Goal: Task Accomplishment & Management: Use online tool/utility

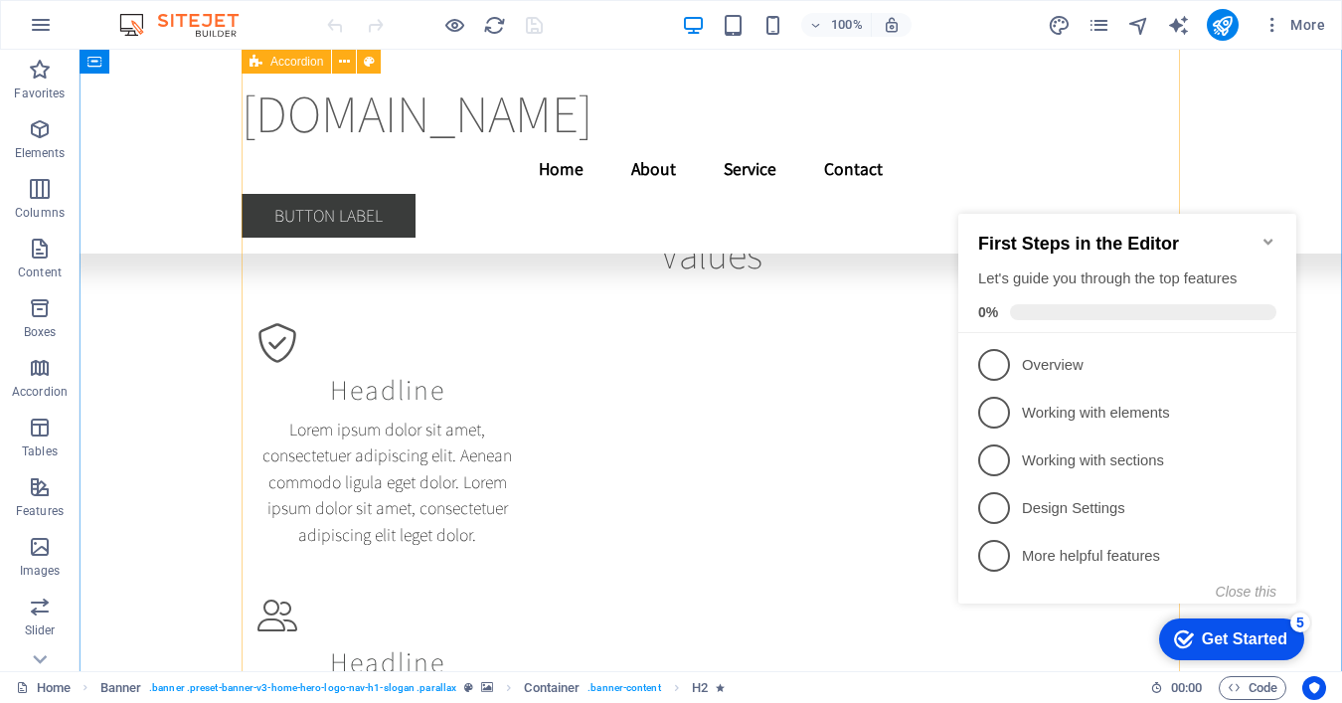
scroll to position [8714, 0]
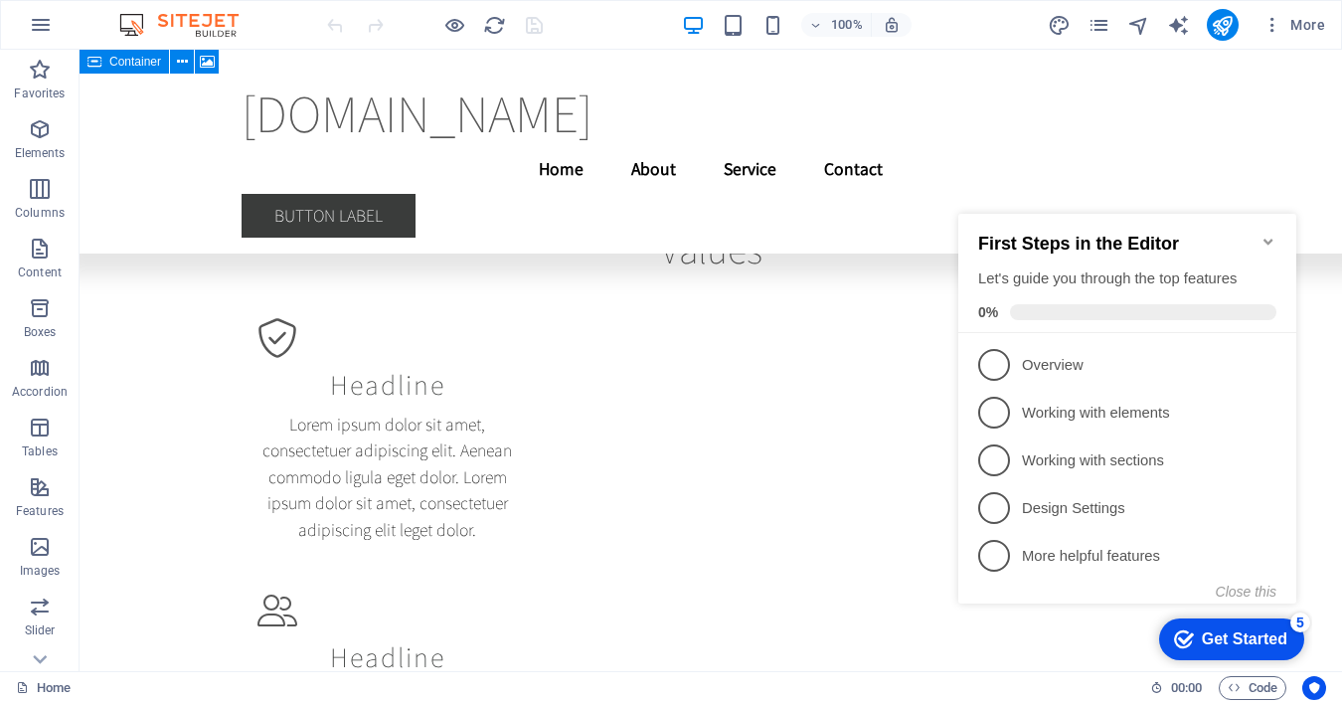
click at [91, 62] on icon at bounding box center [94, 62] width 14 height 24
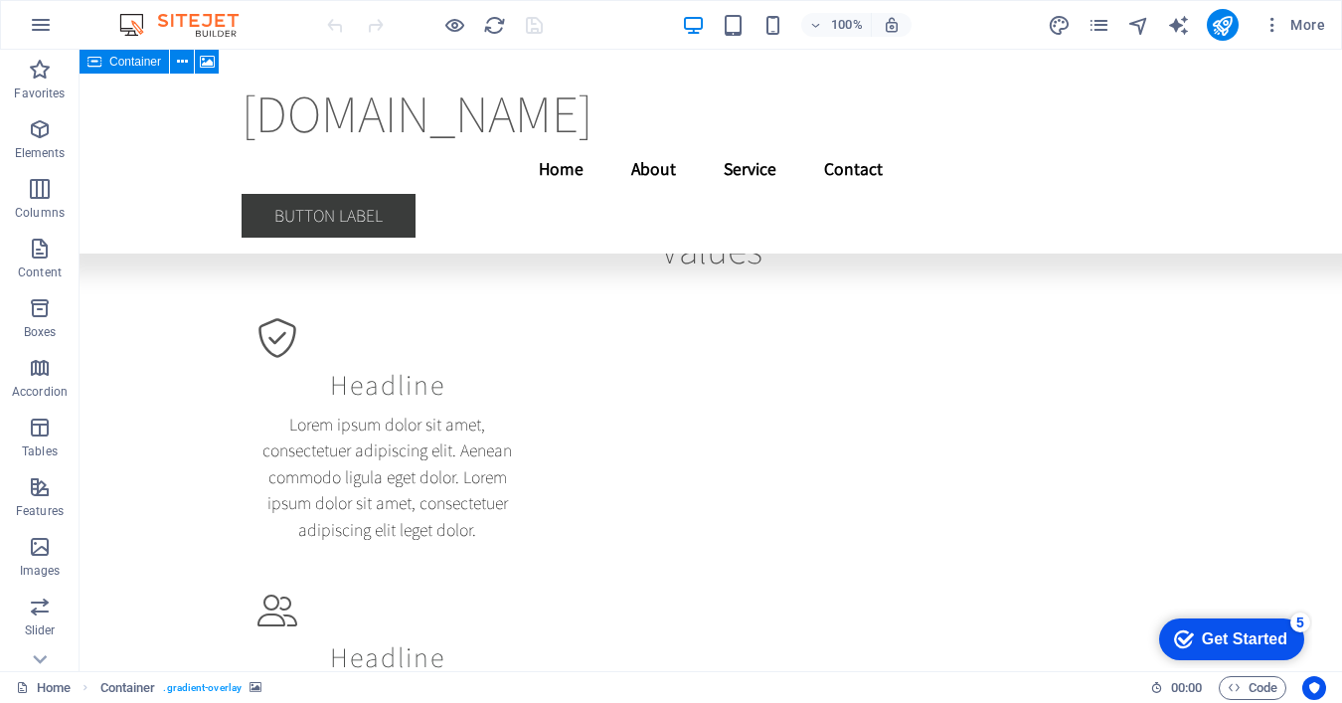
click at [131, 58] on span "Container" at bounding box center [135, 62] width 52 height 12
click at [181, 68] on icon at bounding box center [182, 62] width 11 height 21
click at [43, 30] on icon "button" at bounding box center [41, 25] width 24 height 24
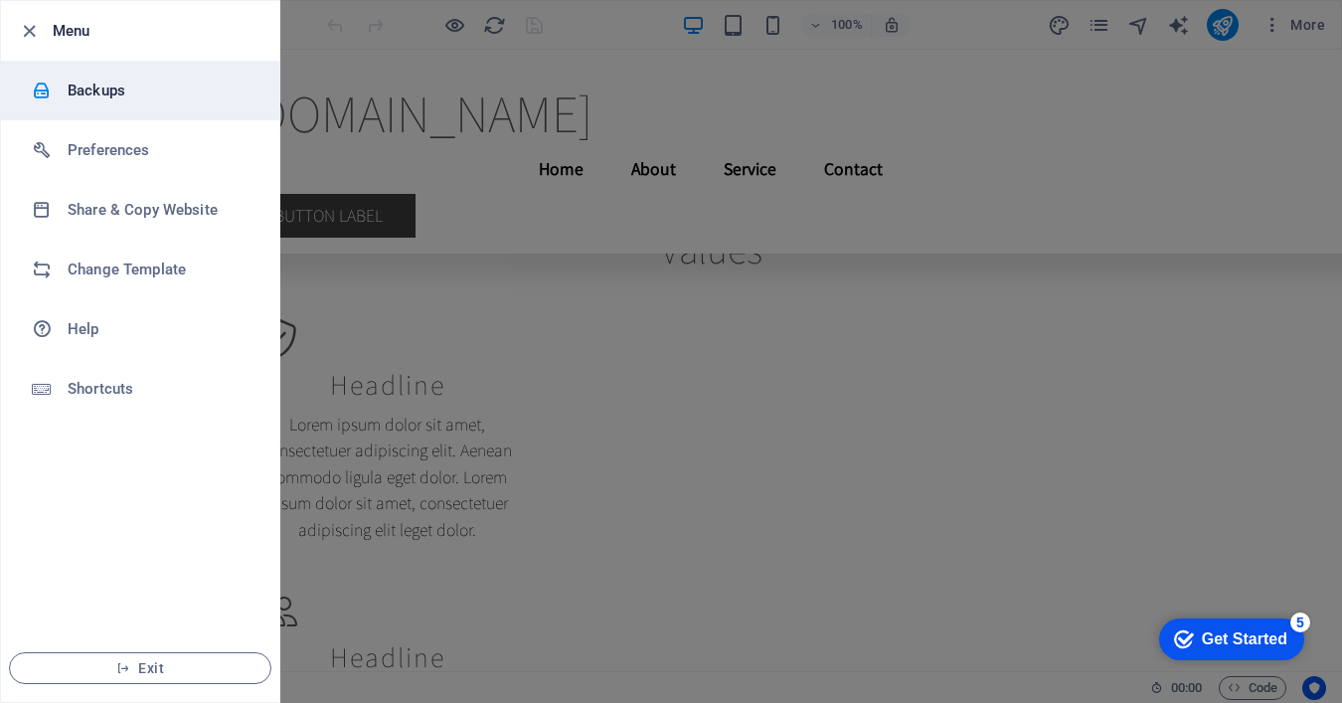
click at [110, 89] on h6 "Backups" at bounding box center [160, 91] width 184 height 24
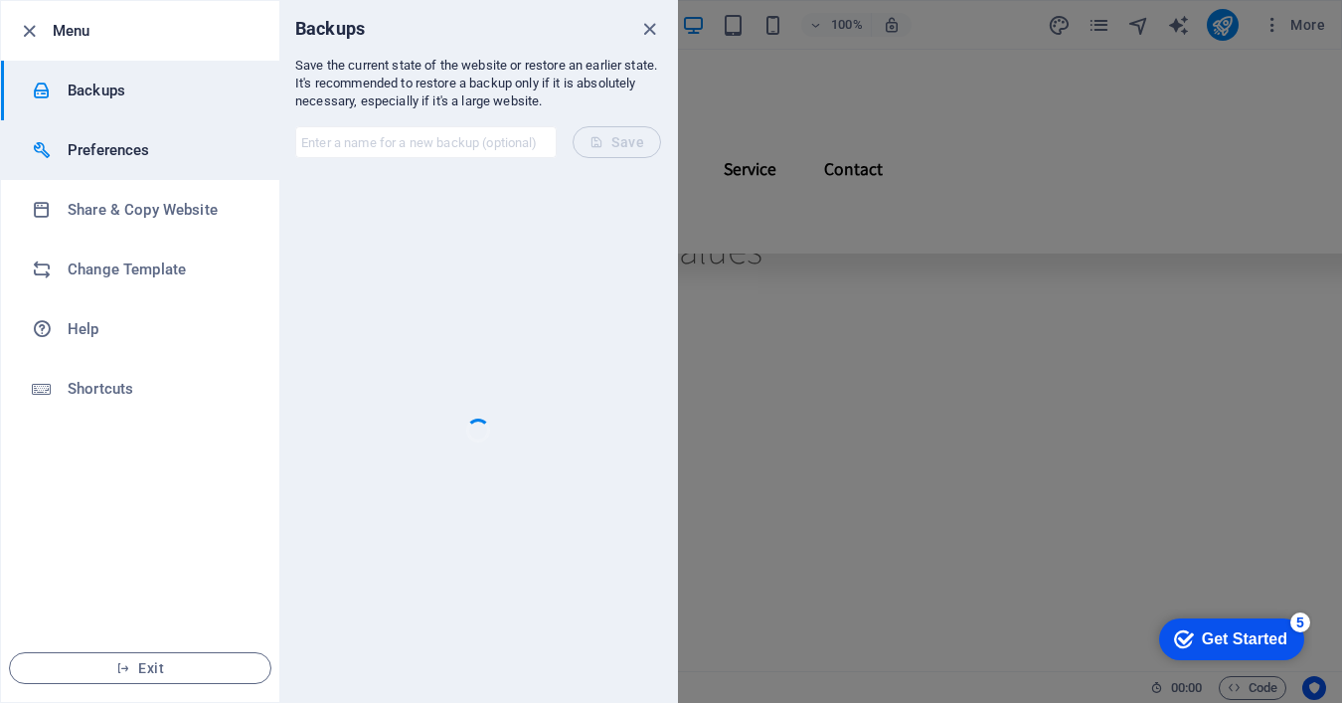
click at [111, 144] on h6 "Preferences" at bounding box center [160, 150] width 184 height 24
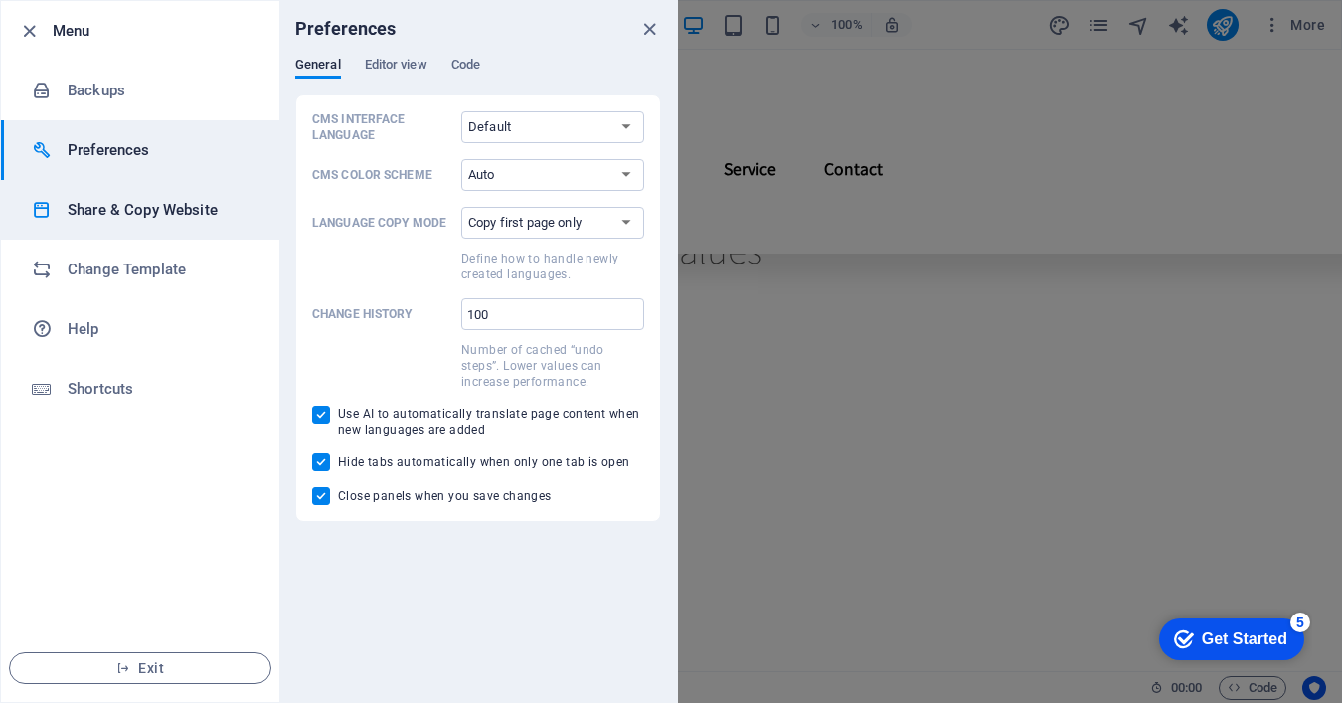
click at [163, 216] on h6 "Share & Copy Website" at bounding box center [160, 210] width 184 height 24
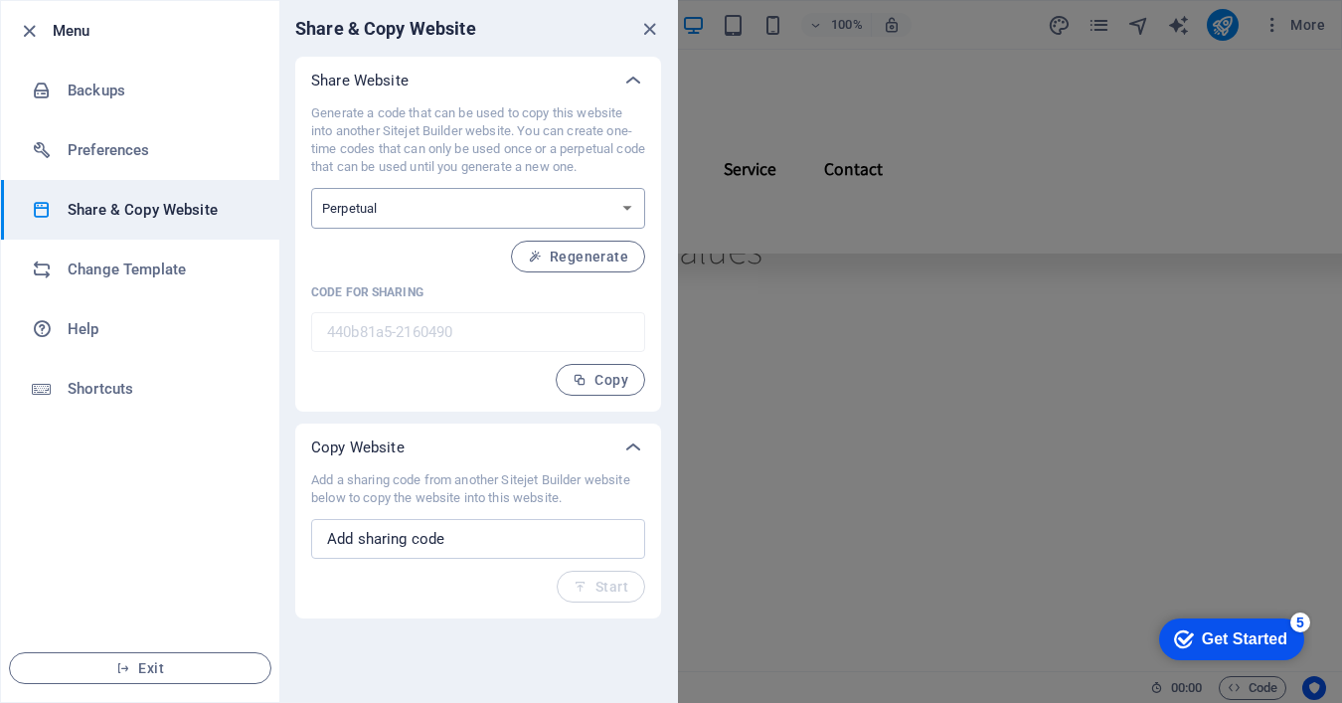
click at [357, 208] on select "One-time Perpetual" at bounding box center [478, 208] width 334 height 41
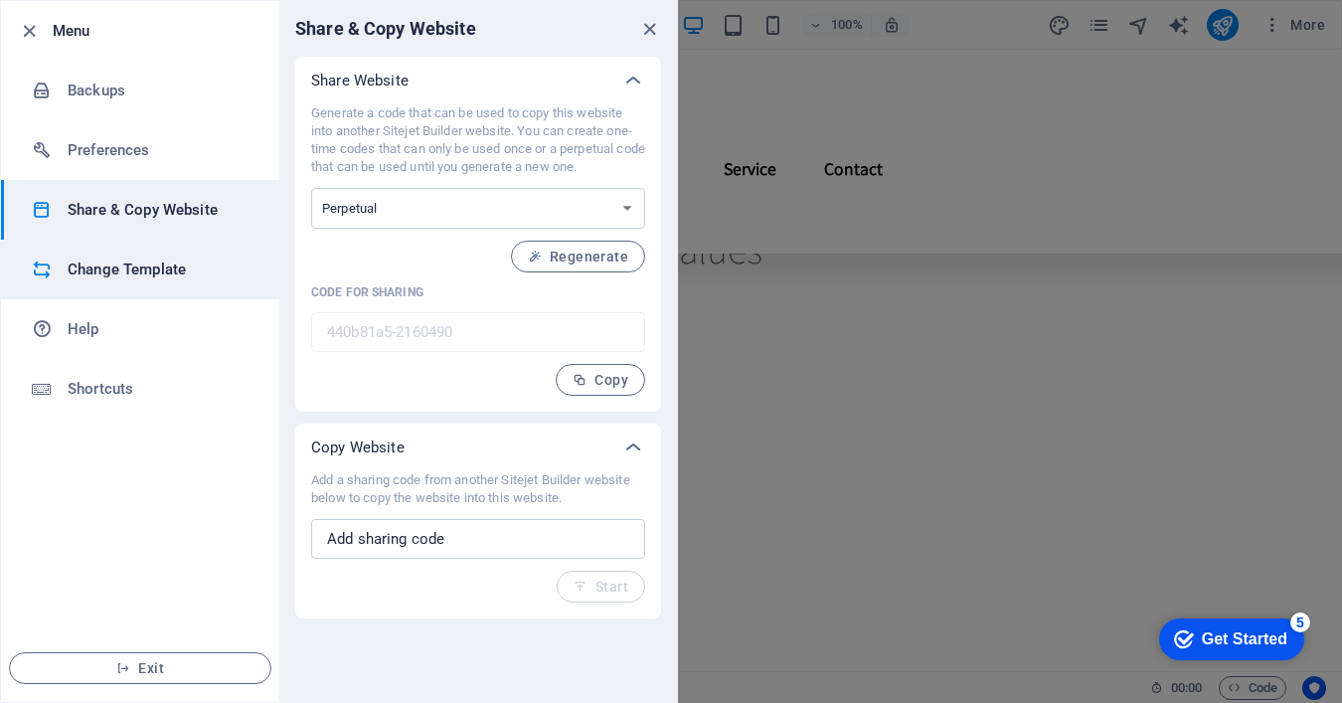
click at [174, 264] on h6 "Change Template" at bounding box center [160, 269] width 184 height 24
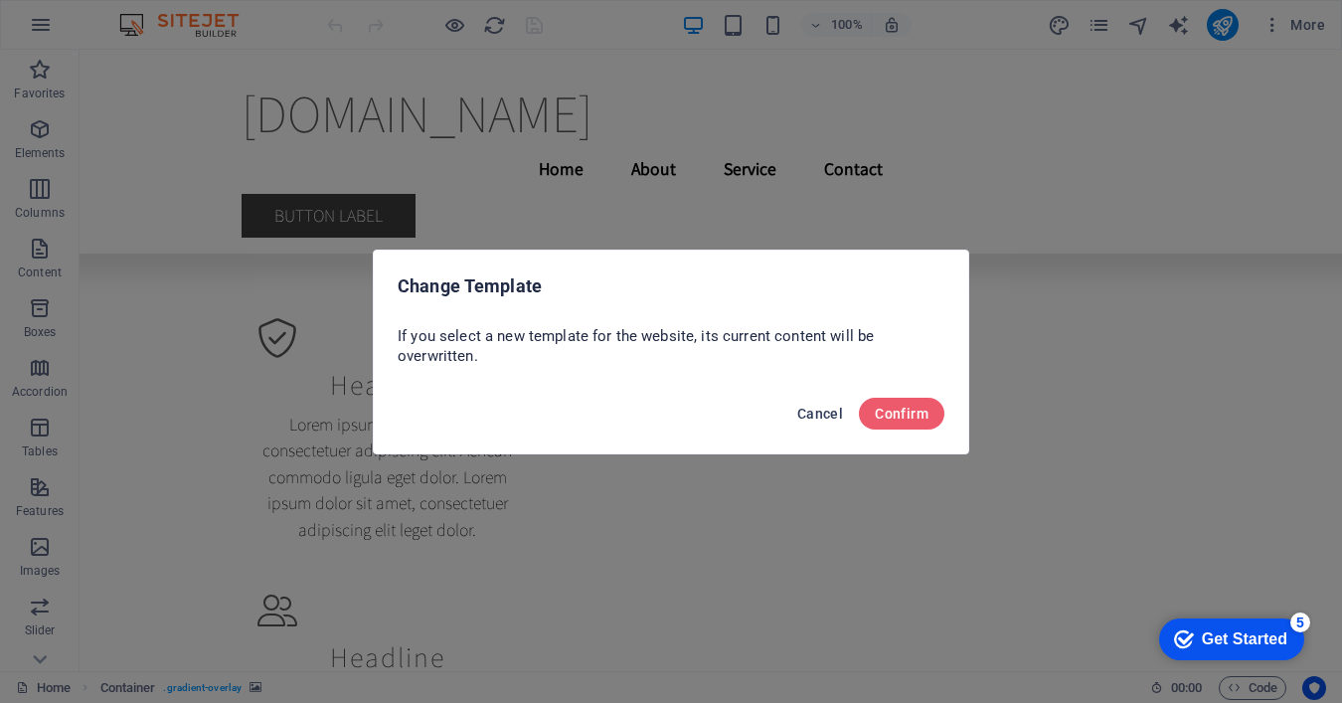
click at [819, 404] on button "Cancel" at bounding box center [820, 414] width 62 height 32
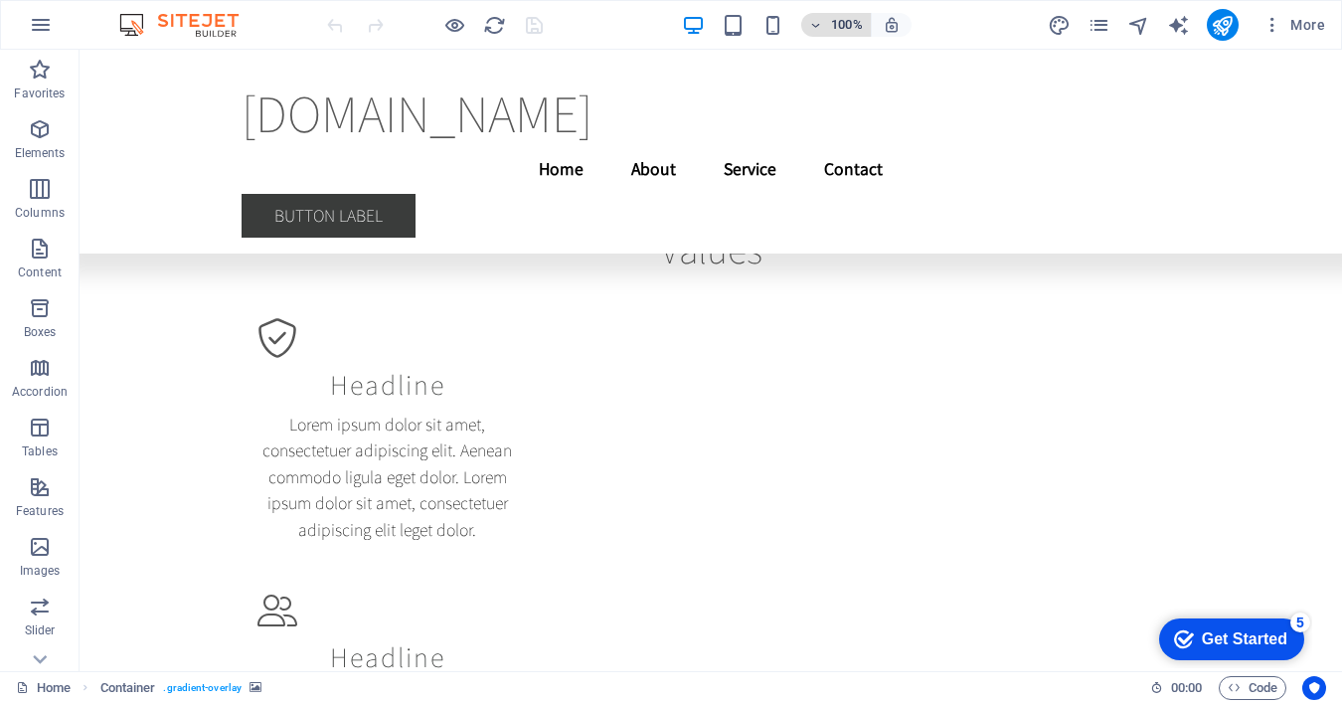
click at [832, 24] on h6 "100%" at bounding box center [847, 25] width 32 height 24
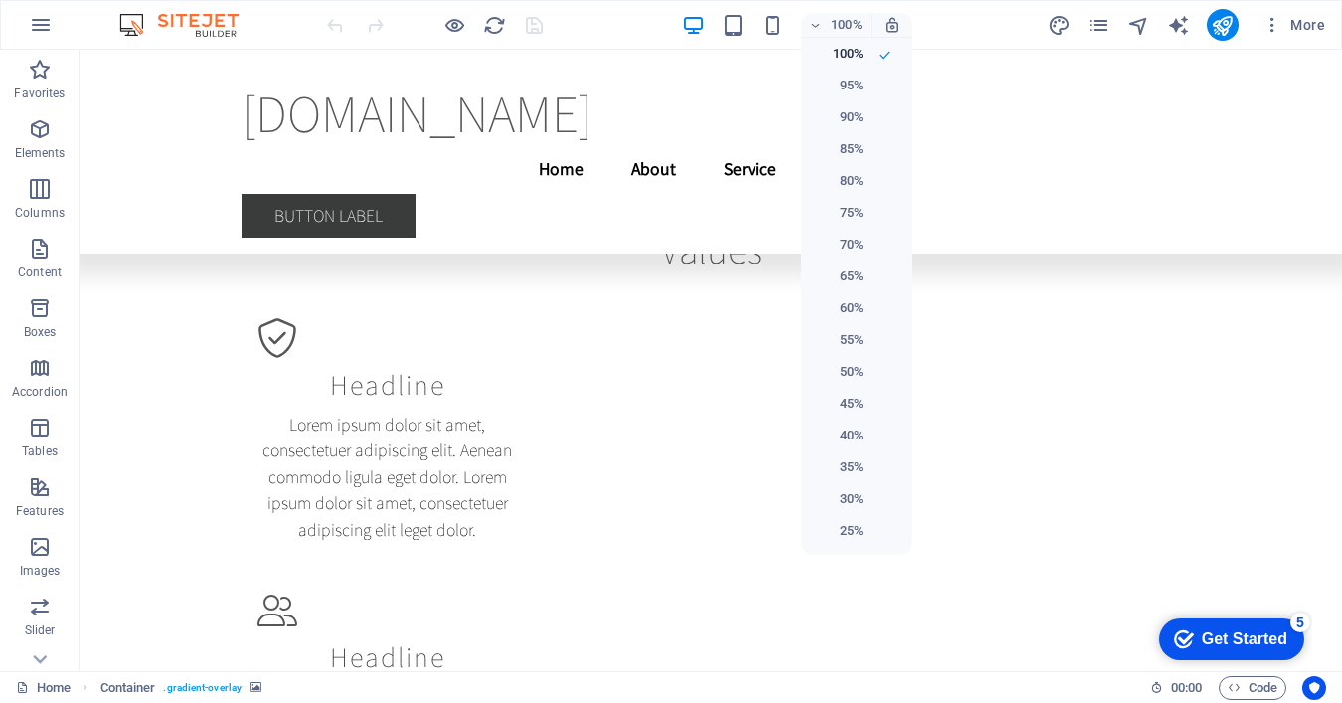
click at [832, 23] on div at bounding box center [671, 351] width 1342 height 703
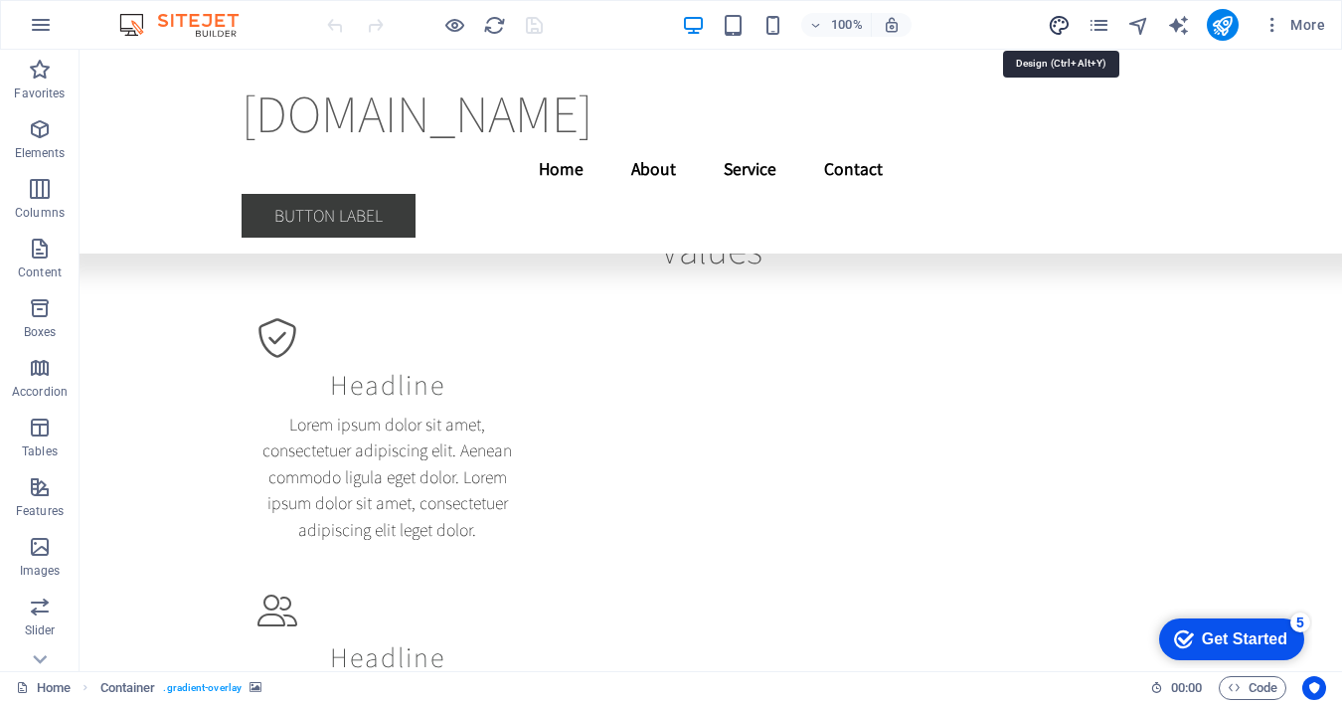
click at [1065, 27] on icon "design" at bounding box center [1059, 25] width 23 height 23
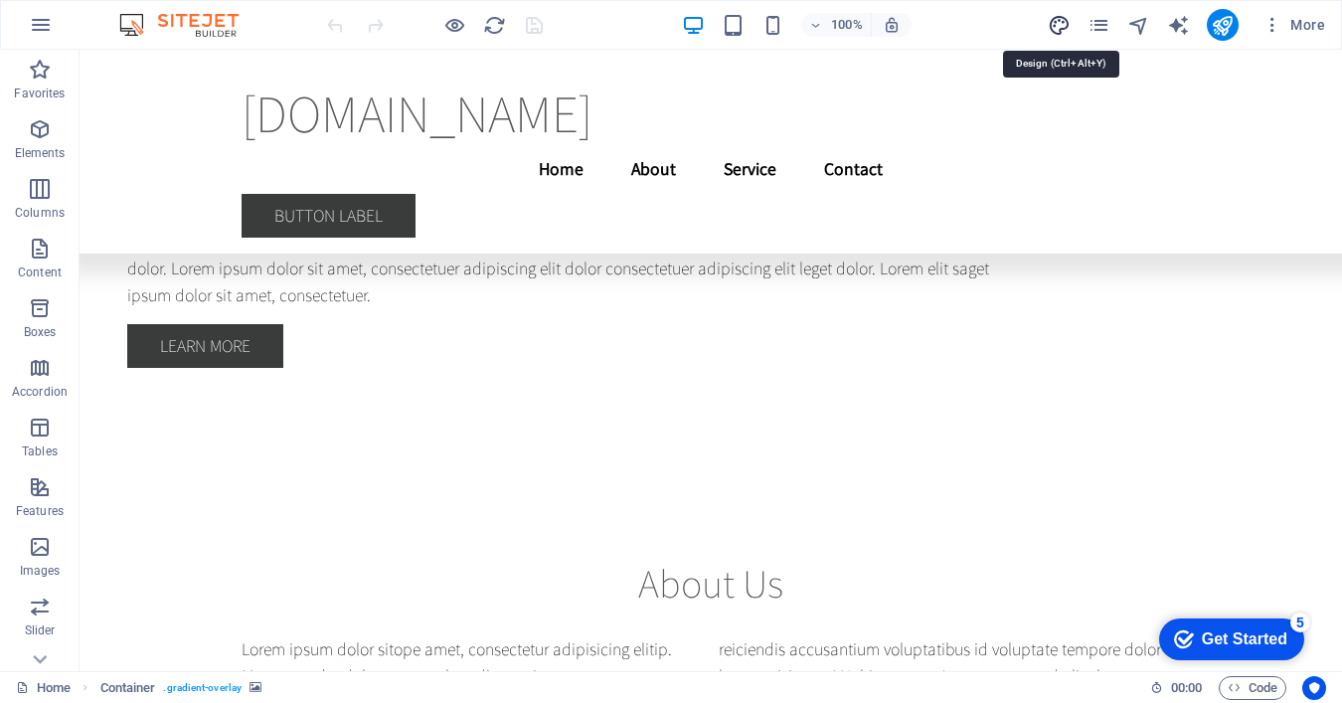
select select "rem"
select select "200"
select select "px"
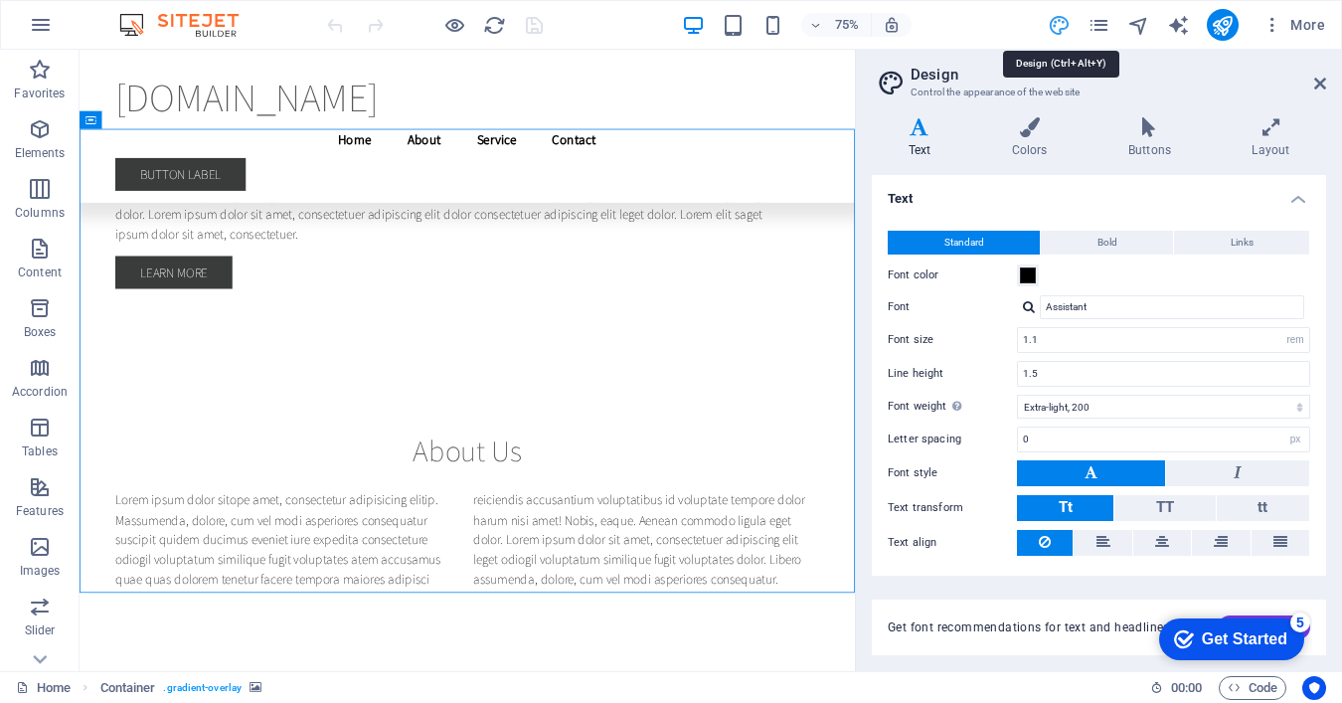
scroll to position [4119, 0]
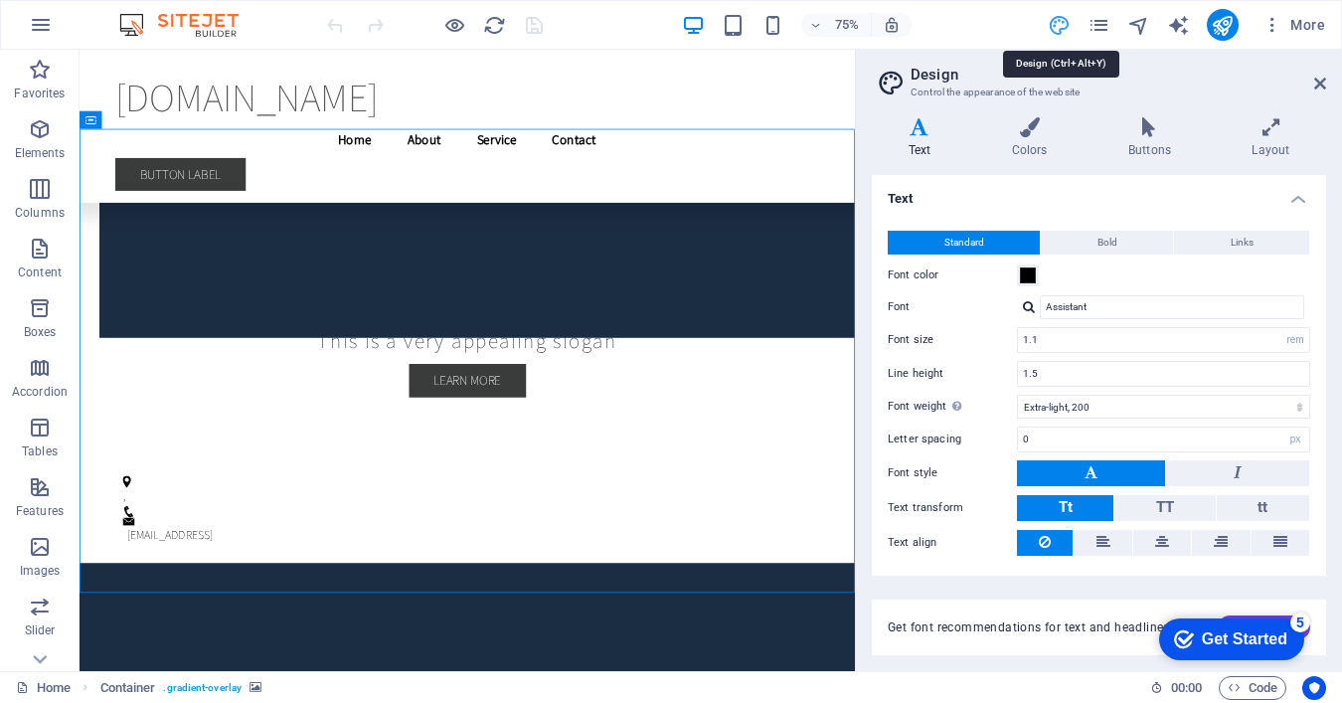
click at [1065, 27] on icon "design" at bounding box center [1059, 25] width 23 height 23
click at [1095, 27] on icon "pages" at bounding box center [1099, 25] width 23 height 23
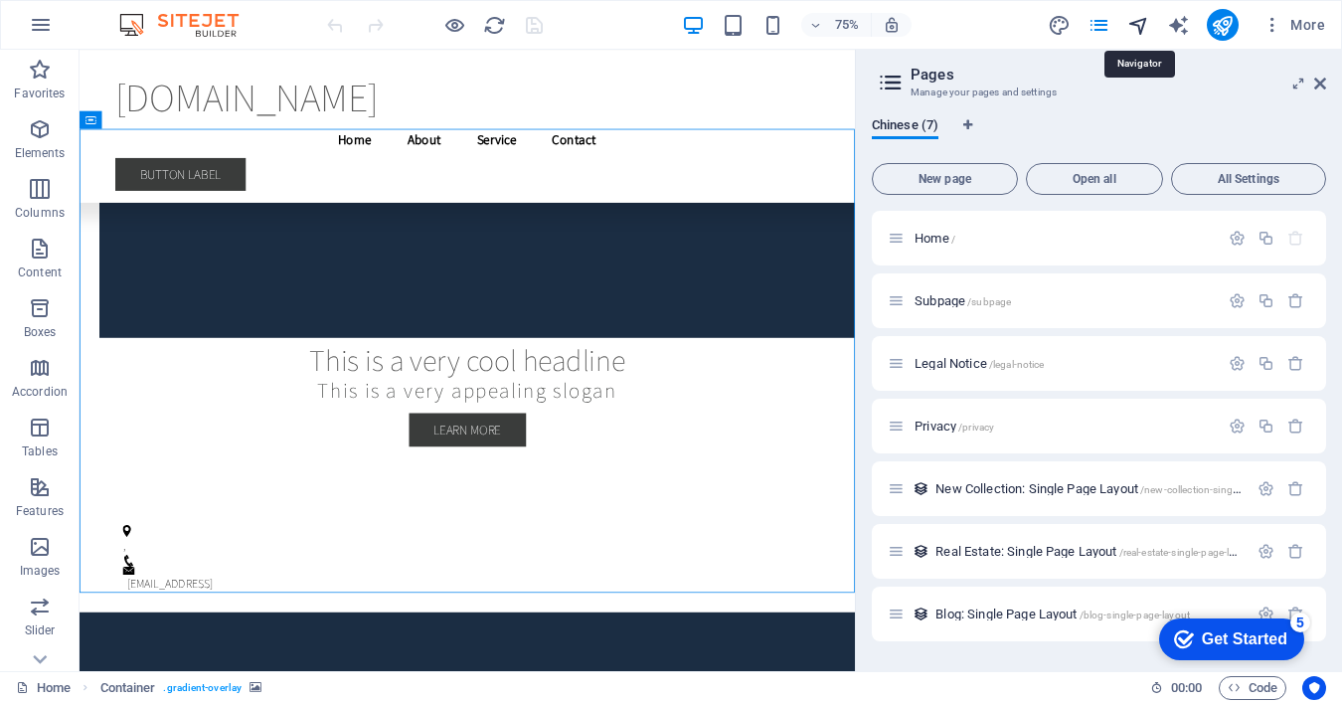
click at [1142, 29] on icon "navigator" at bounding box center [1138, 25] width 23 height 23
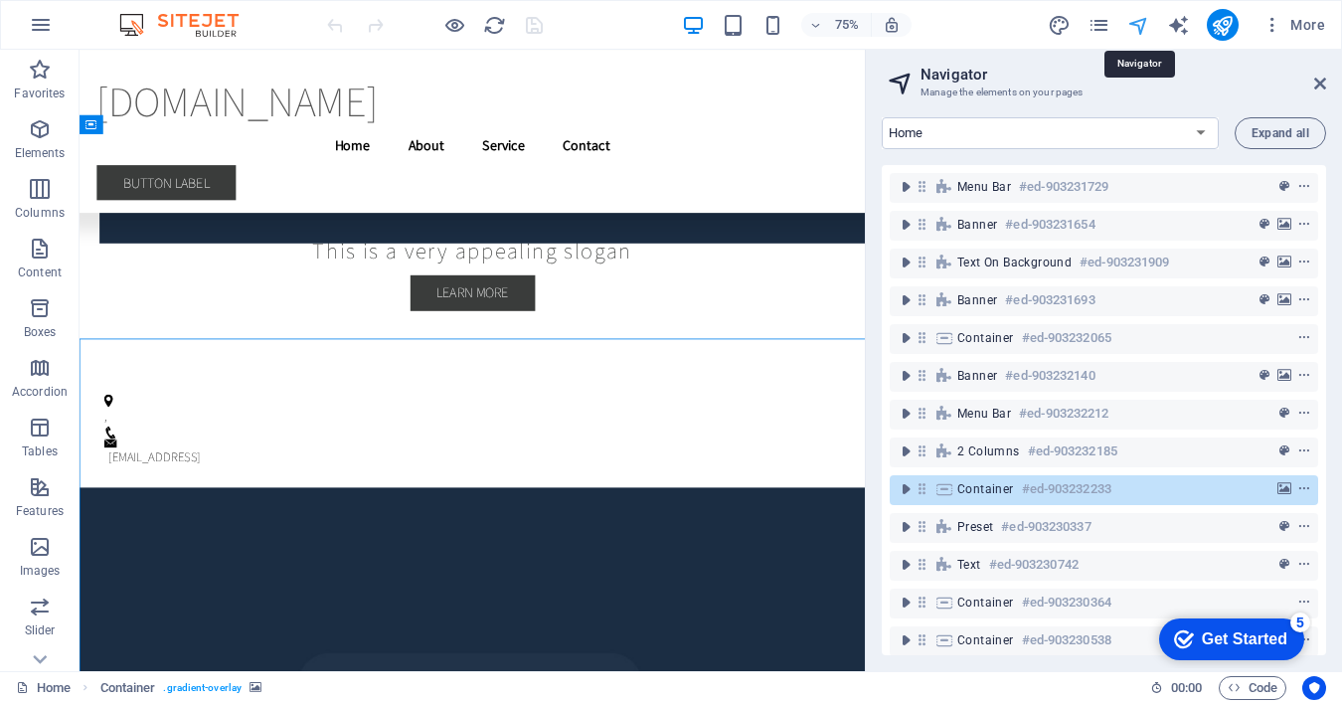
scroll to position [3976, 0]
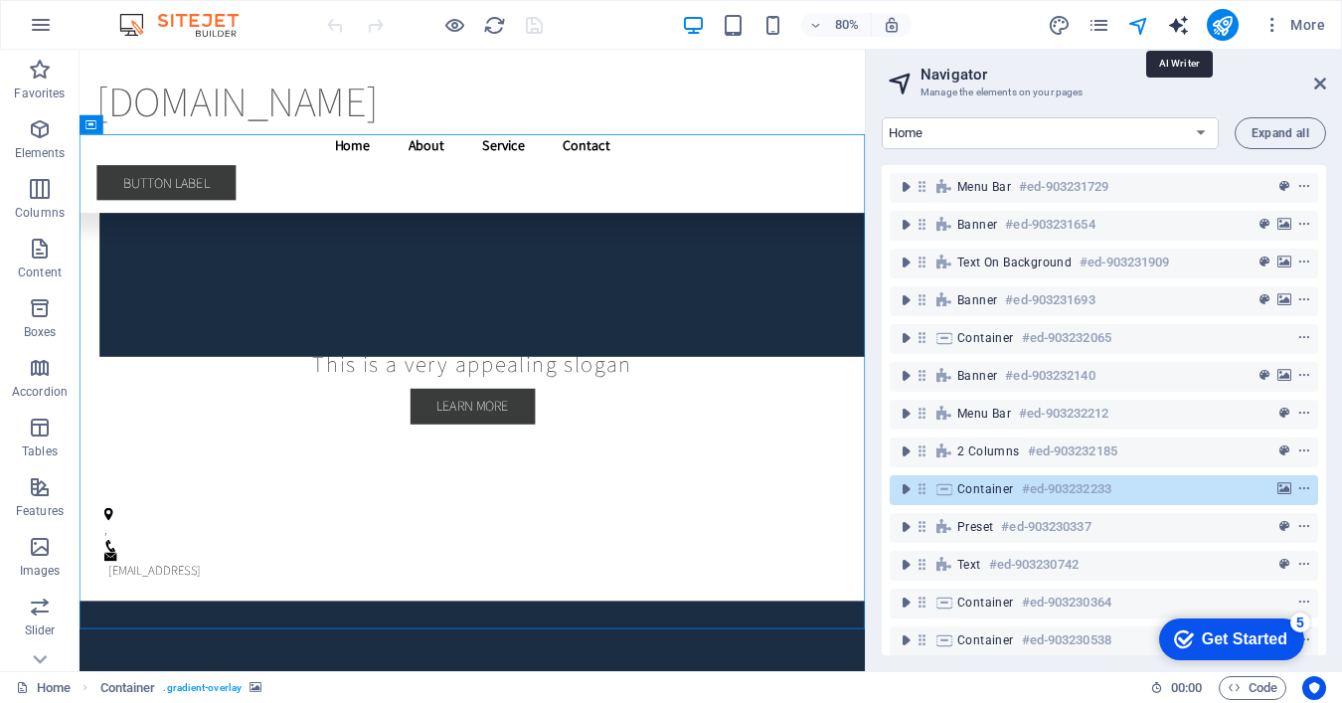
click at [1178, 29] on icon "text_generator" at bounding box center [1178, 25] width 23 height 23
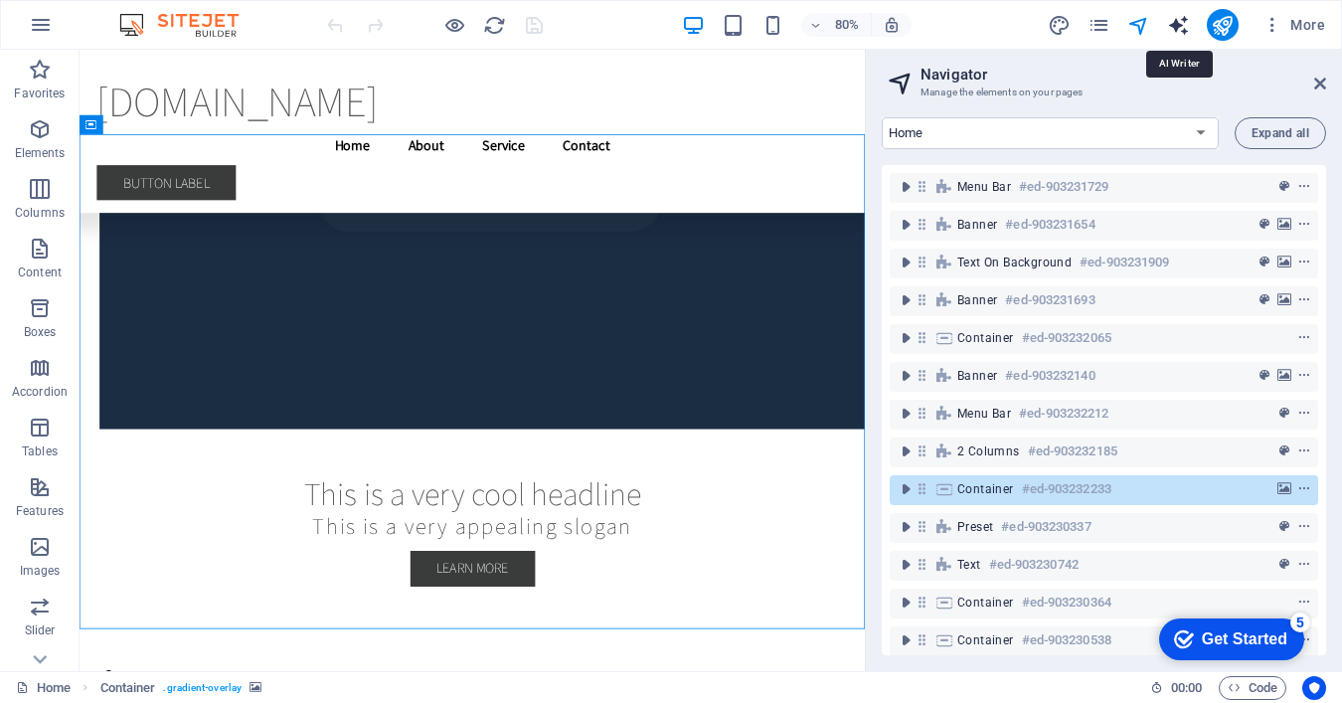
select select "English"
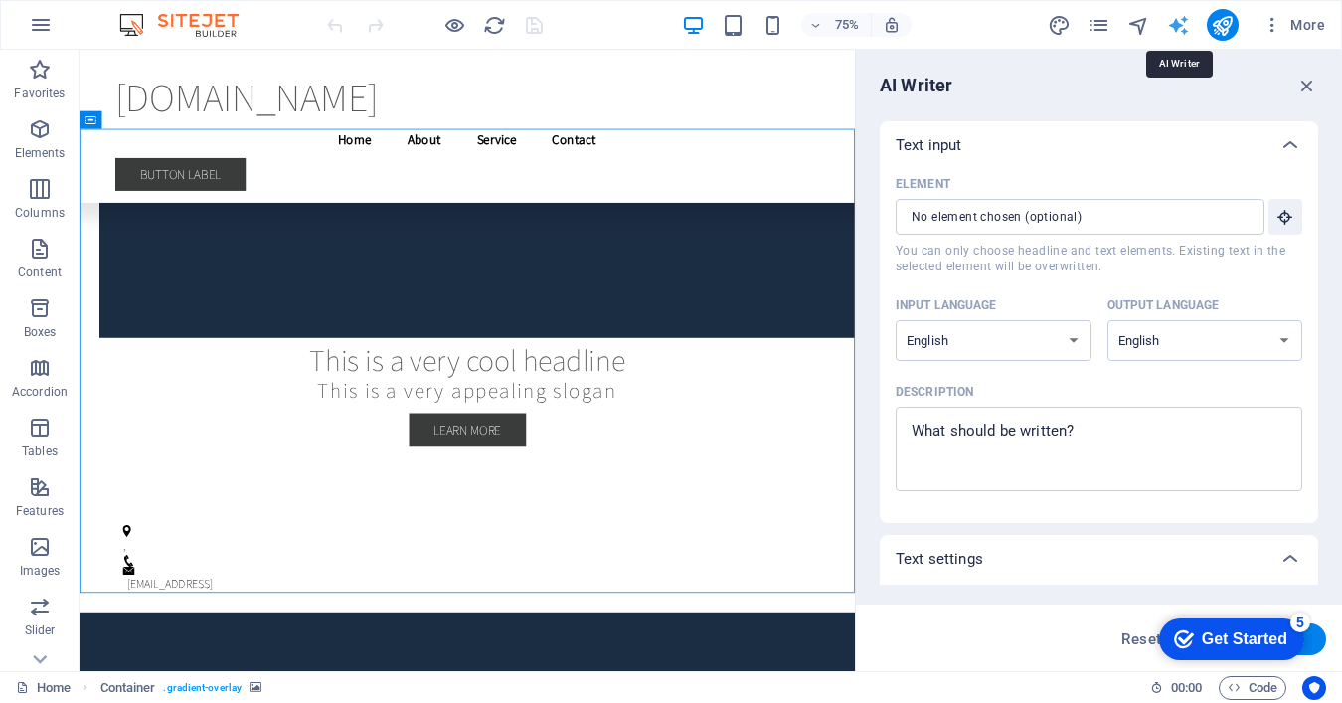
scroll to position [0, 0]
click at [1180, 37] on div "More" at bounding box center [1190, 25] width 285 height 32
click at [1179, 22] on icon "text_generator" at bounding box center [1178, 25] width 23 height 23
click at [1099, 218] on input "Element ​ You can only choose headline and text elements. Existing text in the …" at bounding box center [1073, 217] width 355 height 36
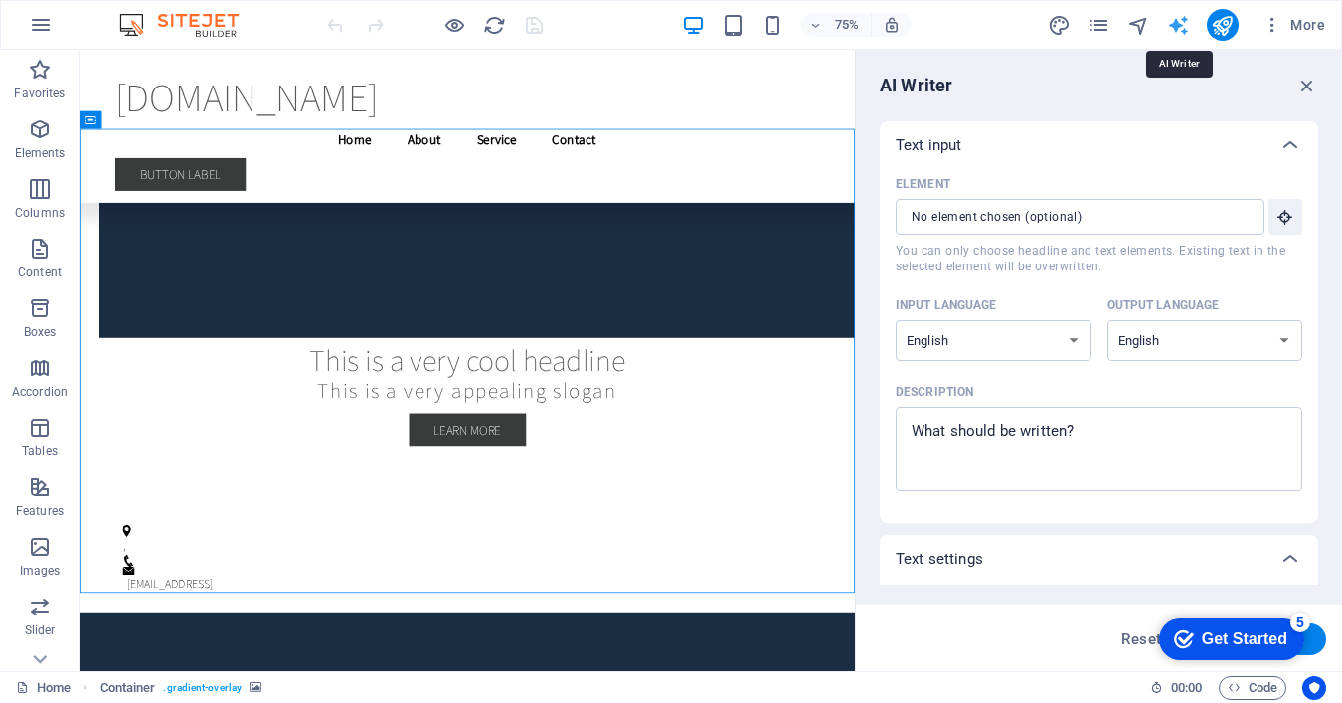
click at [1176, 33] on icon "text_generator" at bounding box center [1178, 25] width 23 height 23
click at [1275, 21] on icon "button" at bounding box center [1273, 25] width 20 height 20
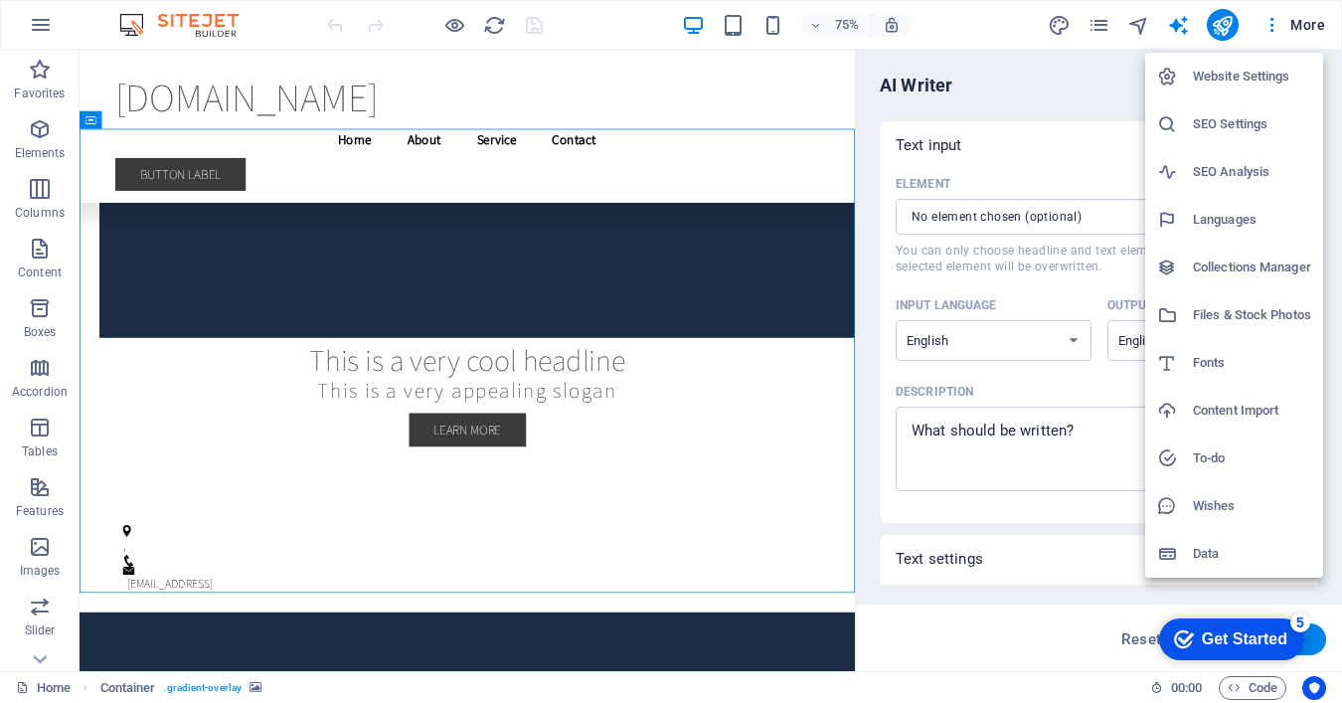
click at [1218, 639] on div "Get Started" at bounding box center [1244, 639] width 85 height 18
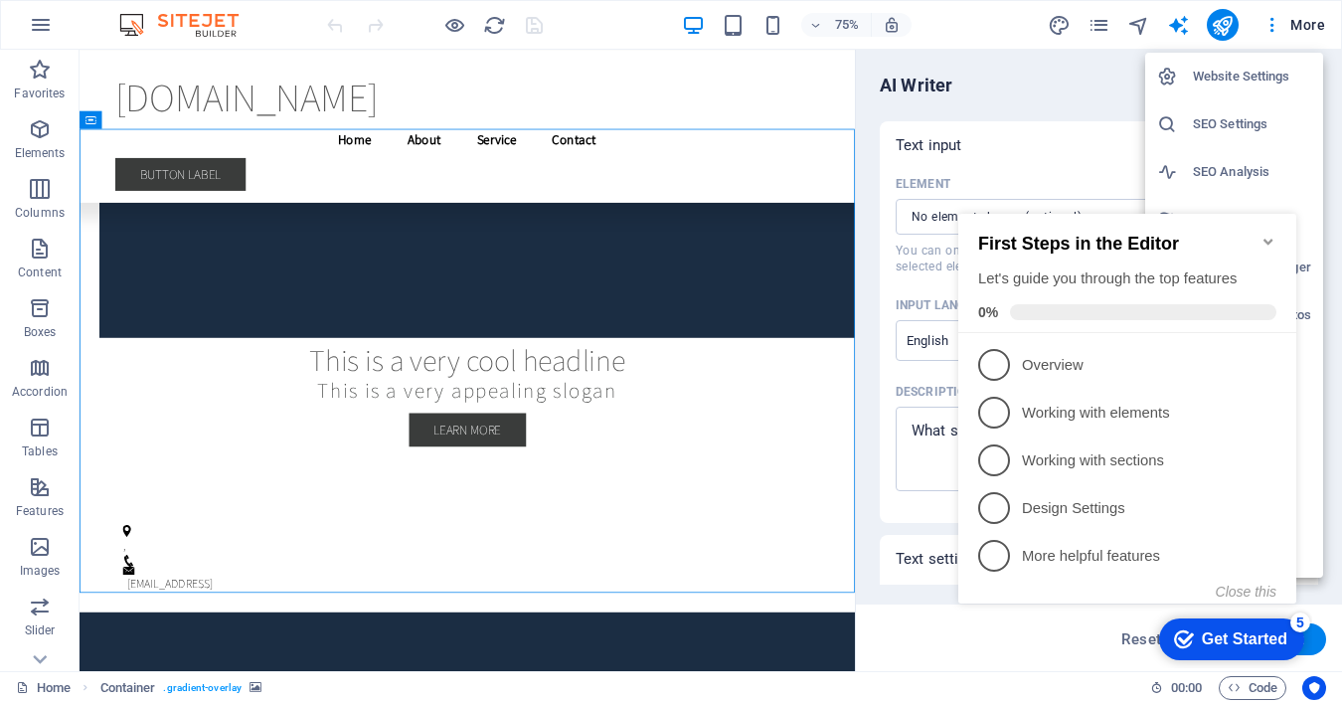
click at [1087, 304] on span at bounding box center [1143, 312] width 266 height 16
click at [1265, 239] on icon "Minimize checklist" at bounding box center [1267, 242] width 9 height 6
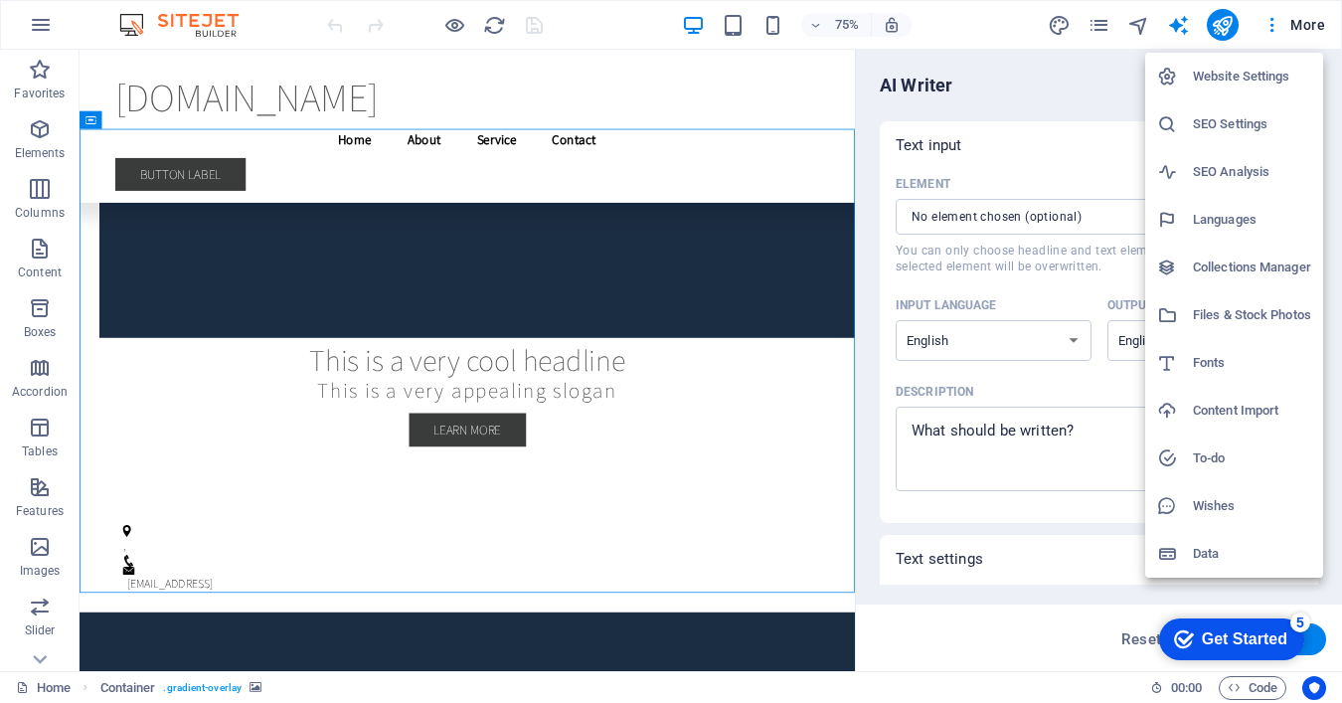
click at [1287, 648] on div "Get Started" at bounding box center [1244, 639] width 85 height 18
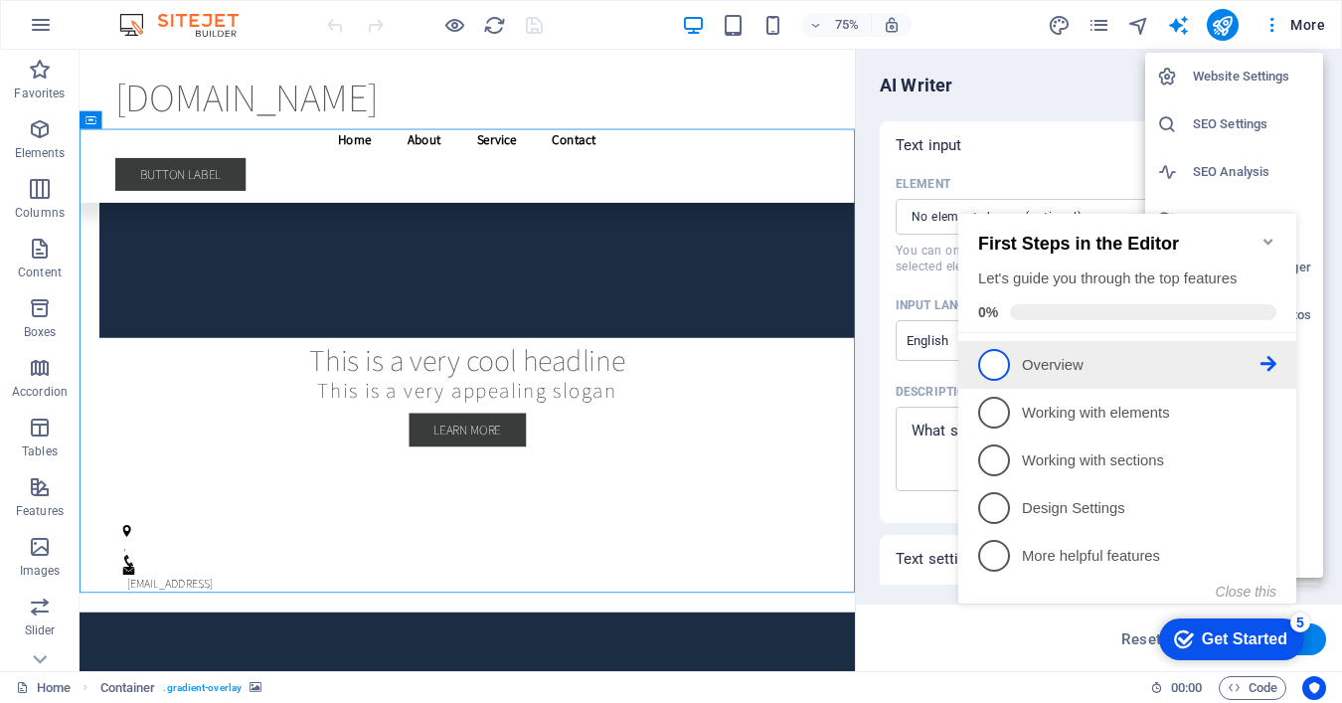
click at [1053, 365] on p "Overview - incomplete" at bounding box center [1141, 365] width 239 height 21
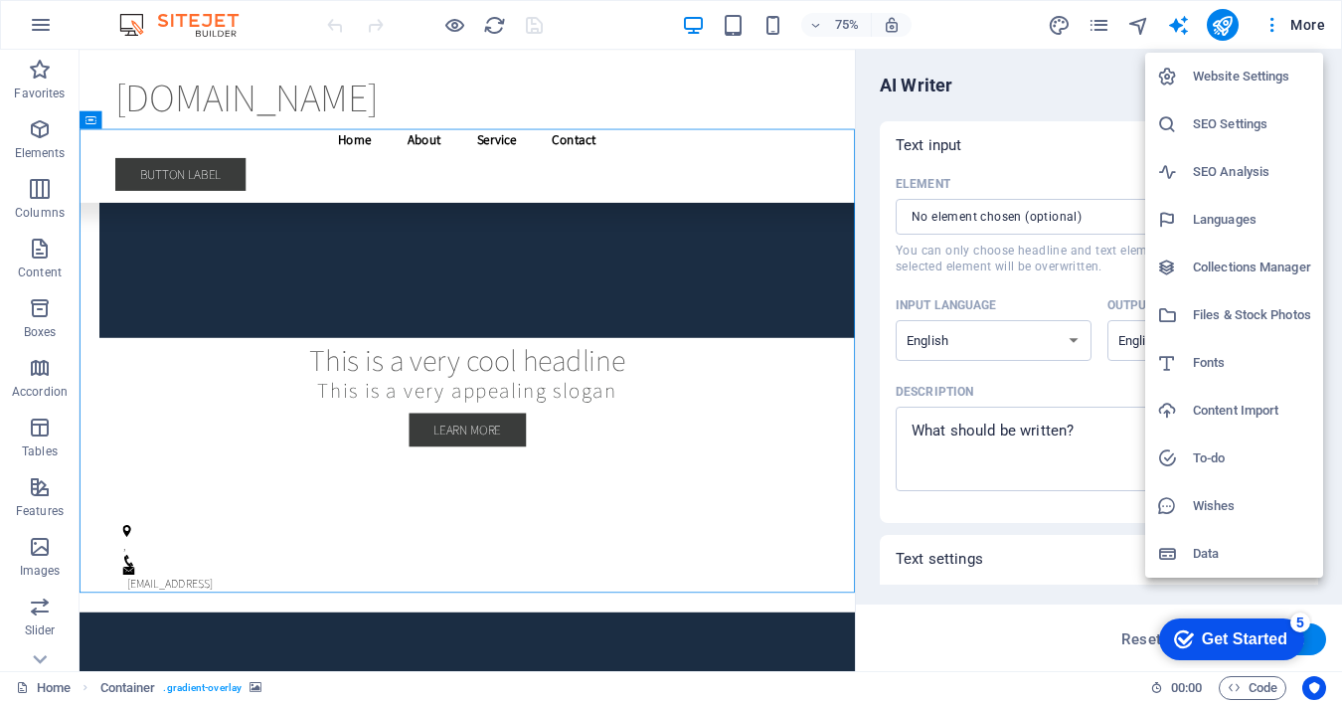
click at [1228, 630] on div "Get Started" at bounding box center [1244, 639] width 85 height 18
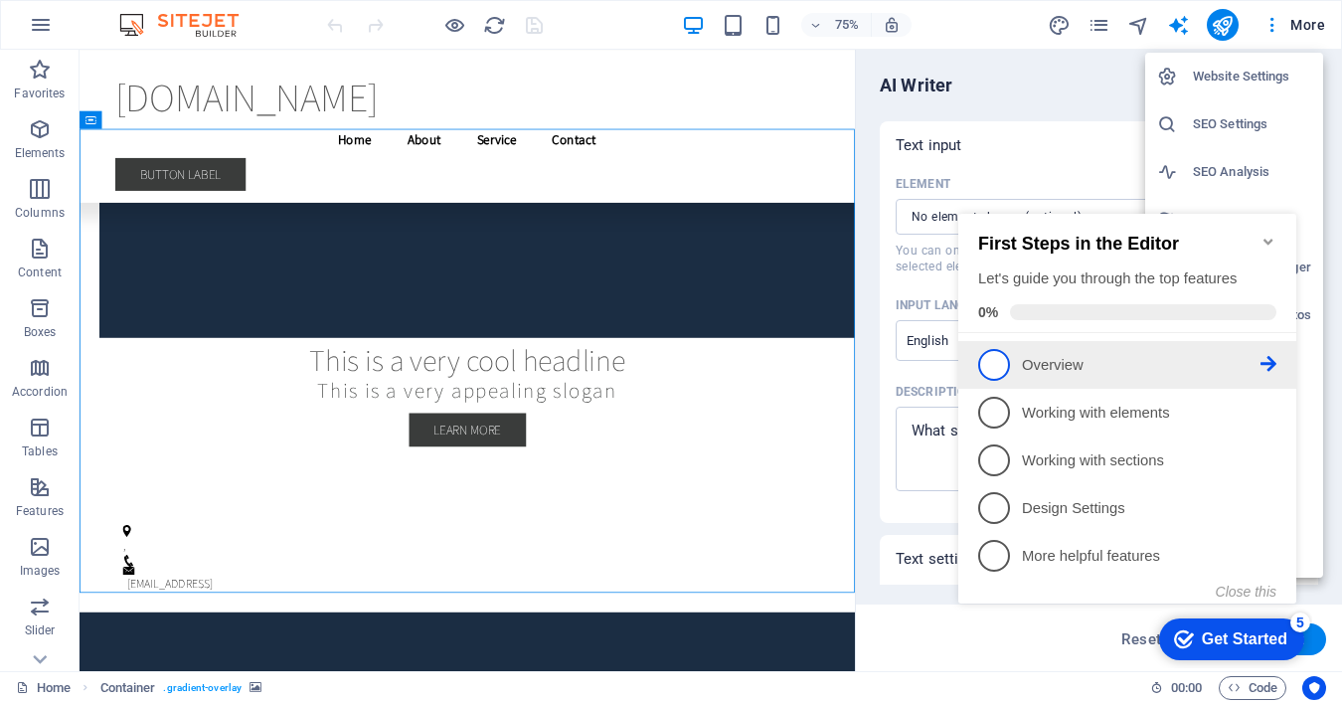
click at [1263, 364] on icon at bounding box center [1269, 364] width 16 height 16
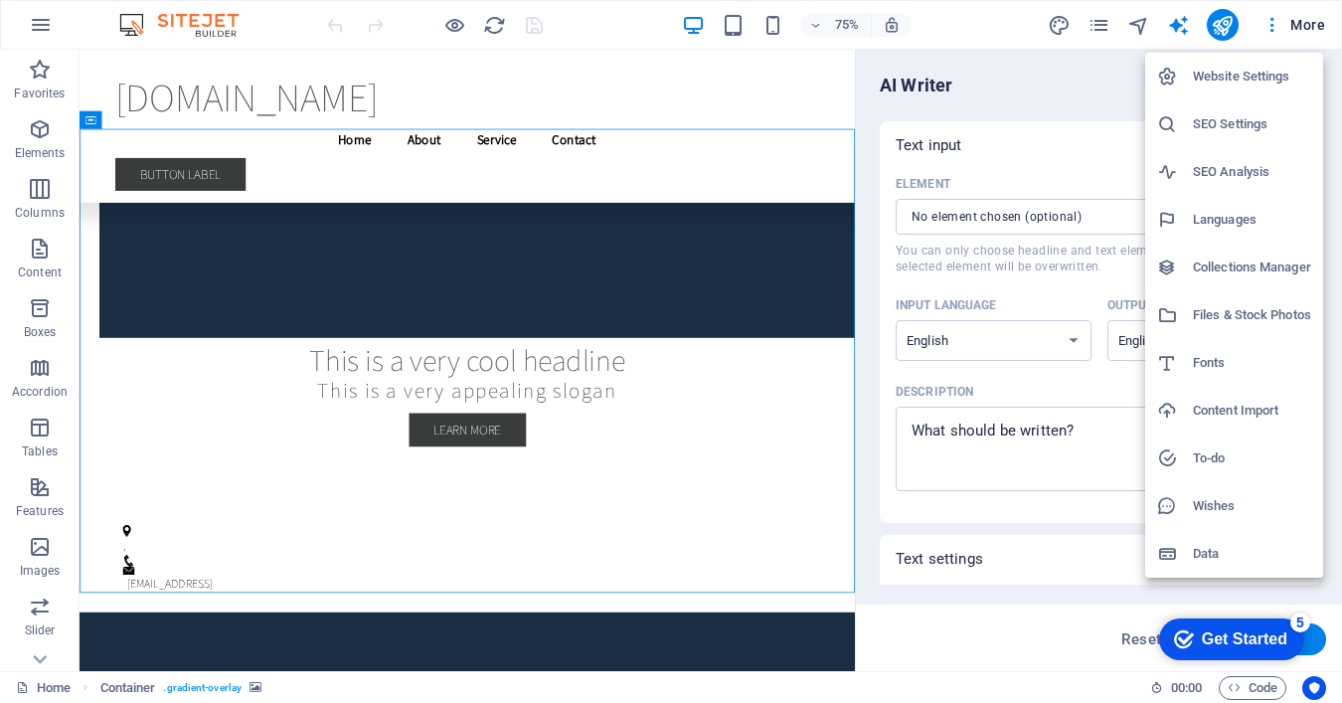
click at [1181, 653] on div "checkmark Get Started 5" at bounding box center [1231, 639] width 145 height 42
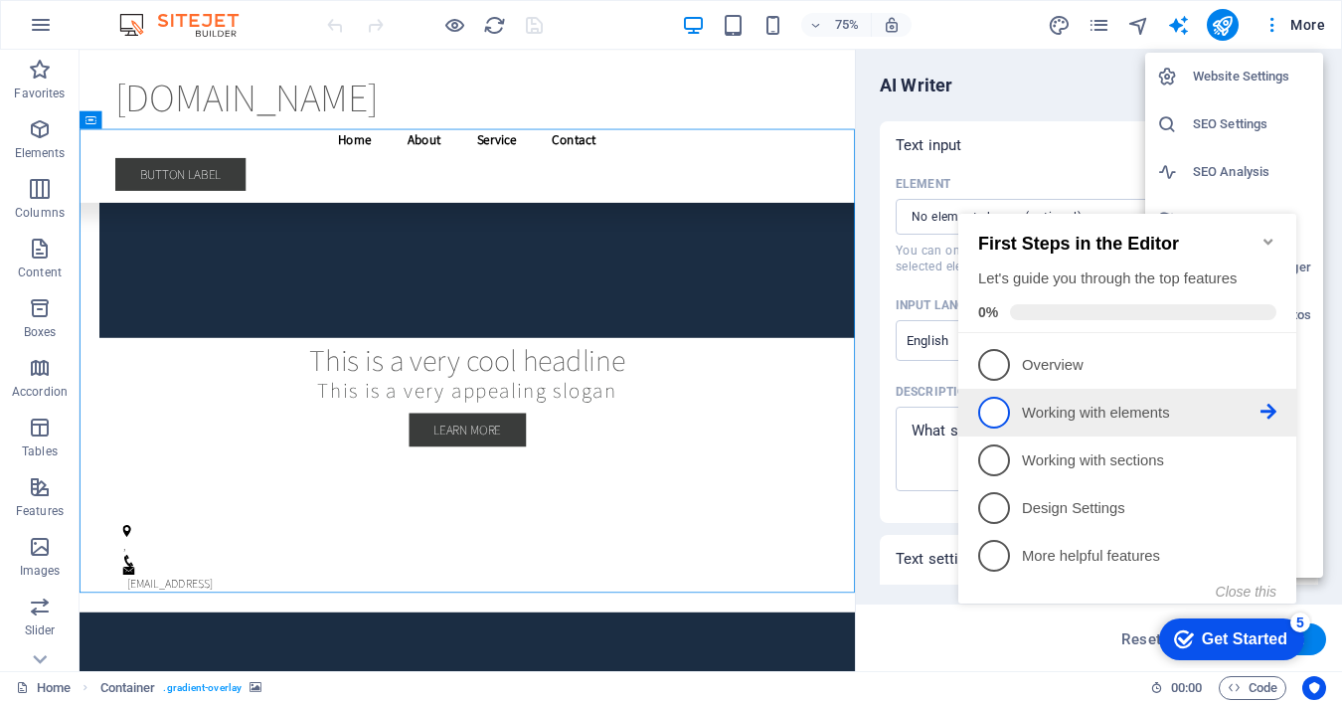
click at [1010, 416] on link "2 Working with elements - incomplete" at bounding box center [1127, 413] width 298 height 32
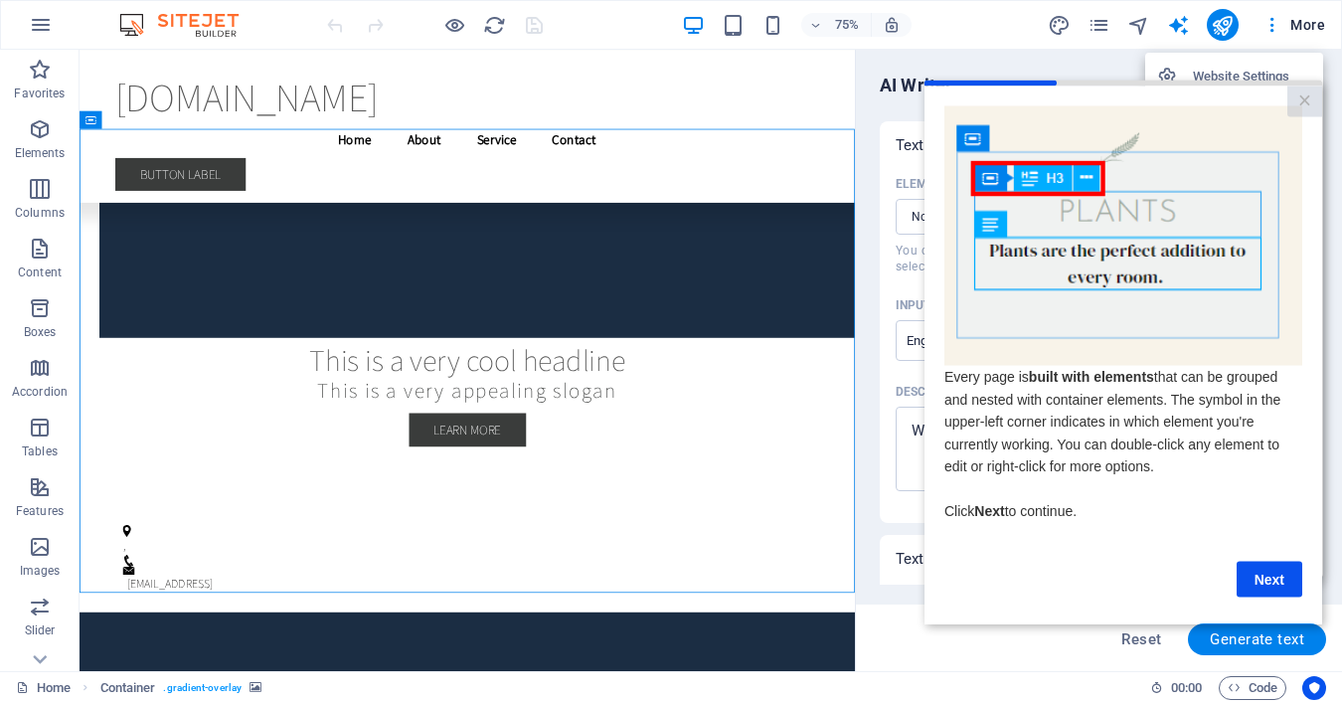
click at [59, 690] on div at bounding box center [671, 351] width 1342 height 703
click at [46, 683] on link "Home" at bounding box center [43, 688] width 55 height 24
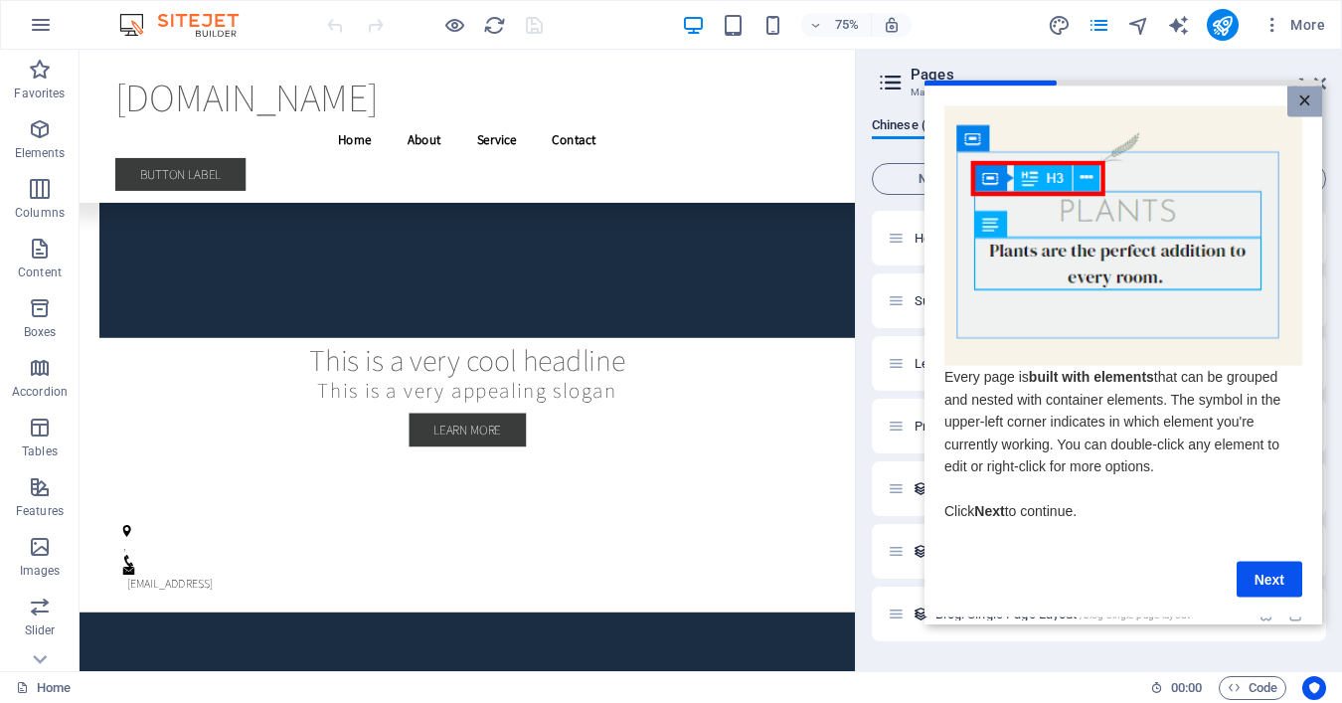
click at [1302, 103] on link "×" at bounding box center [1304, 100] width 35 height 31
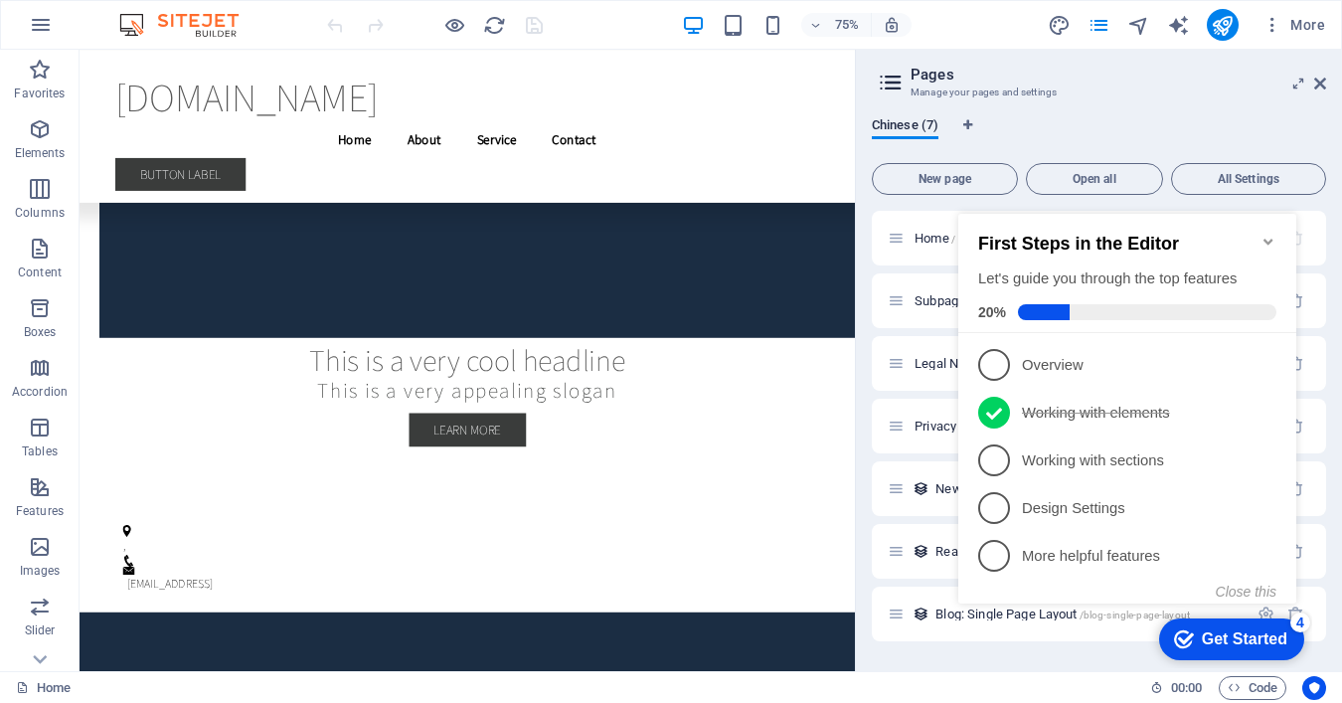
click at [1133, 99] on h3 "Manage your pages and settings" at bounding box center [1099, 93] width 376 height 18
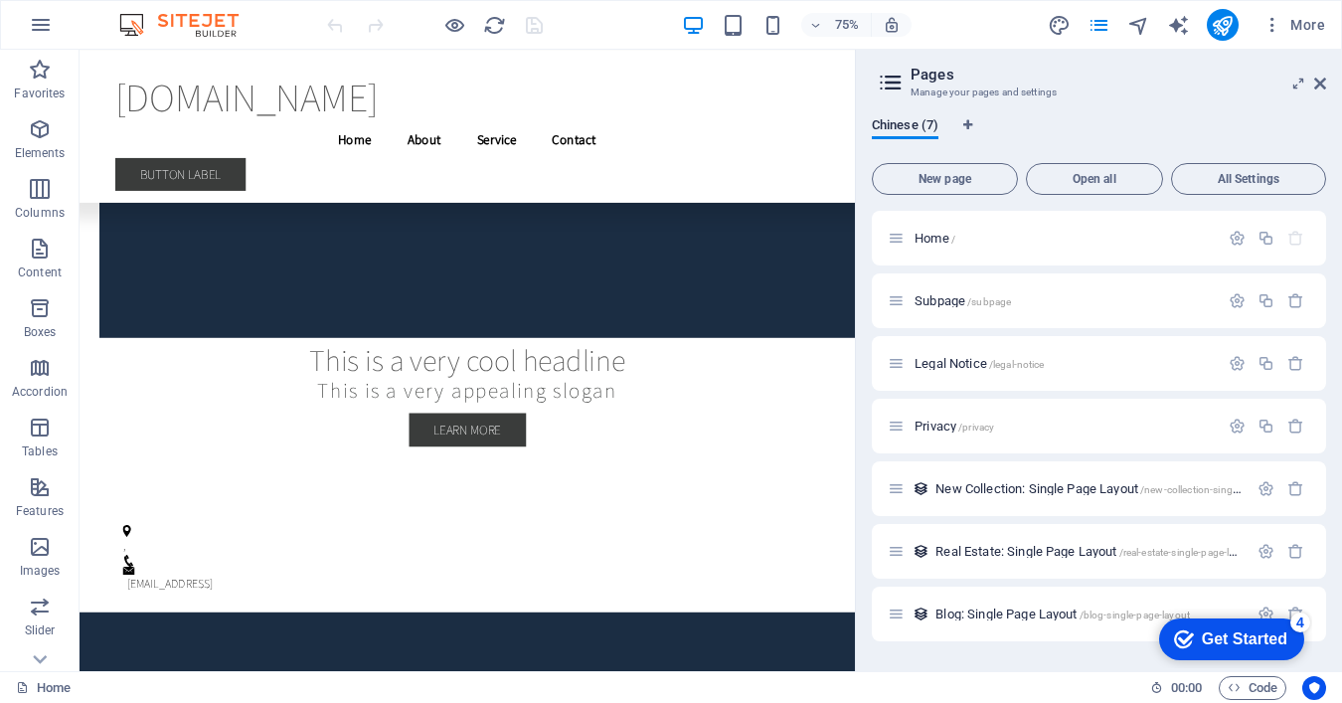
click at [1330, 82] on aside "Pages Manage your pages and settings Chinese (7) New page Open all All Settings…" at bounding box center [1098, 360] width 487 height 621
click at [1318, 82] on icon at bounding box center [1320, 84] width 12 height 16
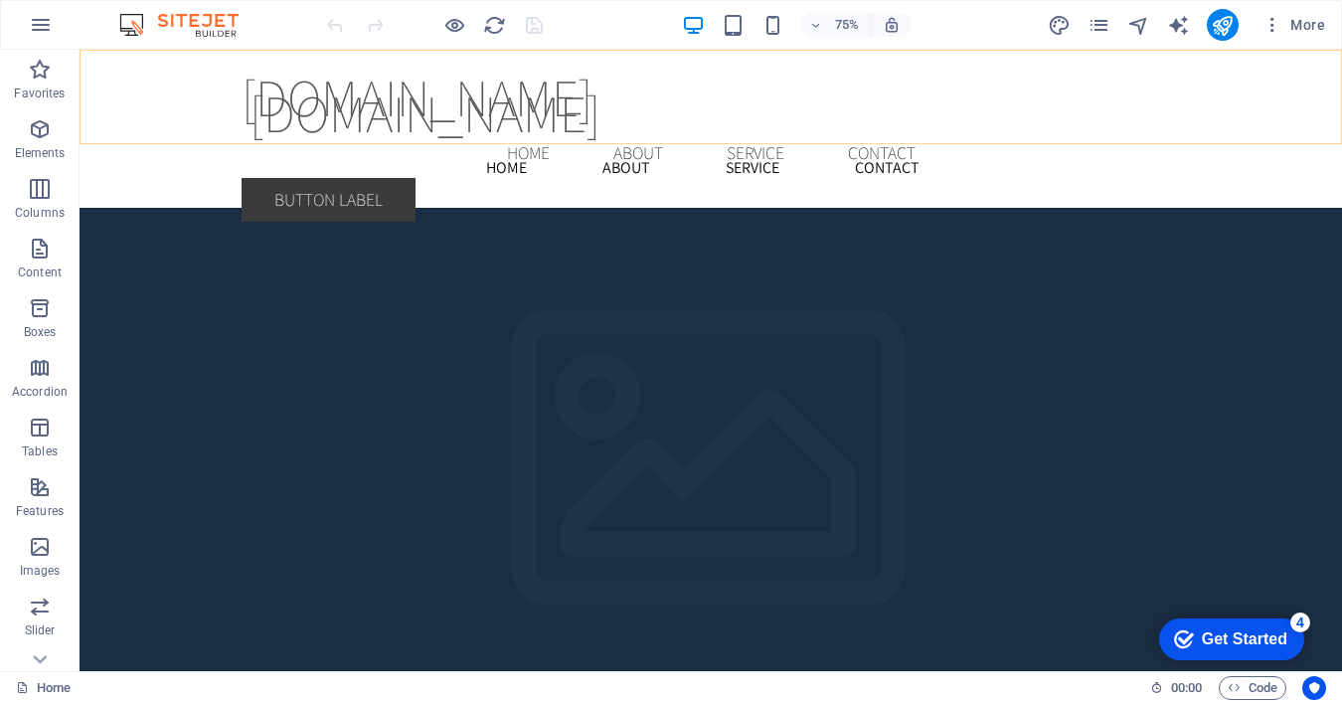
scroll to position [3531, 0]
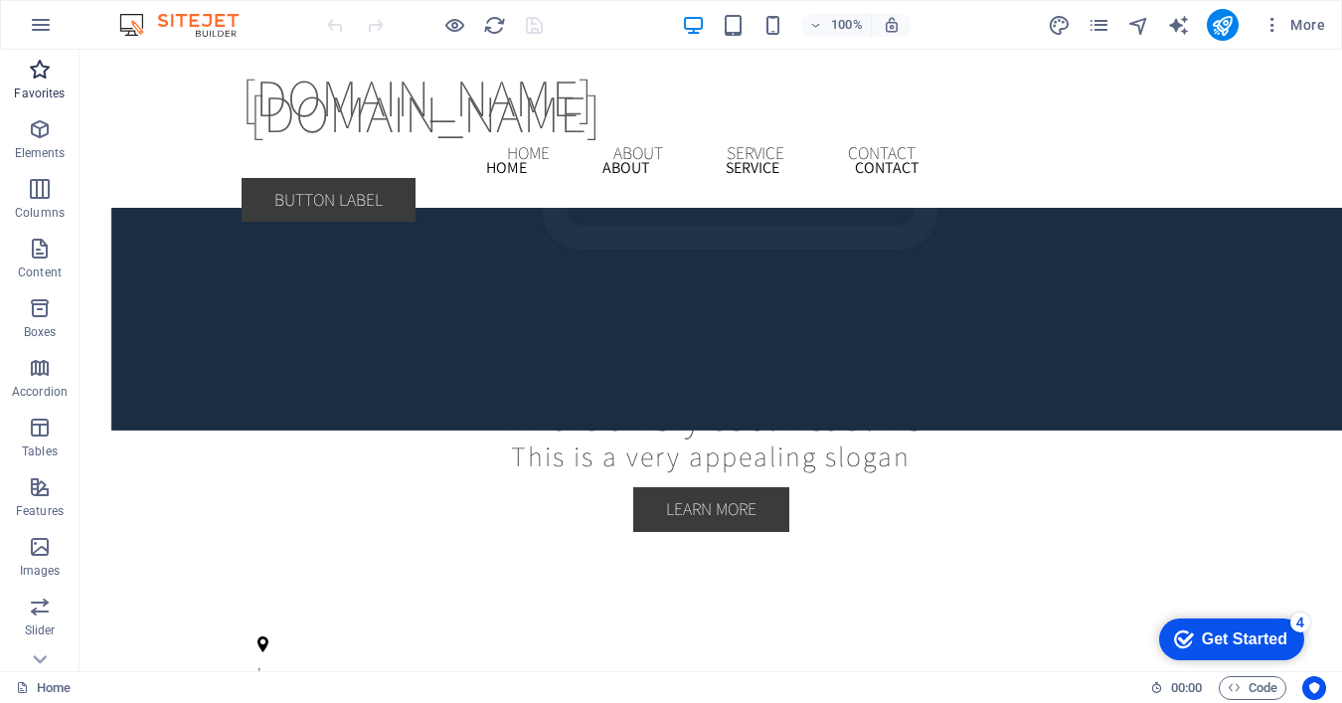
click at [49, 85] on p "Favorites" at bounding box center [39, 93] width 51 height 16
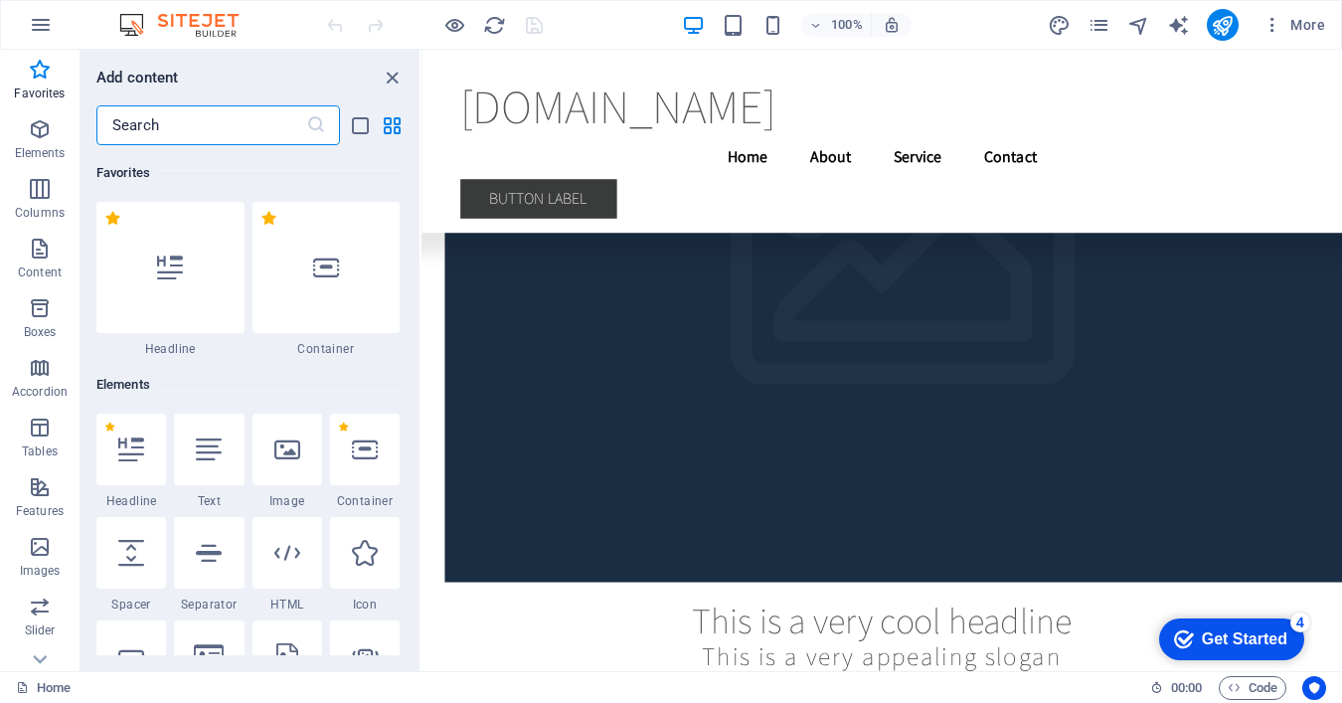
scroll to position [3739, 0]
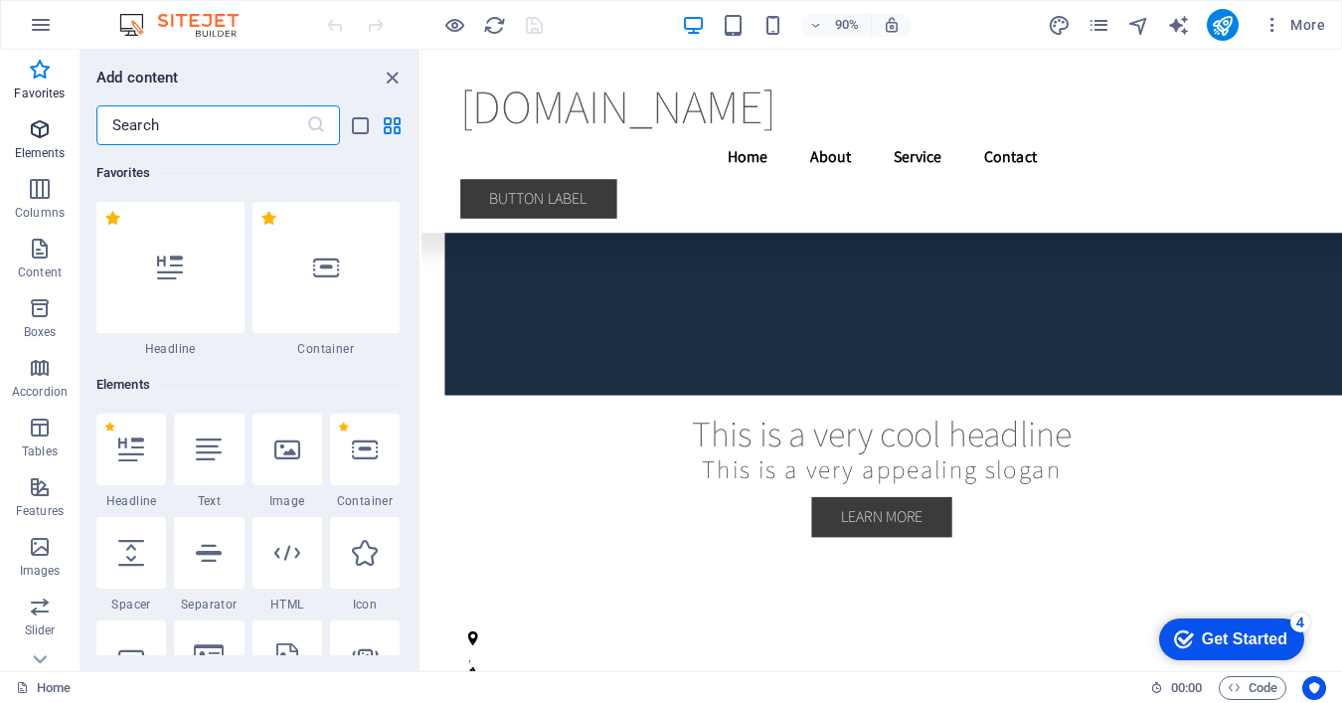
click at [46, 146] on p "Elements" at bounding box center [40, 153] width 51 height 16
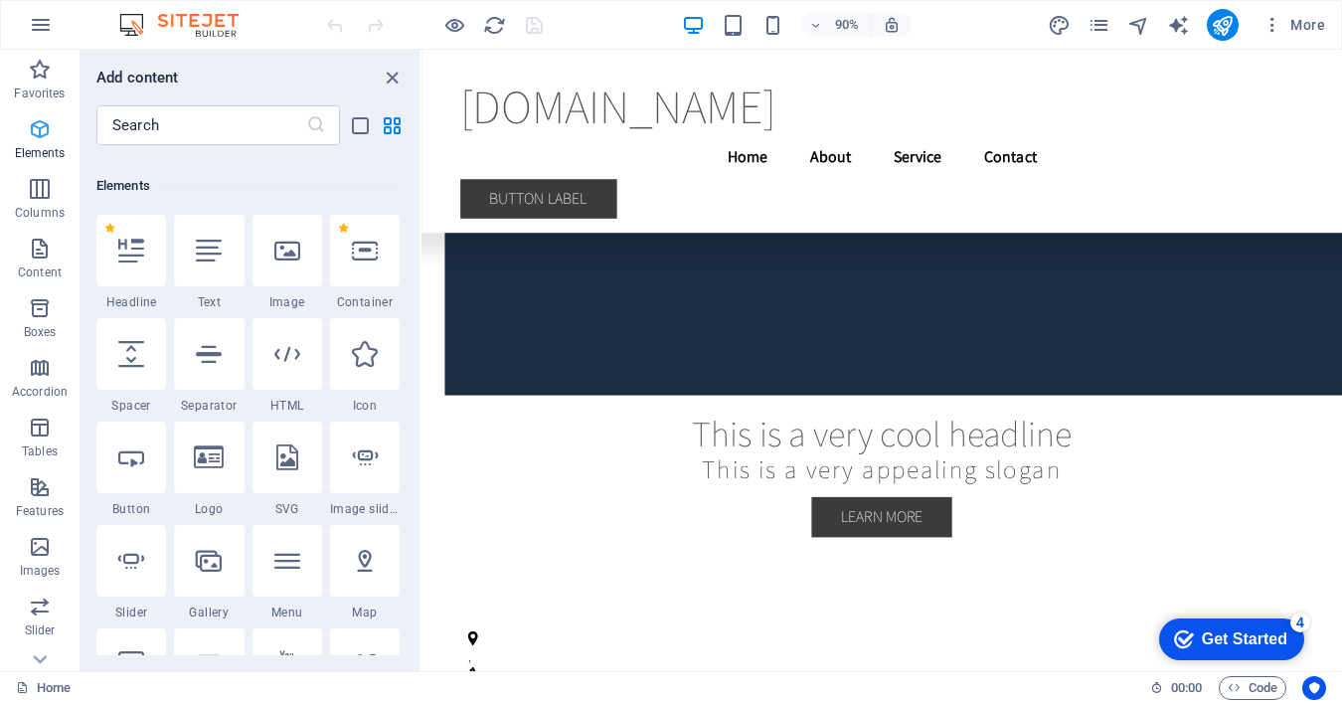
scroll to position [212, 0]
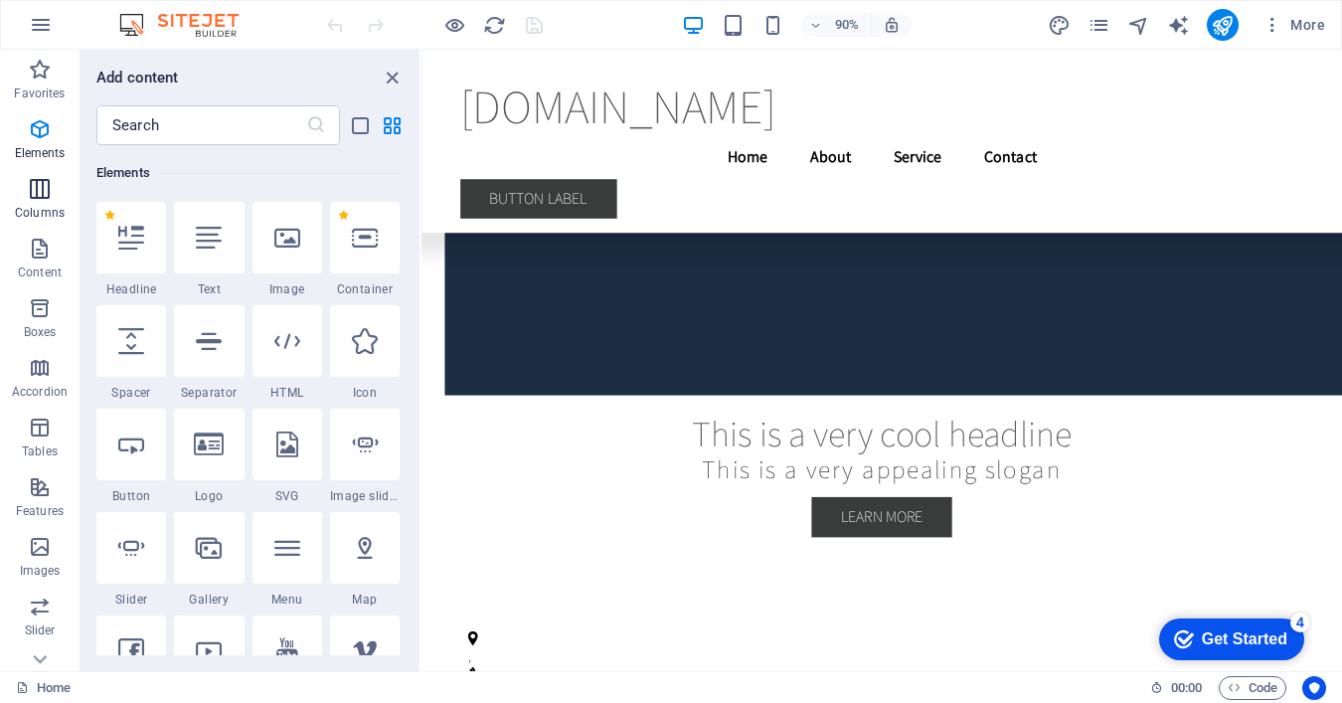
click at [44, 204] on span "Columns" at bounding box center [40, 201] width 80 height 48
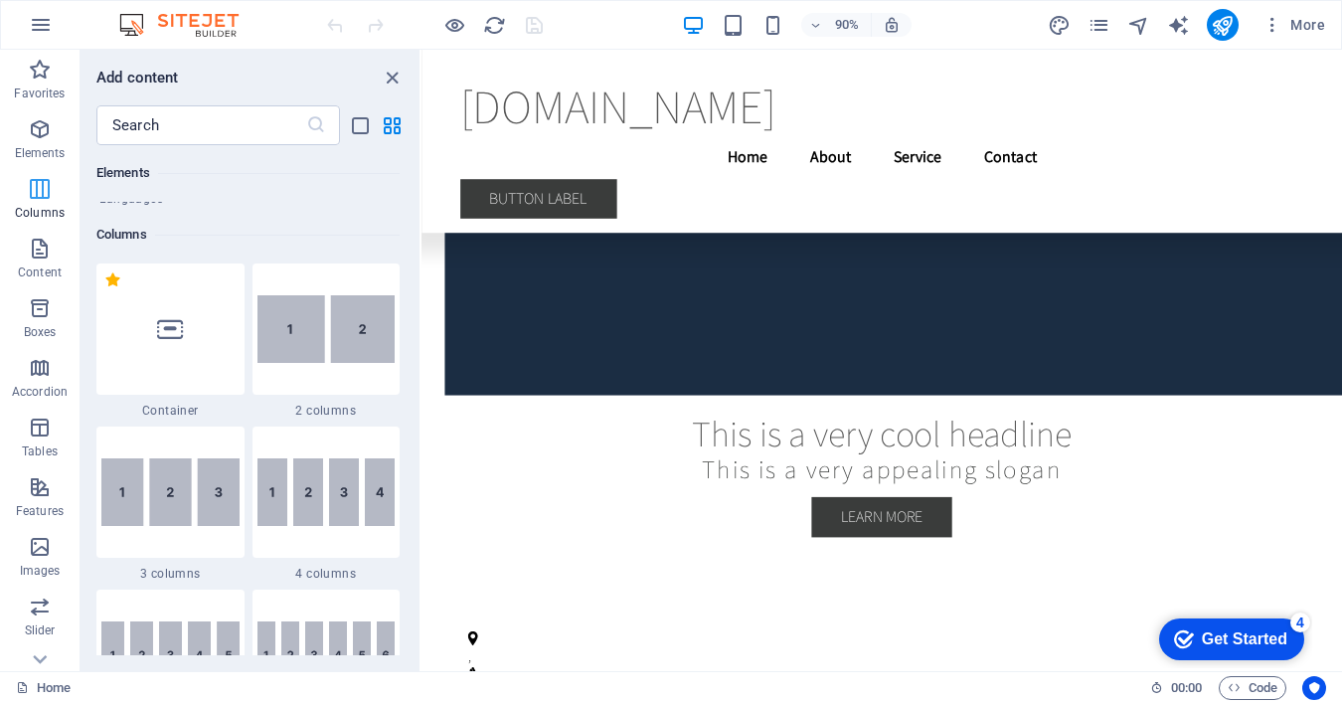
scroll to position [984, 0]
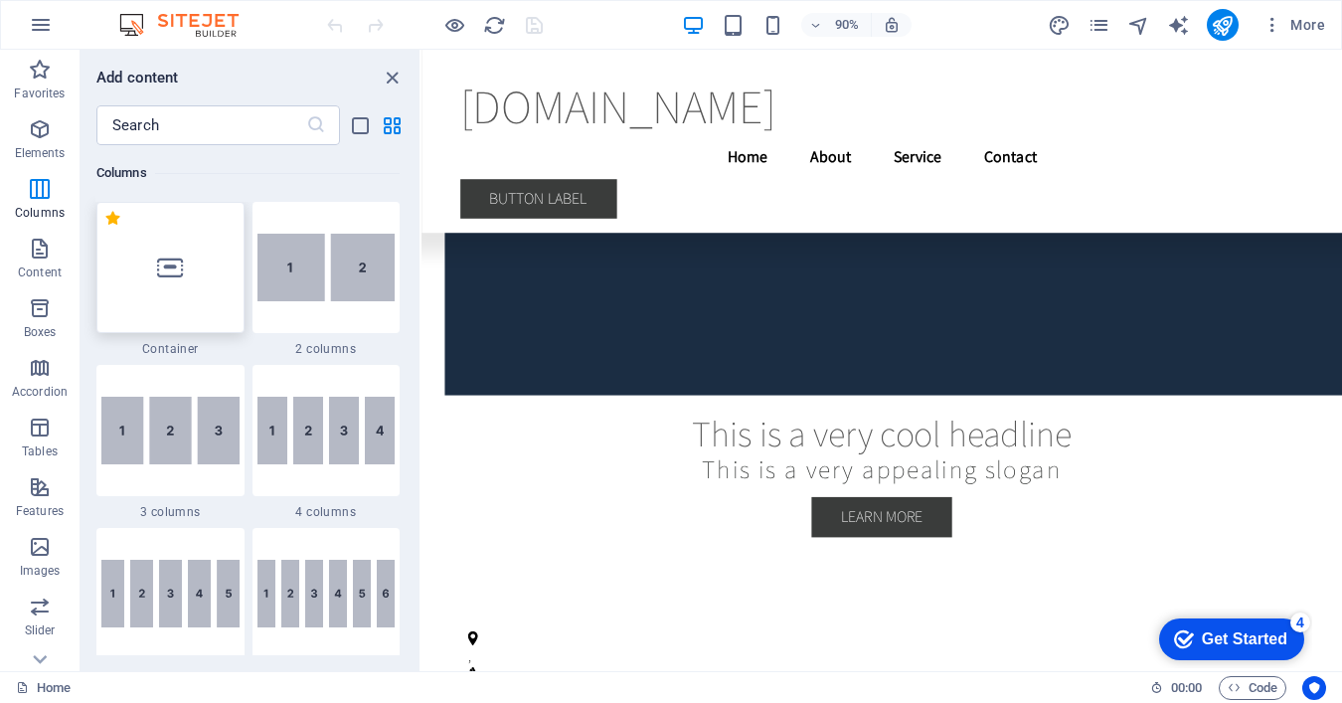
click at [161, 274] on icon at bounding box center [170, 267] width 26 height 26
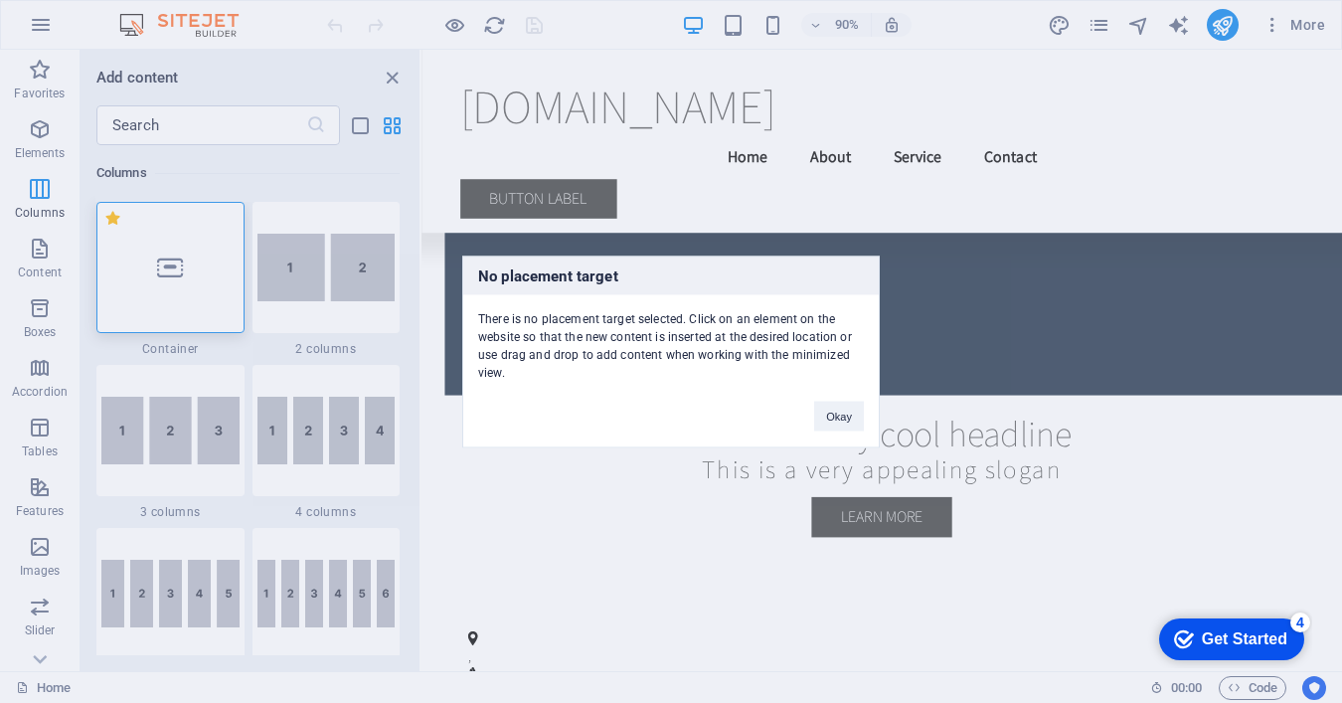
click at [45, 266] on div "No placement target There is no placement target selected. Click on an element …" at bounding box center [671, 351] width 1342 height 703
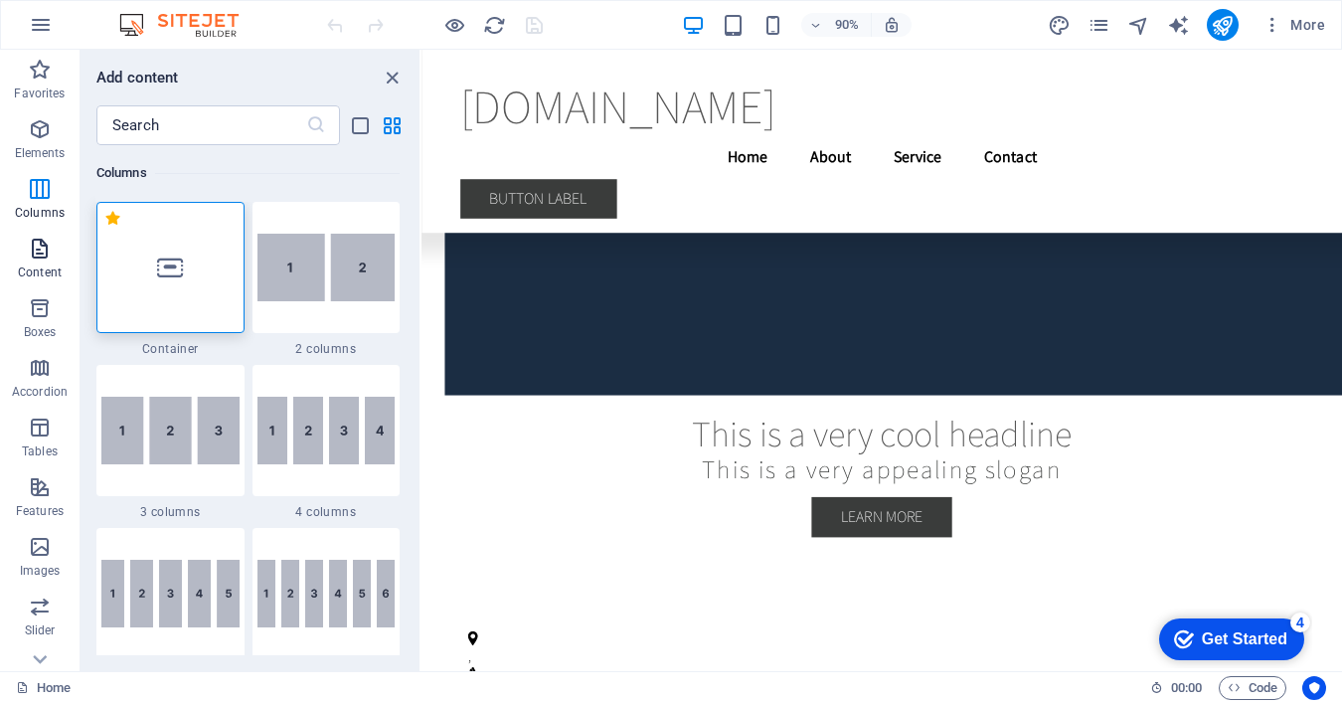
click at [40, 266] on p "Content" at bounding box center [40, 272] width 44 height 16
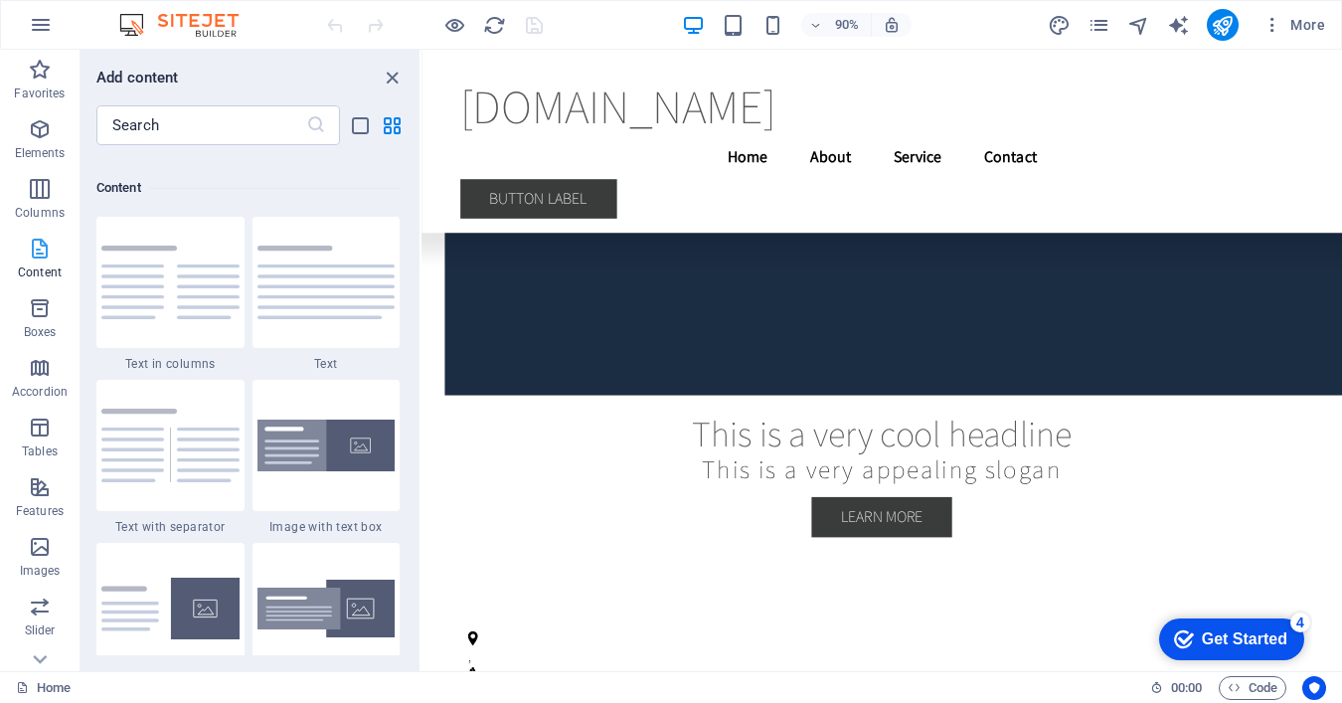
scroll to position [3478, 0]
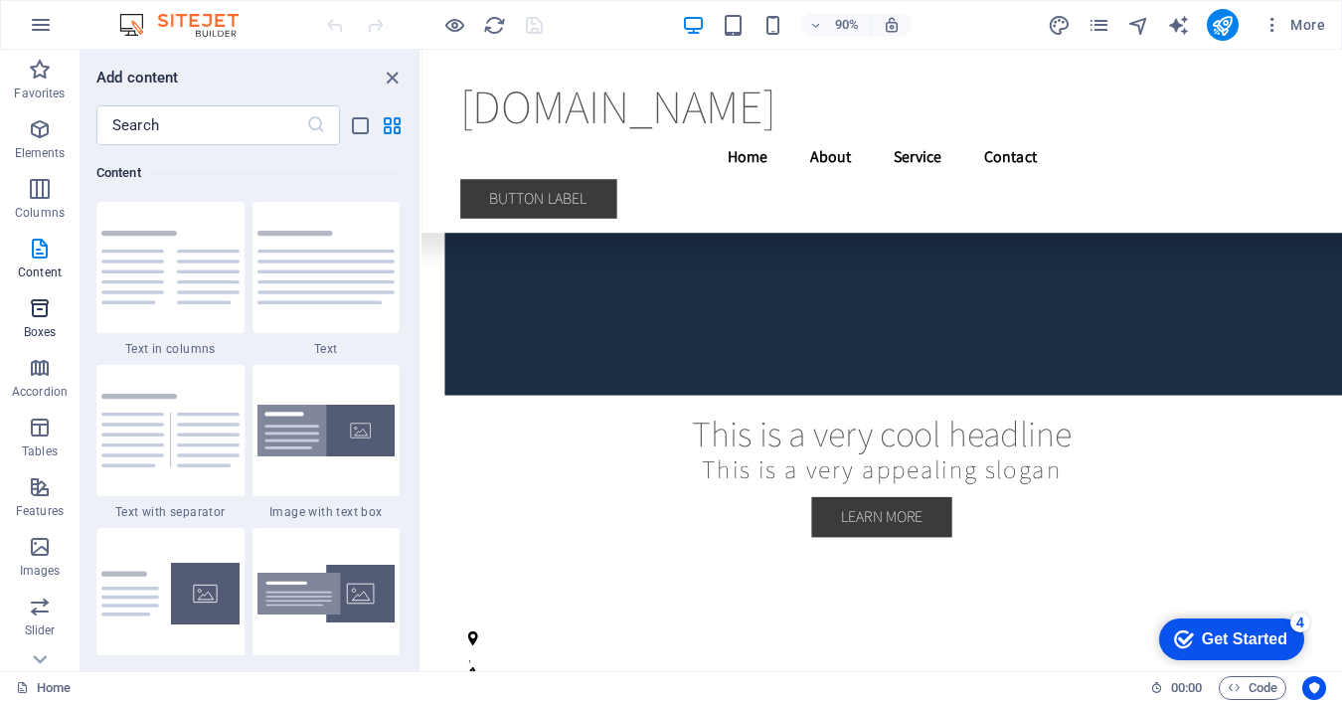
click at [38, 325] on p "Boxes" at bounding box center [40, 332] width 33 height 16
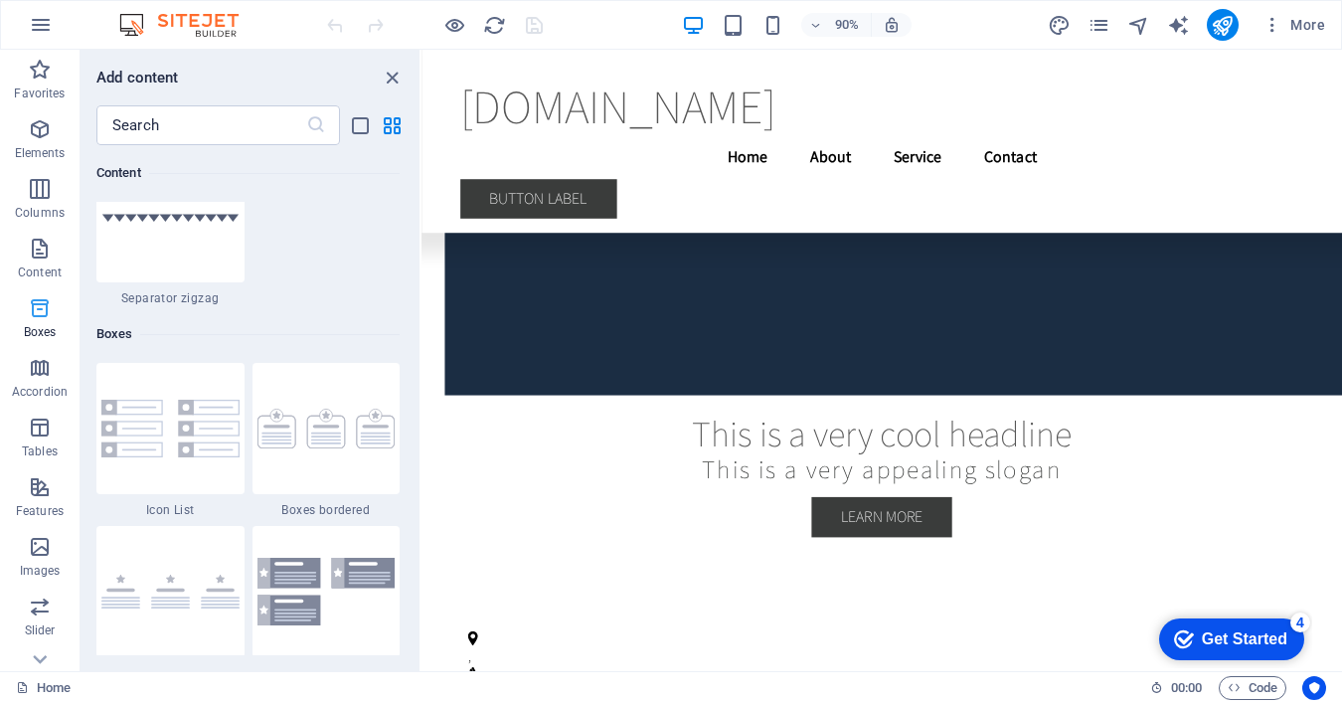
scroll to position [5483, 0]
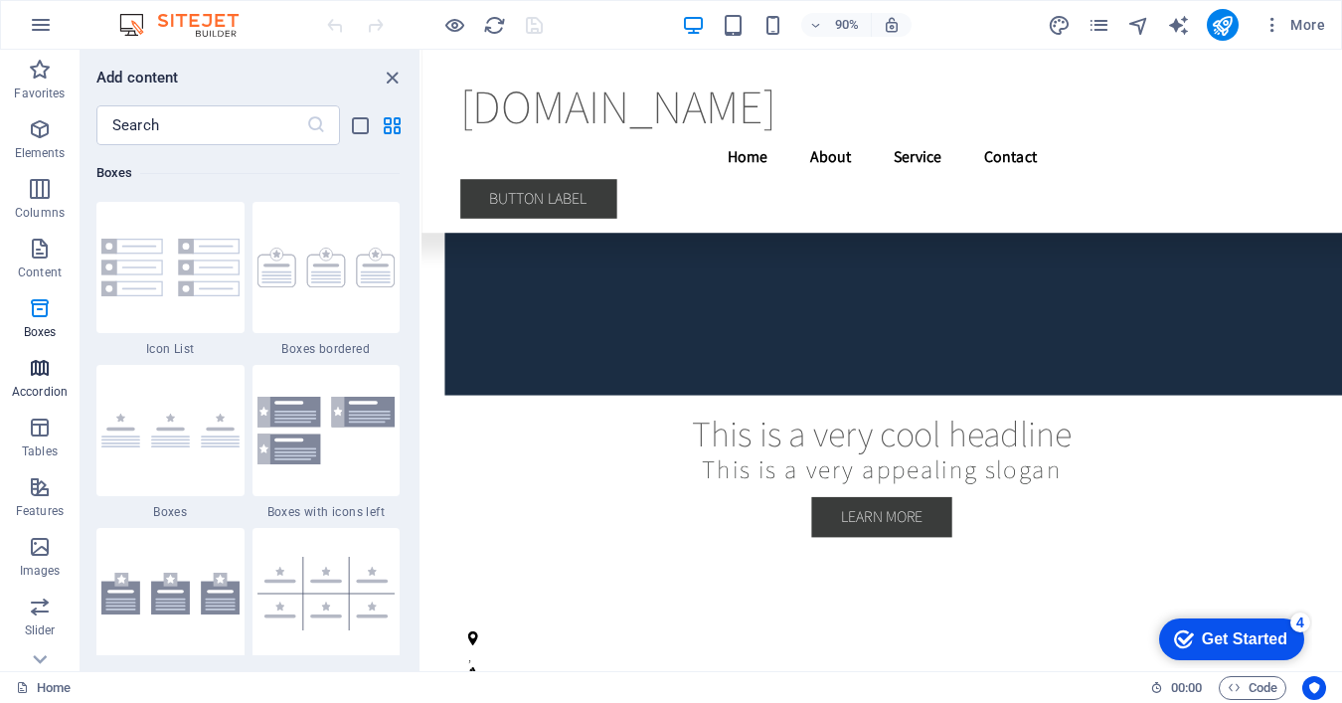
click at [41, 380] on span "Accordion" at bounding box center [40, 380] width 80 height 48
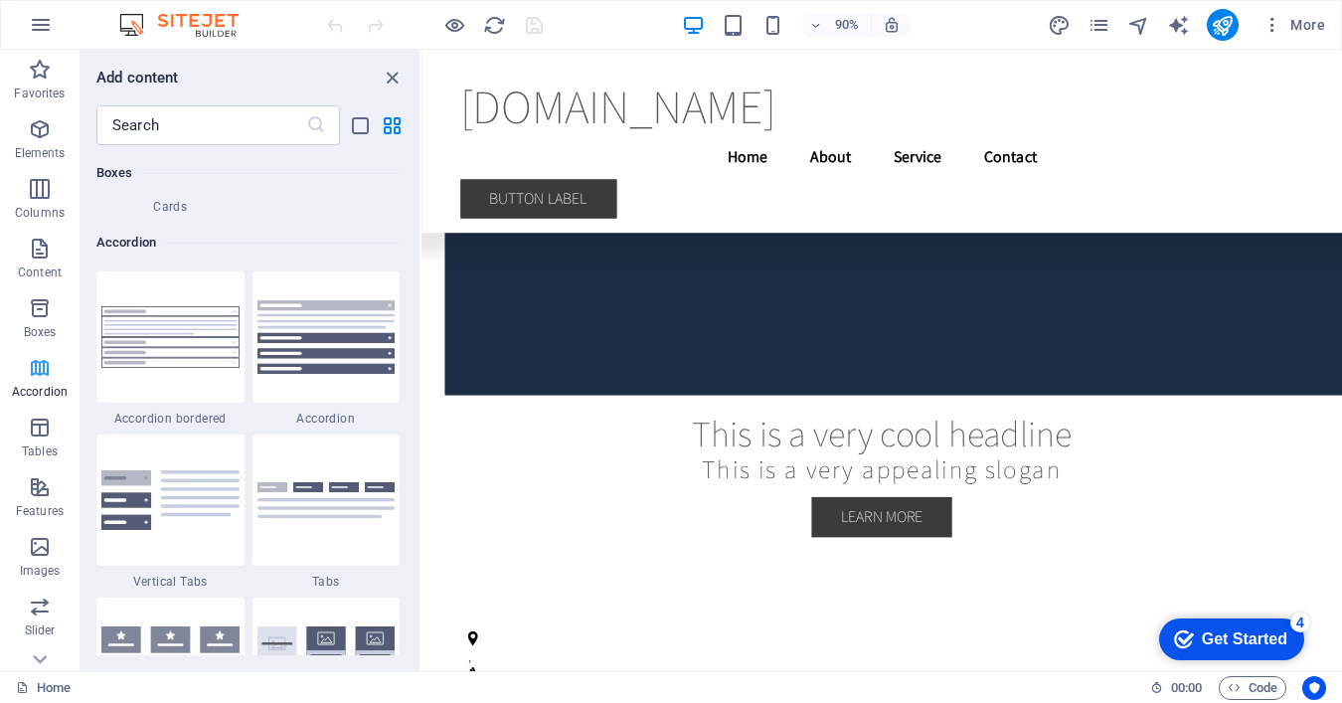
scroll to position [6347, 0]
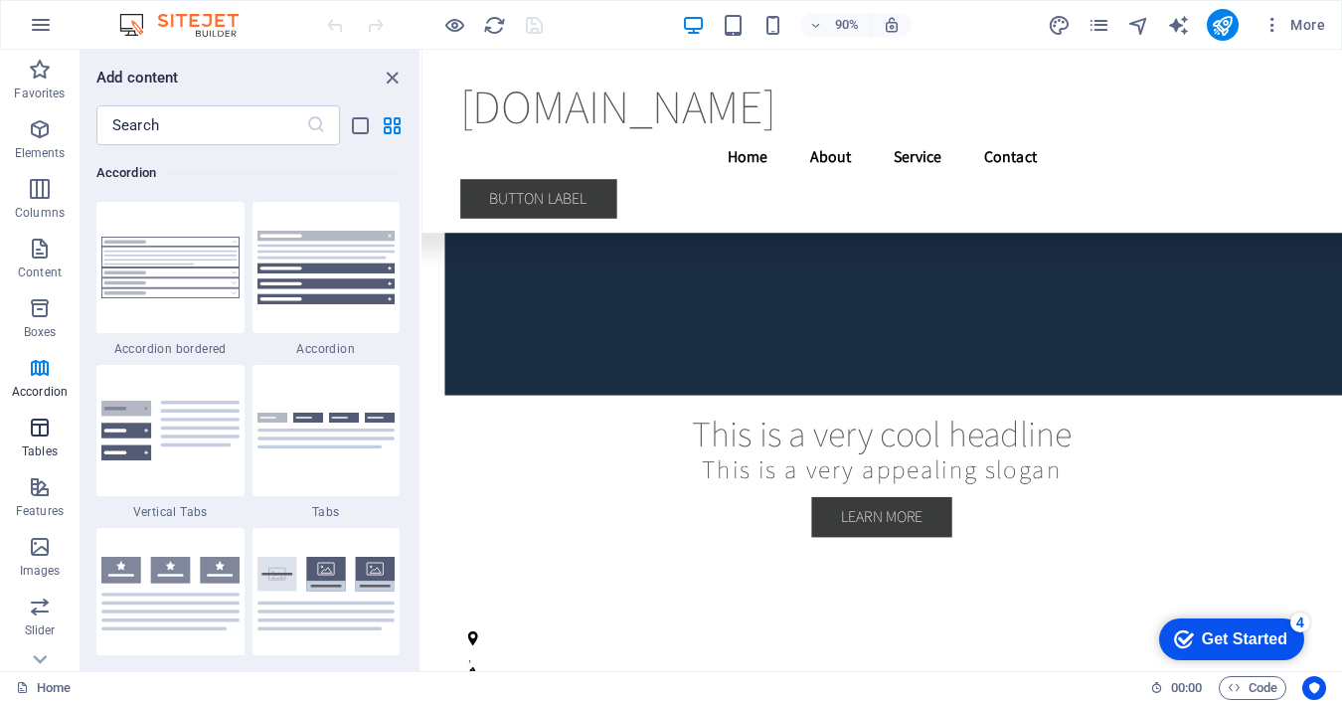
click at [41, 430] on icon "button" at bounding box center [40, 428] width 24 height 24
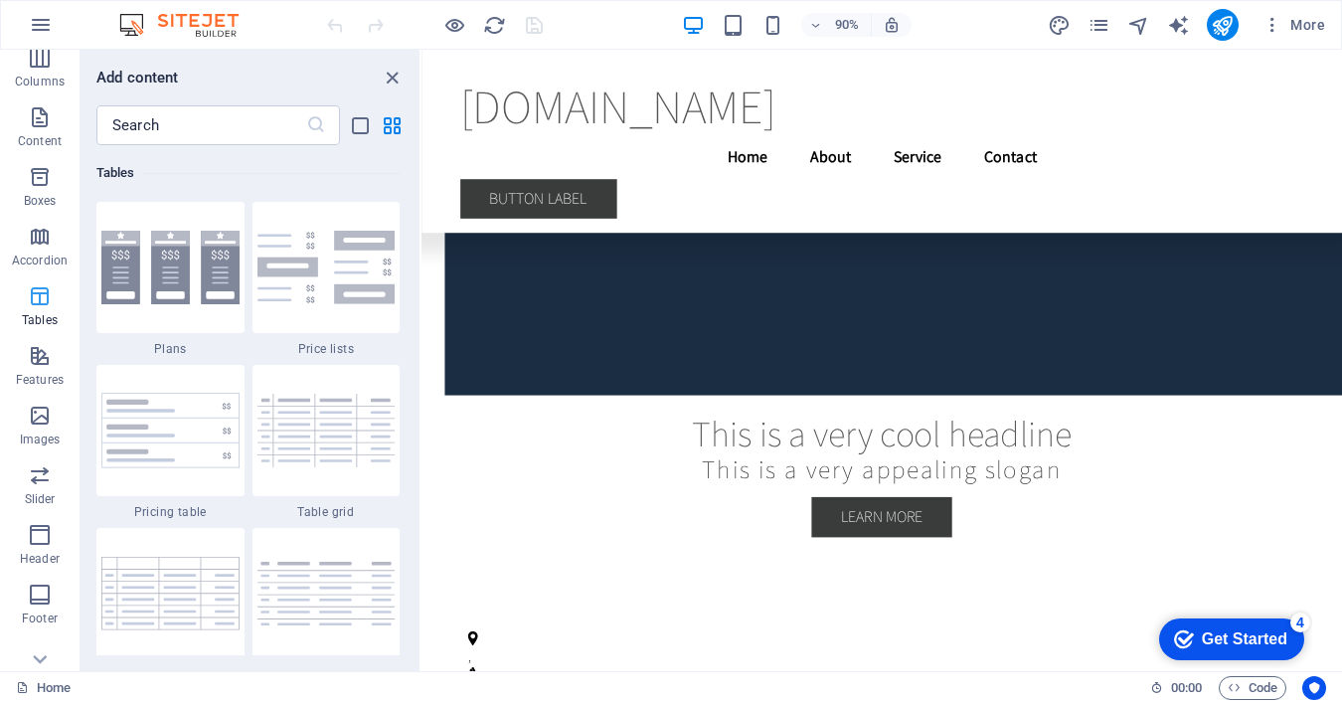
scroll to position [164, 0]
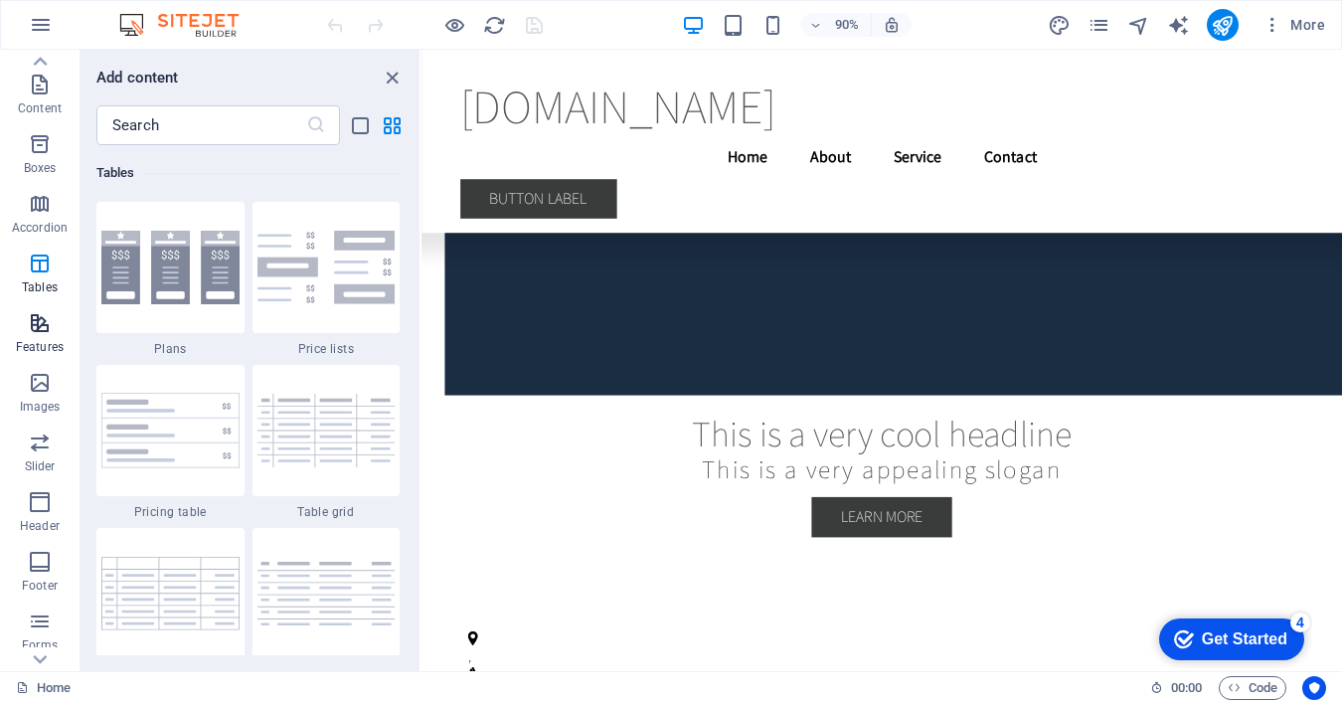
click at [40, 329] on icon "button" at bounding box center [40, 323] width 24 height 24
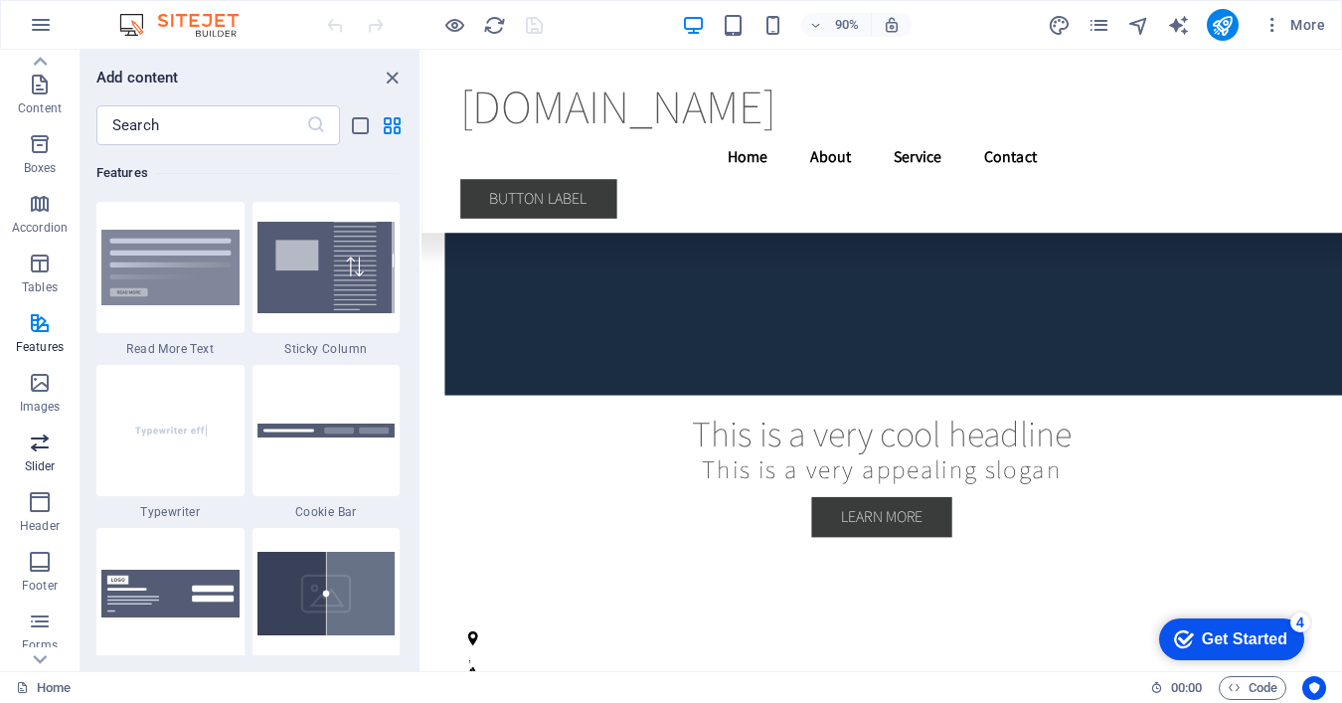
scroll to position [273, 0]
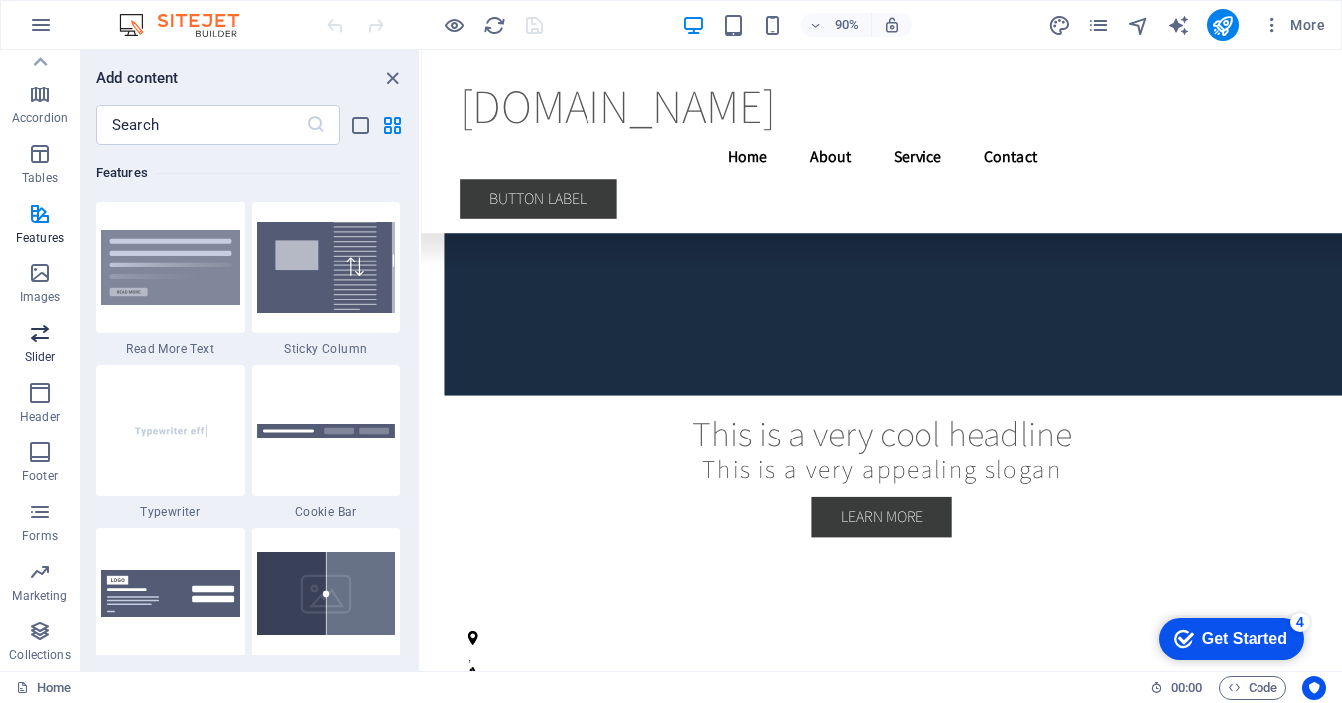
click at [40, 343] on icon "button" at bounding box center [40, 333] width 24 height 24
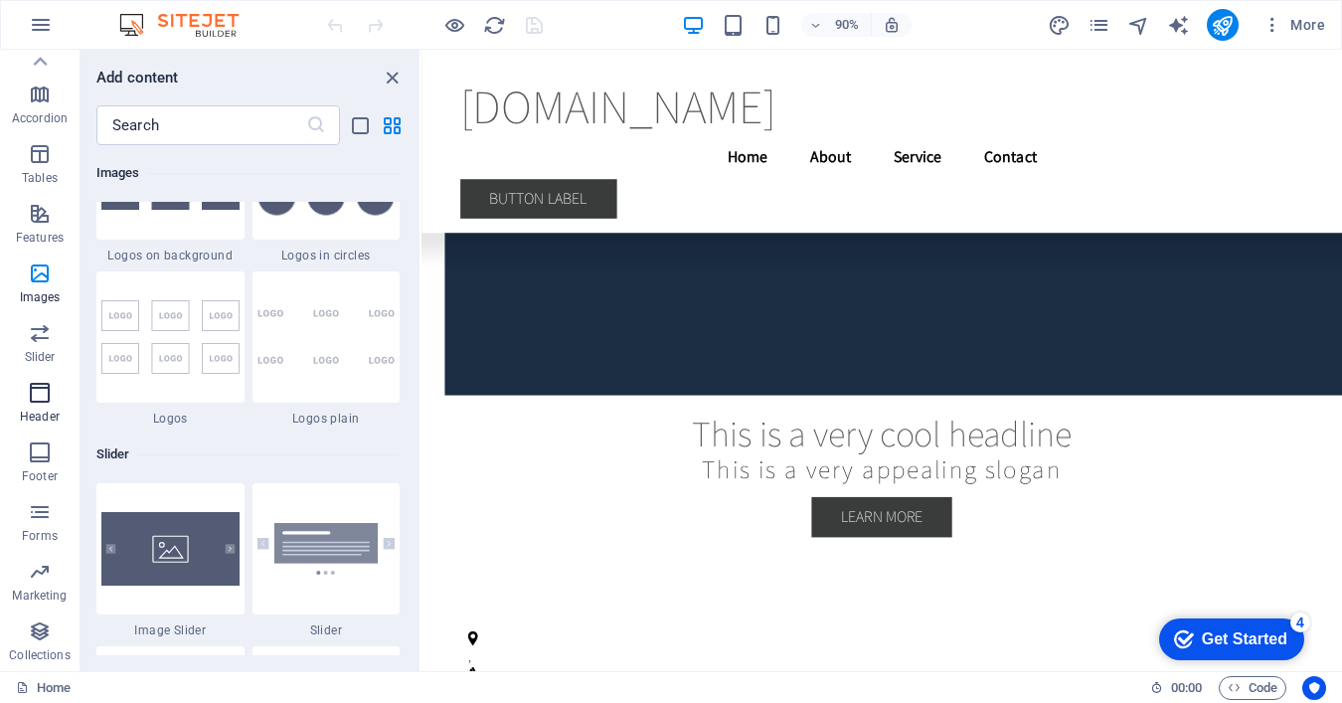
scroll to position [11270, 0]
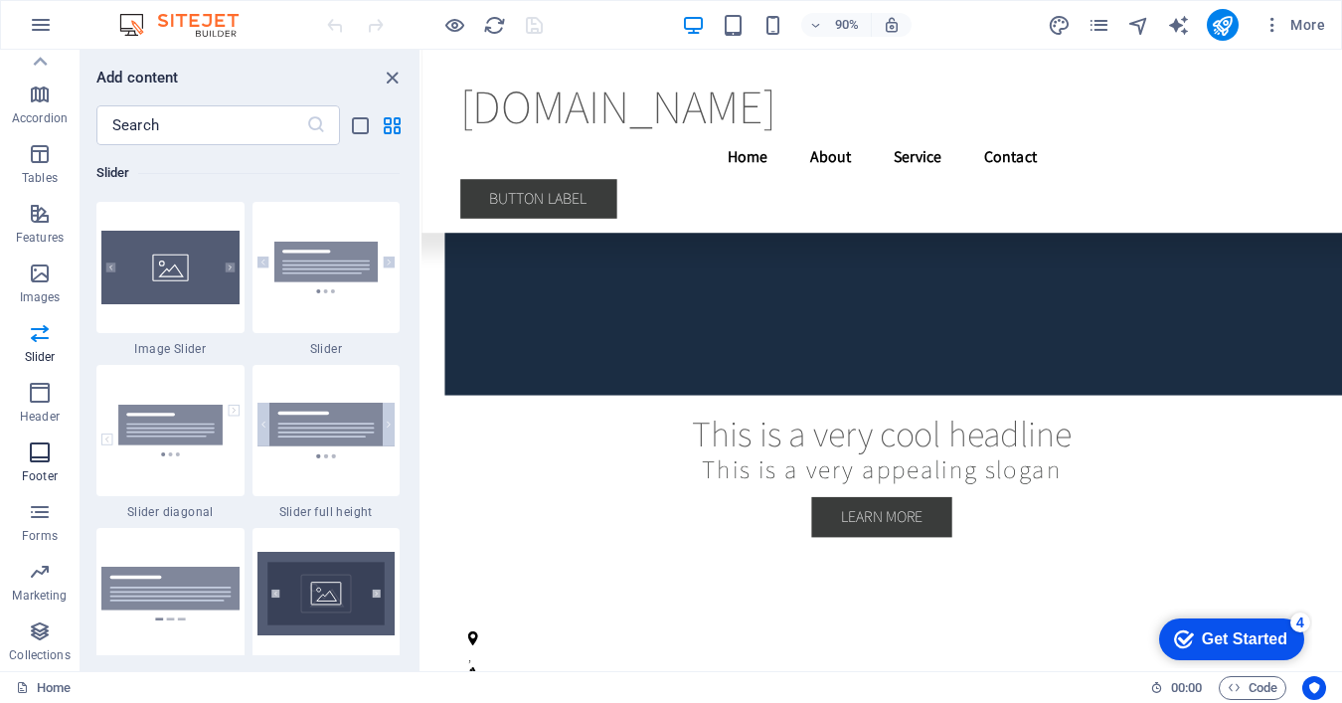
click at [43, 465] on span "Footer" at bounding box center [40, 464] width 80 height 48
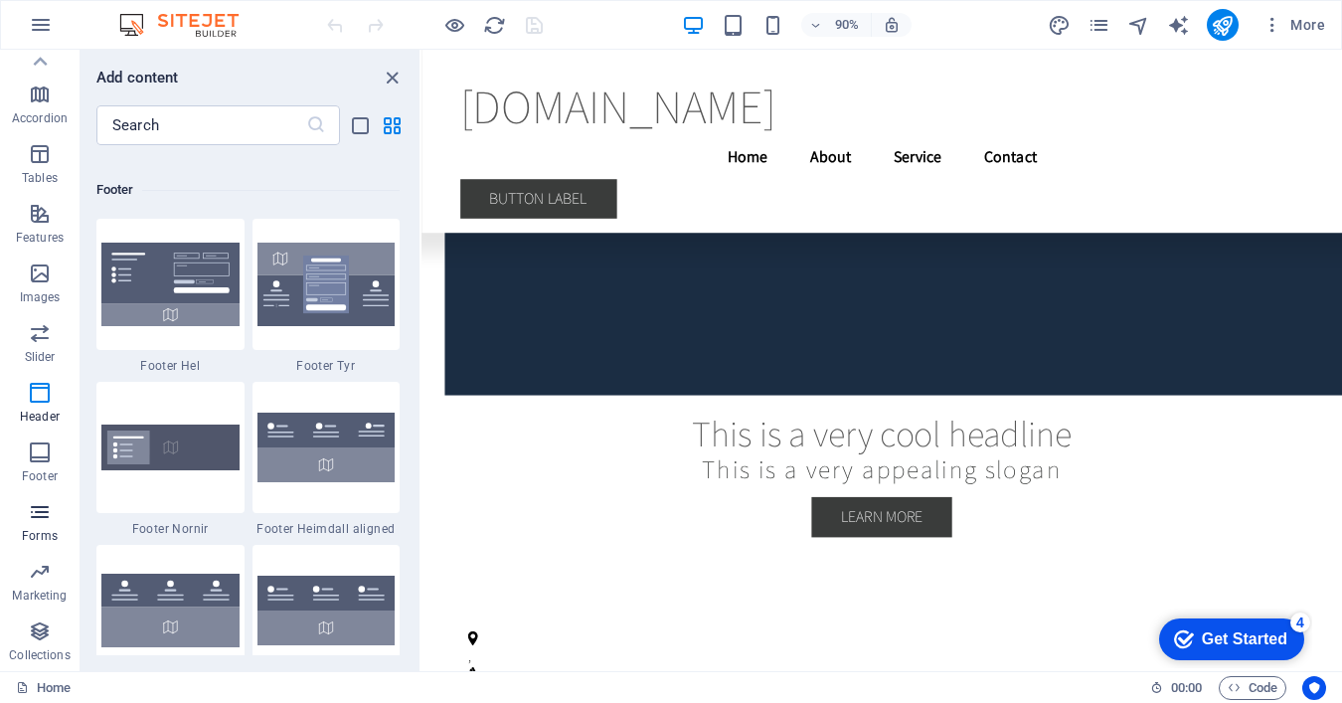
click at [43, 515] on icon "button" at bounding box center [40, 512] width 24 height 24
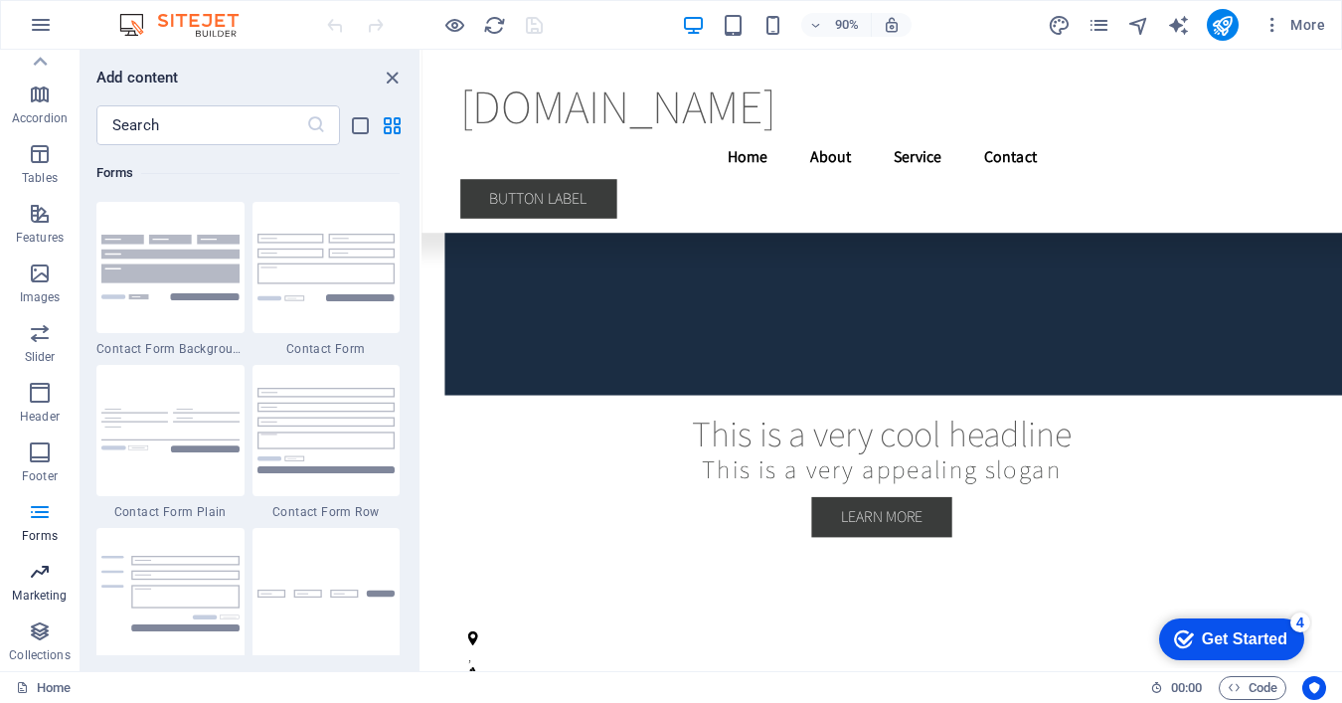
click at [45, 586] on span "Marketing" at bounding box center [40, 584] width 80 height 48
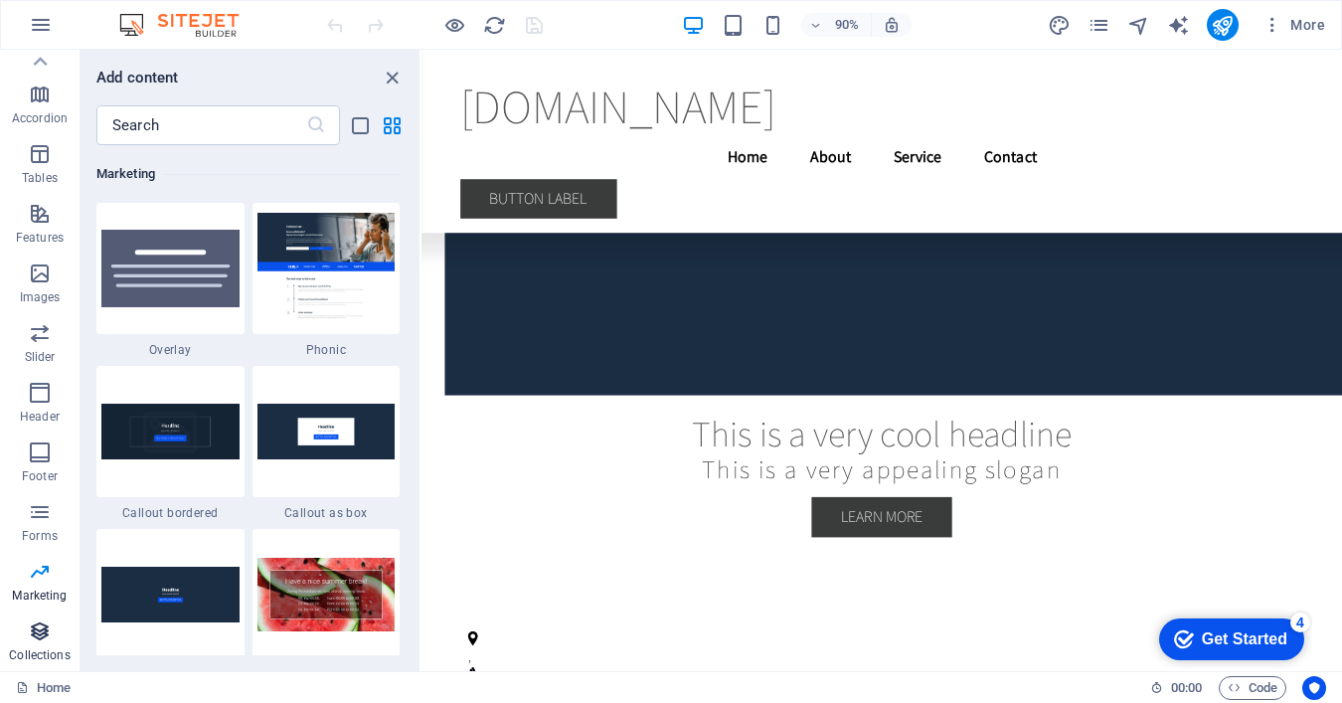
click at [42, 637] on icon "button" at bounding box center [40, 631] width 24 height 24
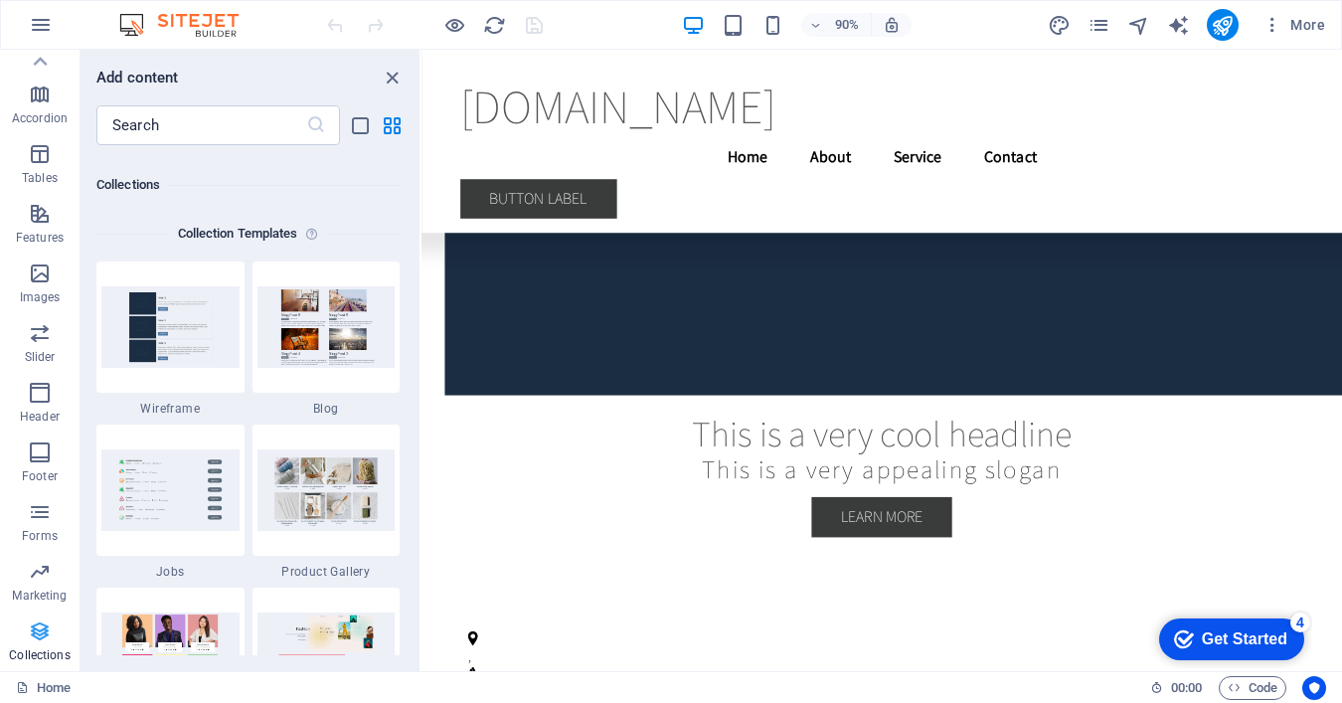
scroll to position [18198, 0]
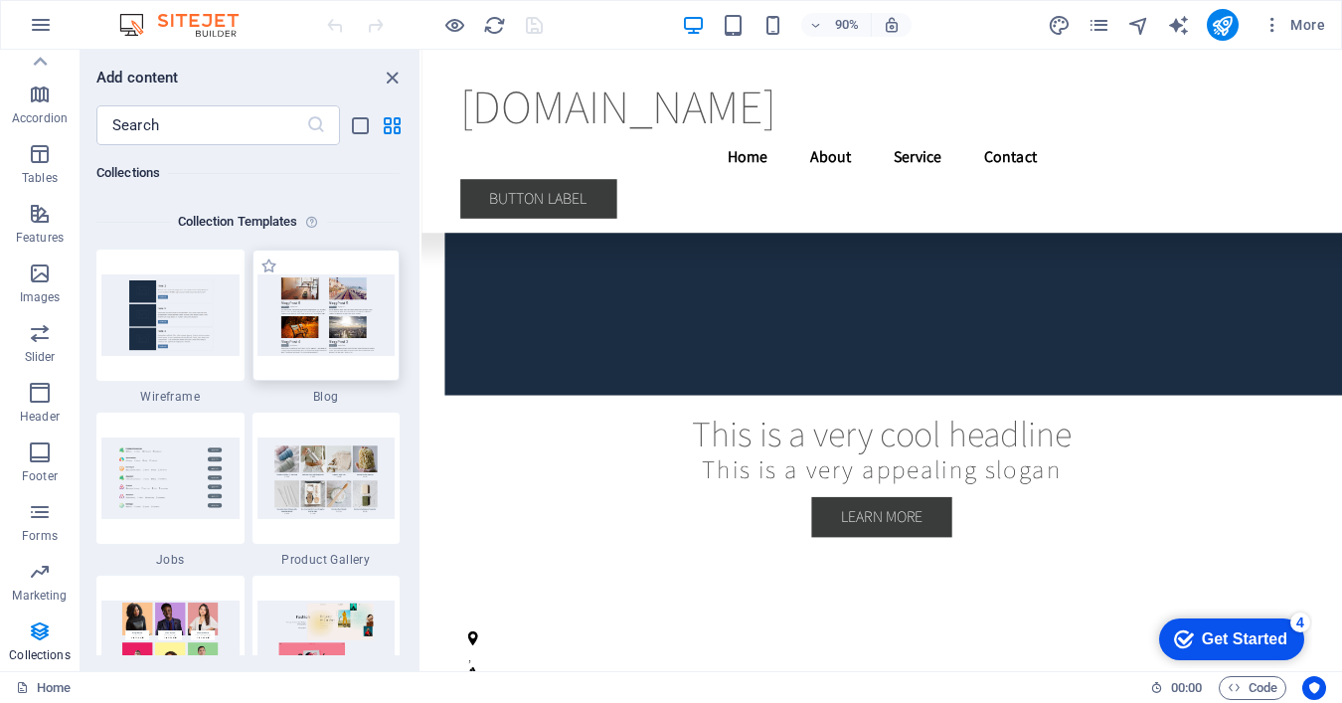
click at [285, 356] on div at bounding box center [327, 315] width 148 height 131
click at [317, 327] on img at bounding box center [326, 314] width 138 height 81
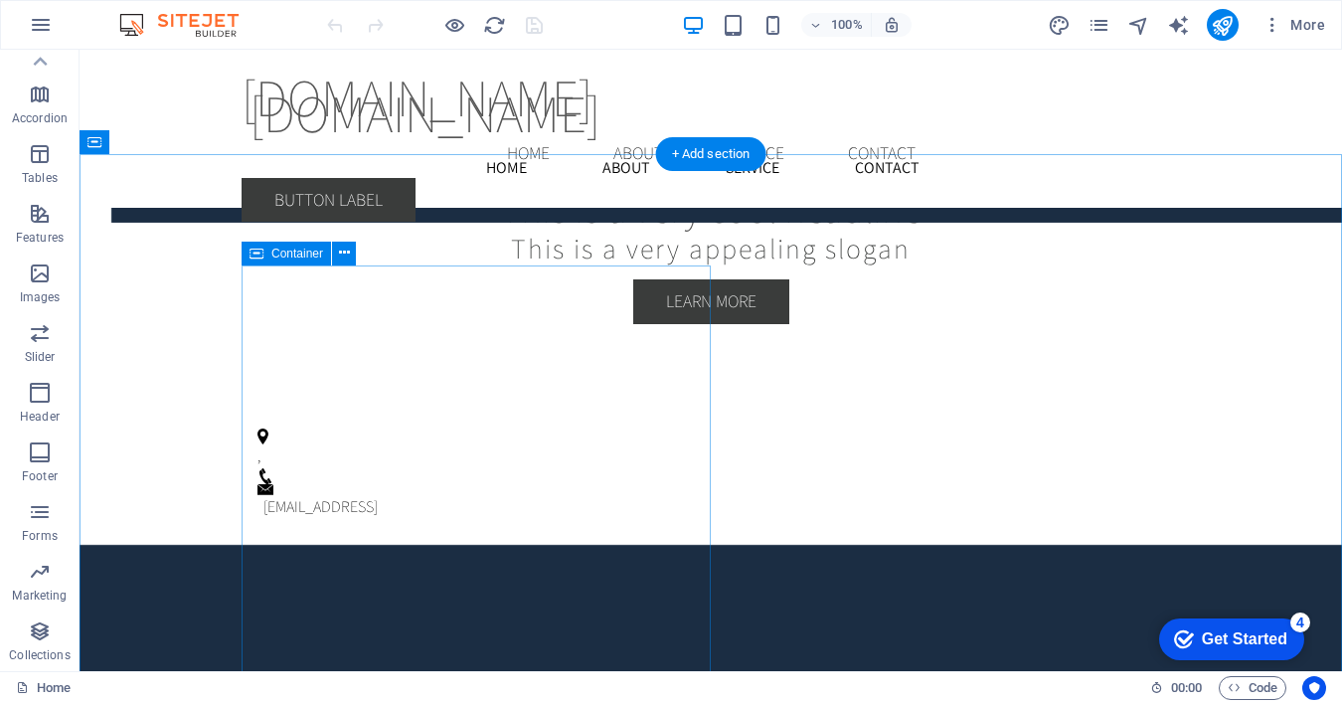
scroll to position [3531, 0]
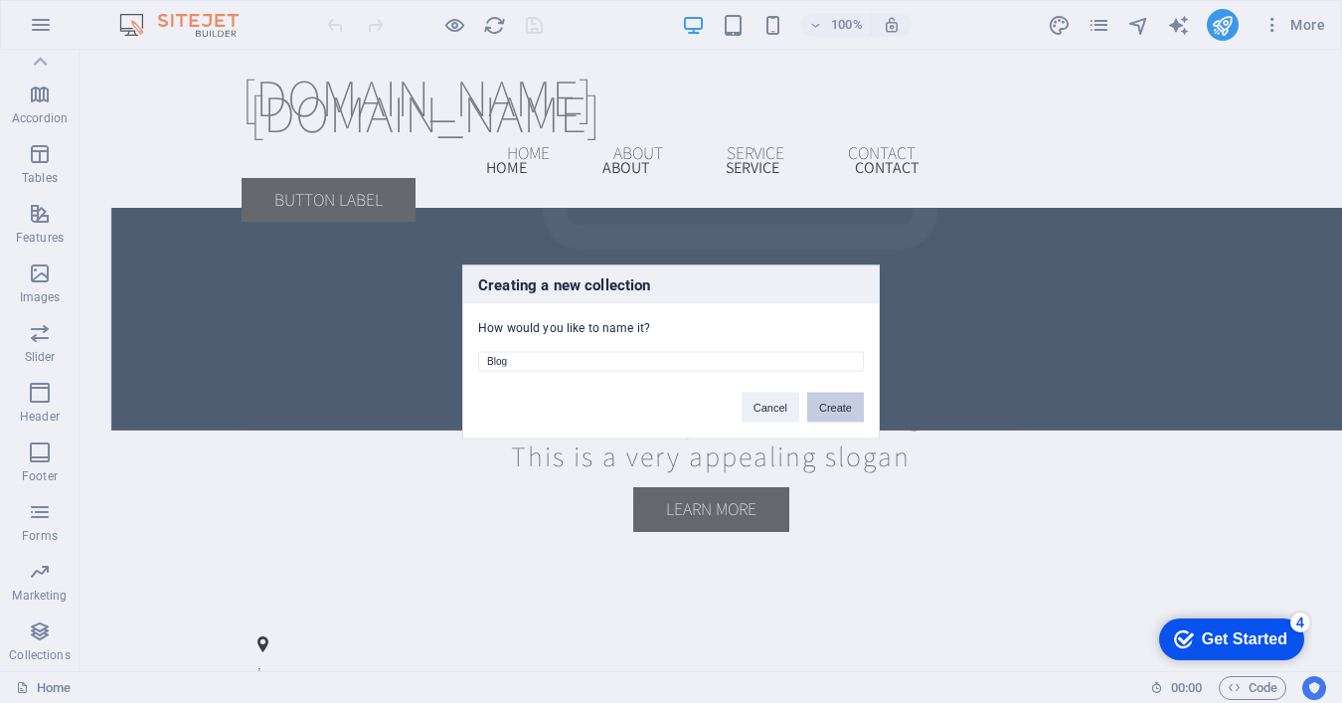
click at [832, 410] on button "Create" at bounding box center [835, 407] width 57 height 30
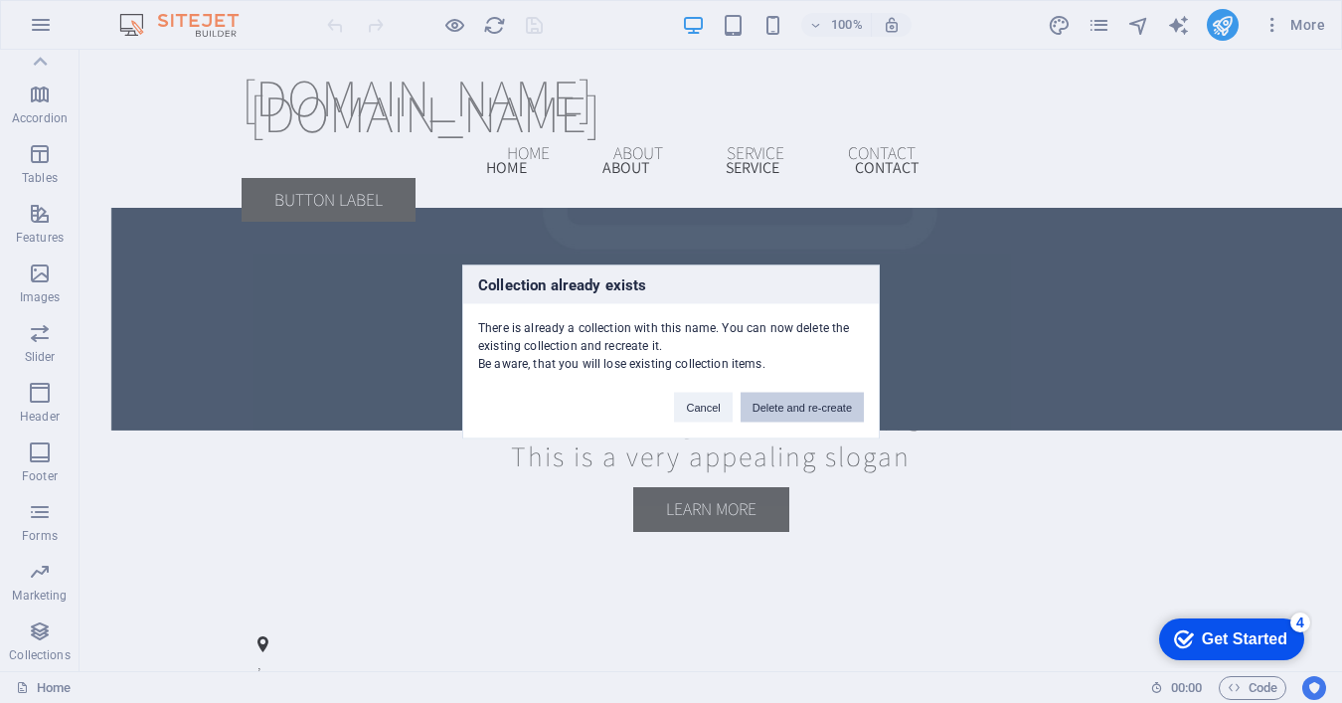
click at [776, 412] on button "Delete and re-create" at bounding box center [802, 407] width 123 height 30
click at [764, 409] on button "Delete and re-create" at bounding box center [802, 407] width 123 height 30
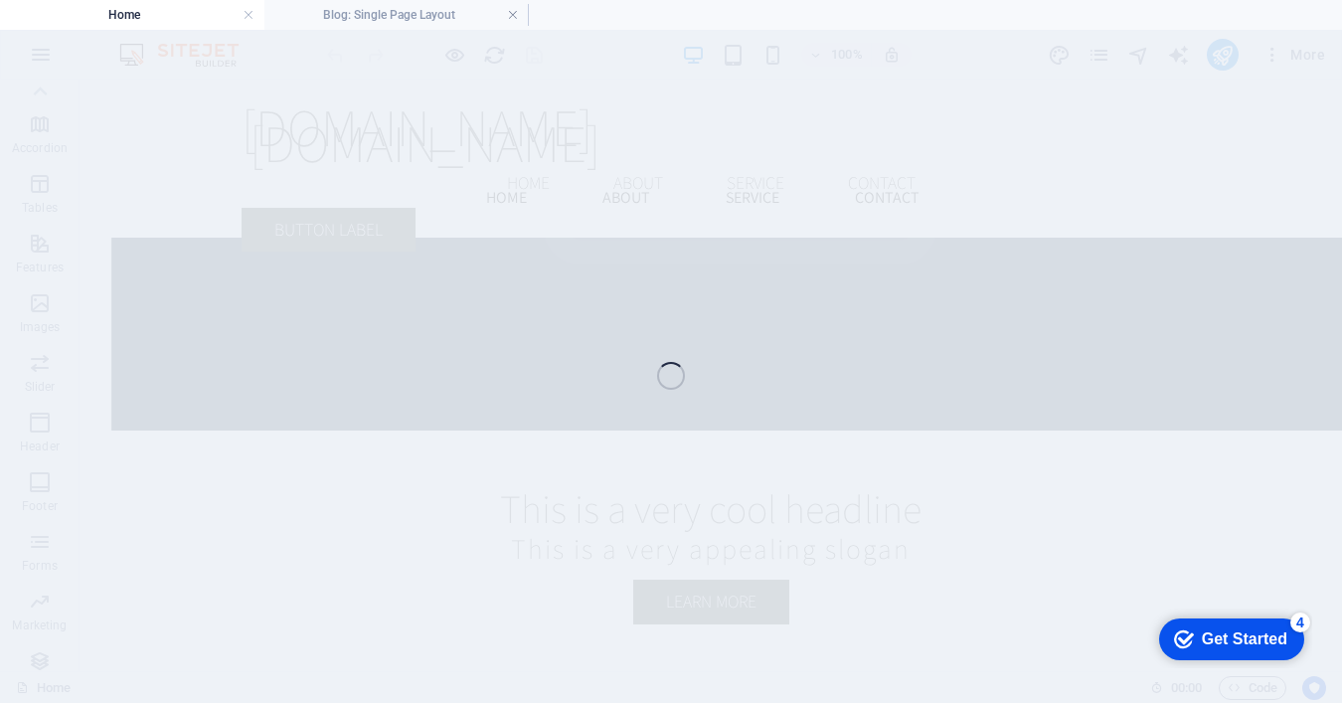
scroll to position [3670, 0]
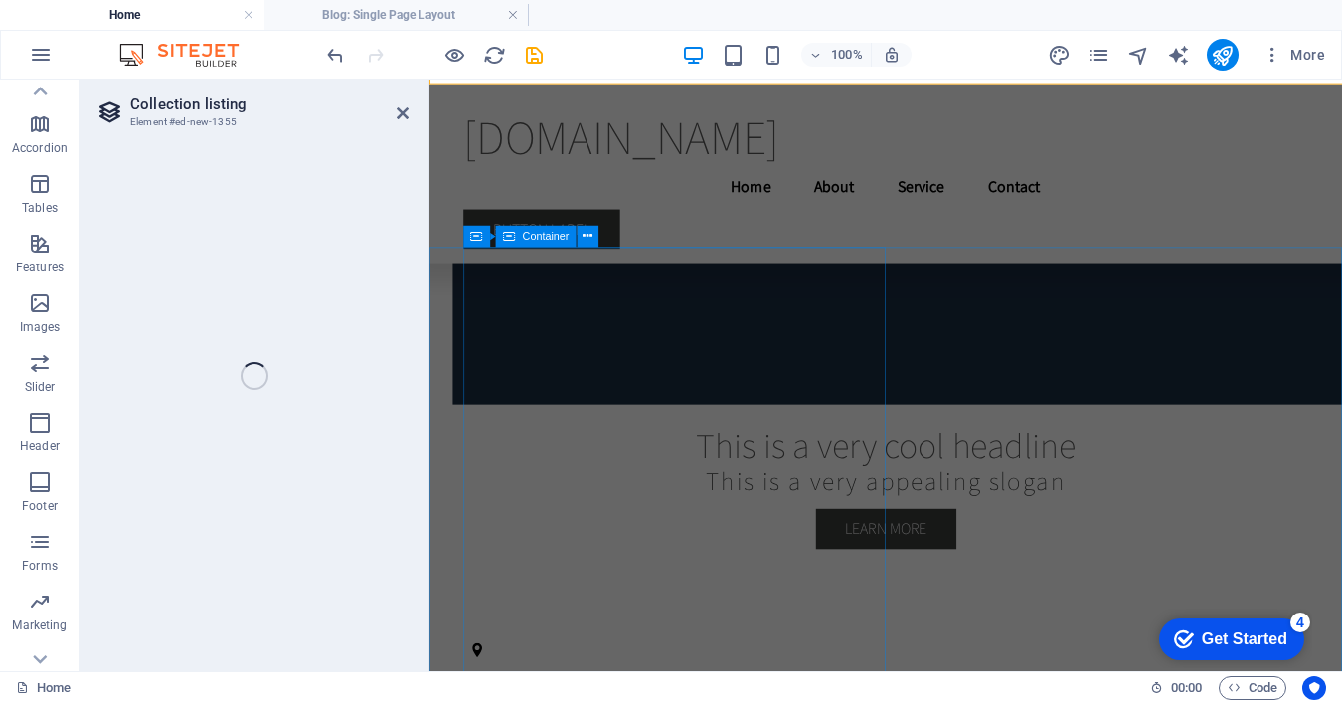
select select
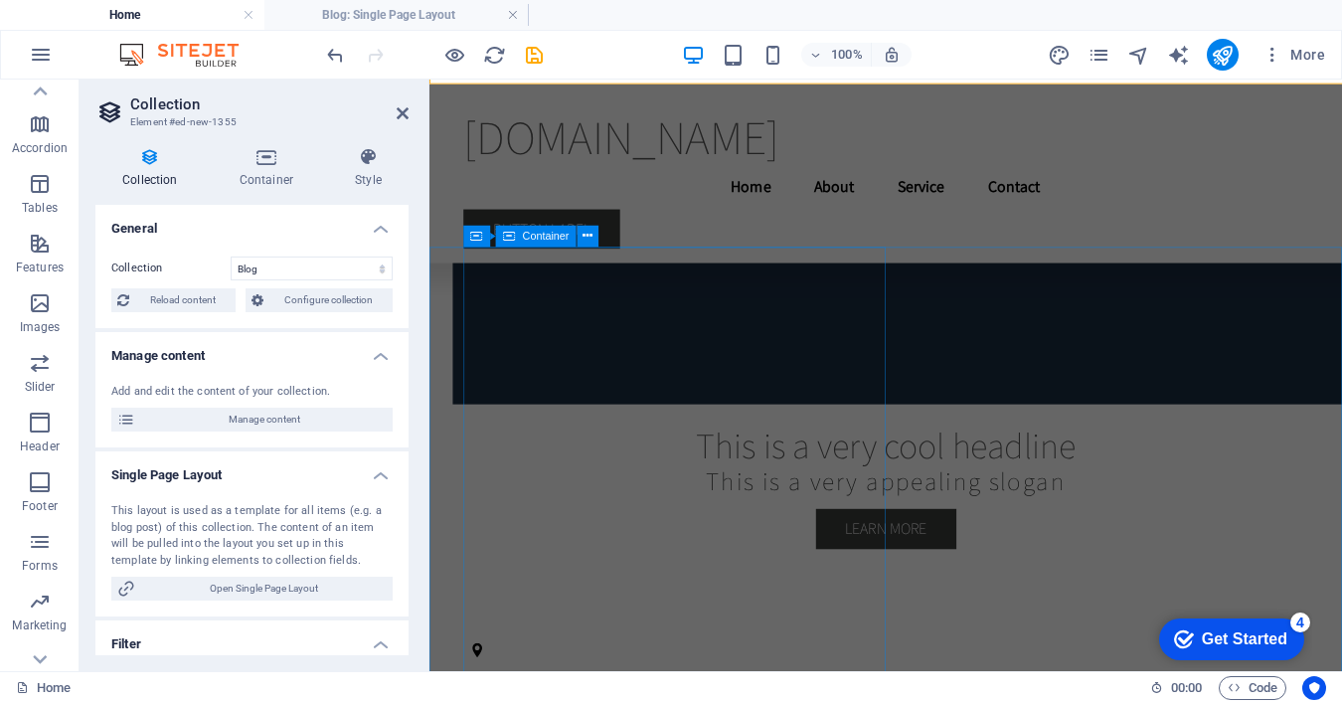
scroll to position [3851, 0]
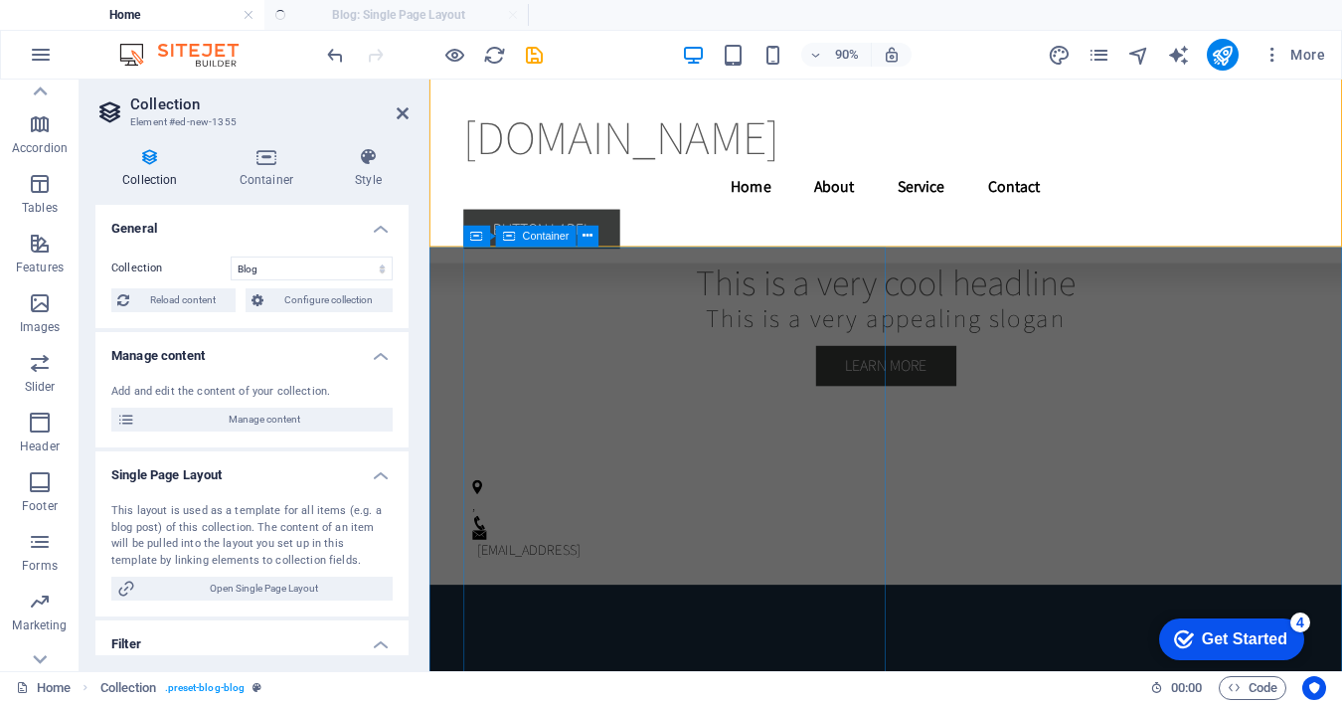
select select "columns.publishing_date_DESC"
select select "columns.status"
select select "columns.publishing_date"
select select "past"
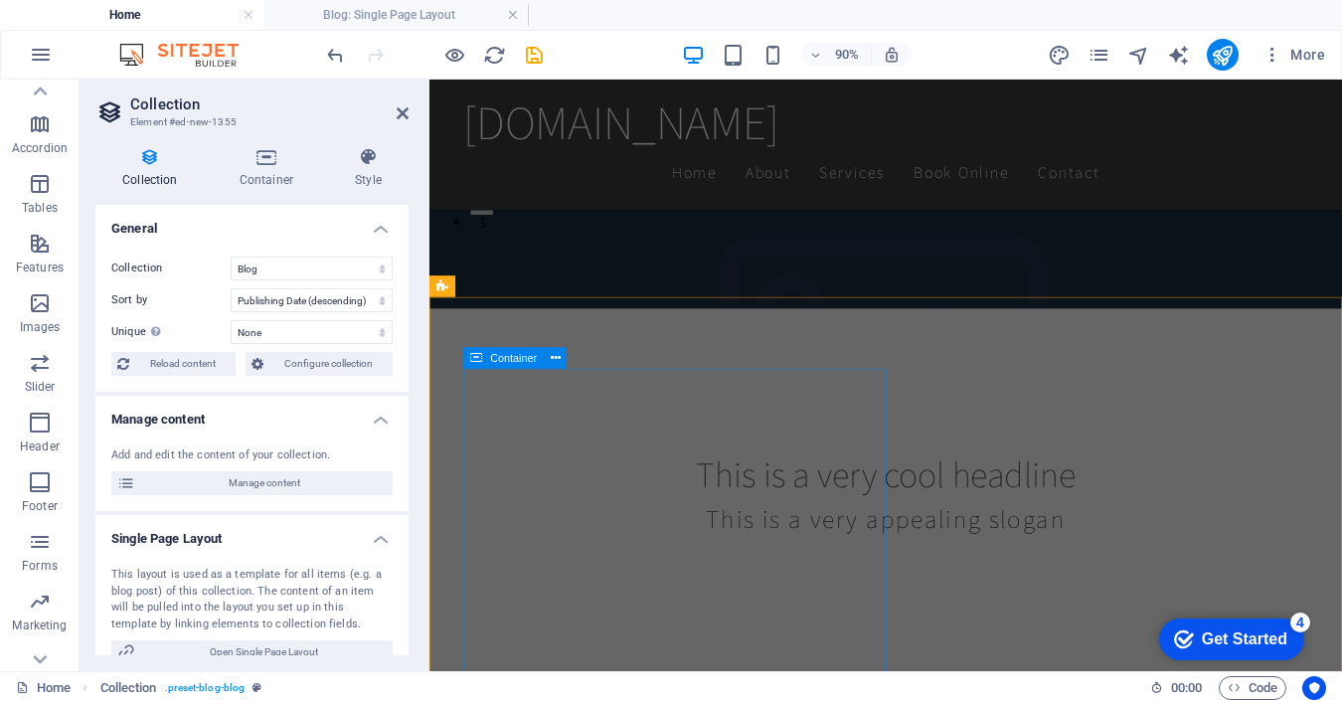
scroll to position [0, 0]
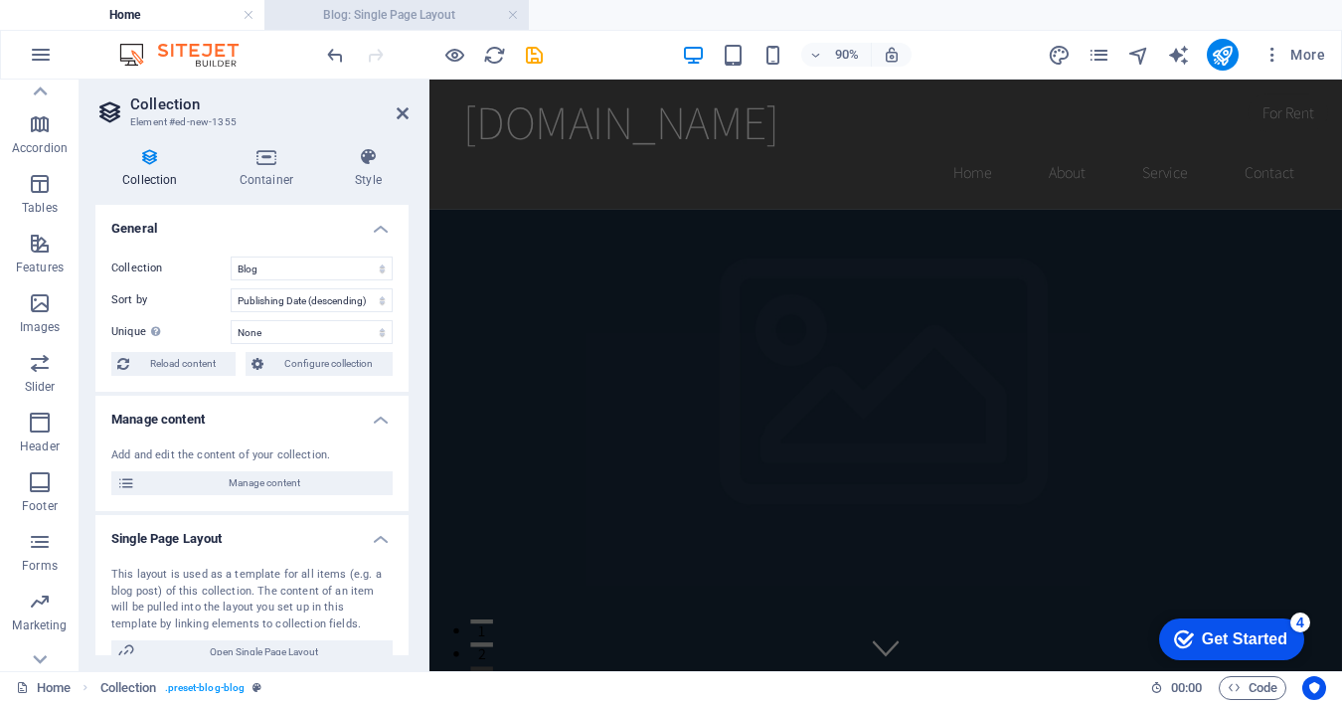
click at [383, 18] on h4 "Blog: Single Page Layout" at bounding box center [396, 15] width 264 height 22
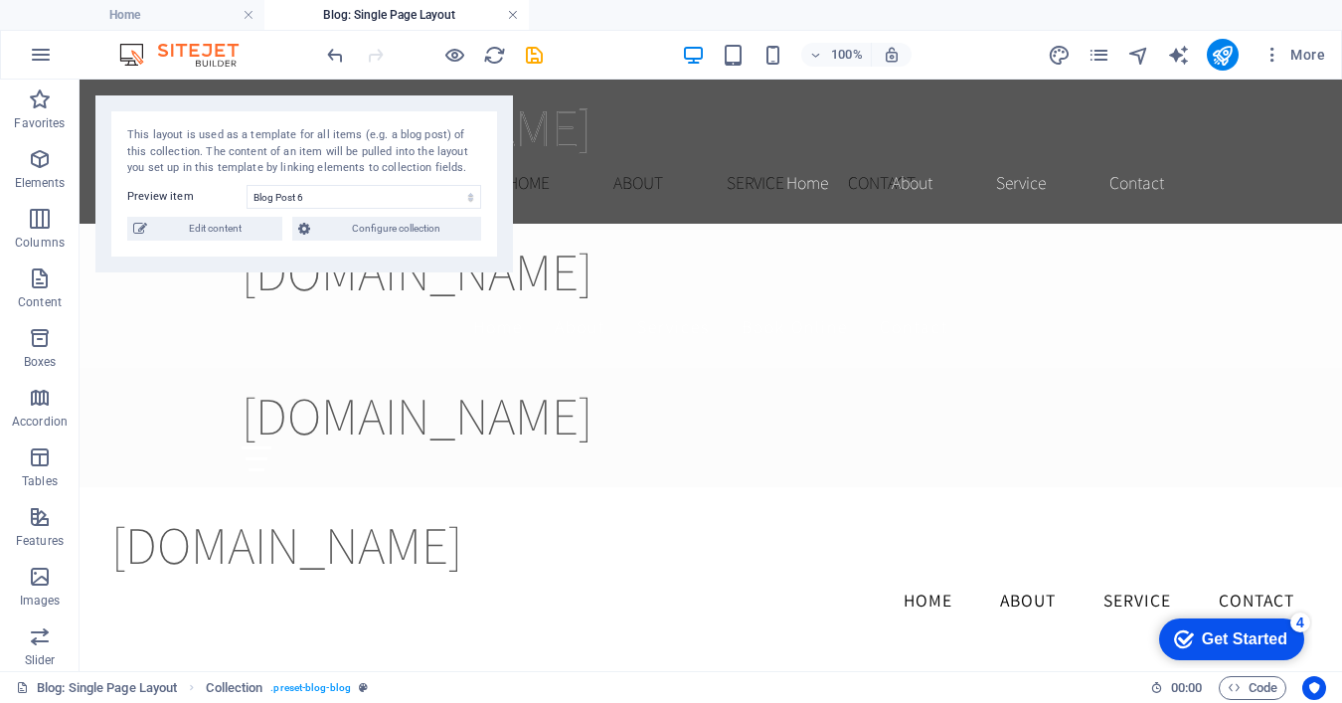
click at [515, 14] on link at bounding box center [513, 15] width 12 height 19
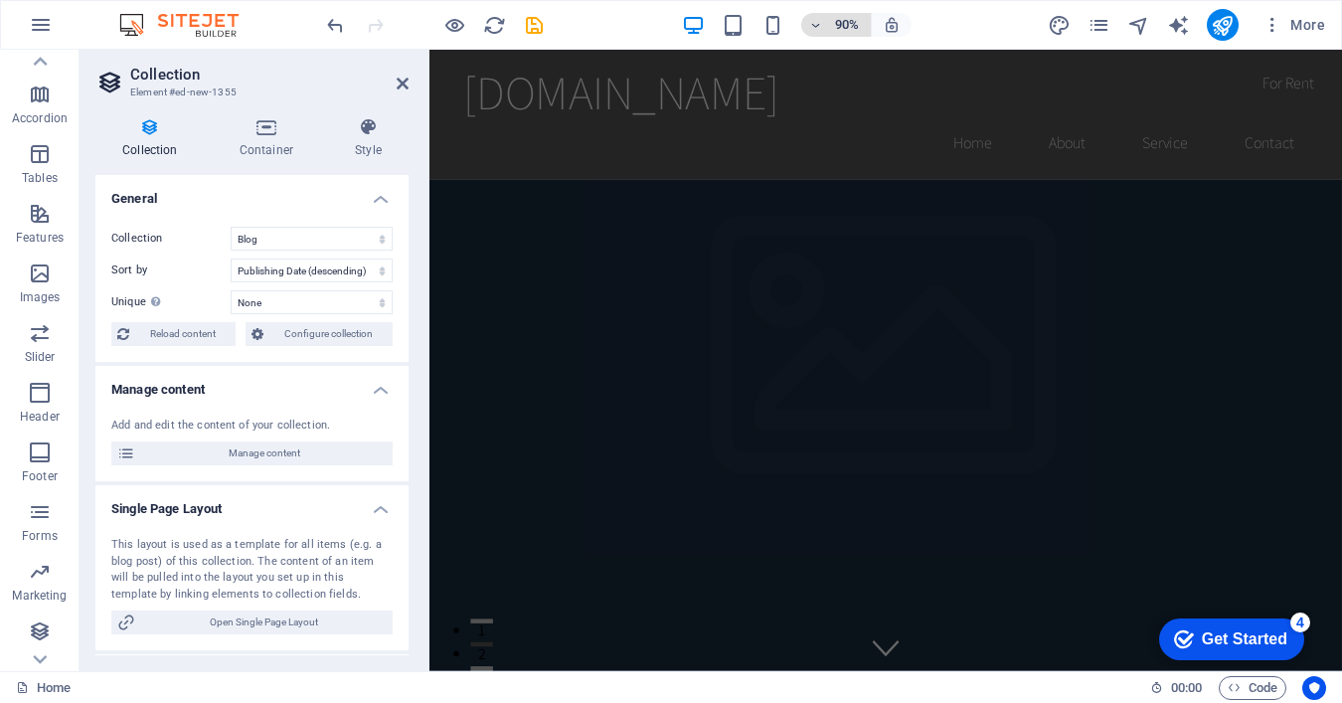
click at [820, 19] on icon "button" at bounding box center [816, 25] width 14 height 13
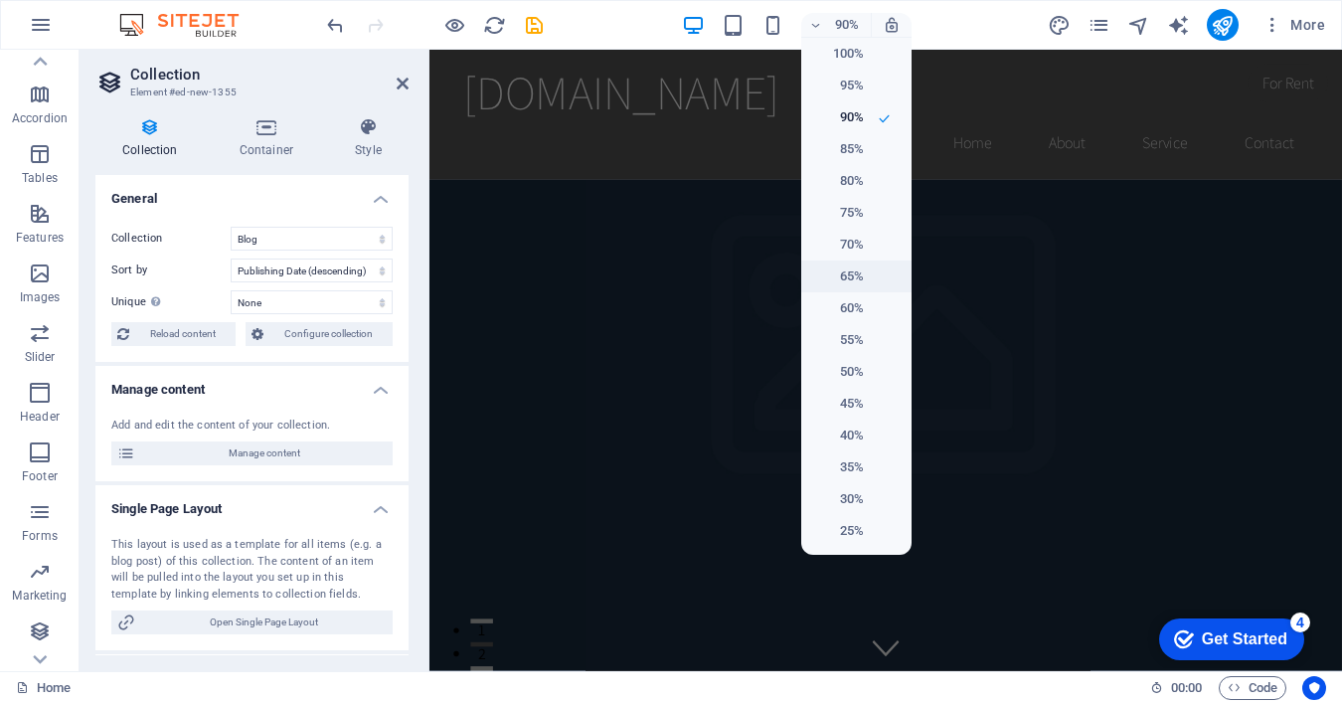
click at [852, 275] on h6 "65%" at bounding box center [838, 276] width 51 height 24
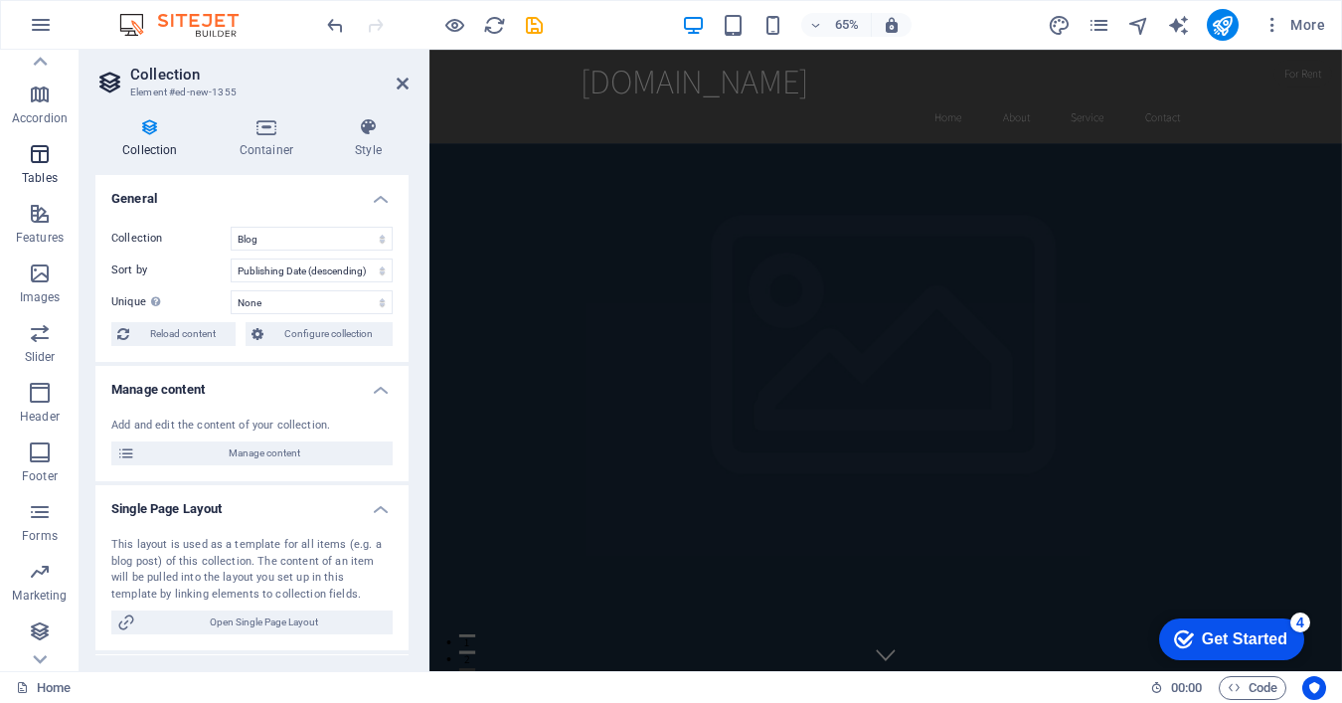
click at [48, 166] on icon "button" at bounding box center [40, 154] width 24 height 24
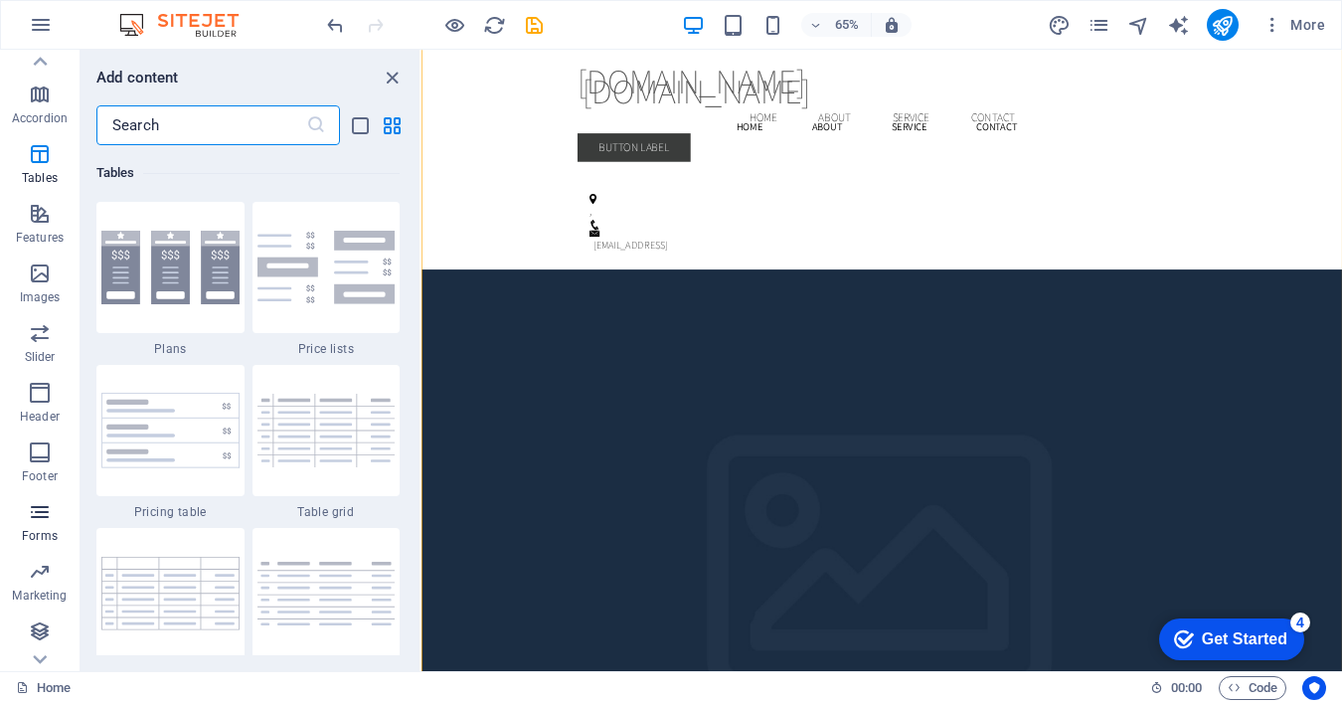
scroll to position [273, 0]
click at [39, 584] on span "Marketing" at bounding box center [40, 584] width 80 height 48
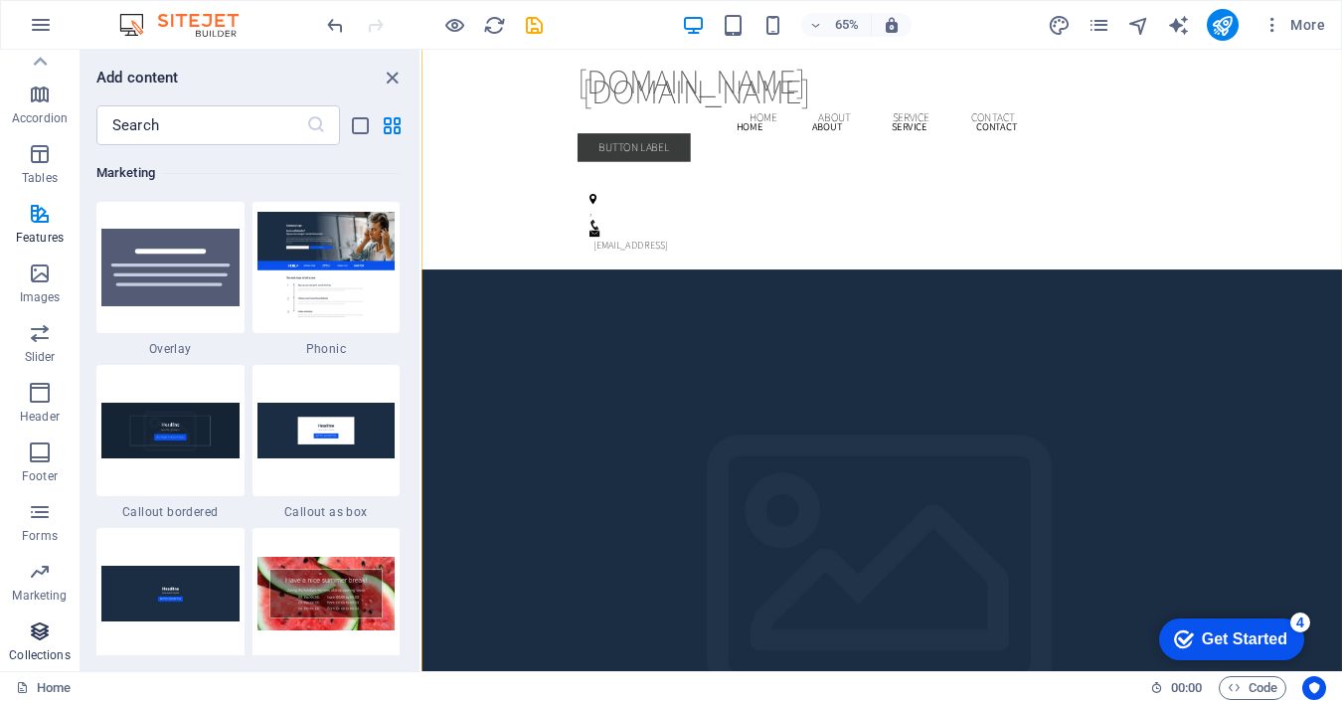
click at [40, 634] on icon "button" at bounding box center [40, 631] width 24 height 24
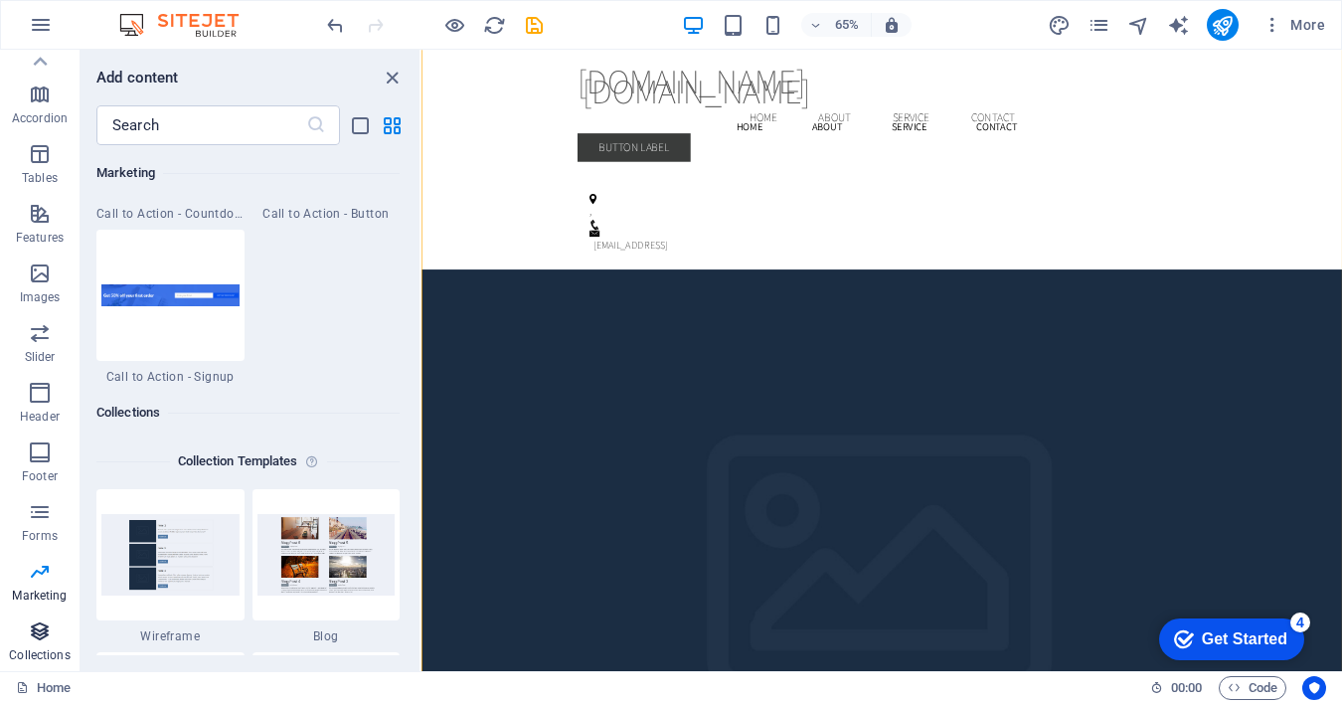
scroll to position [18198, 0]
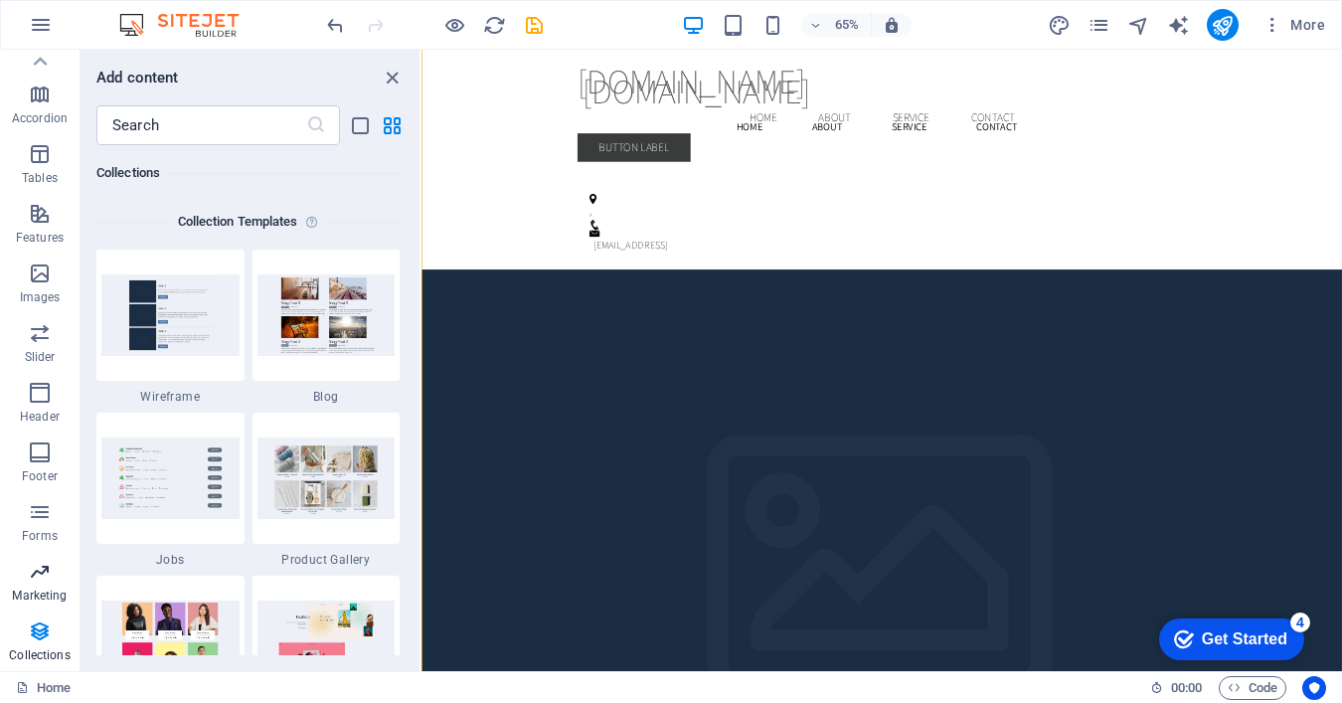
click at [37, 582] on icon "button" at bounding box center [40, 572] width 24 height 24
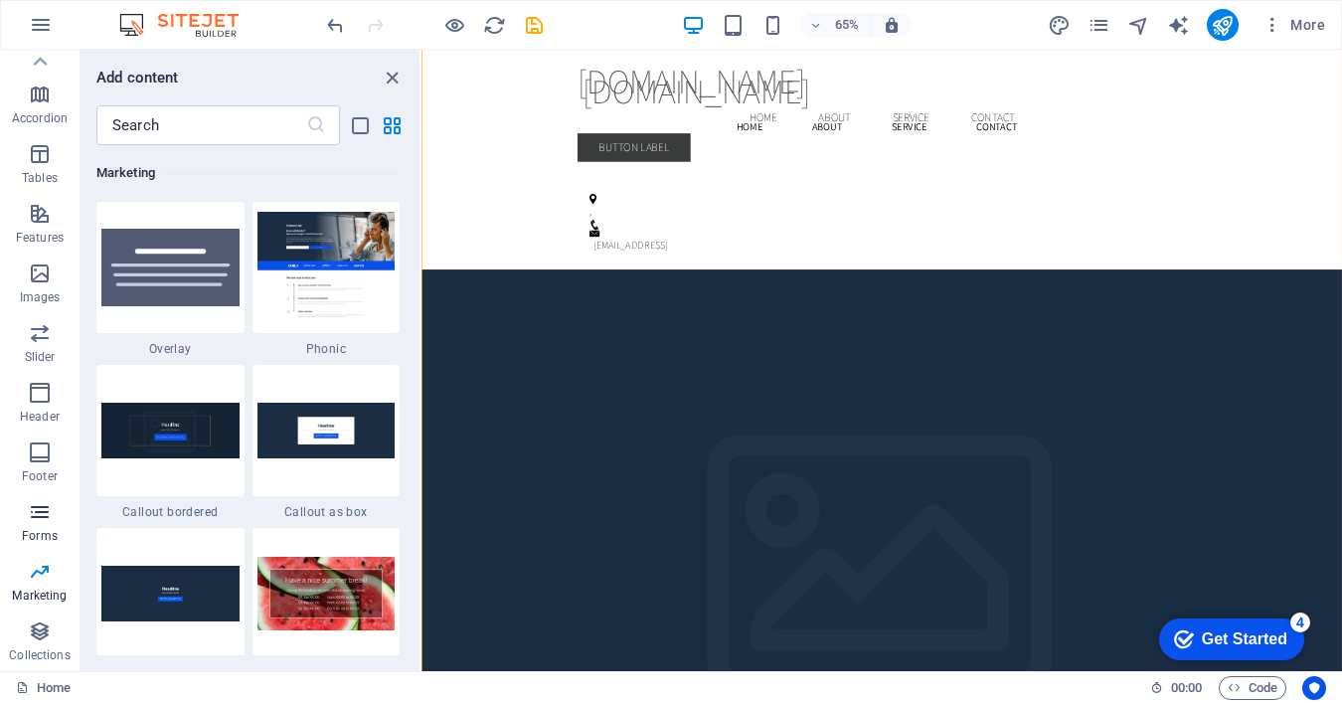
click at [32, 522] on icon "button" at bounding box center [40, 512] width 24 height 24
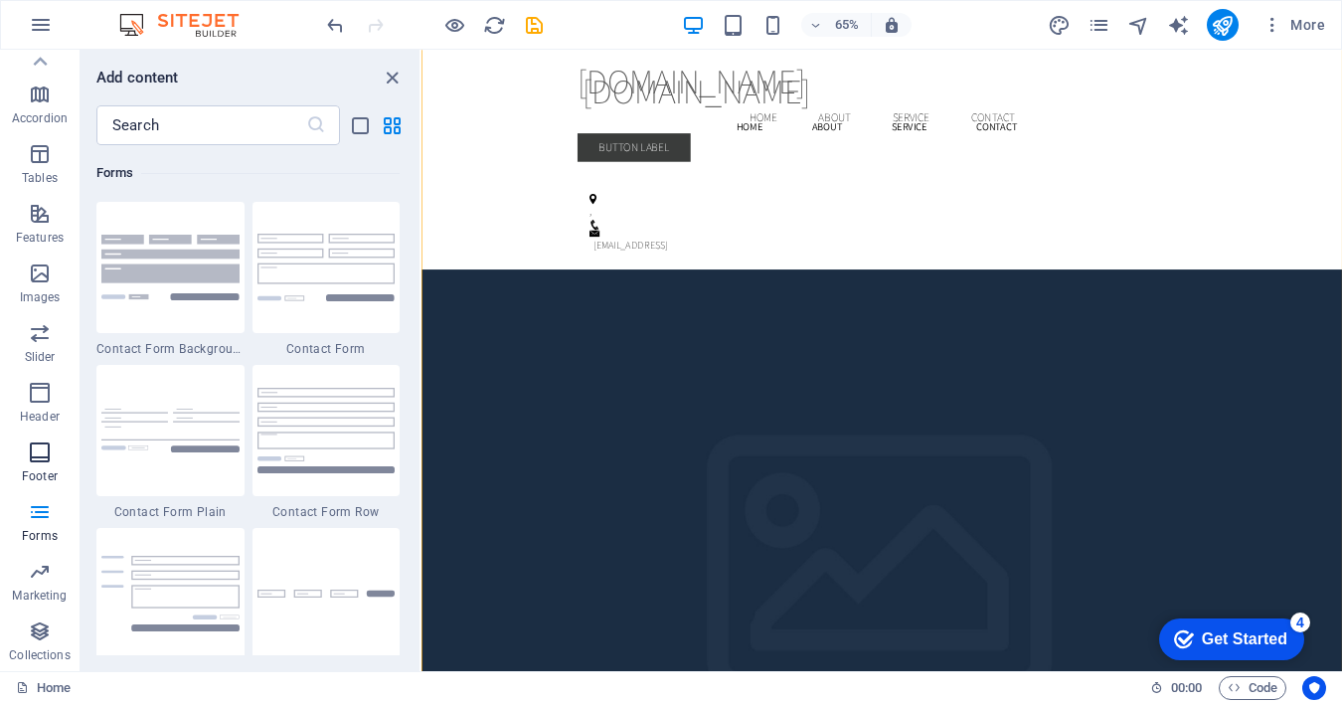
click at [36, 465] on span "Footer" at bounding box center [40, 464] width 80 height 48
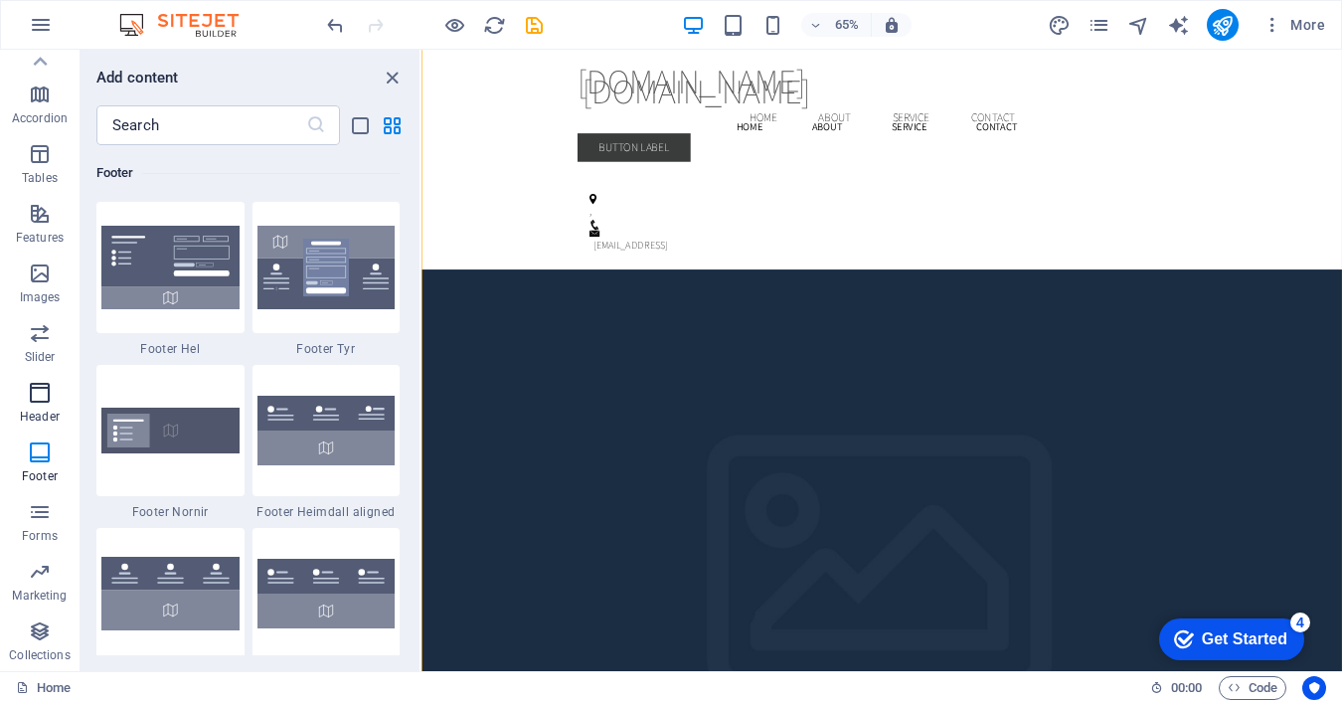
click at [34, 401] on icon "button" at bounding box center [40, 393] width 24 height 24
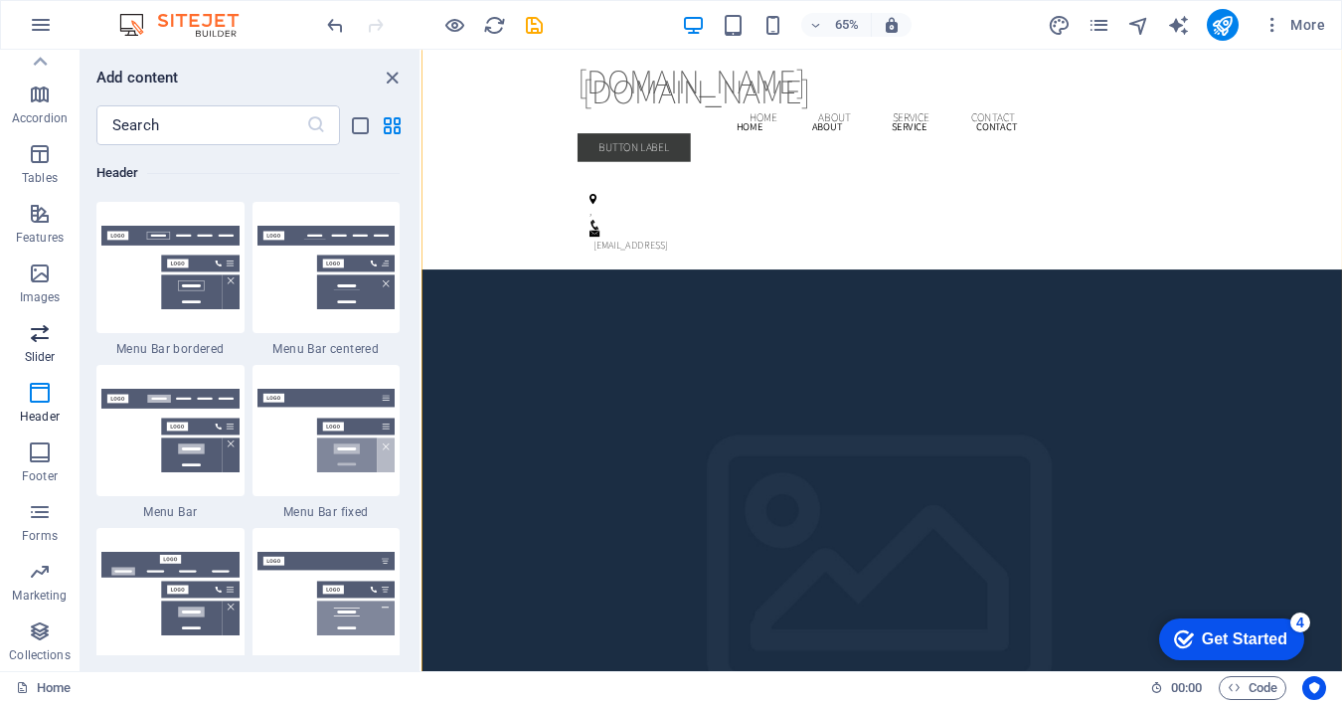
click at [39, 331] on icon "button" at bounding box center [40, 333] width 24 height 24
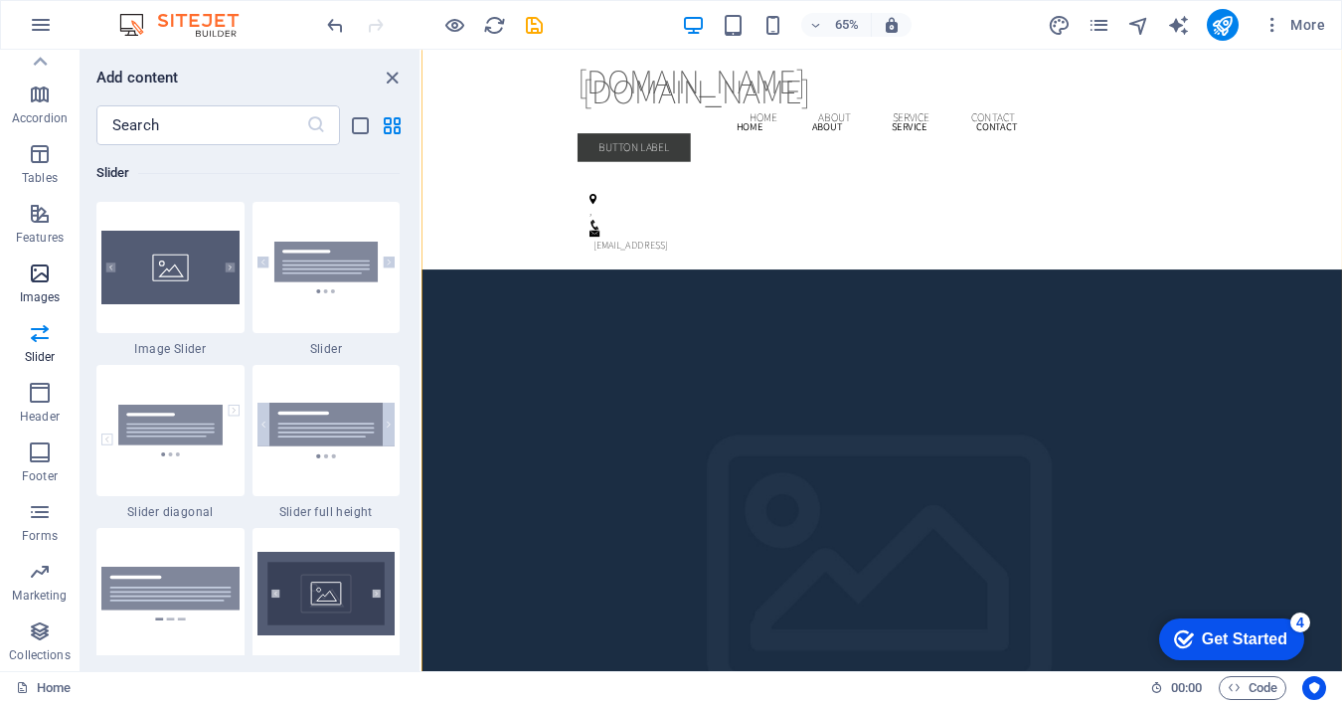
click at [45, 282] on icon "button" at bounding box center [40, 273] width 24 height 24
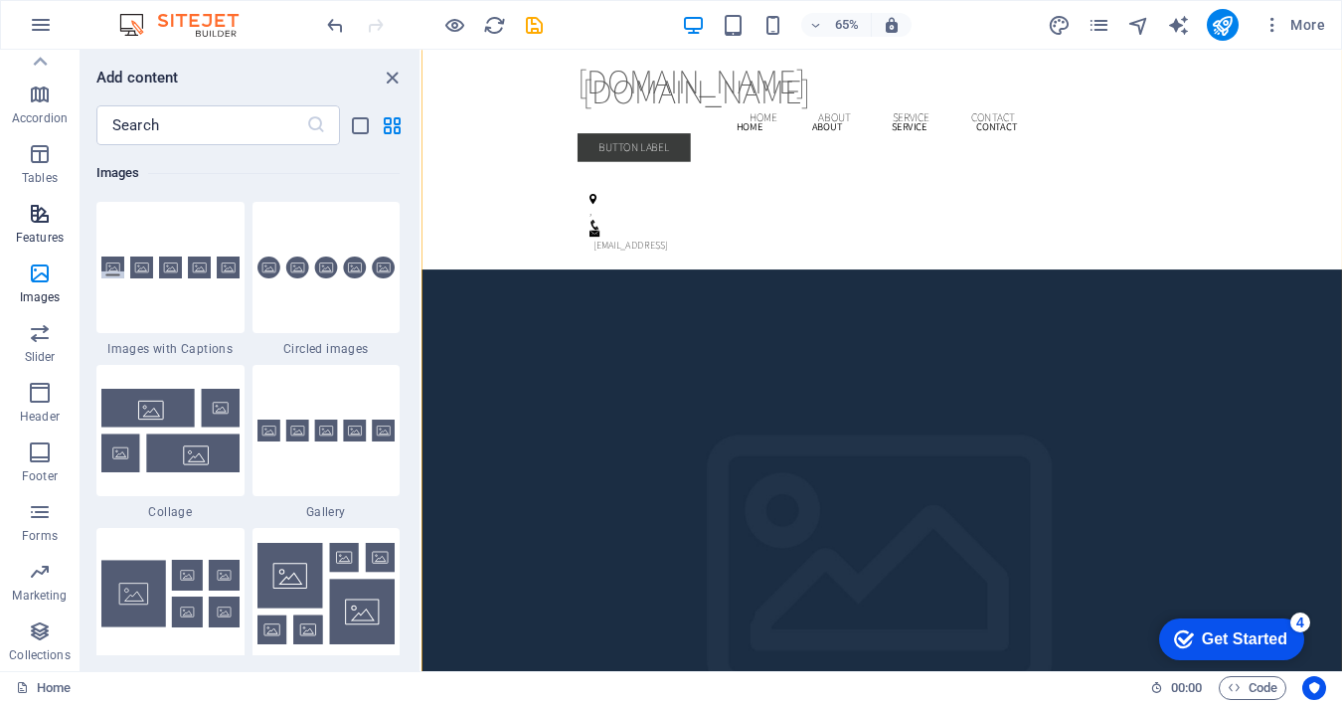
click at [44, 228] on span "Features" at bounding box center [40, 226] width 80 height 48
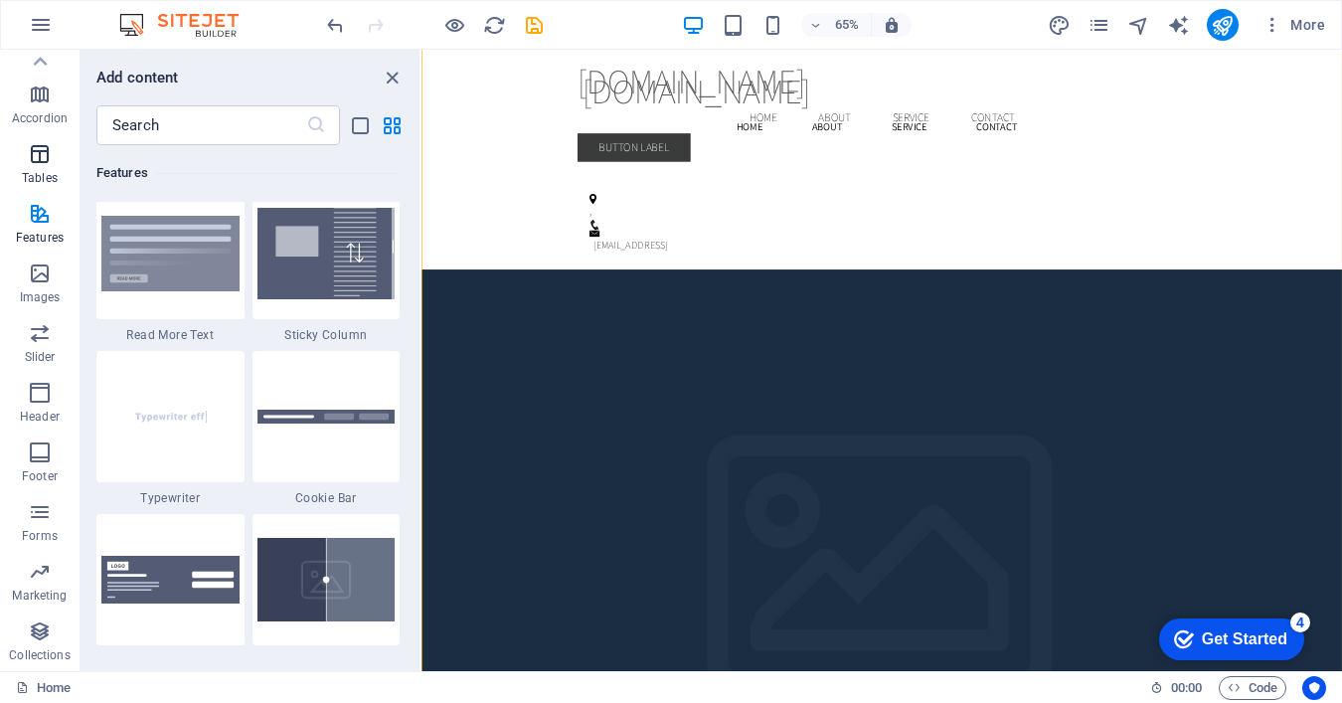
click at [43, 168] on span "Tables" at bounding box center [40, 166] width 80 height 48
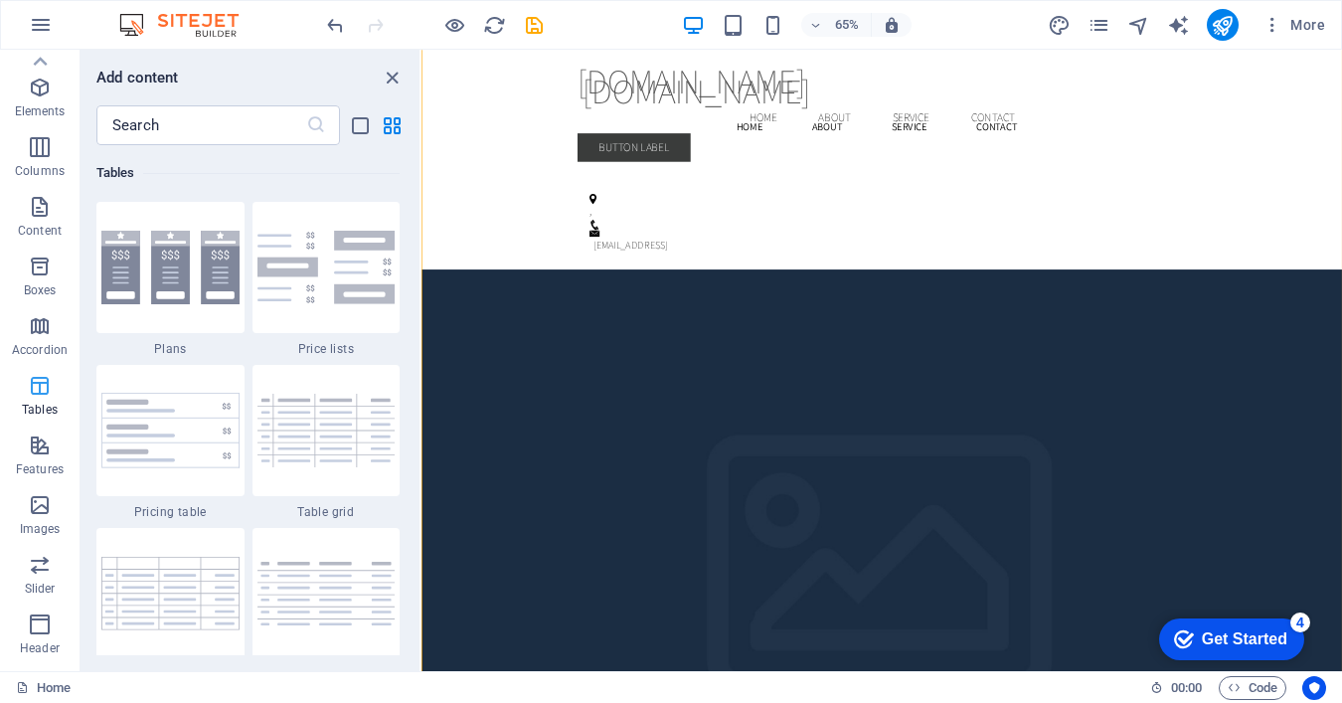
scroll to position [0, 0]
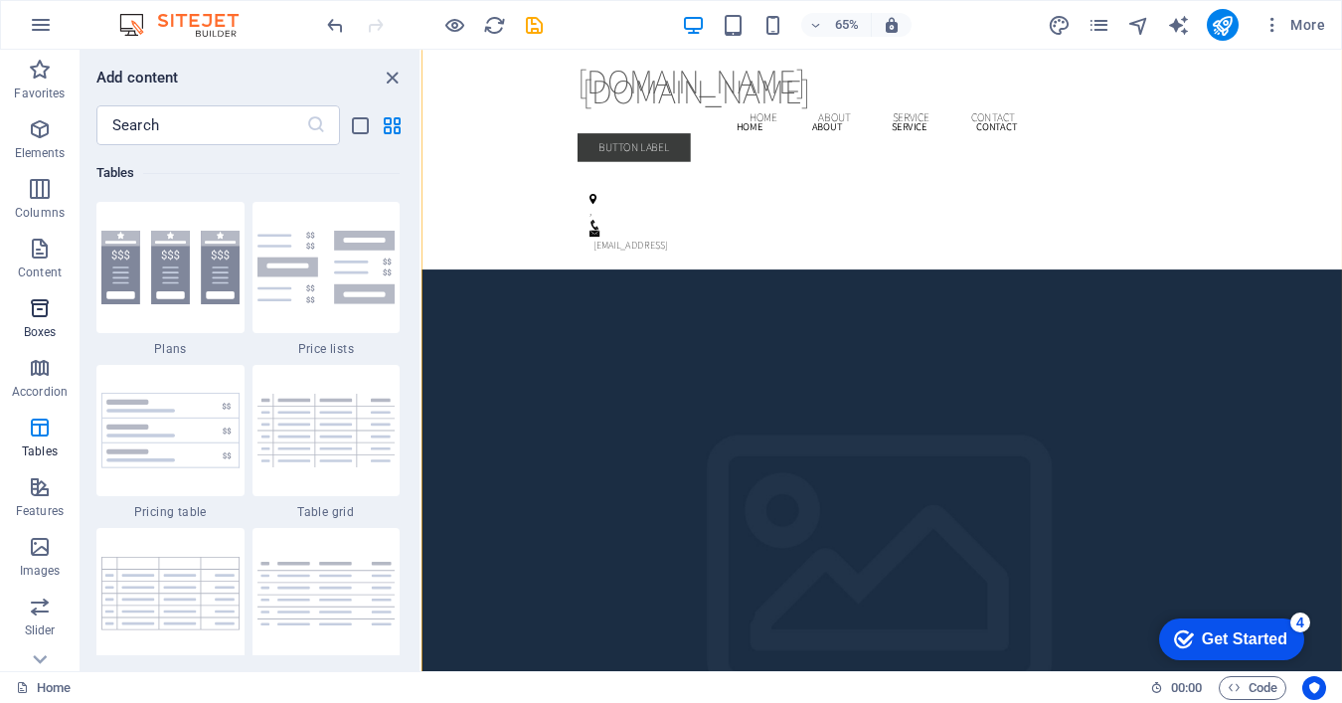
click at [36, 302] on icon "button" at bounding box center [40, 308] width 24 height 24
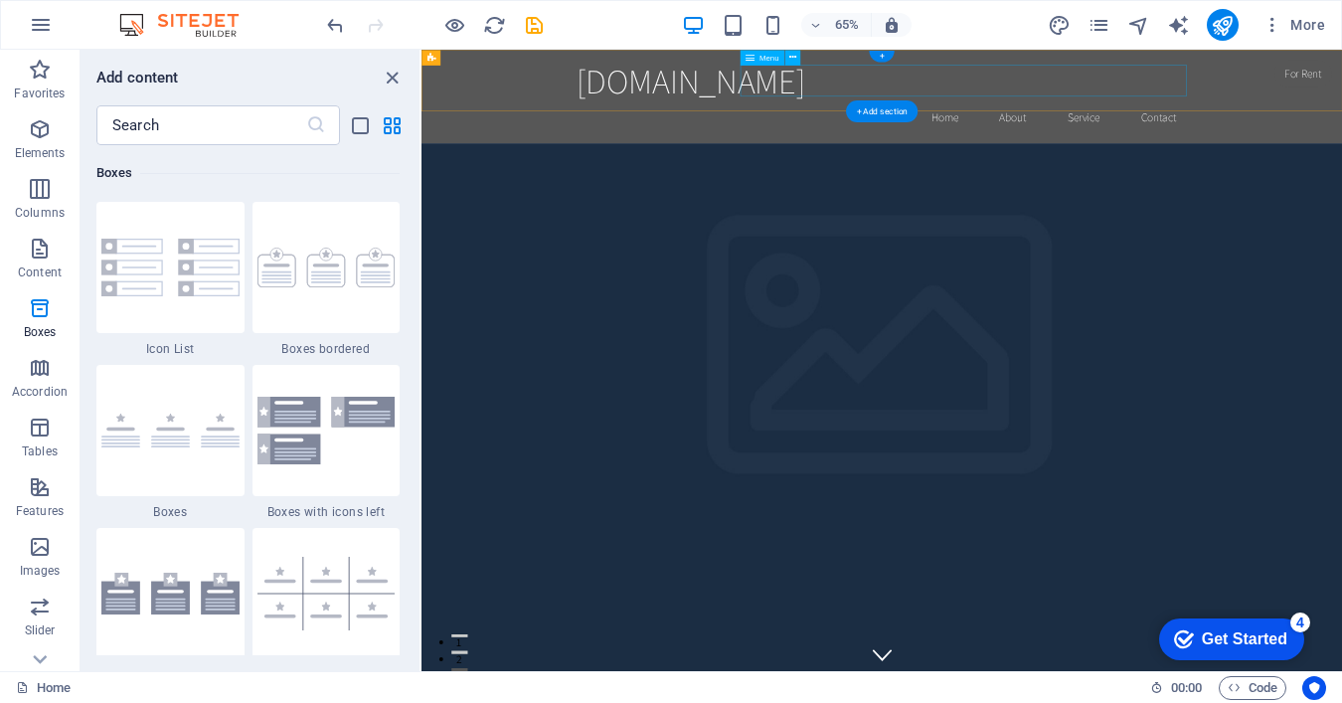
click at [1006, 128] on nav "Home About Service Contact" at bounding box center [1130, 153] width 938 height 50
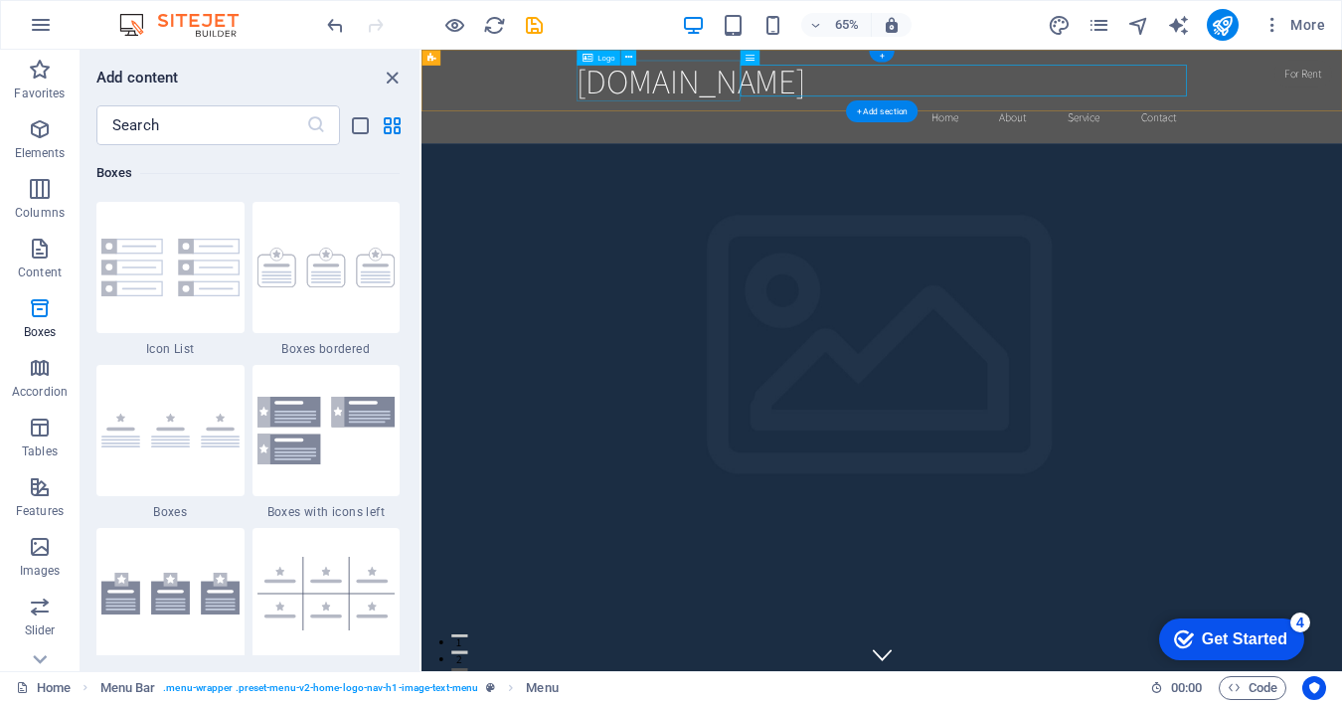
click at [758, 79] on div "[DOMAIN_NAME]" at bounding box center [1130, 97] width 938 height 63
click at [528, 77] on div "[DOMAIN_NAME] Home About Service Contact" at bounding box center [1129, 122] width 1417 height 144
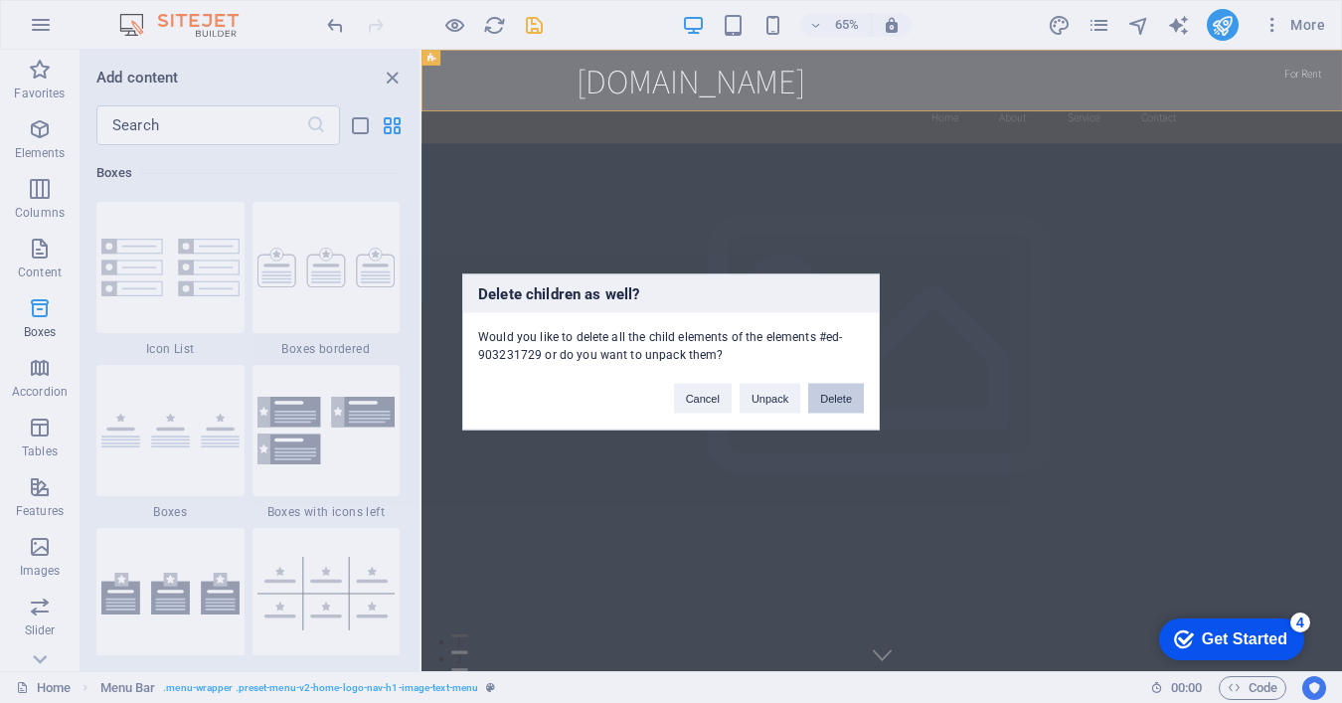
click at [832, 403] on button "Delete" at bounding box center [836, 398] width 56 height 30
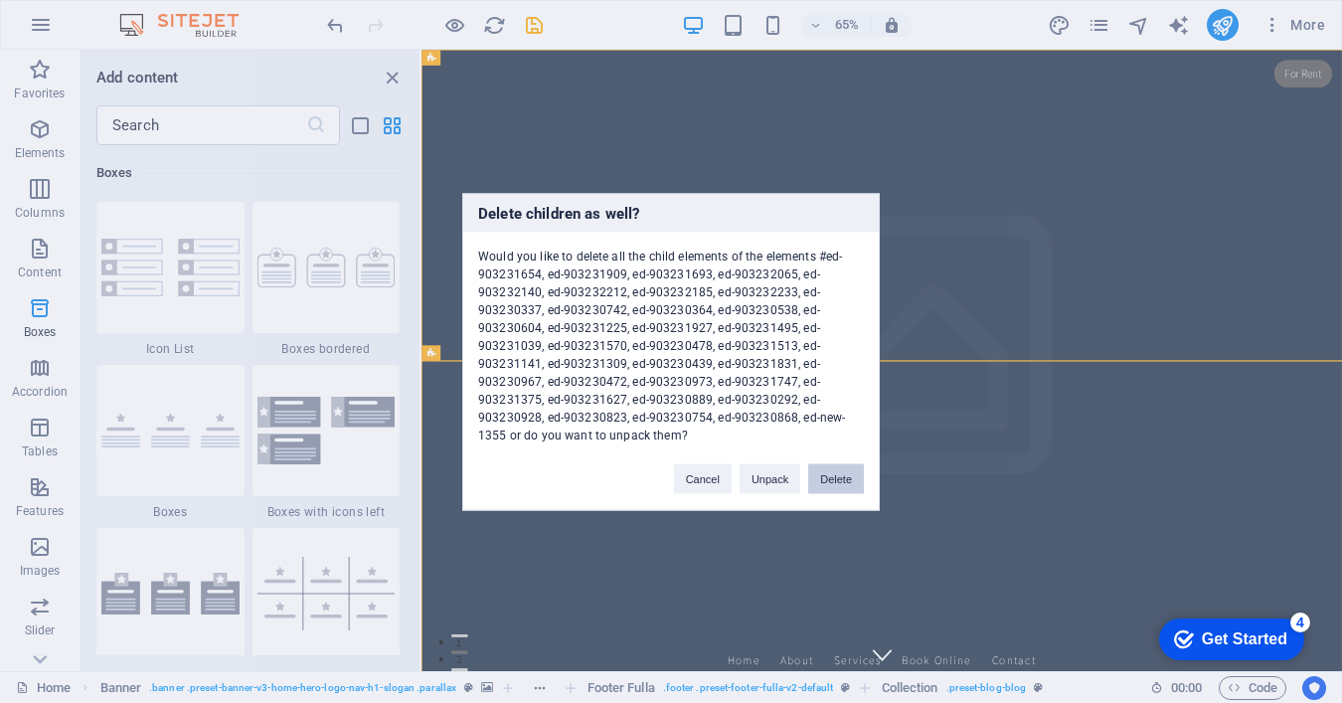
click at [830, 477] on button "Delete" at bounding box center [836, 478] width 56 height 30
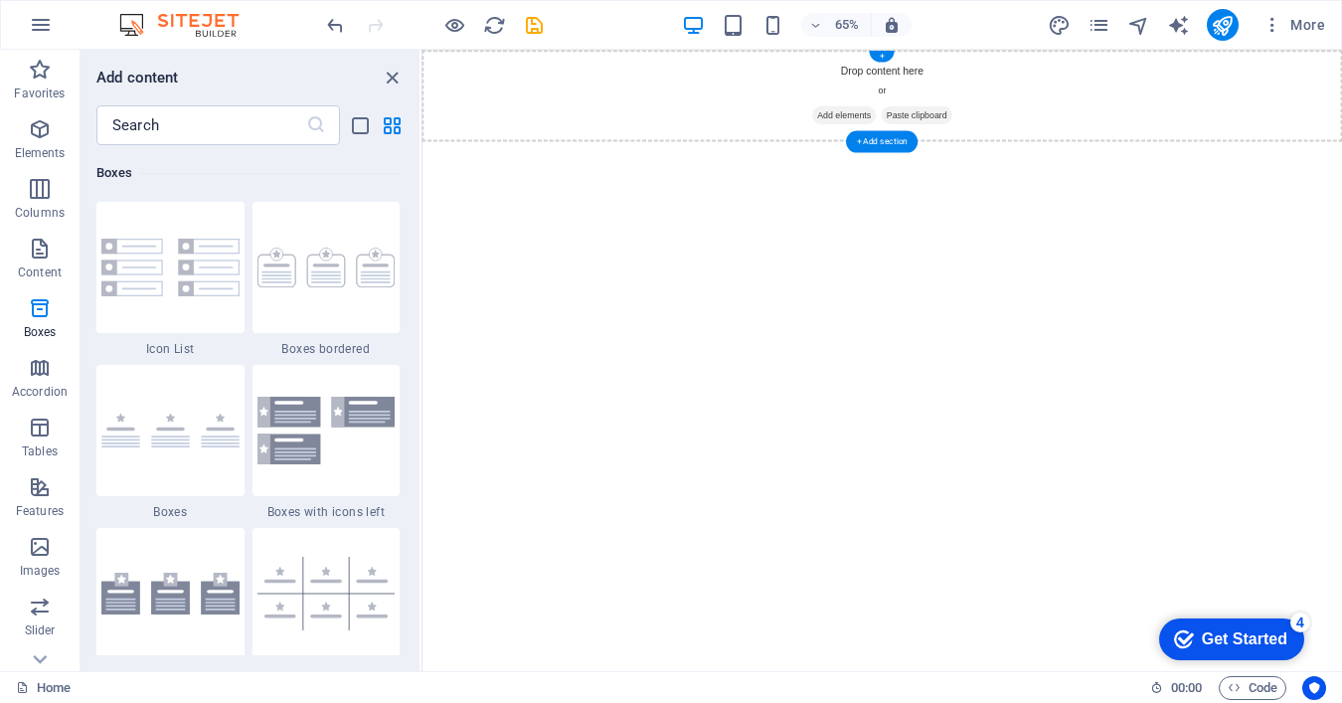
click at [1101, 86] on div "Drop content here or Add elements Paste clipboard" at bounding box center [1129, 120] width 1417 height 141
click at [886, 56] on div "+" at bounding box center [881, 57] width 25 height 12
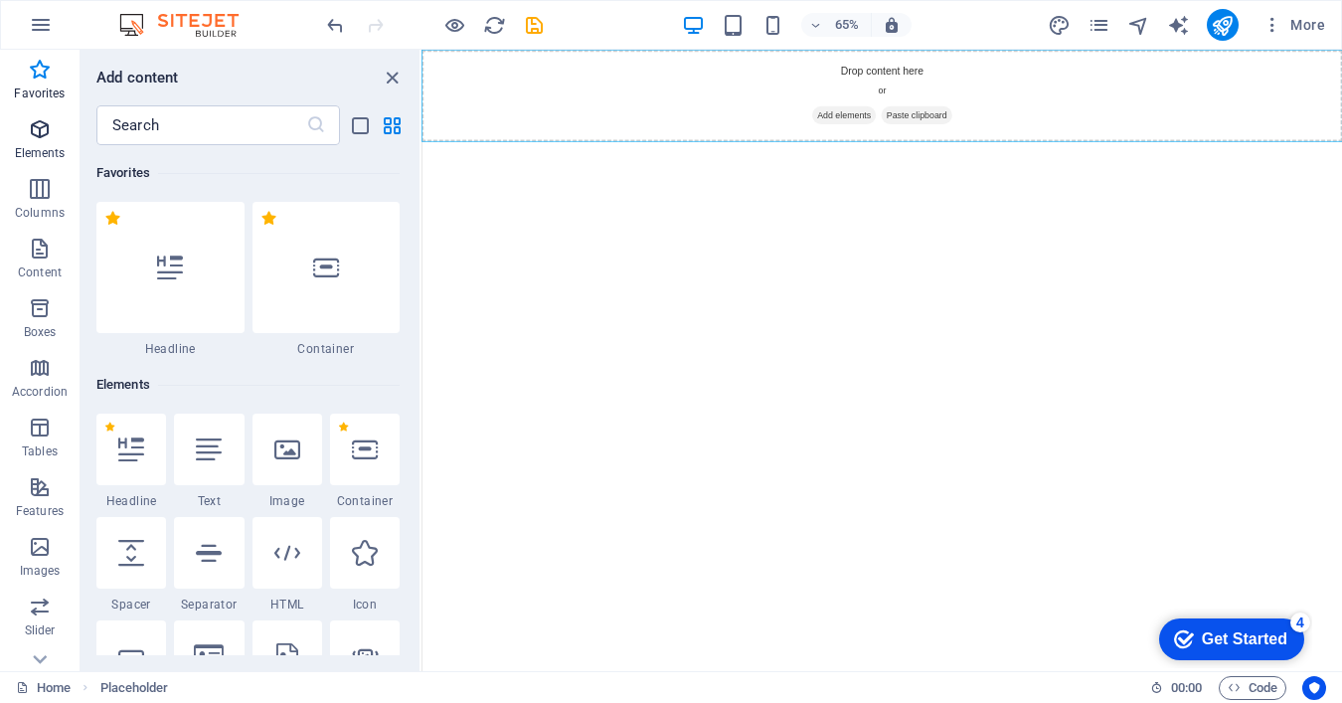
click at [39, 145] on p "Elements" at bounding box center [40, 153] width 51 height 16
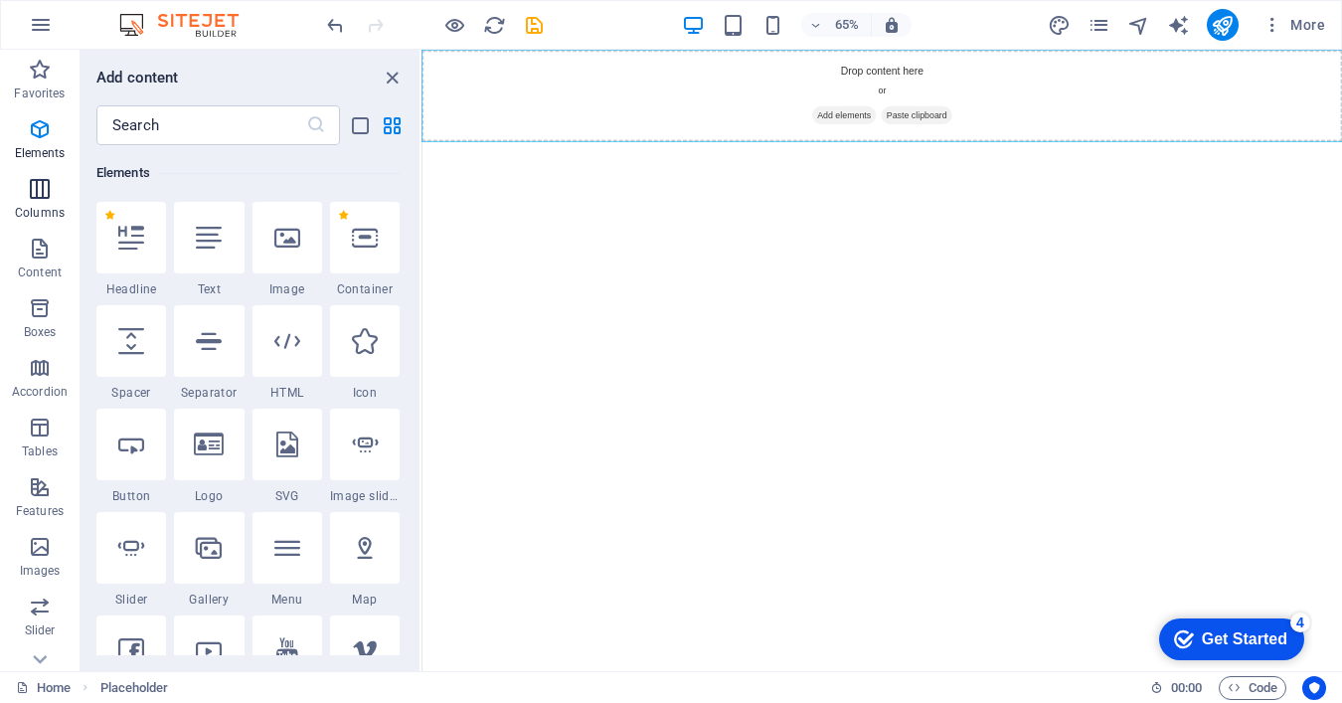
click at [36, 215] on p "Columns" at bounding box center [40, 213] width 50 height 16
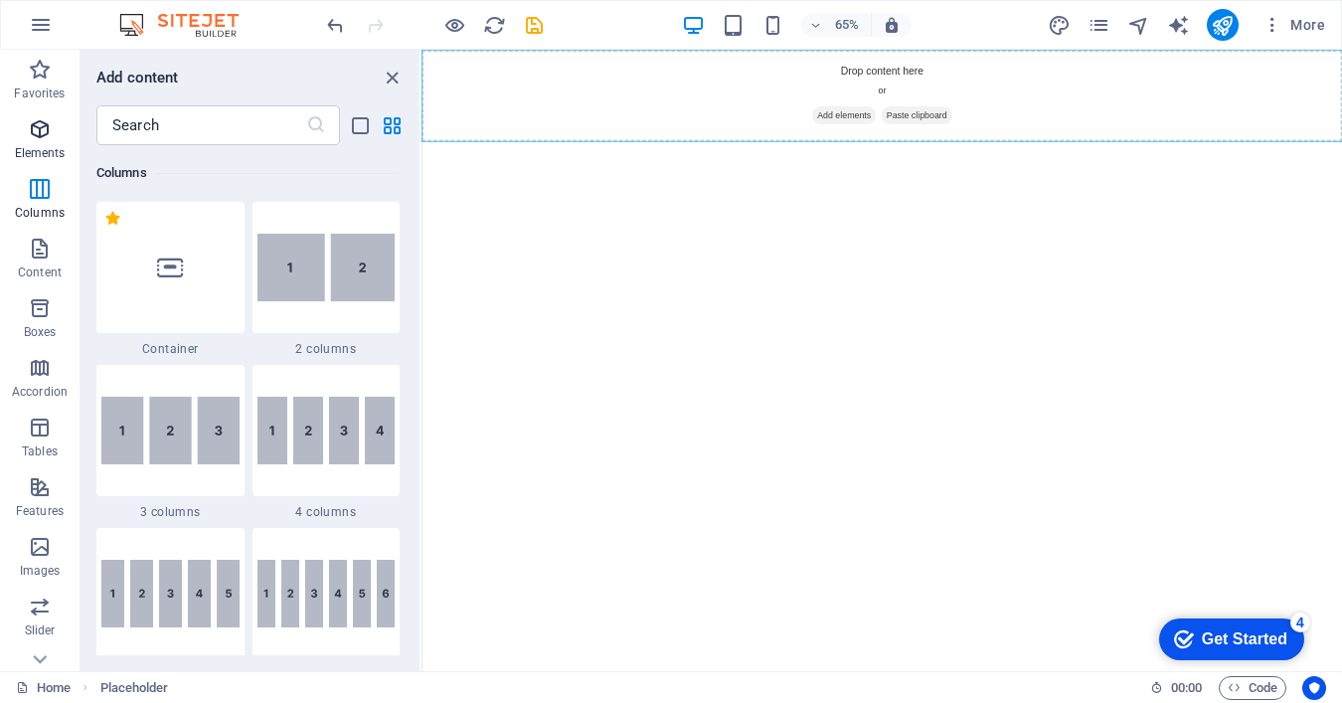
click at [38, 142] on span "Elements" at bounding box center [40, 141] width 80 height 48
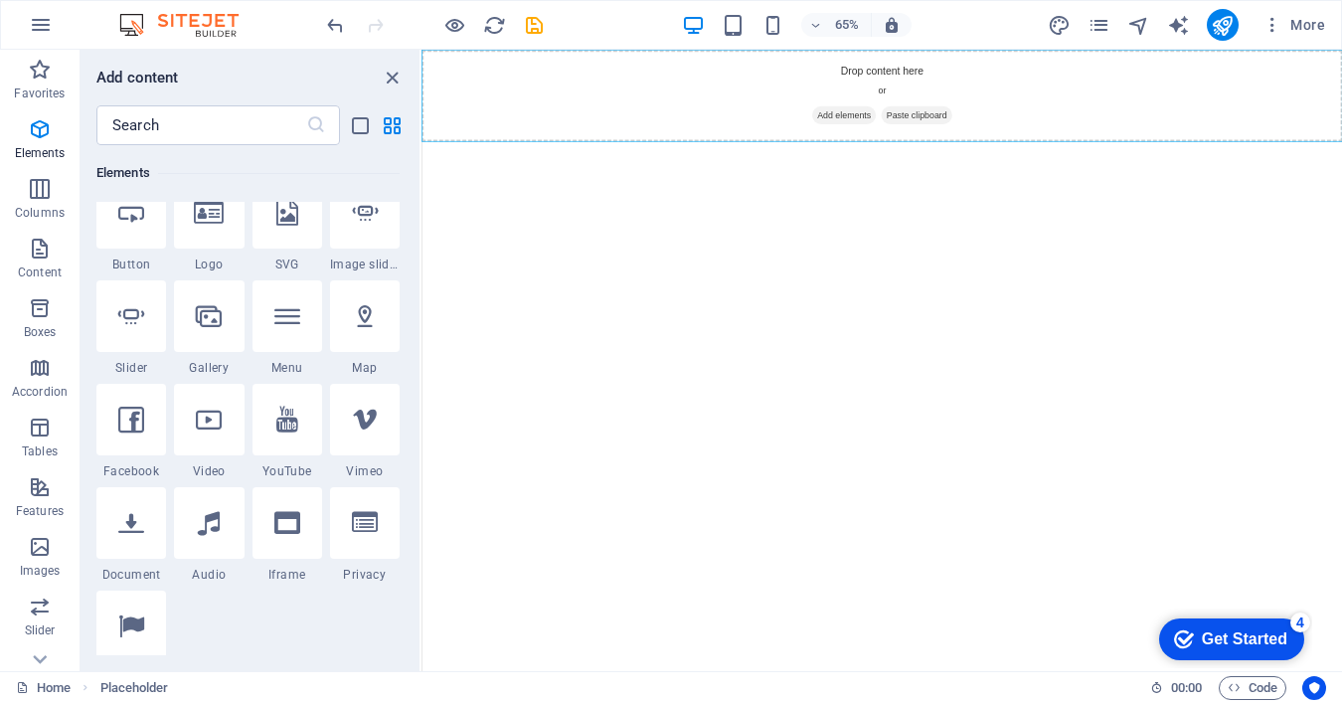
scroll to position [455, 0]
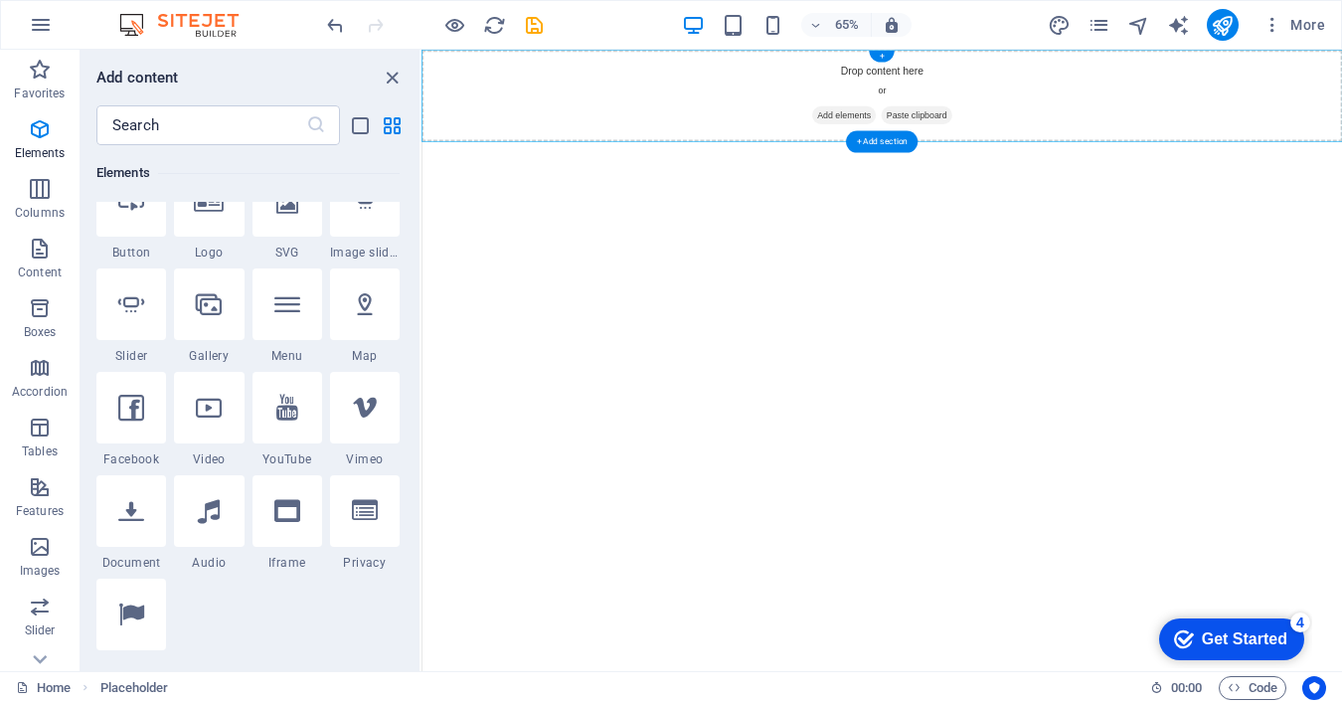
click at [1073, 151] on span "Add elements" at bounding box center [1071, 150] width 98 height 28
click at [885, 147] on div "+ Add section" at bounding box center [882, 141] width 72 height 22
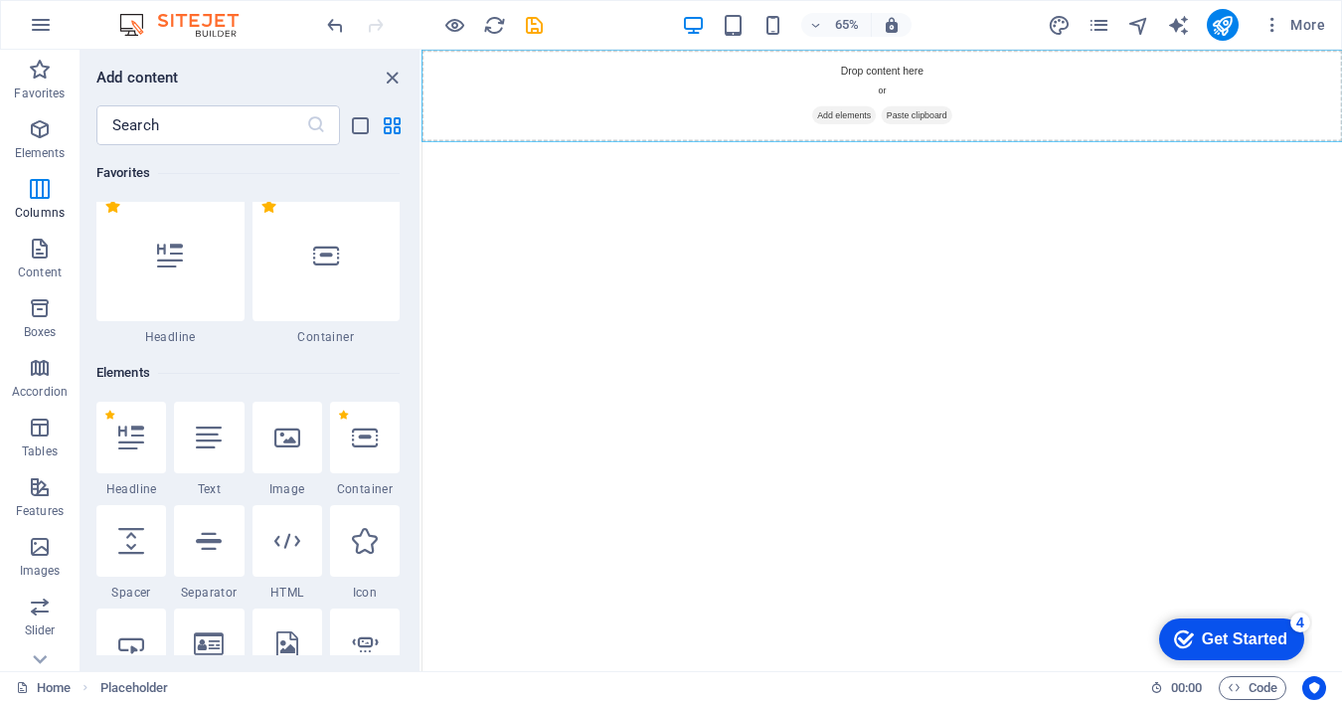
scroll to position [0, 0]
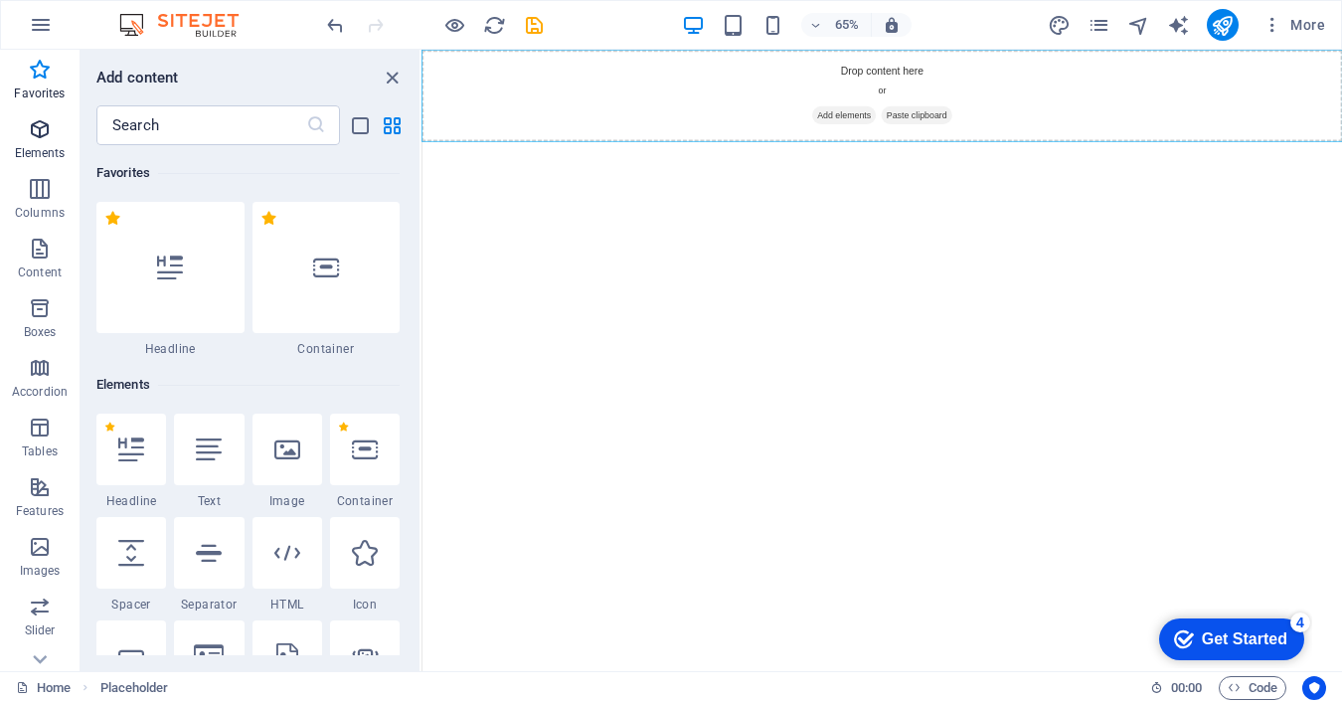
click at [47, 120] on icon "button" at bounding box center [40, 129] width 24 height 24
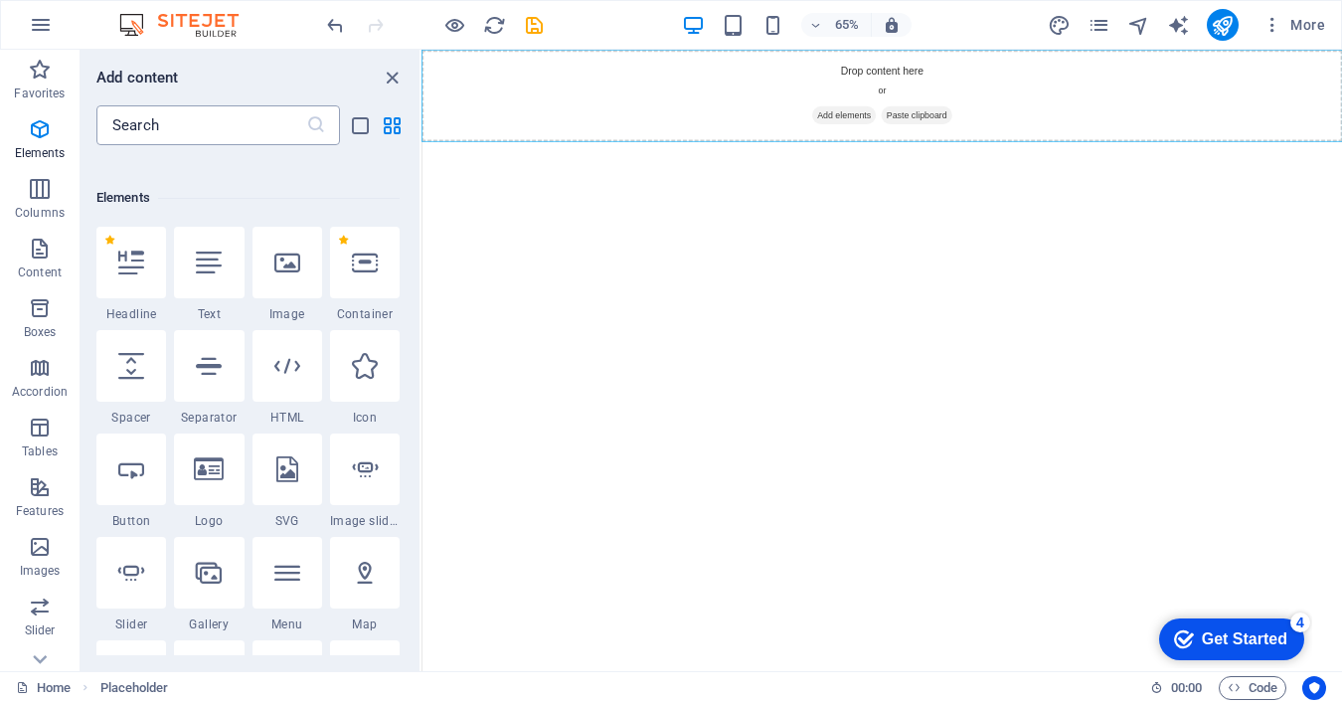
scroll to position [212, 0]
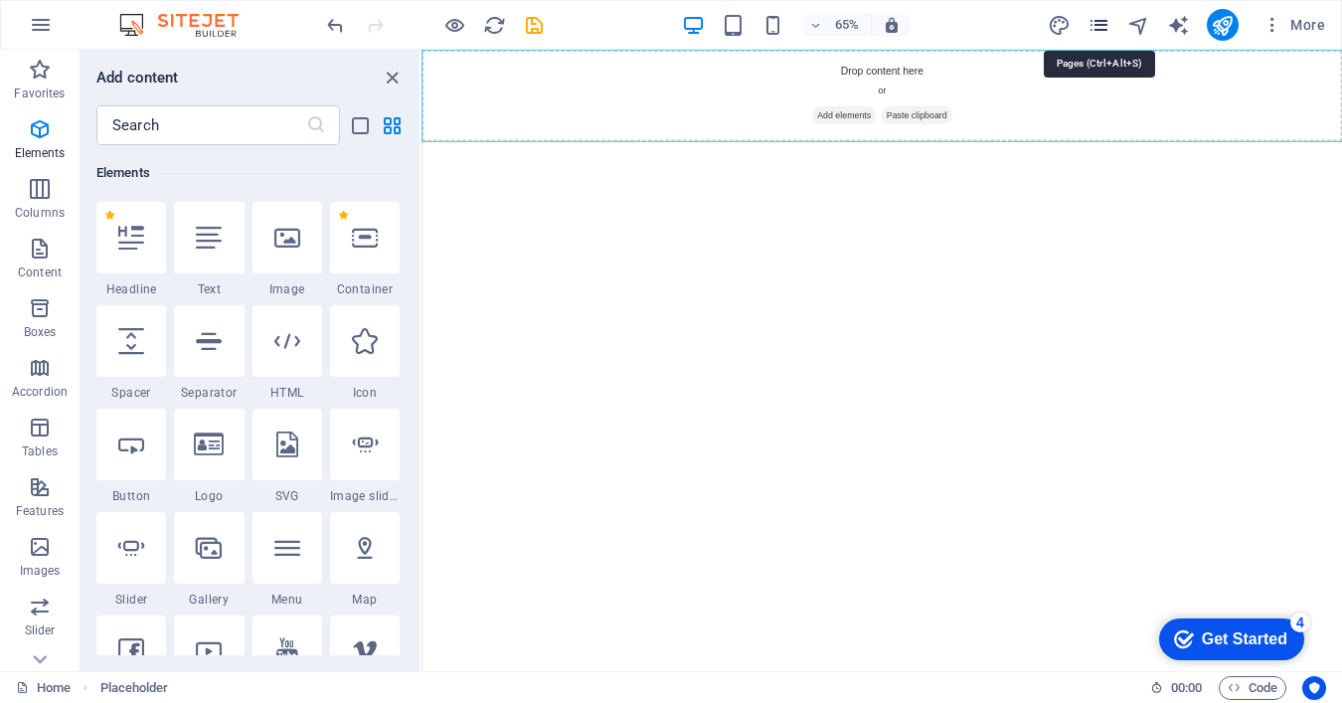
click at [1107, 25] on icon "pages" at bounding box center [1099, 25] width 23 height 23
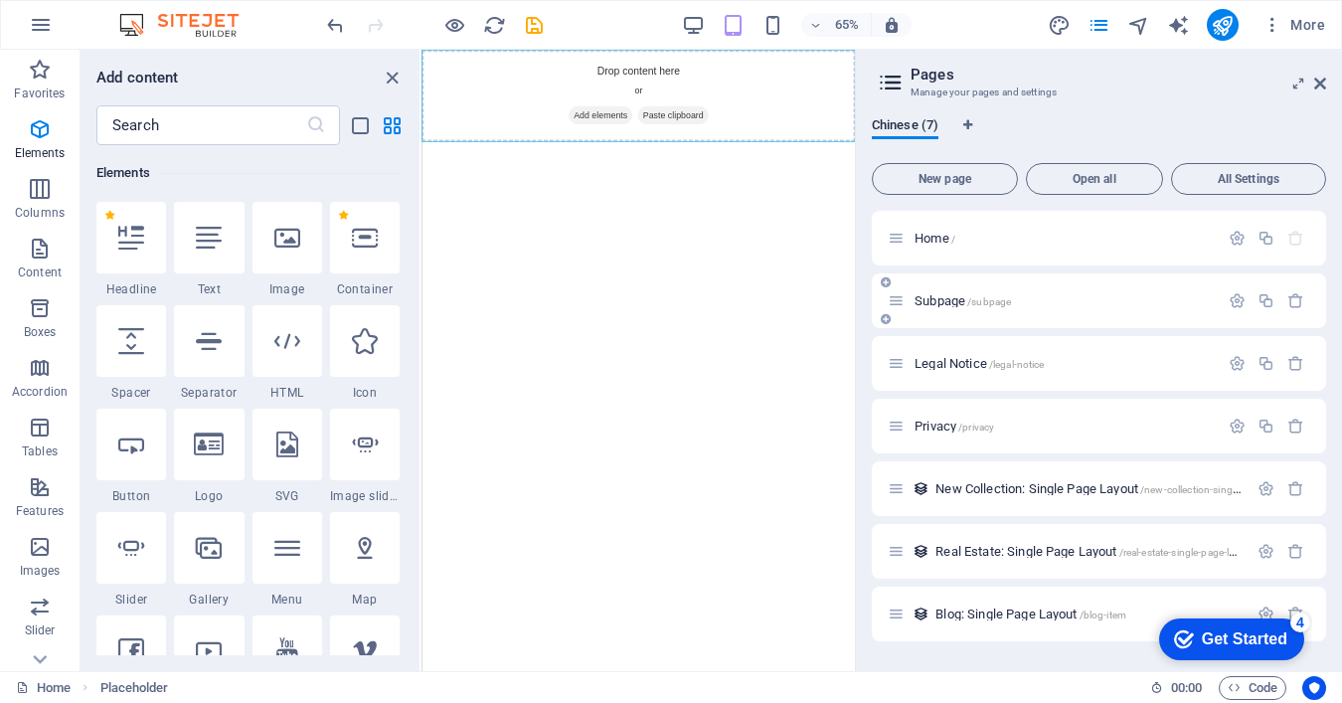
drag, startPoint x: 1041, startPoint y: 228, endPoint x: 966, endPoint y: 308, distance: 109.7
click at [966, 308] on div "Home / Subpage /subpage Legal Notice /legal-notice Privacy /privacy New Collect…" at bounding box center [1099, 426] width 454 height 430
click at [889, 227] on div at bounding box center [886, 220] width 12 height 18
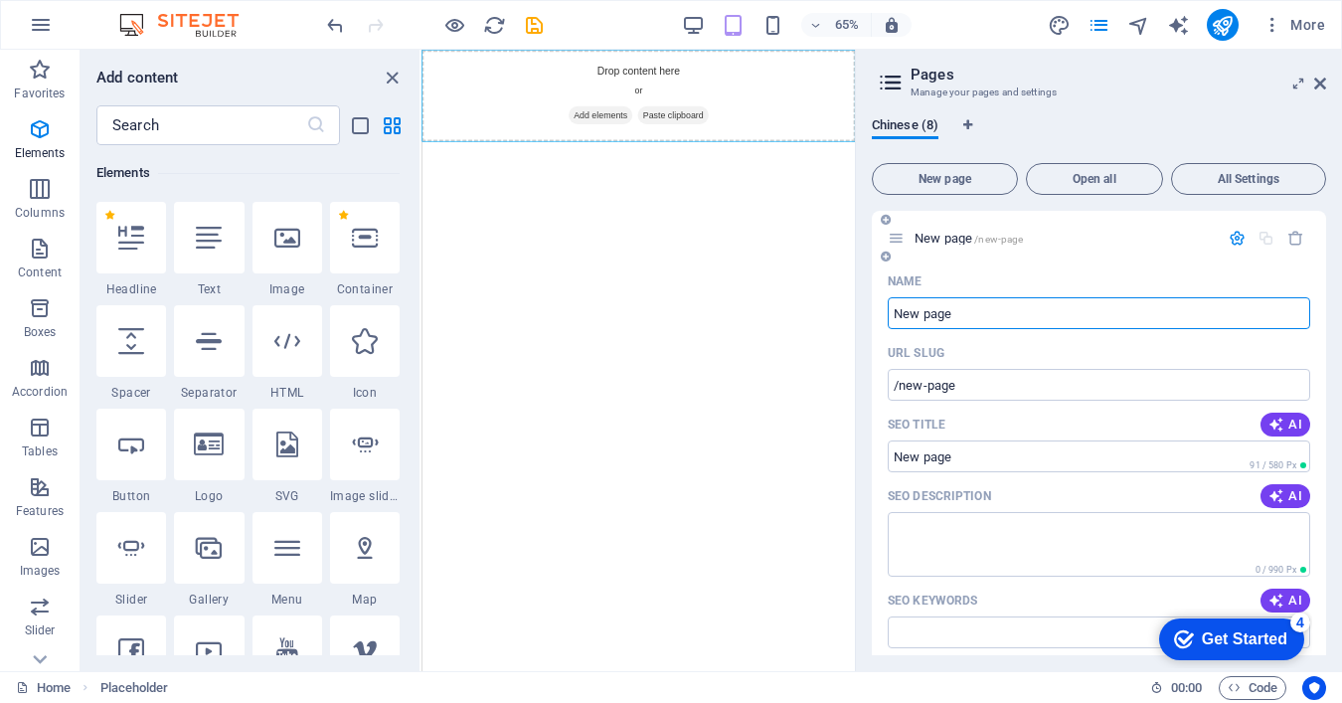
click at [1015, 269] on div "Name" at bounding box center [1099, 281] width 422 height 32
click at [953, 191] on html "Skip to main content Drop content here or Add elements Paste clipboard" at bounding box center [754, 120] width 667 height 141
click at [1105, 19] on icon "pages" at bounding box center [1099, 25] width 23 height 23
click at [1100, 21] on icon "pages" at bounding box center [1099, 25] width 23 height 23
click at [1315, 81] on icon at bounding box center [1320, 84] width 12 height 16
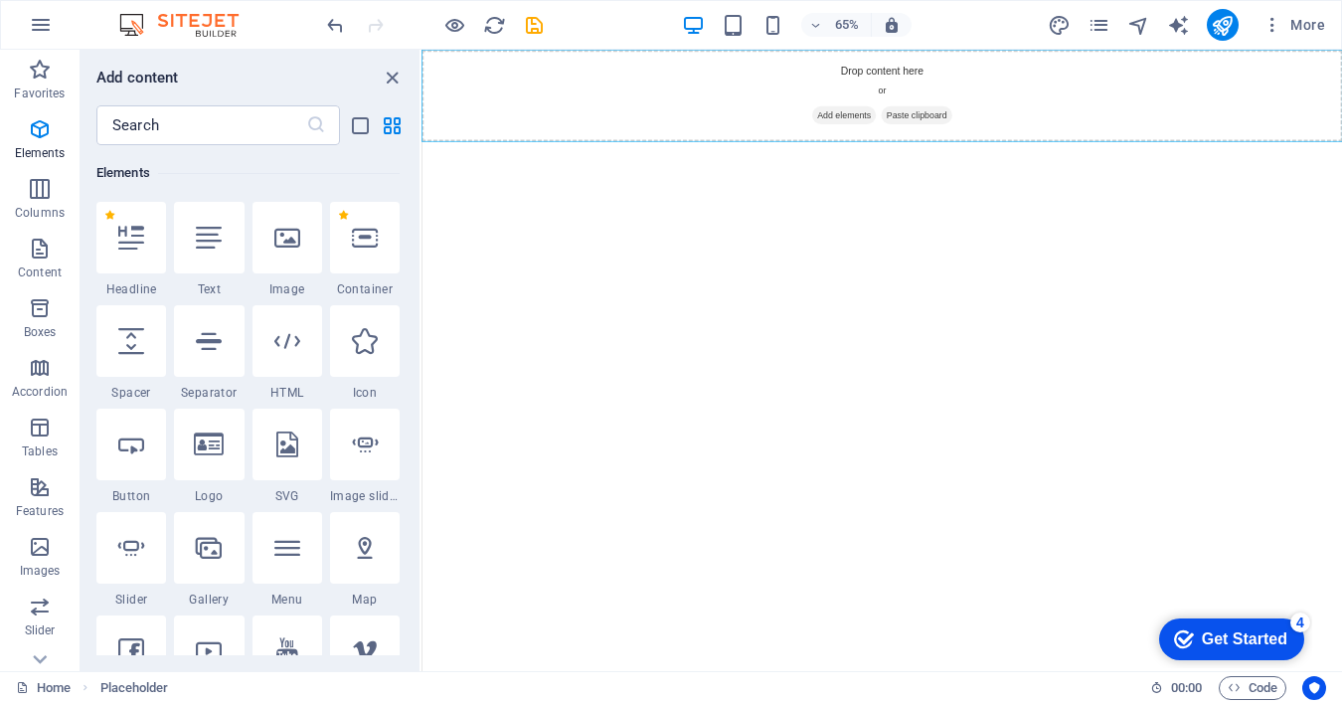
click at [1251, 191] on html "Skip to main content Drop content here or Add elements Paste clipboard" at bounding box center [1129, 120] width 1417 height 141
click at [1204, 151] on span "Paste clipboard" at bounding box center [1182, 150] width 109 height 28
click at [1188, 133] on div "Drop content here or Add elements Paste clipboard" at bounding box center [1129, 120] width 1417 height 141
click at [886, 141] on div "+ Add section" at bounding box center [882, 141] width 72 height 22
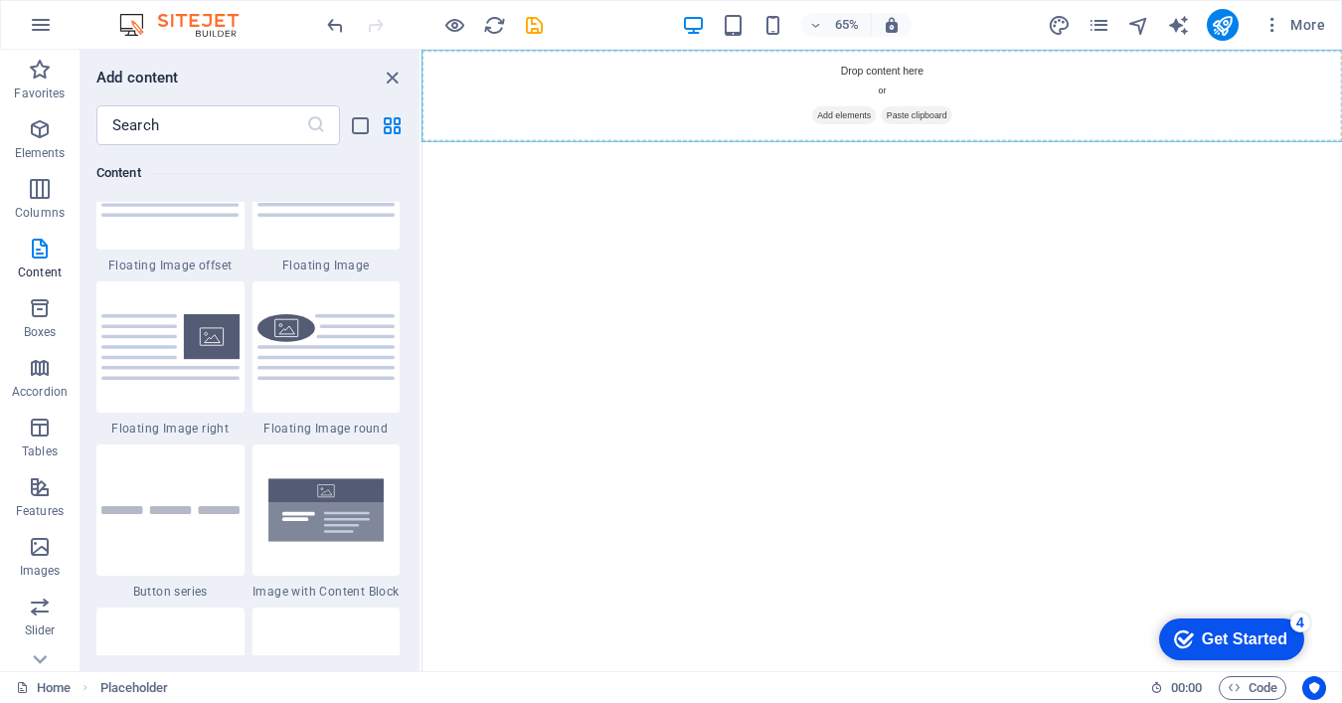
scroll to position [4602, 0]
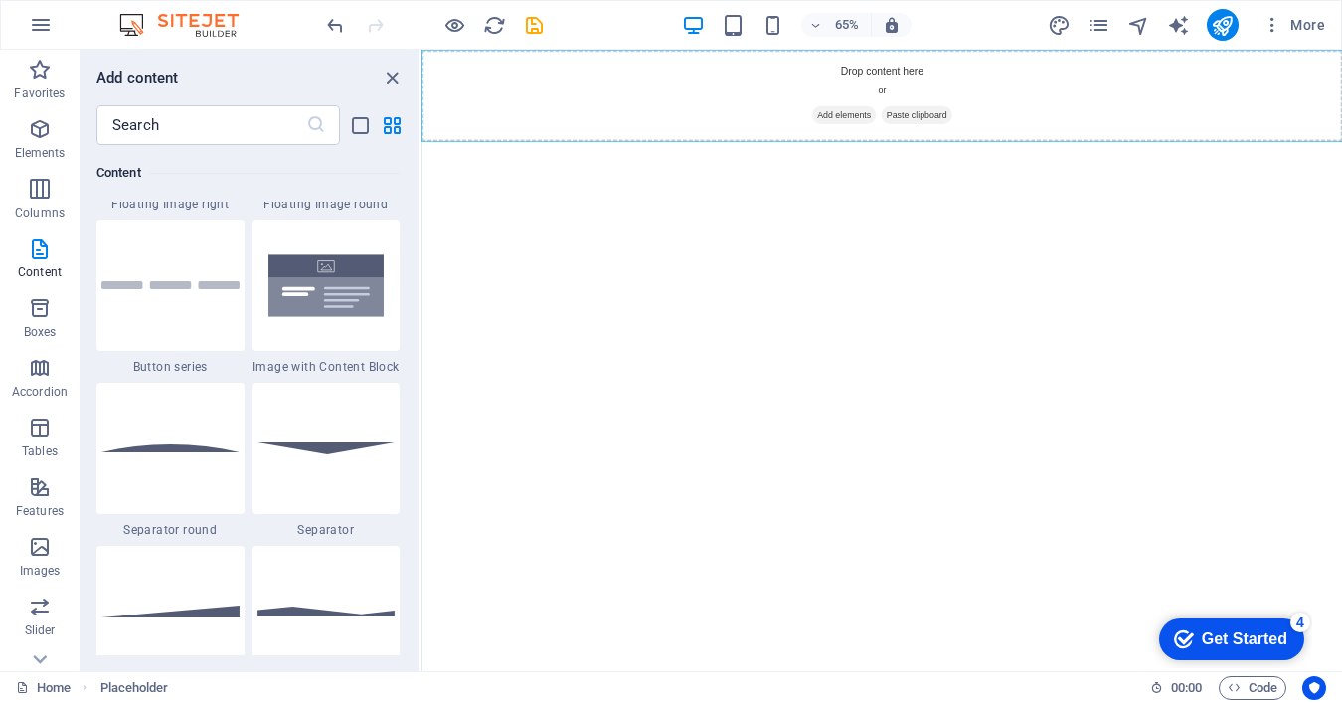
click at [907, 191] on html "Skip to main content Drop content here or Add elements Paste clipboard" at bounding box center [1129, 120] width 1417 height 141
click at [880, 54] on div "+" at bounding box center [881, 57] width 25 height 12
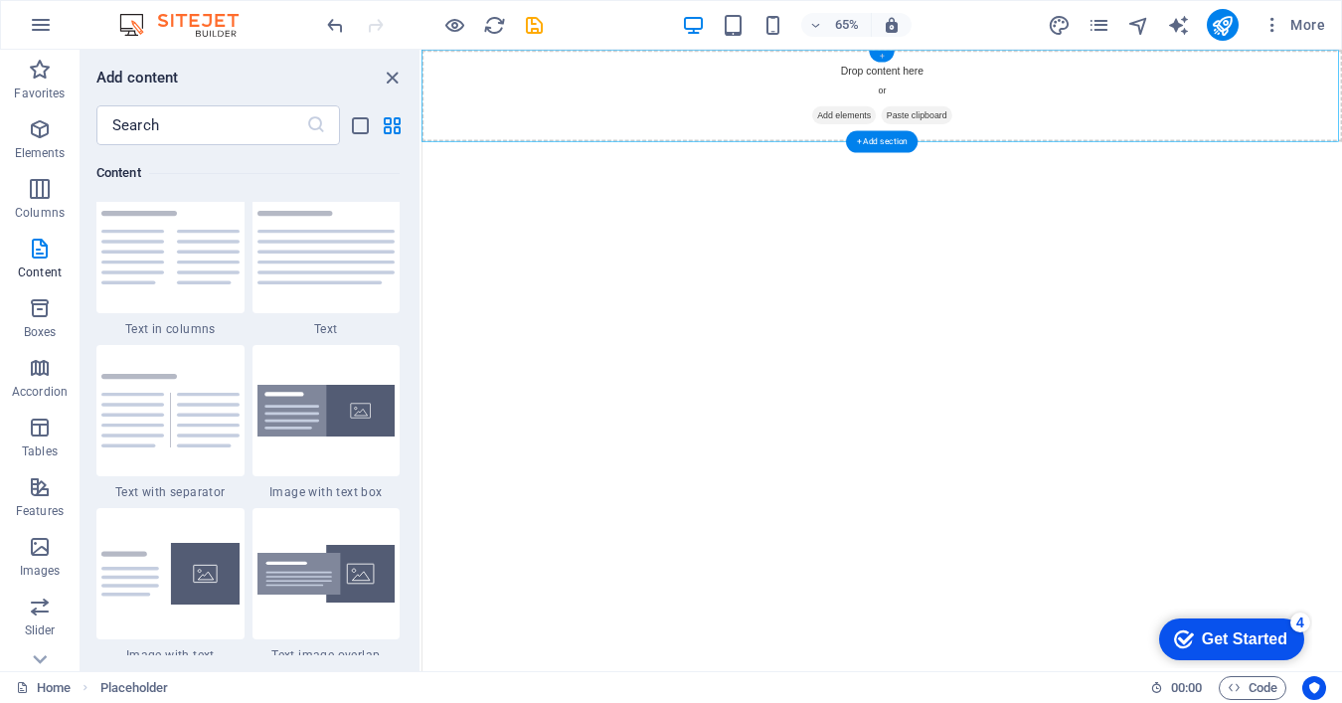
scroll to position [3478, 0]
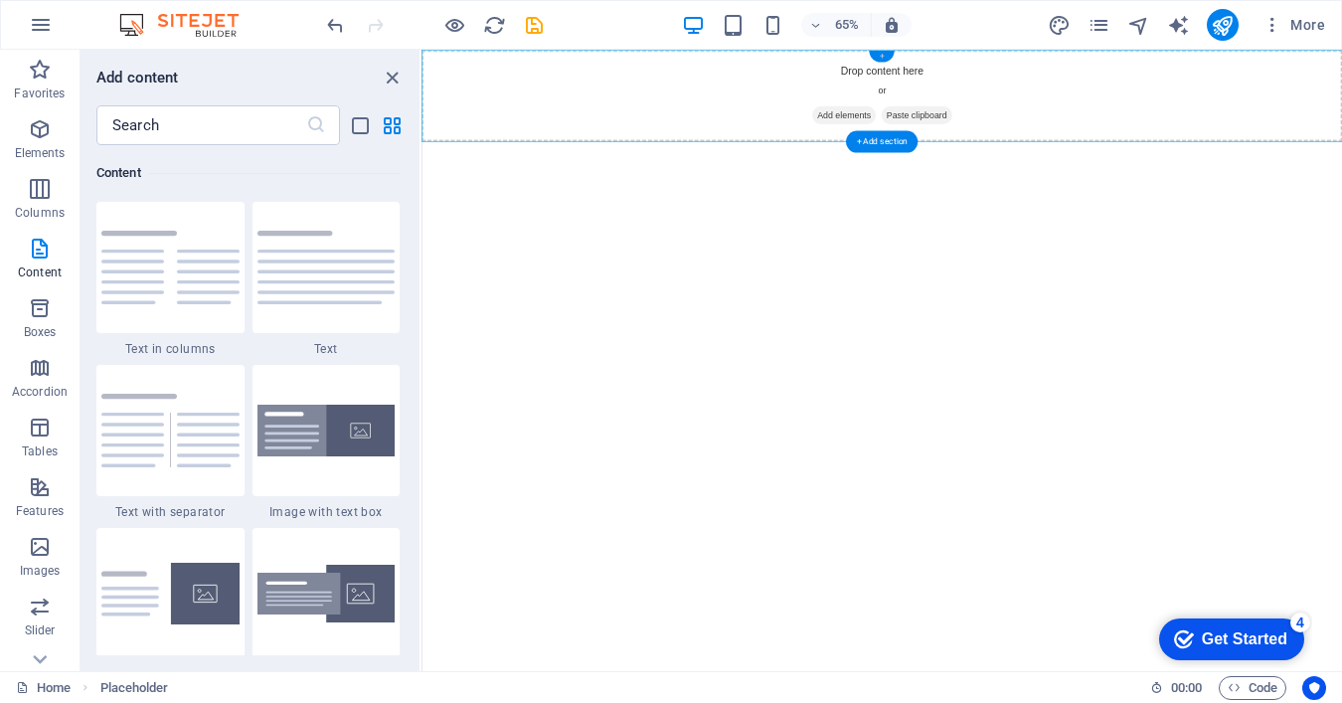
click at [880, 54] on div "+" at bounding box center [881, 57] width 25 height 12
click at [26, 177] on span "Columns" at bounding box center [40, 201] width 80 height 48
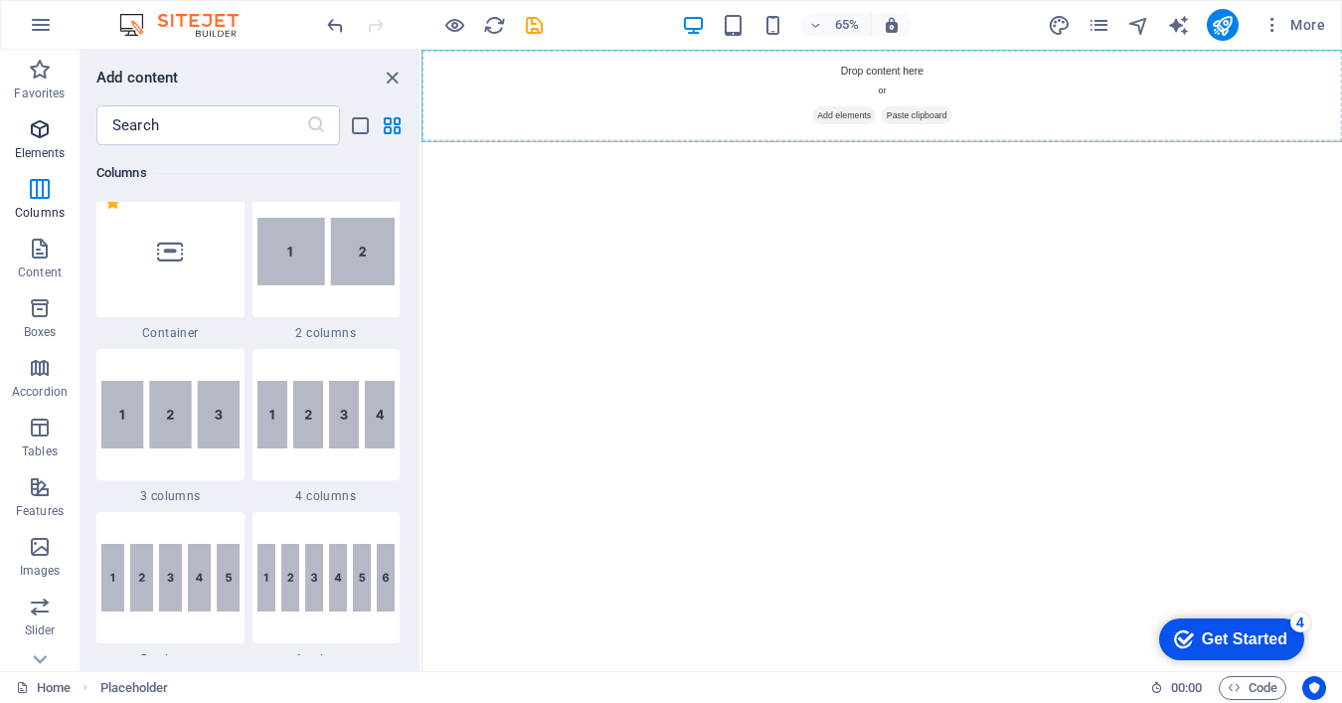
click at [51, 133] on icon "button" at bounding box center [40, 129] width 24 height 24
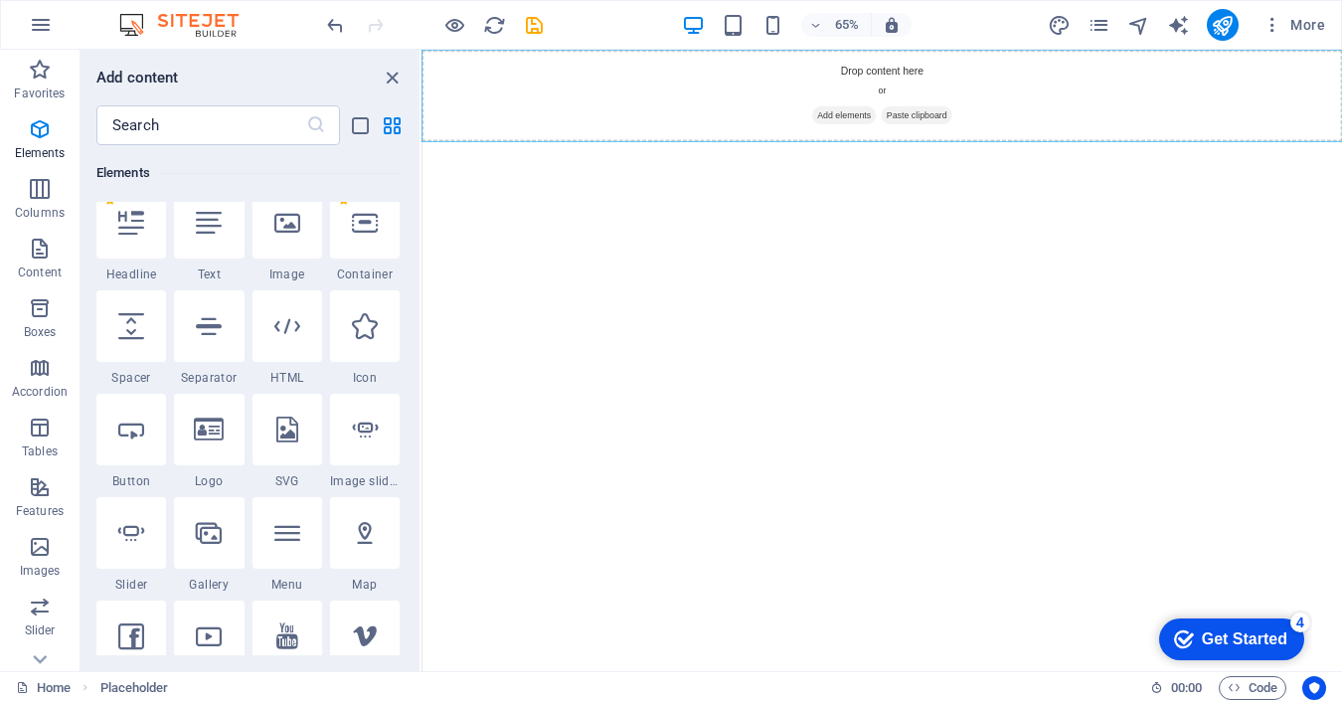
scroll to position [212, 0]
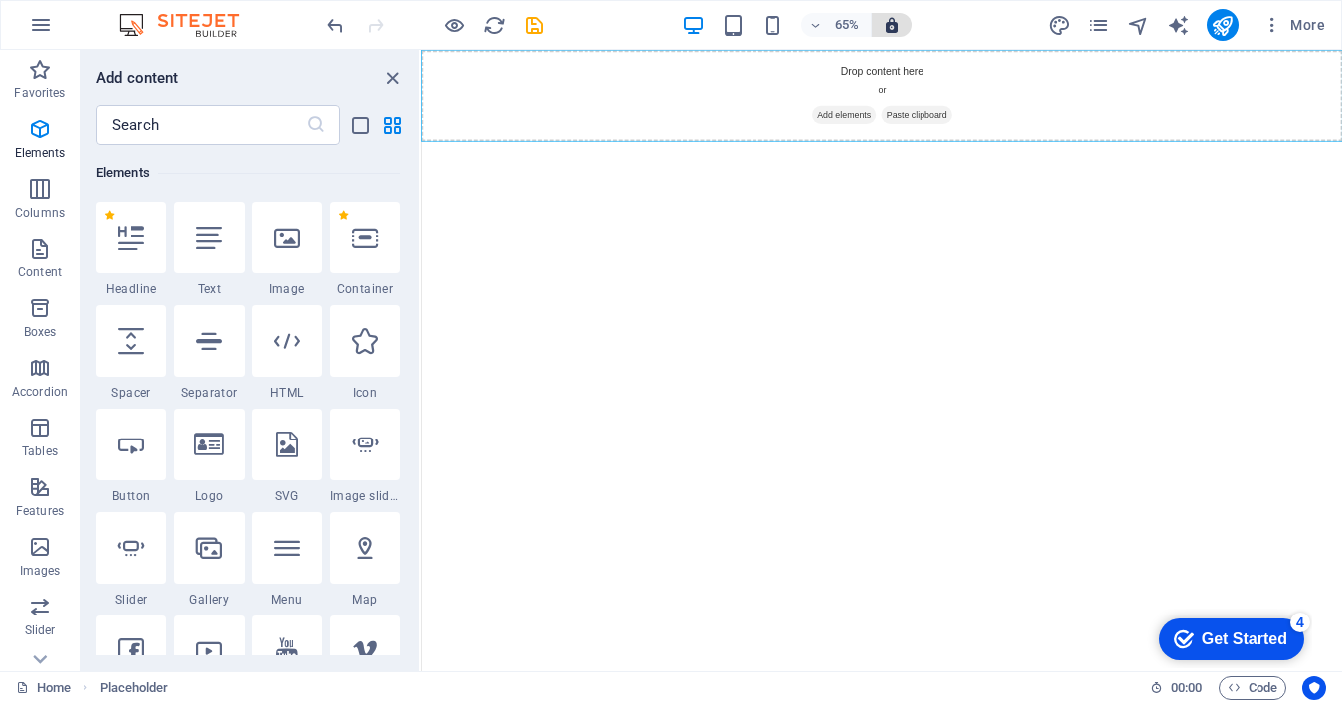
click at [894, 28] on icon "button" at bounding box center [892, 25] width 18 height 18
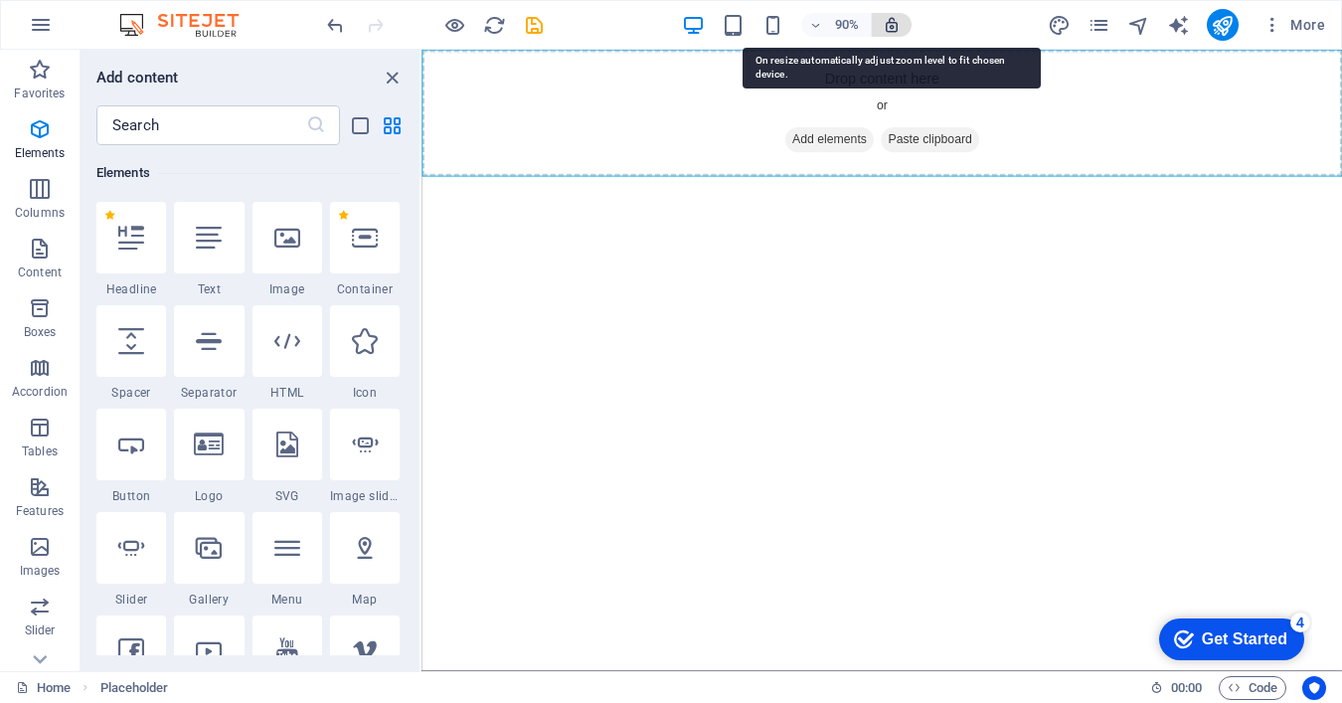
click at [894, 28] on icon "button" at bounding box center [892, 25] width 18 height 18
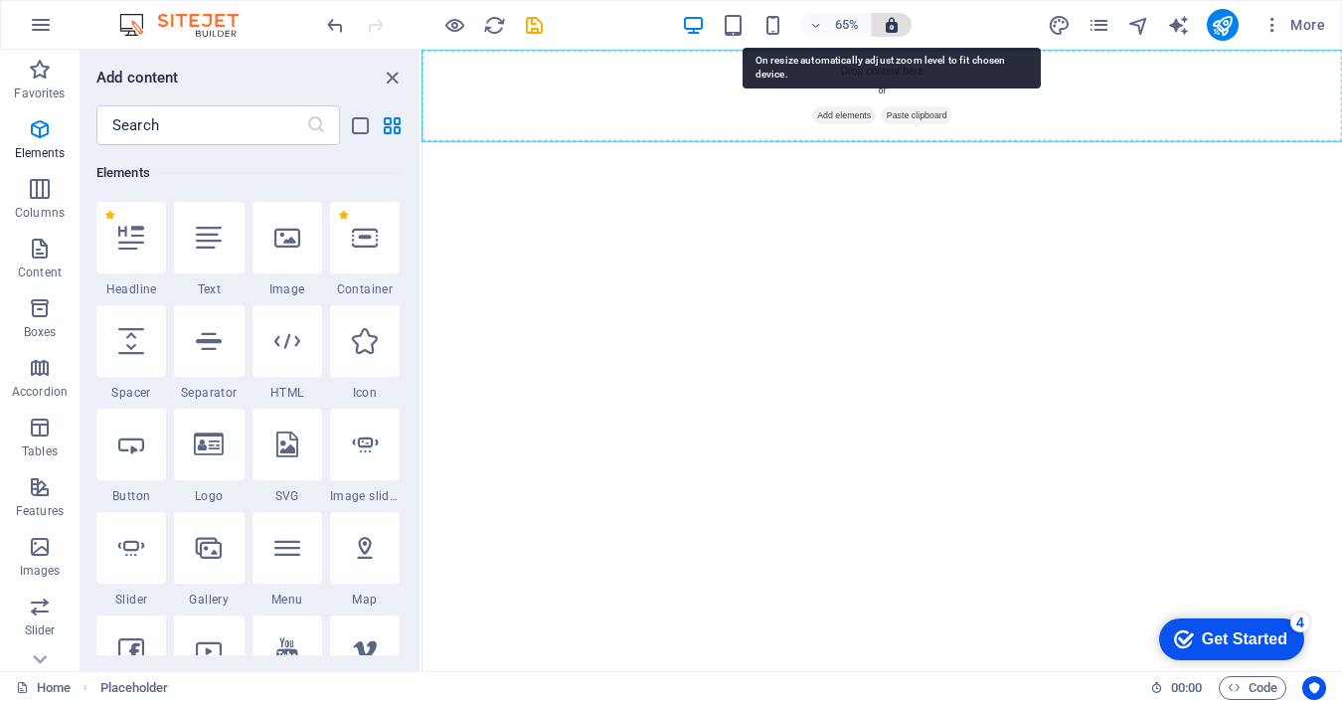
click at [894, 28] on icon "button" at bounding box center [892, 25] width 18 height 18
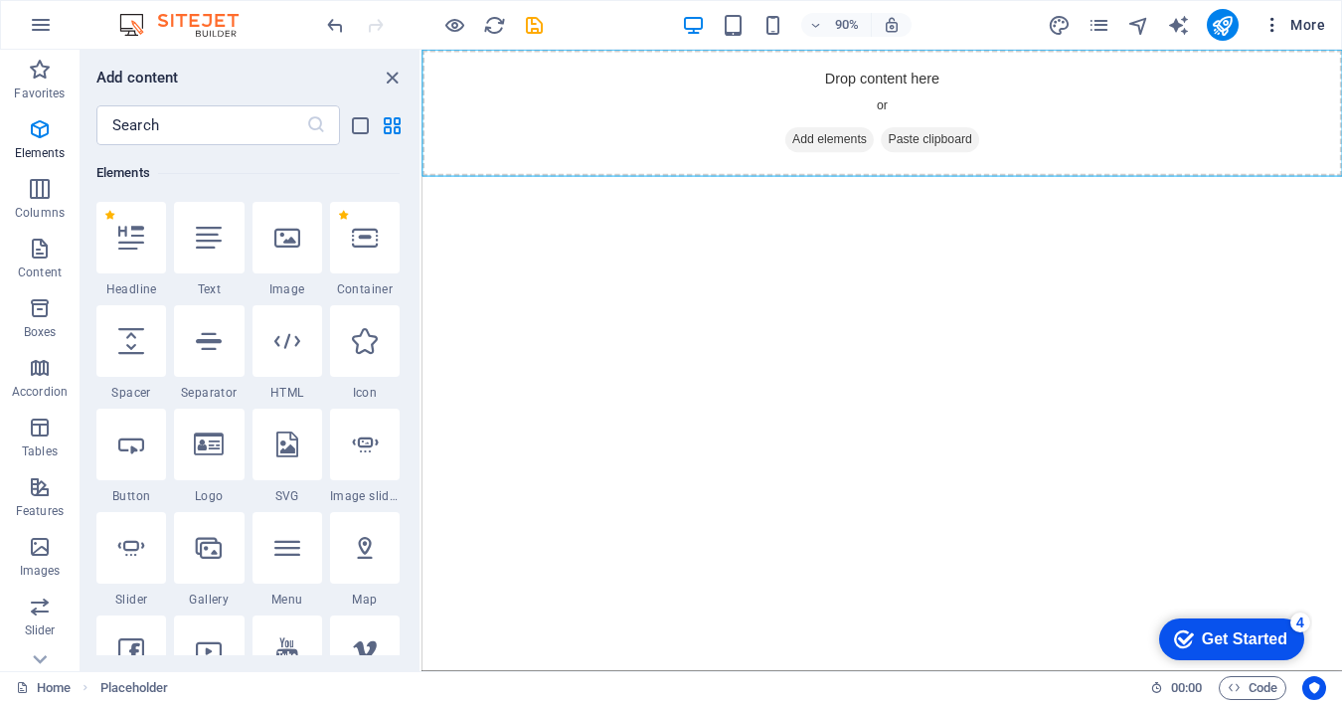
click at [1263, 39] on button "More" at bounding box center [1294, 25] width 79 height 32
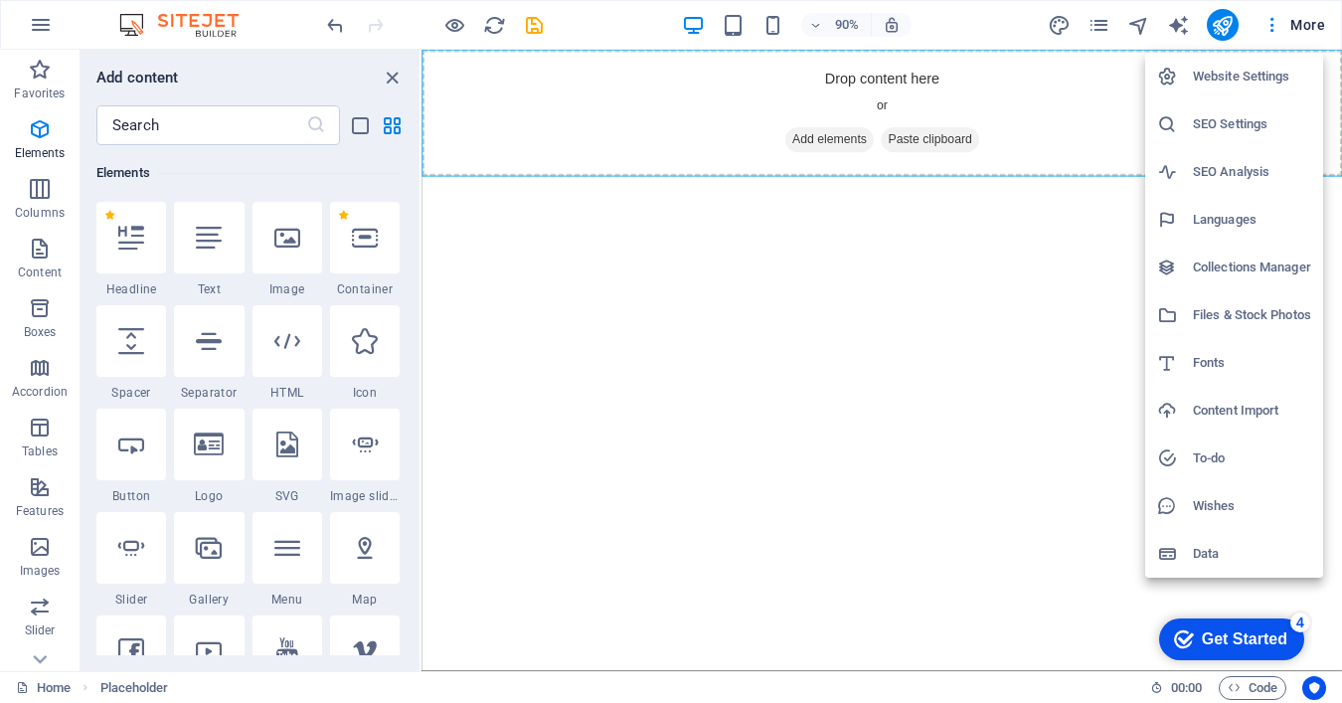
click at [1246, 640] on div "Get Started" at bounding box center [1244, 639] width 85 height 18
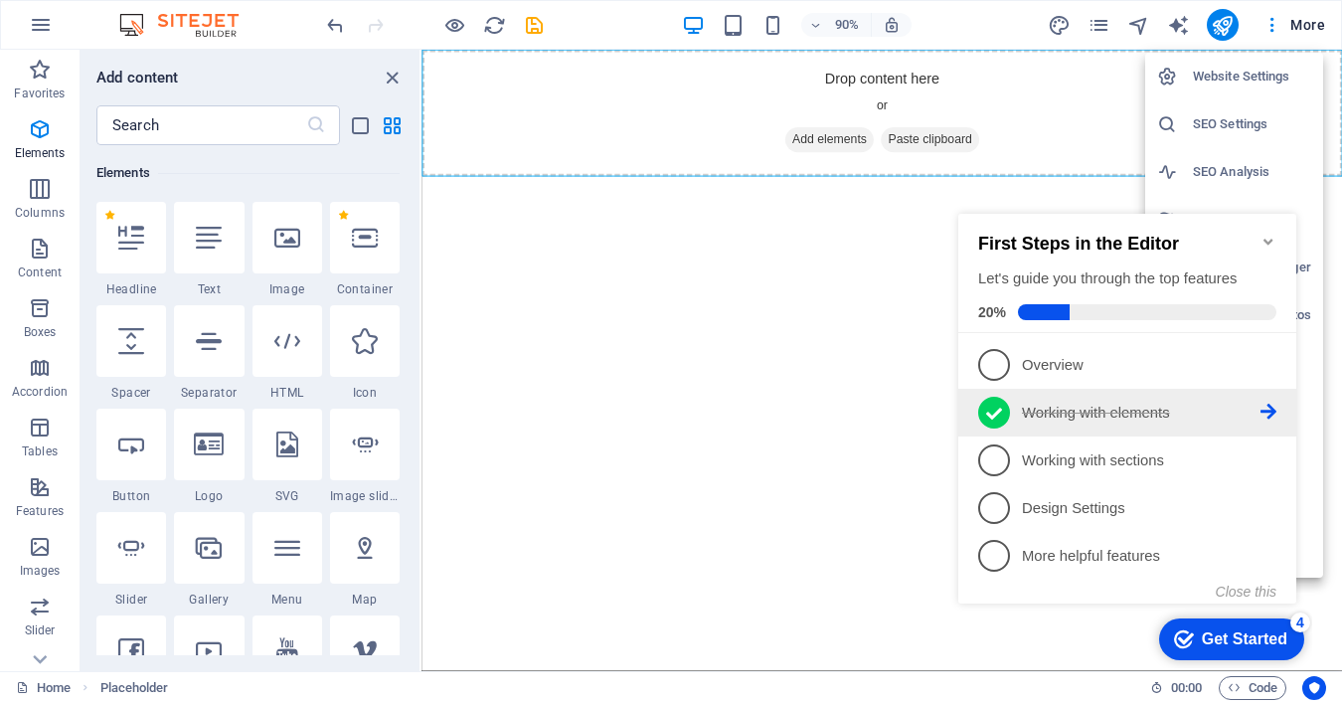
click at [990, 409] on icon at bounding box center [994, 414] width 16 height 30
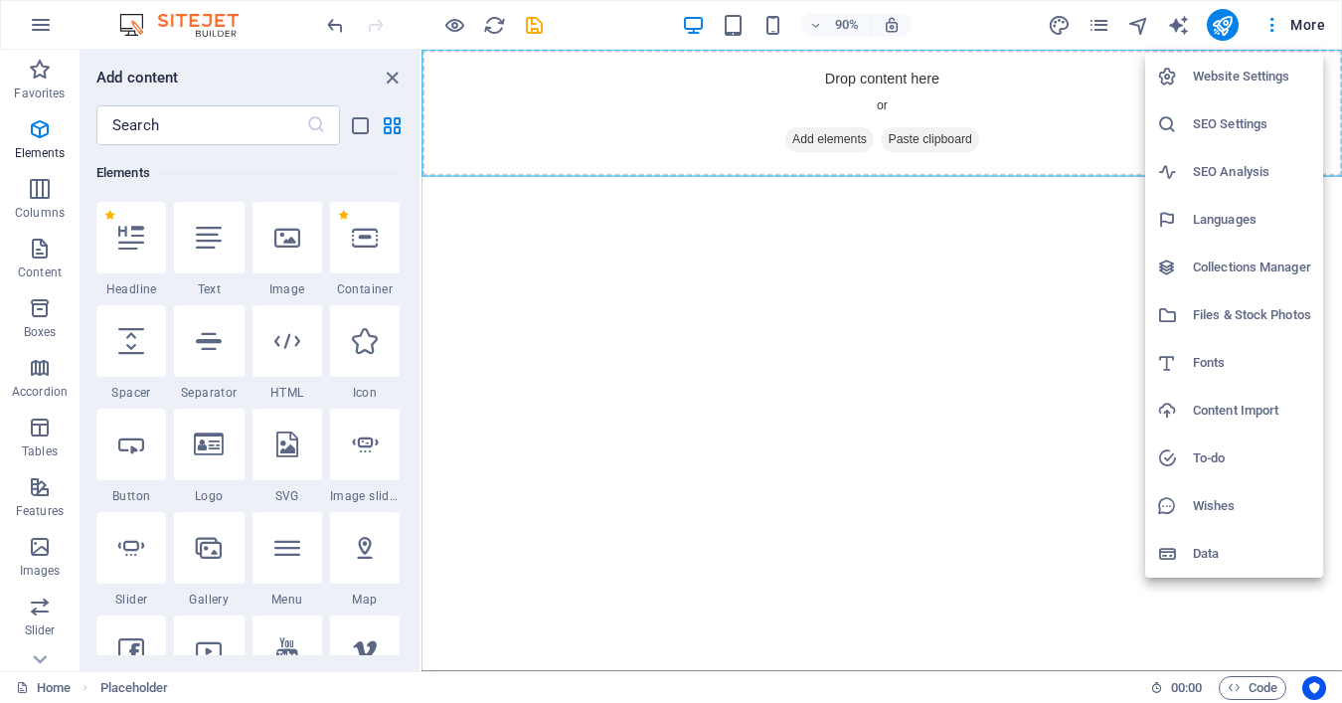
scroll to position [0, 0]
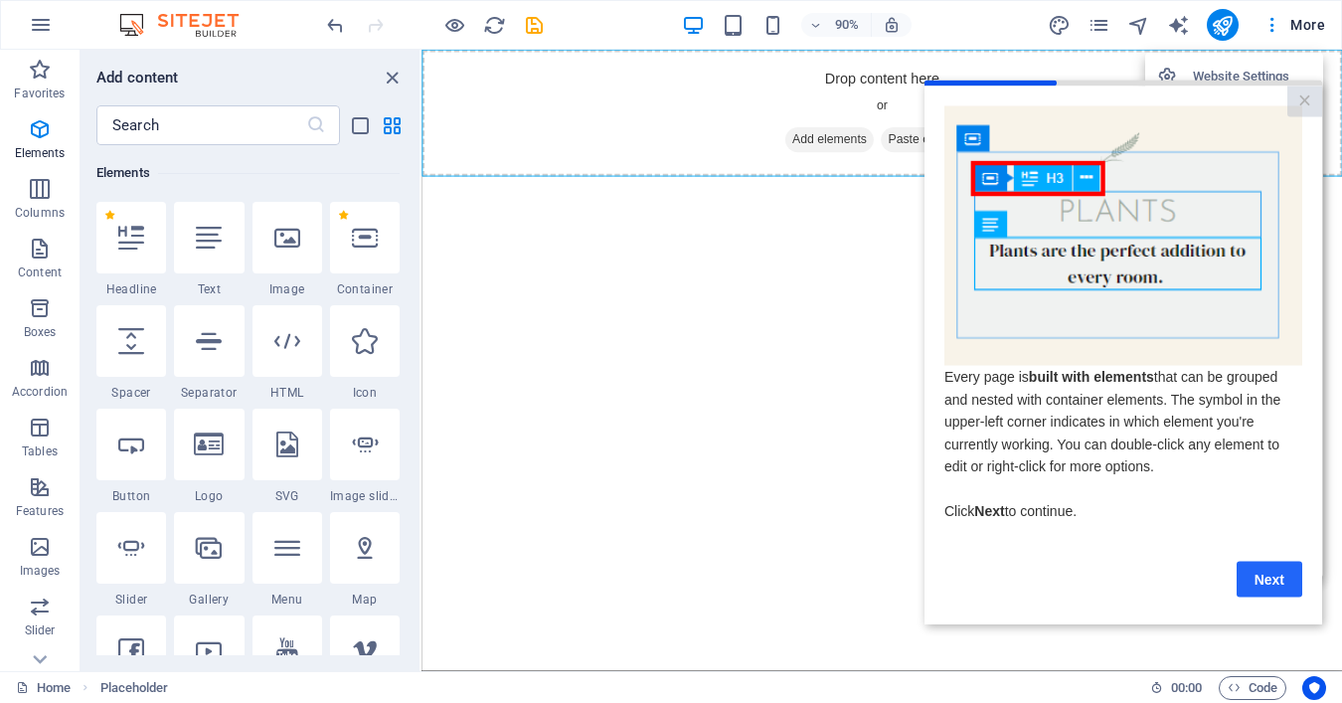
click at [1271, 589] on link "Next" at bounding box center [1270, 579] width 66 height 36
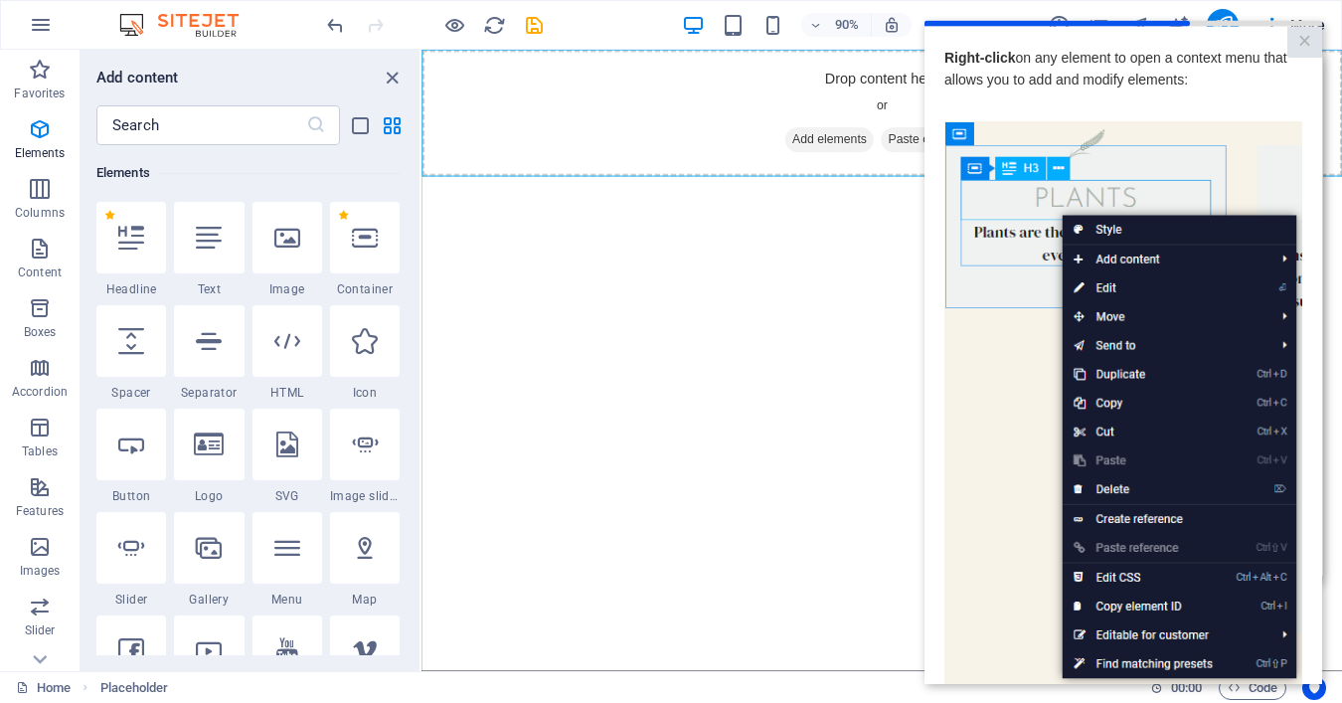
click at [1143, 259] on img at bounding box center [1123, 402] width 358 height 564
click at [1102, 138] on img at bounding box center [1123, 402] width 358 height 564
click at [1076, 70] on p "Right-click on any element to open a context menu that allows you to add and mo…" at bounding box center [1123, 68] width 358 height 45
click at [1306, 33] on link "×" at bounding box center [1304, 41] width 35 height 31
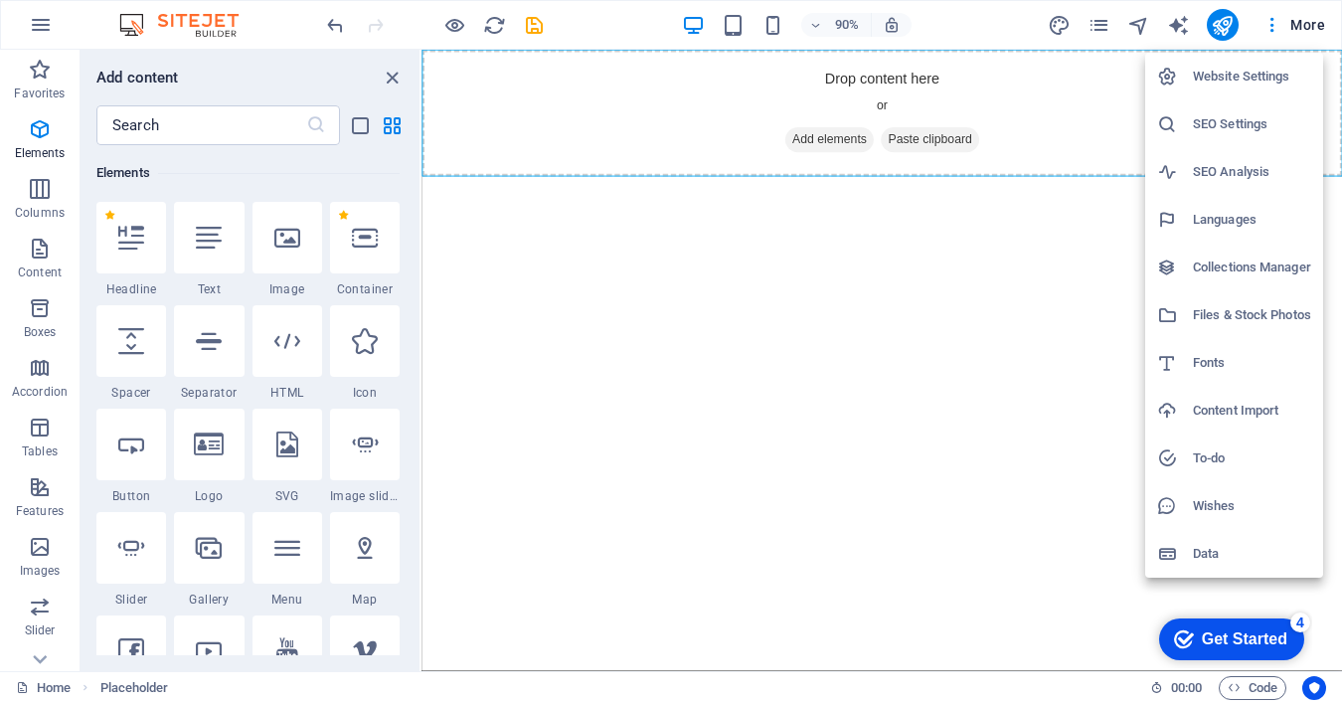
click at [1234, 641] on div "Get Started" at bounding box center [1244, 639] width 85 height 18
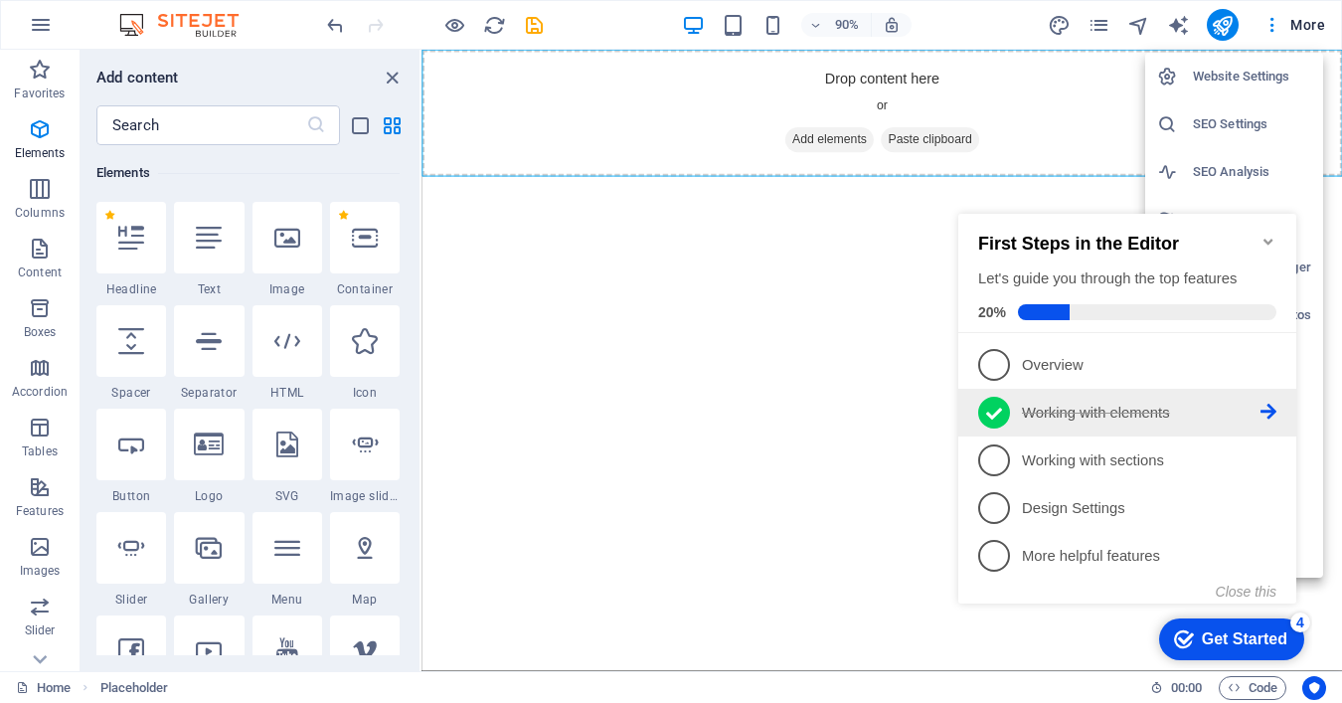
click at [1002, 413] on span "2" at bounding box center [994, 413] width 32 height 32
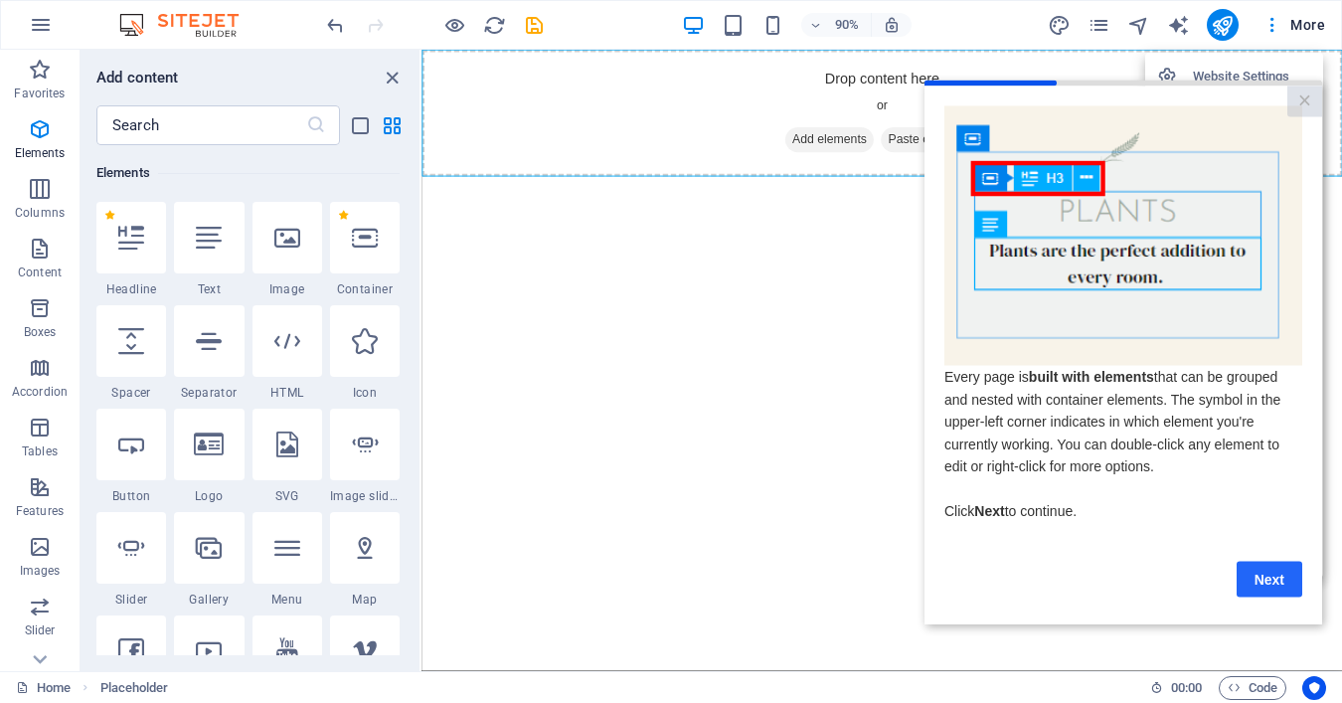
click at [1260, 586] on link "Next" at bounding box center [1270, 579] width 66 height 36
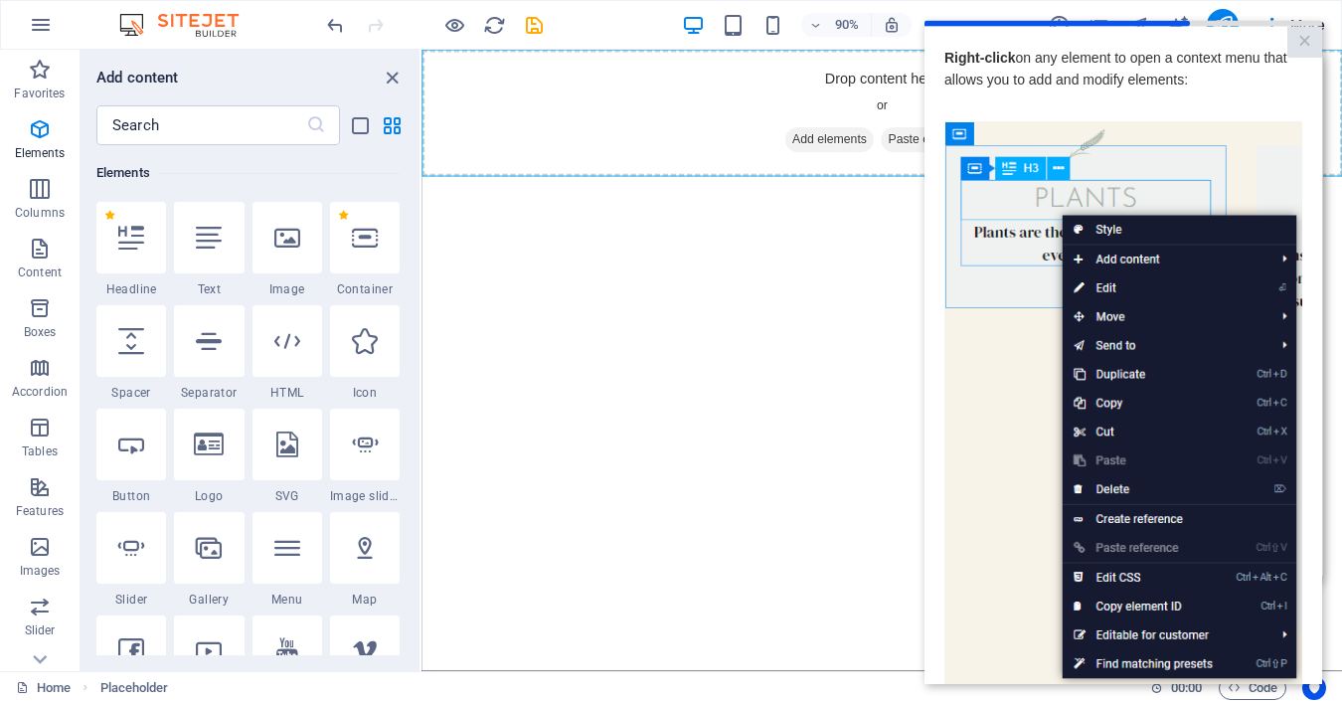
click at [1162, 320] on img at bounding box center [1123, 402] width 358 height 564
click at [1005, 561] on img at bounding box center [1123, 402] width 358 height 564
click at [1134, 568] on img at bounding box center [1123, 402] width 358 height 564
click at [1132, 597] on img at bounding box center [1123, 402] width 358 height 564
click at [1128, 634] on img at bounding box center [1123, 402] width 358 height 564
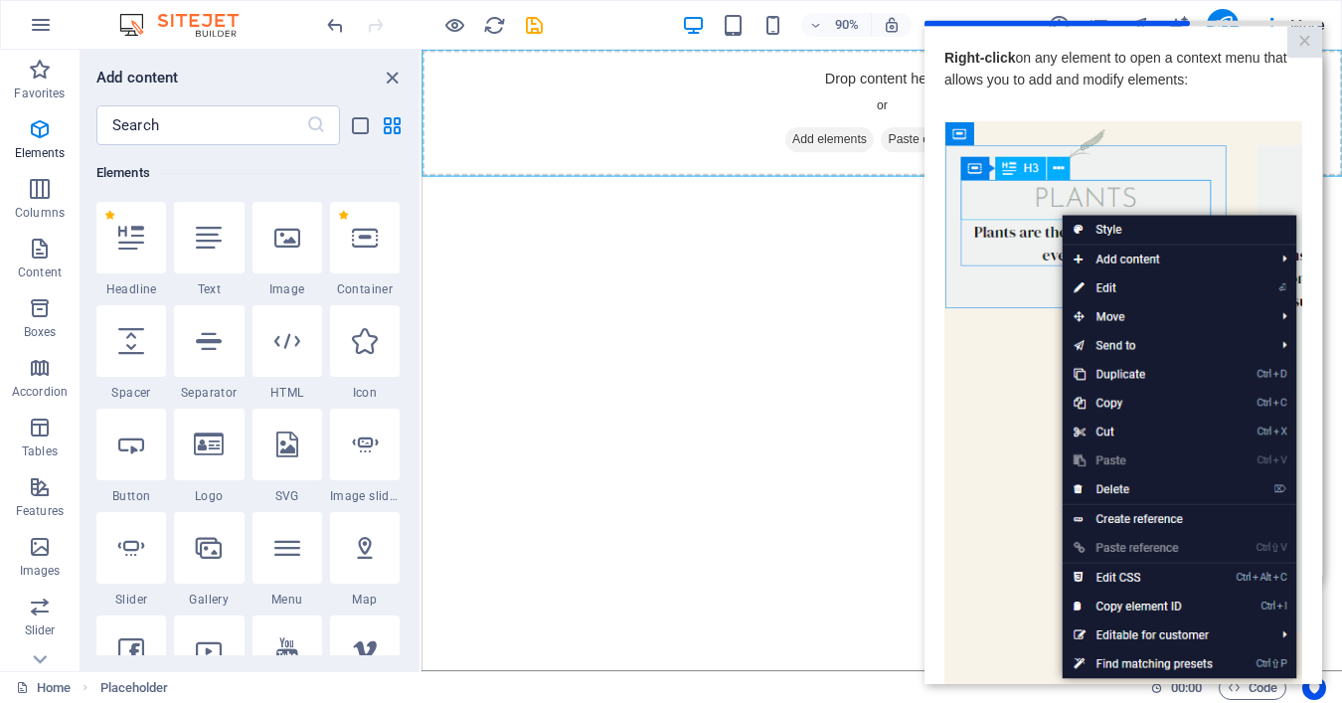
click at [1122, 653] on img at bounding box center [1123, 402] width 358 height 564
click at [1106, 664] on img at bounding box center [1123, 402] width 358 height 564
click at [1045, 578] on img at bounding box center [1123, 402] width 358 height 564
click at [1080, 59] on span "Right-click on any element to open a context menu that allows you to add and mo…" at bounding box center [1115, 68] width 343 height 38
click at [1305, 30] on link "×" at bounding box center [1304, 41] width 35 height 31
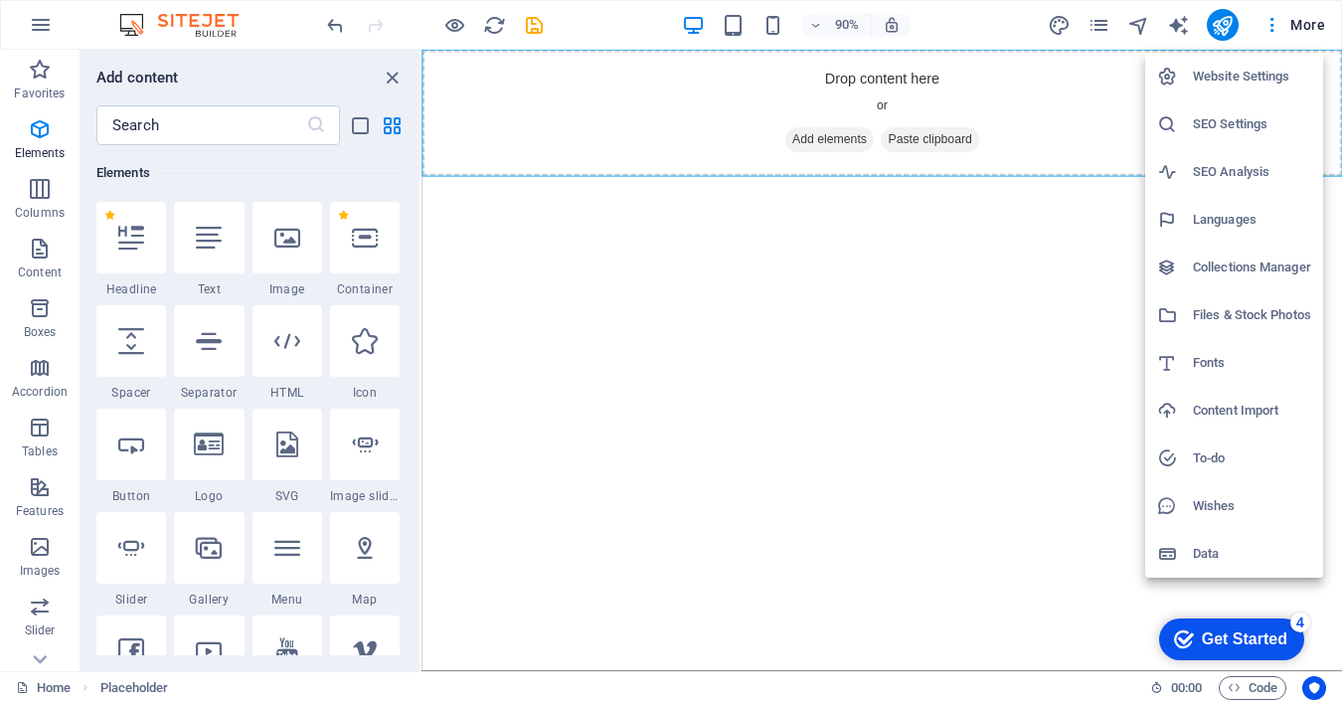
click at [1230, 644] on div "Get Started" at bounding box center [1244, 639] width 85 height 18
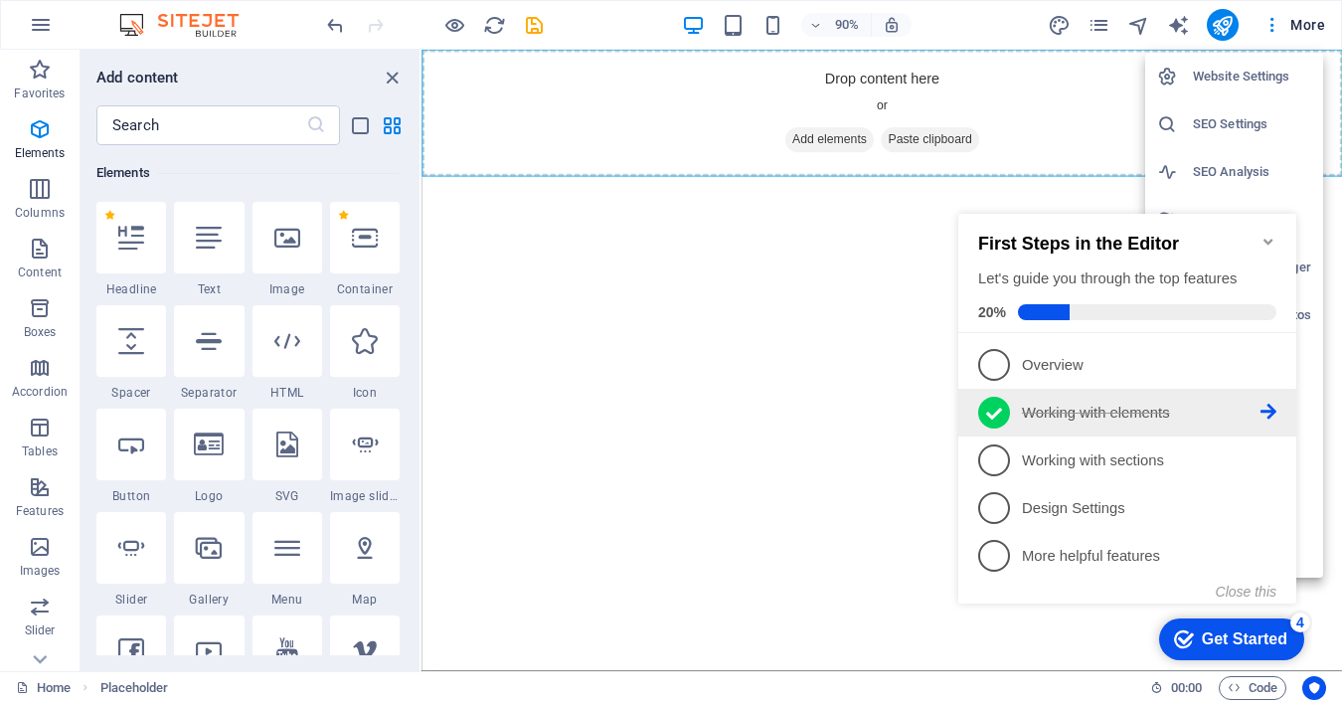
click at [998, 412] on icon at bounding box center [994, 414] width 16 height 30
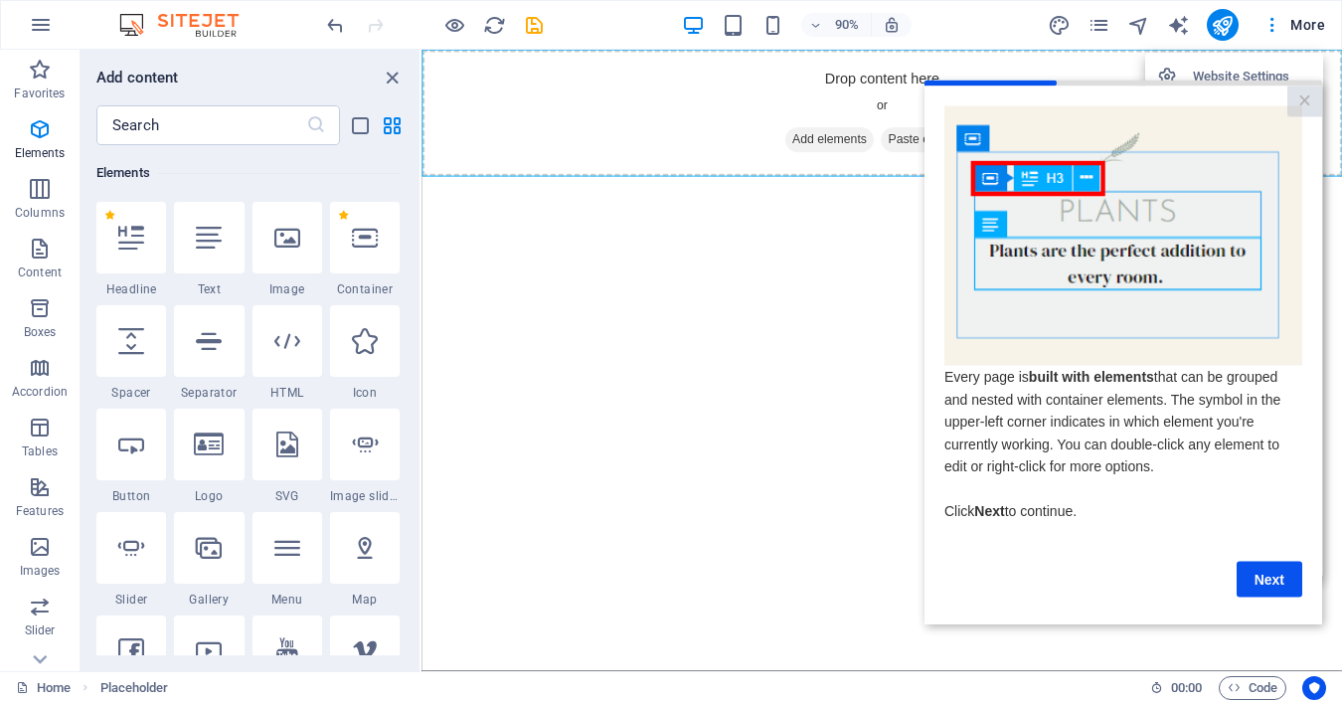
click at [695, 407] on div at bounding box center [671, 351] width 1342 height 703
click at [205, 21] on img at bounding box center [188, 25] width 149 height 24
click at [1316, 24] on span "More" at bounding box center [1294, 25] width 63 height 20
click at [1304, 92] on link "×" at bounding box center [1304, 100] width 35 height 31
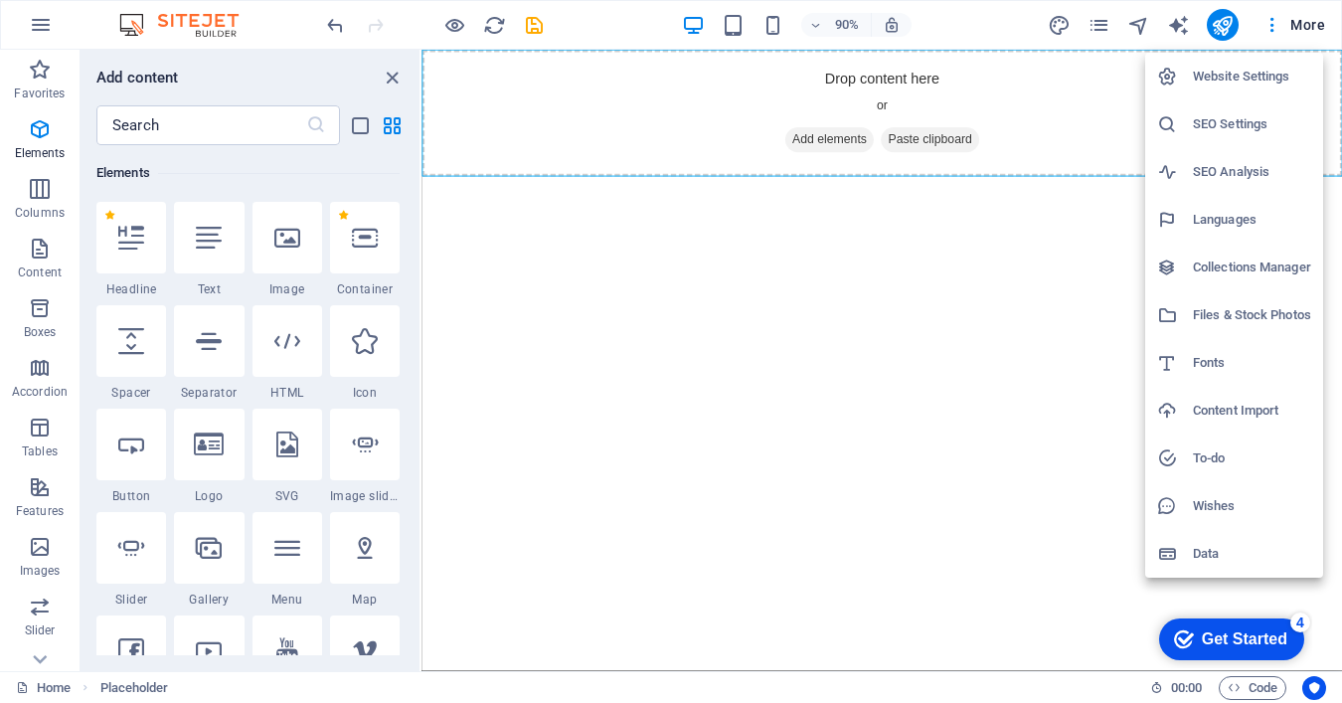
click at [1237, 276] on h6 "Collections Manager" at bounding box center [1252, 267] width 118 height 24
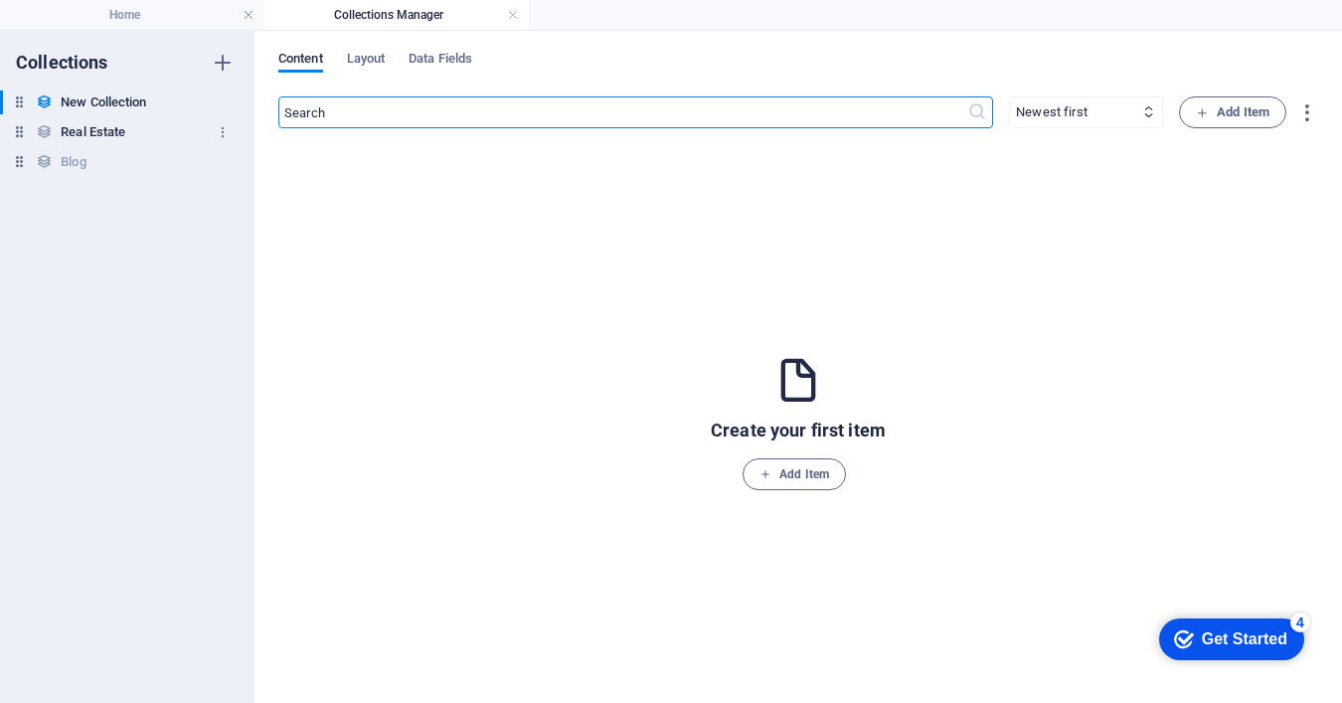
click at [87, 134] on h6 "Real Estate" at bounding box center [93, 132] width 65 height 24
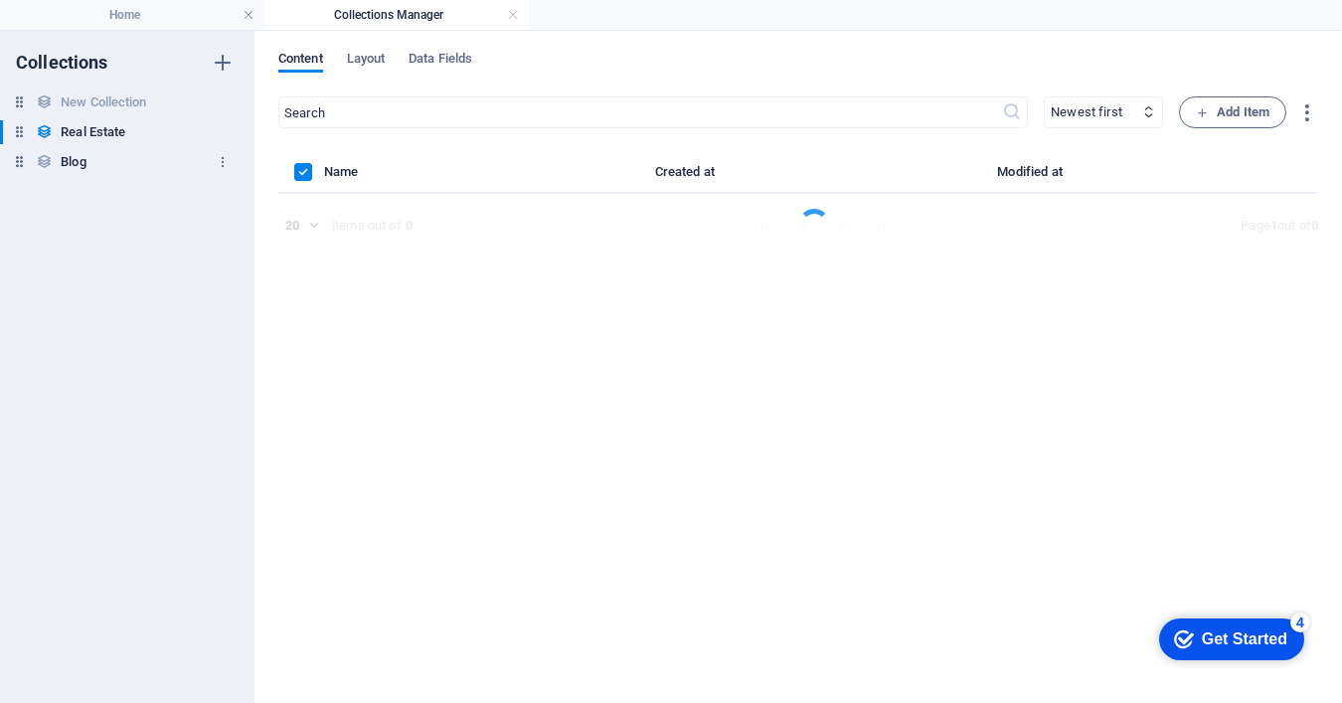
click at [85, 166] on h6 "Blog" at bounding box center [73, 162] width 25 height 24
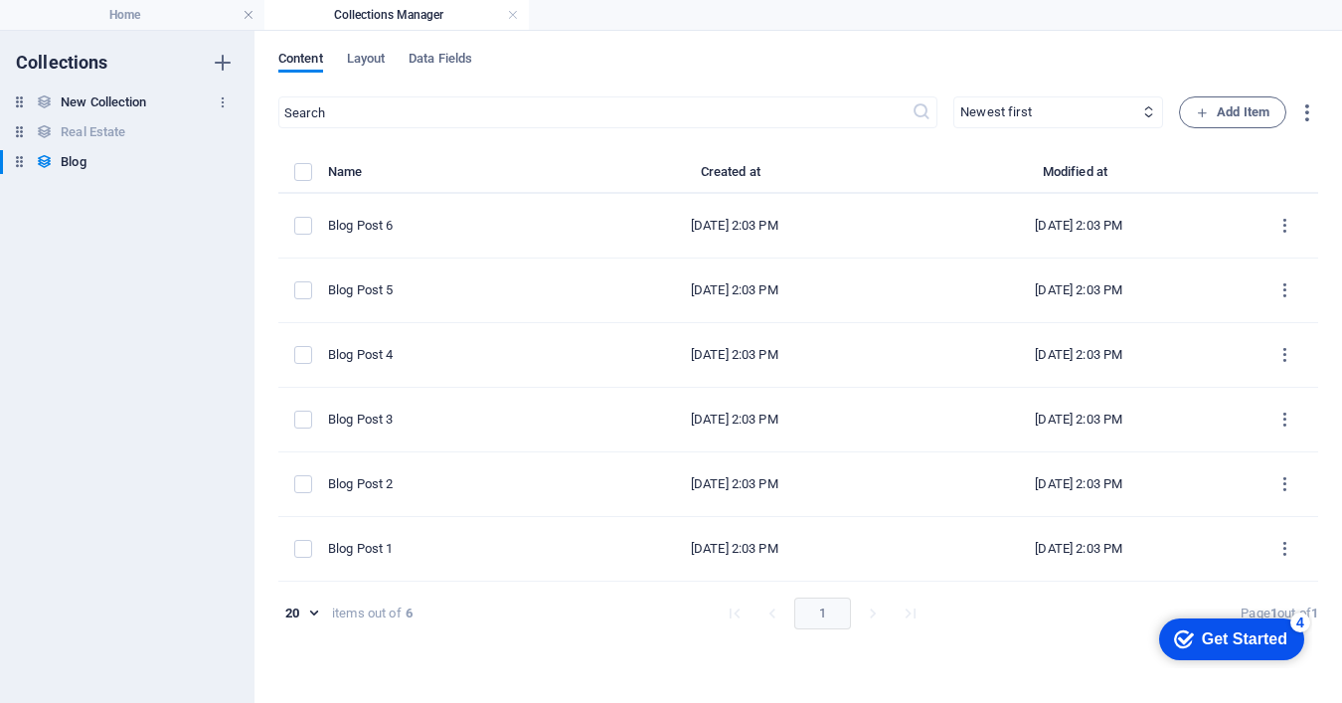
click at [95, 103] on h6 "New Collection" at bounding box center [103, 102] width 85 height 24
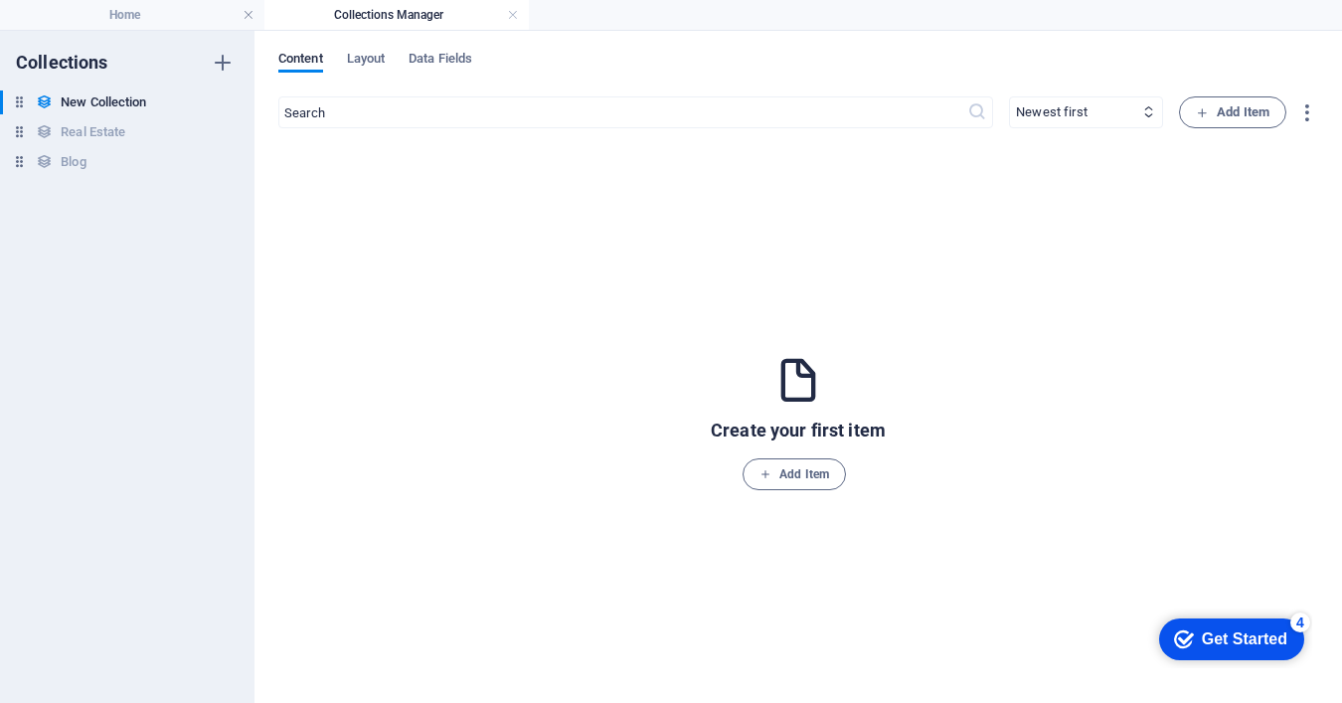
click at [90, 145] on div "New Collection New Collection Real Estate Real Estate Blog Blog" at bounding box center [117, 132] width 235 height 84
click at [72, 169] on h6 "Blog" at bounding box center [73, 162] width 25 height 24
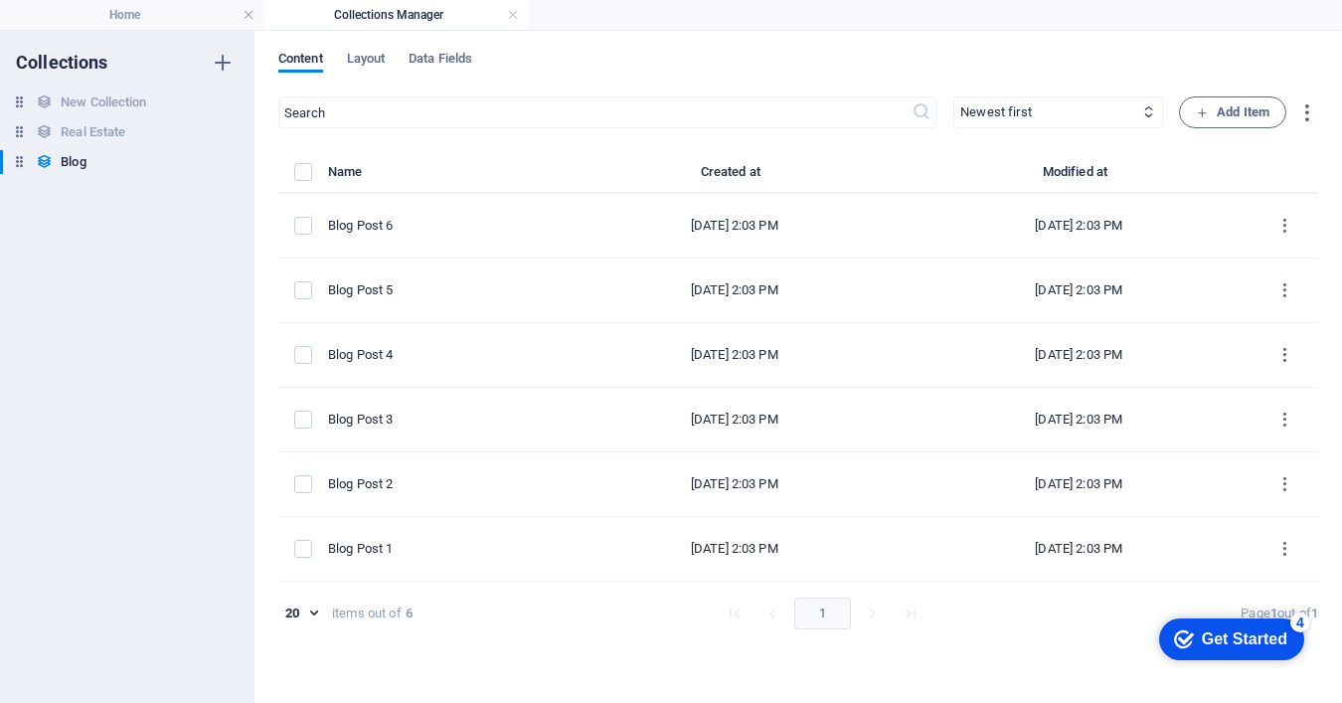
click at [100, 117] on div "New Collection New Collection Real Estate Real Estate Blog Blog" at bounding box center [117, 132] width 235 height 84
click at [111, 109] on h6 "New Collection" at bounding box center [103, 102] width 85 height 24
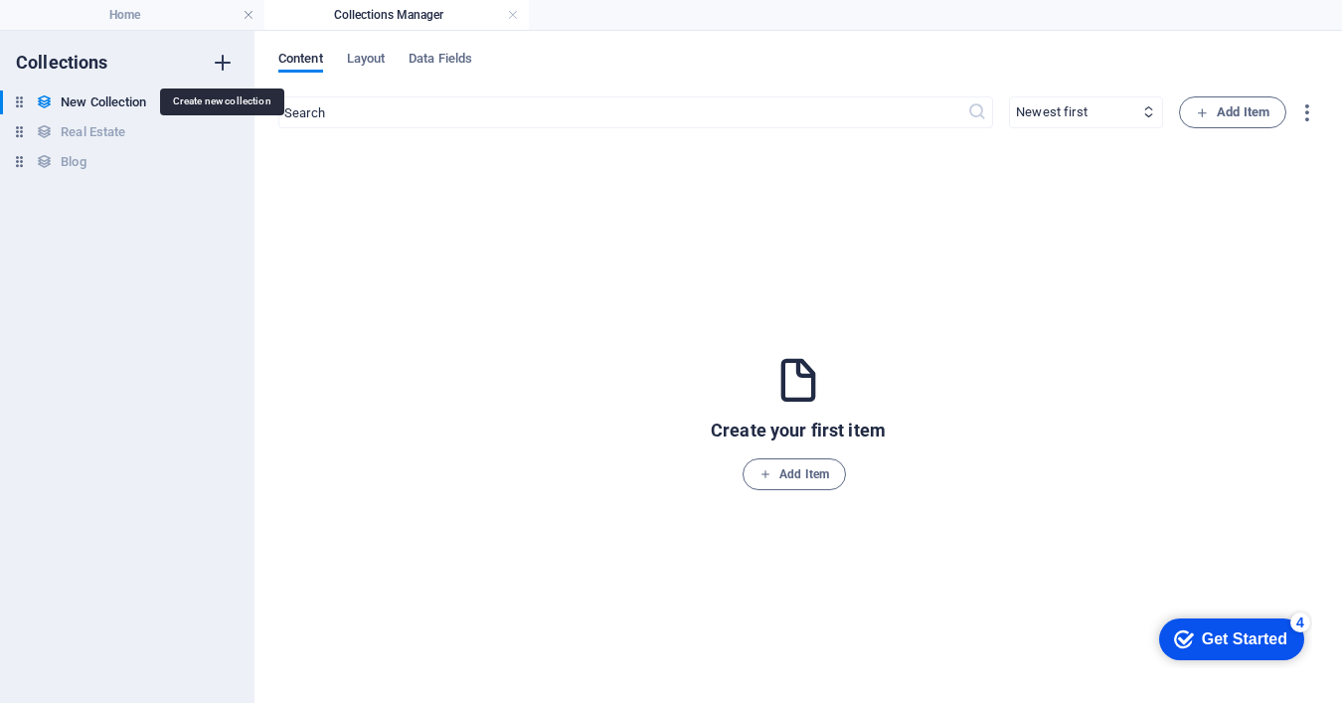
click at [224, 64] on icon "button" at bounding box center [223, 63] width 24 height 24
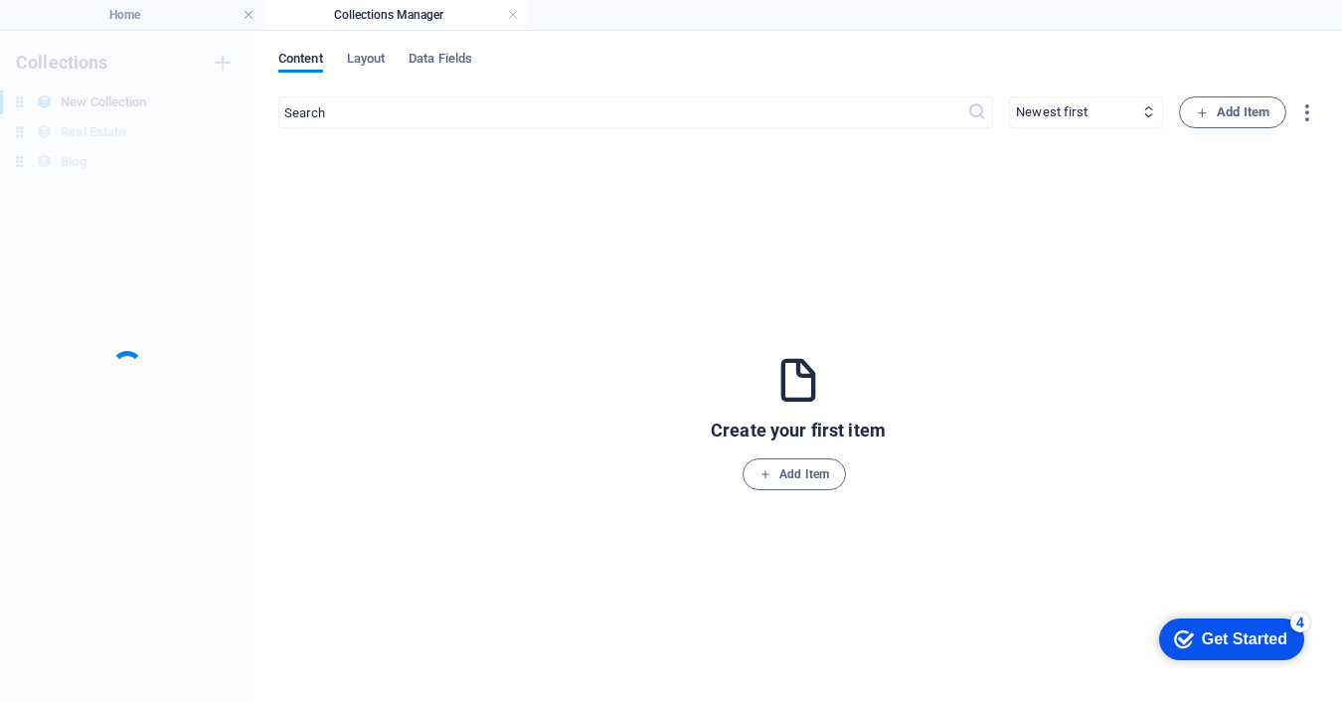
click at [159, 277] on div "Collections New Collection New Collection Real Estate Real Estate Blog Blog" at bounding box center [127, 367] width 254 height 672
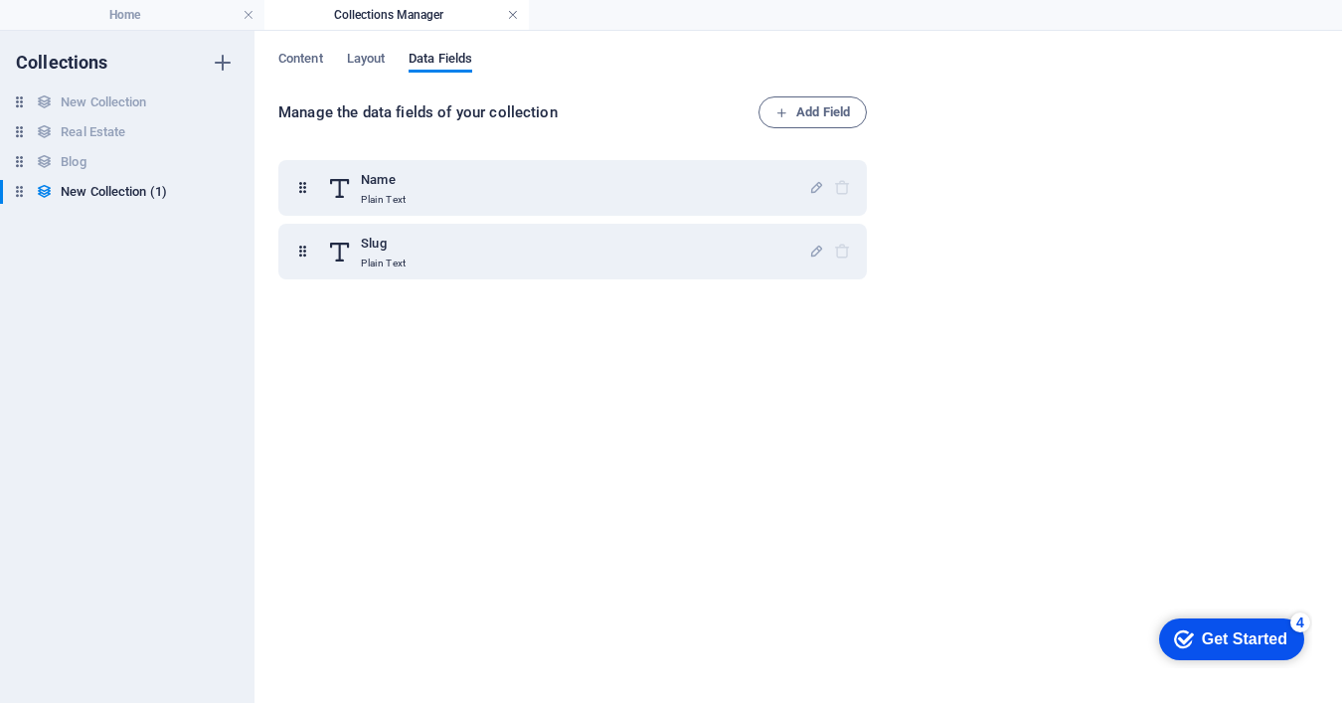
click at [510, 16] on link at bounding box center [513, 15] width 12 height 19
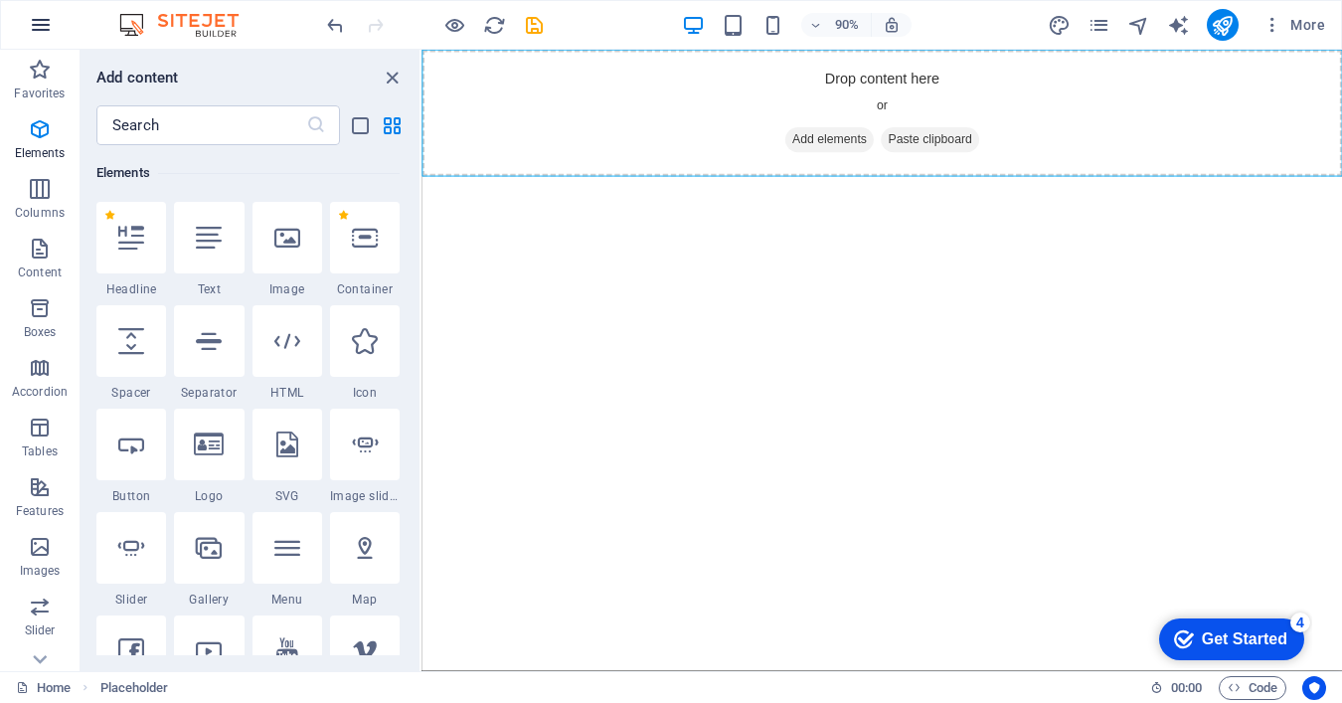
click at [50, 22] on icon "button" at bounding box center [41, 25] width 24 height 24
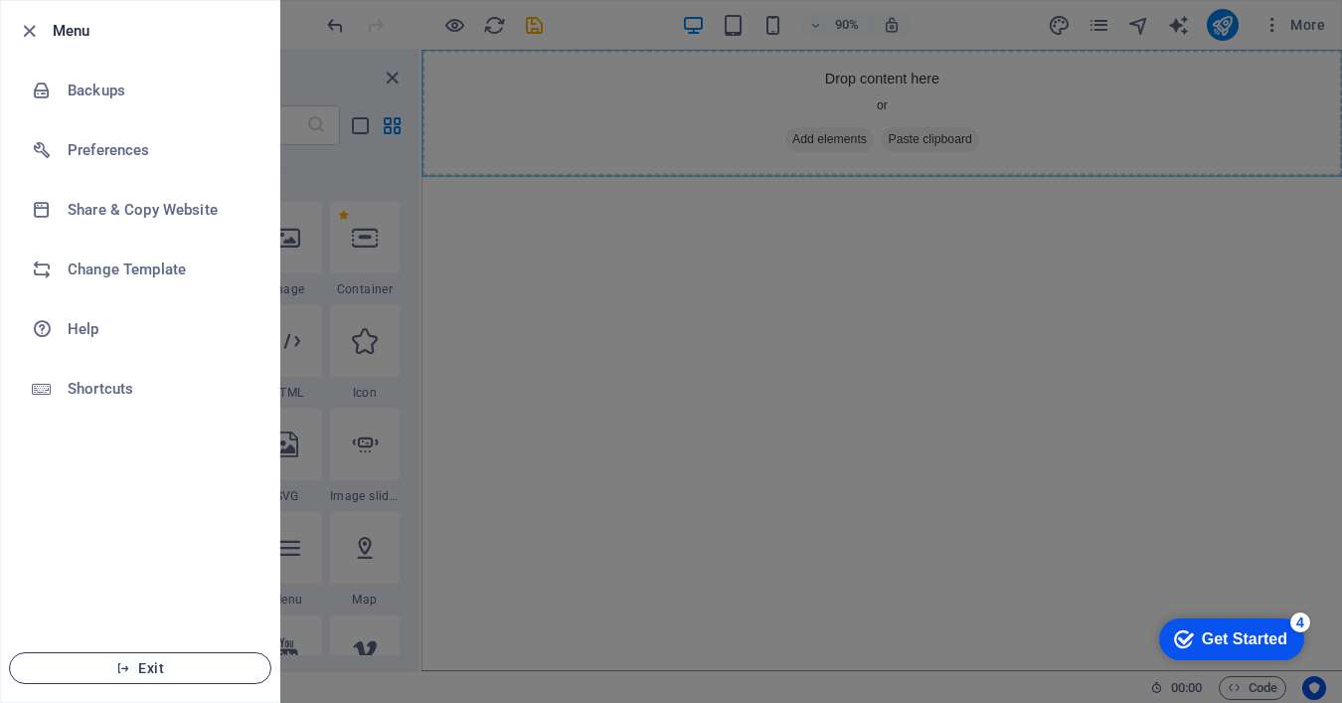
click at [124, 662] on icon "button" at bounding box center [123, 668] width 14 height 14
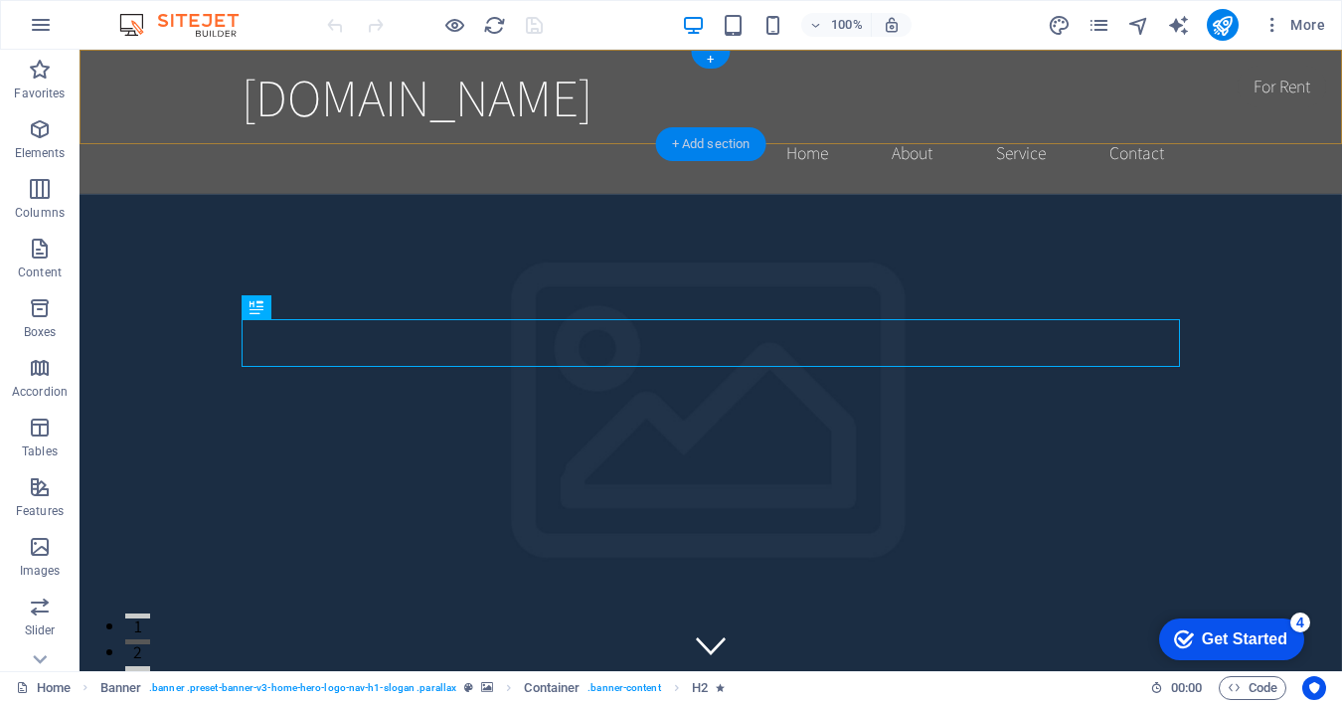
click at [706, 143] on div "+ Add section" at bounding box center [711, 144] width 110 height 34
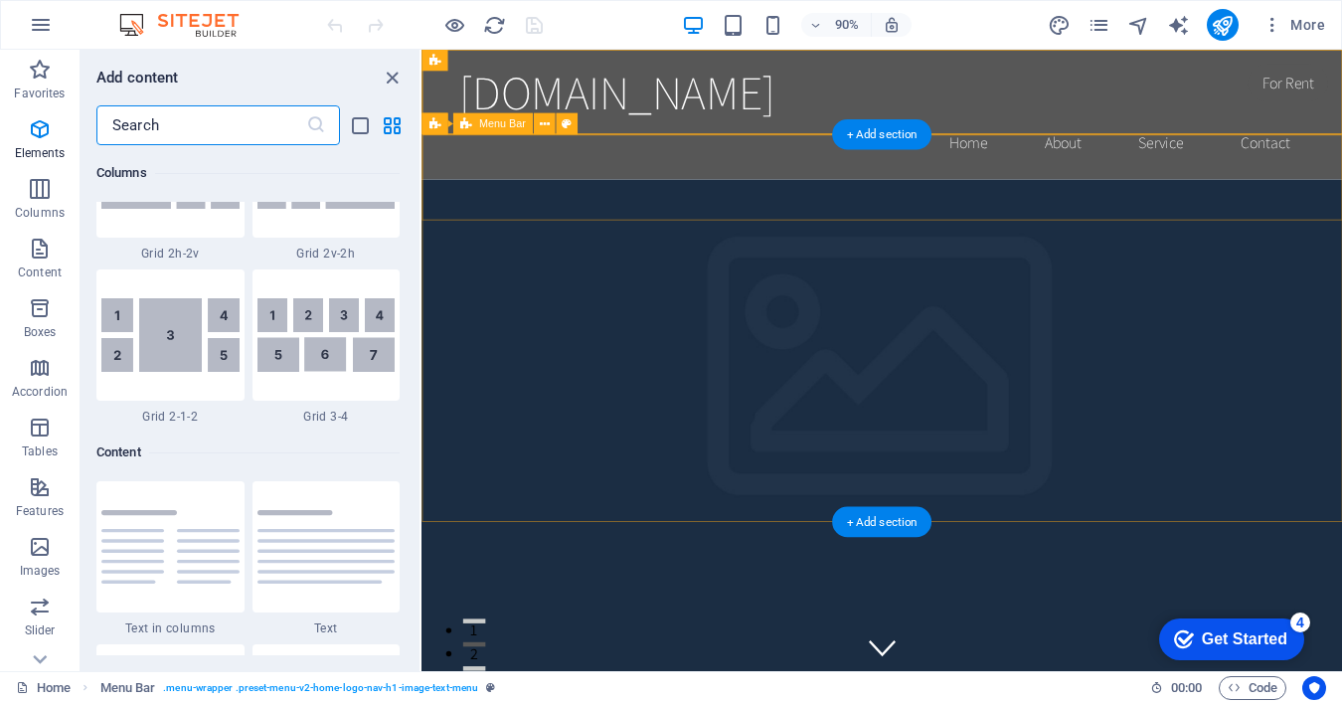
scroll to position [3478, 0]
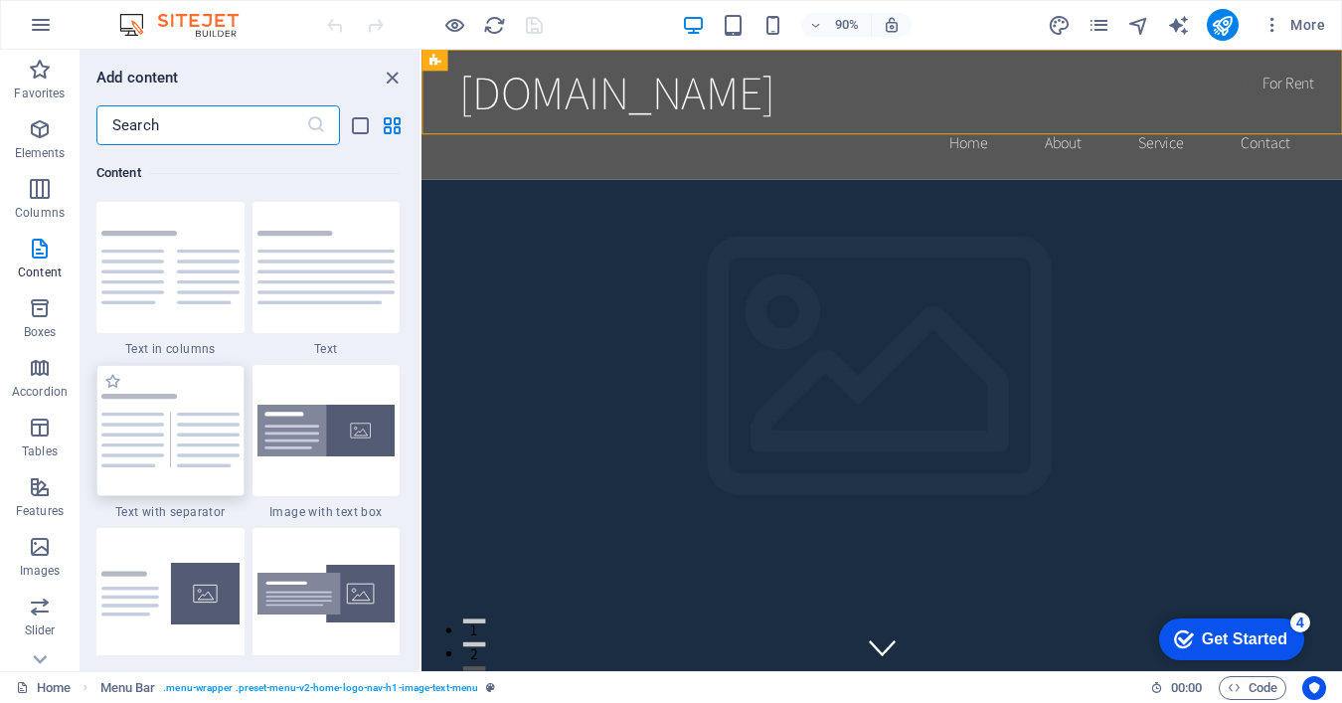
click at [171, 429] on img at bounding box center [170, 431] width 138 height 74
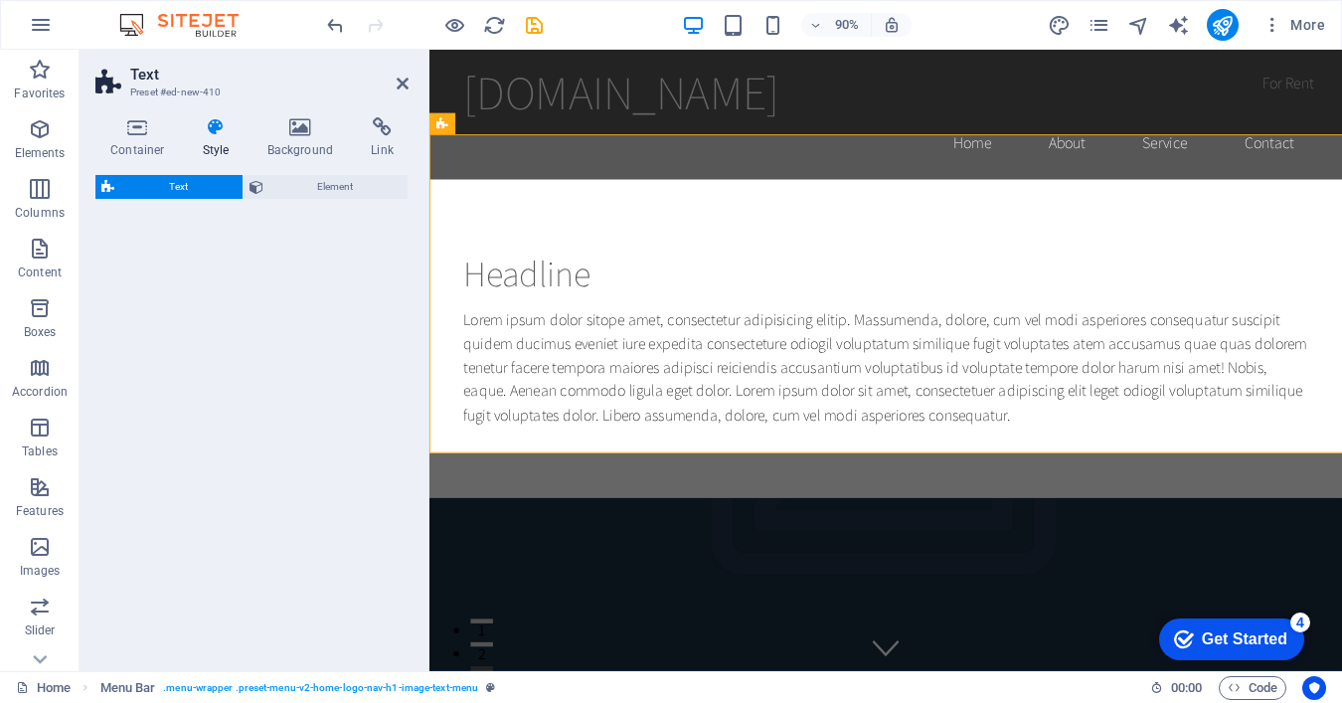
select select "rem"
select select "px"
select select "preset-text-v2-separator"
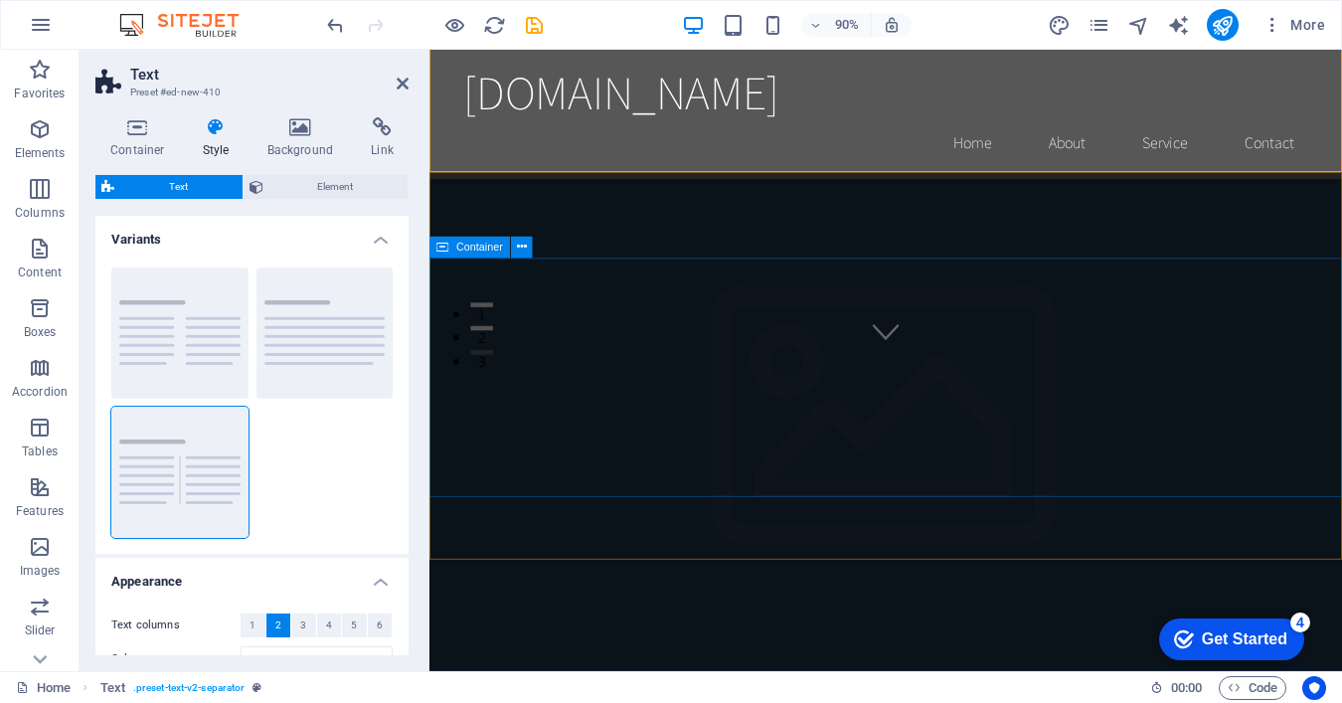
scroll to position [0, 0]
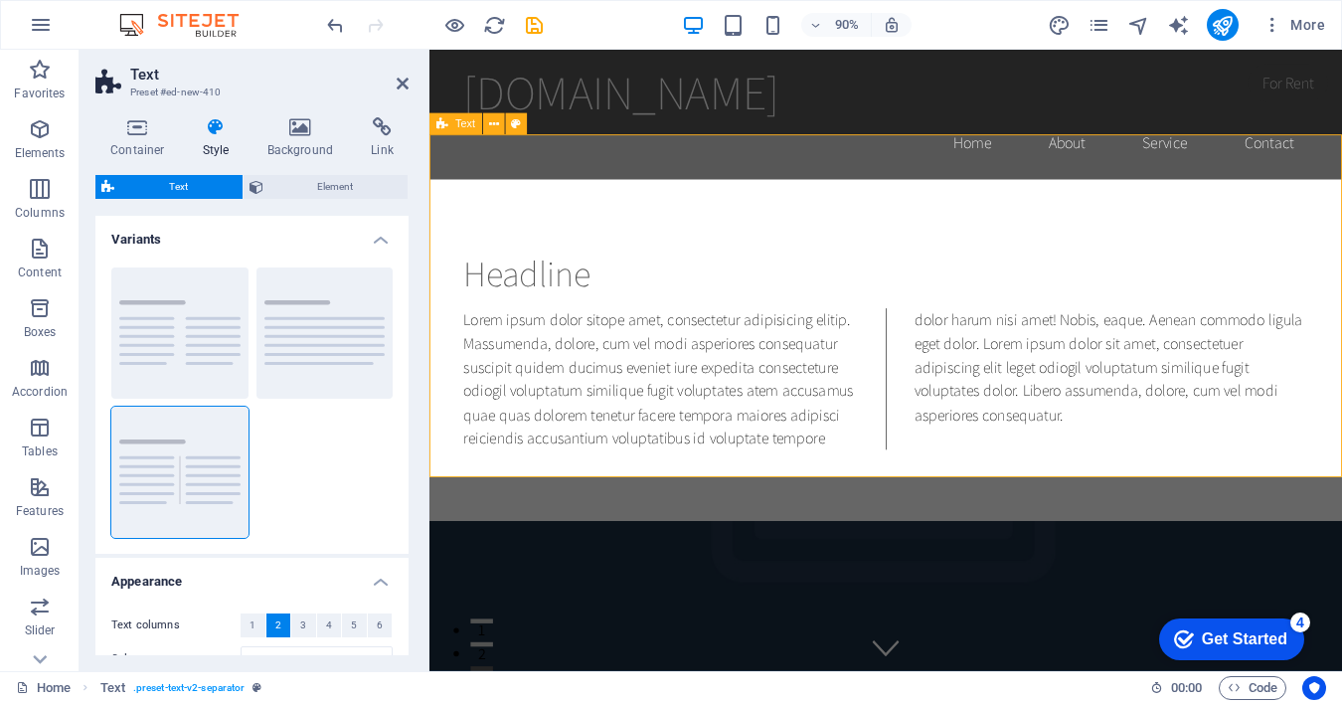
click at [681, 194] on div "Headline Lorem ipsum dolor sitope amet, consectetur adipisicing elitip. Massume…" at bounding box center [936, 384] width 1014 height 380
click at [500, 129] on button at bounding box center [494, 124] width 22 height 22
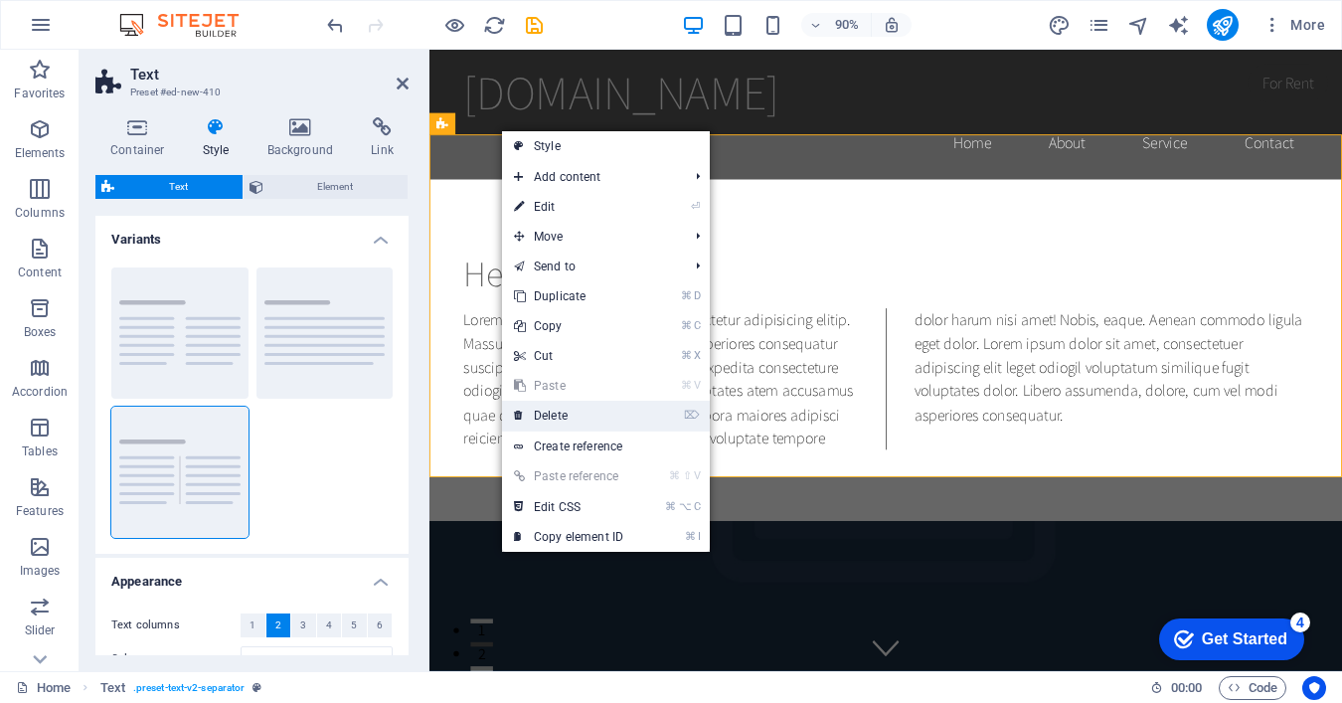
click at [601, 414] on link "⌦ Delete" at bounding box center [568, 416] width 133 height 30
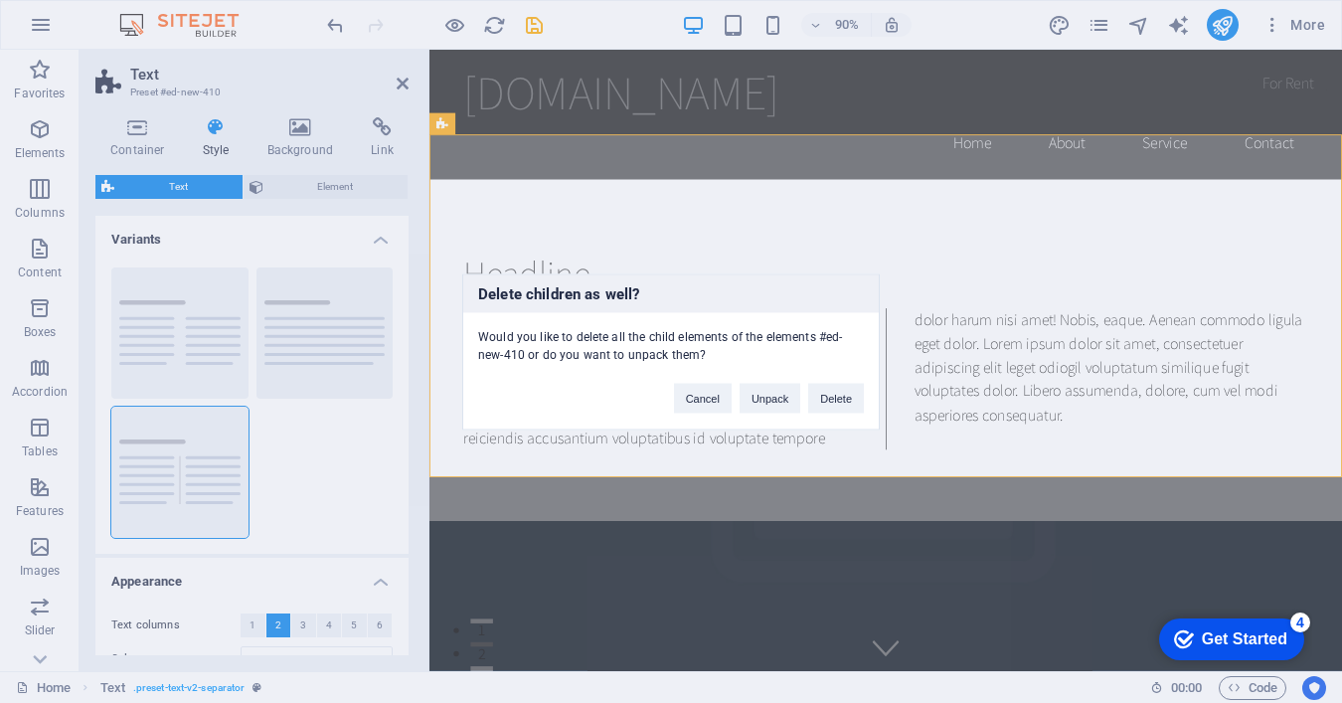
click at [803, 399] on div "Cancel Unpack Delete" at bounding box center [769, 388] width 220 height 51
click at [832, 395] on button "Delete" at bounding box center [836, 398] width 56 height 30
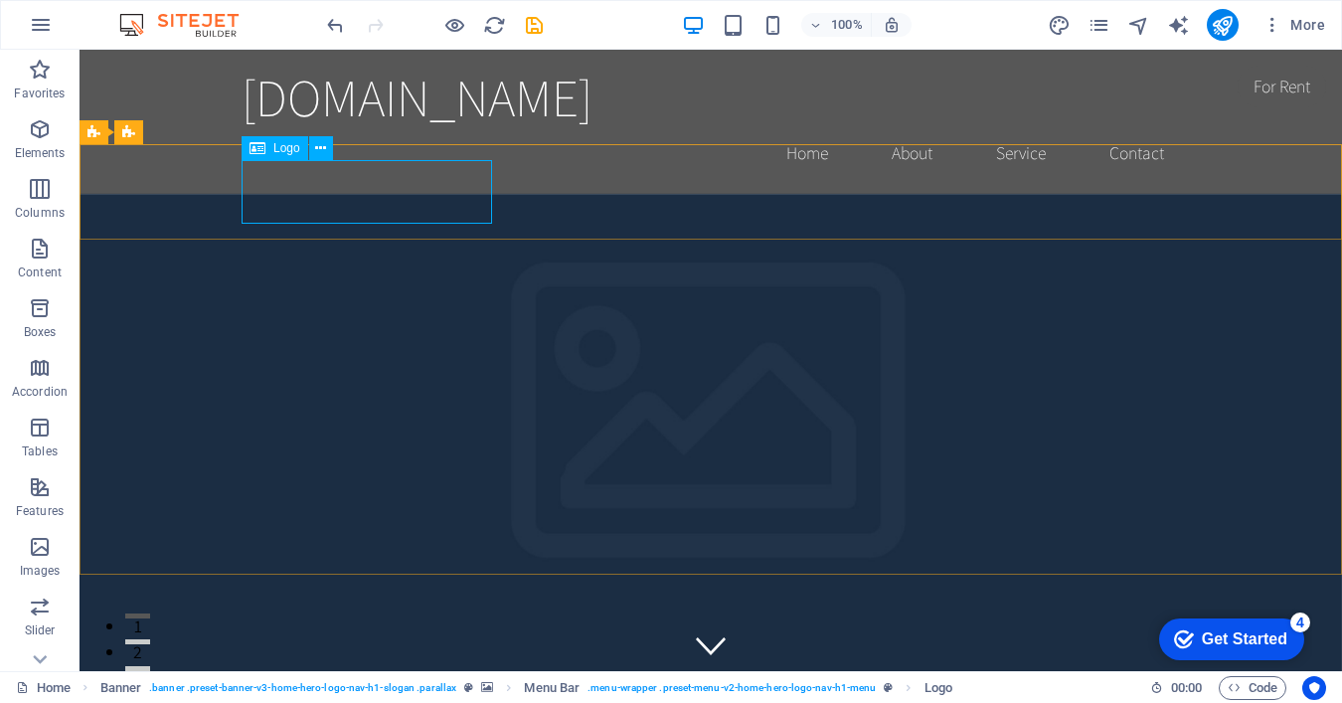
click at [290, 149] on span "Logo" at bounding box center [286, 148] width 27 height 12
click at [318, 150] on icon at bounding box center [320, 148] width 11 height 21
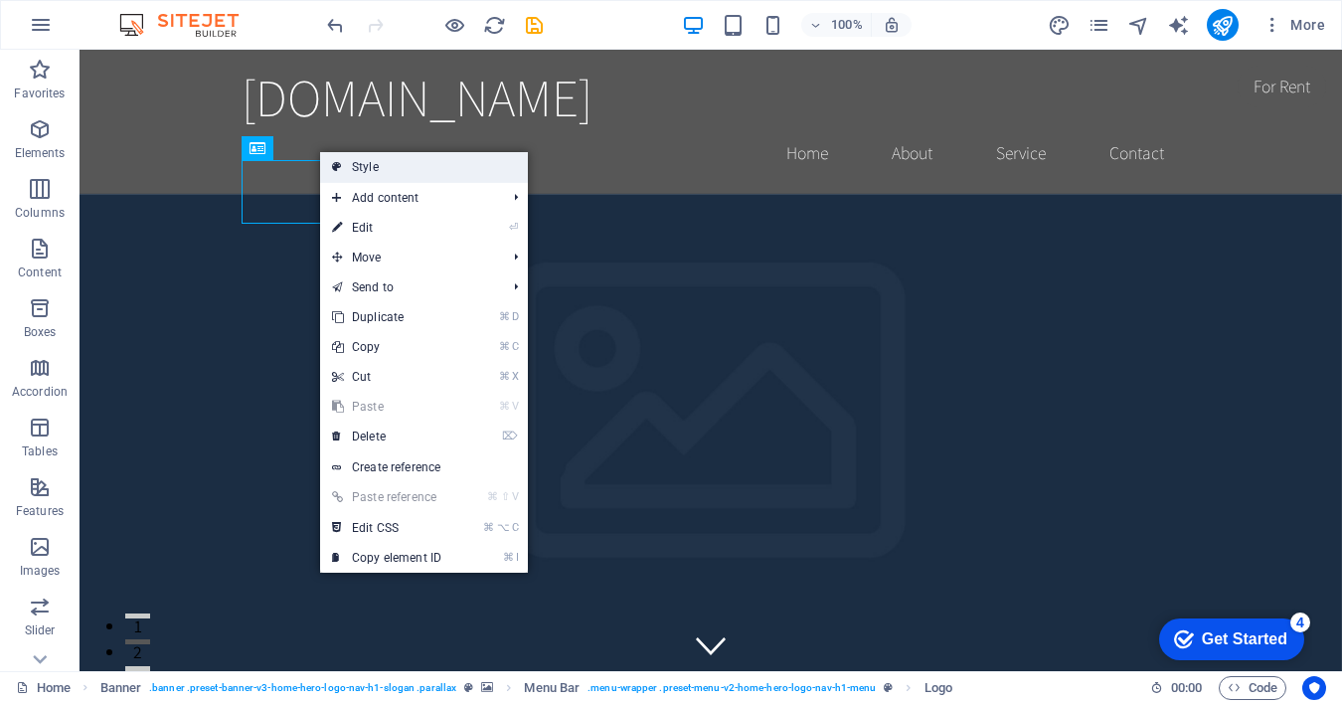
click at [404, 168] on link "Style" at bounding box center [424, 167] width 208 height 30
select select "rem"
select select "preset-menu-v2-home-hero-logo-nav-h1-menu"
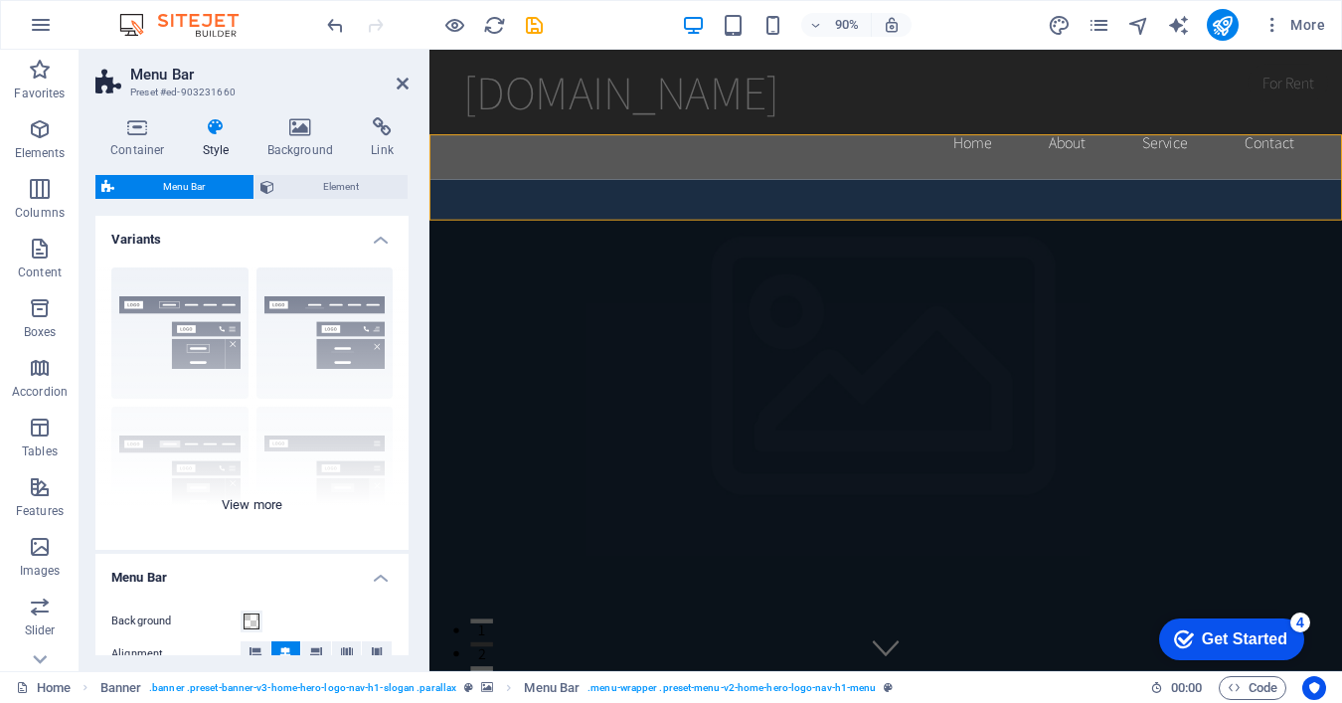
click at [322, 345] on div "Border Centered Default Fixed Loki Trigger Wide XXL" at bounding box center [251, 401] width 313 height 298
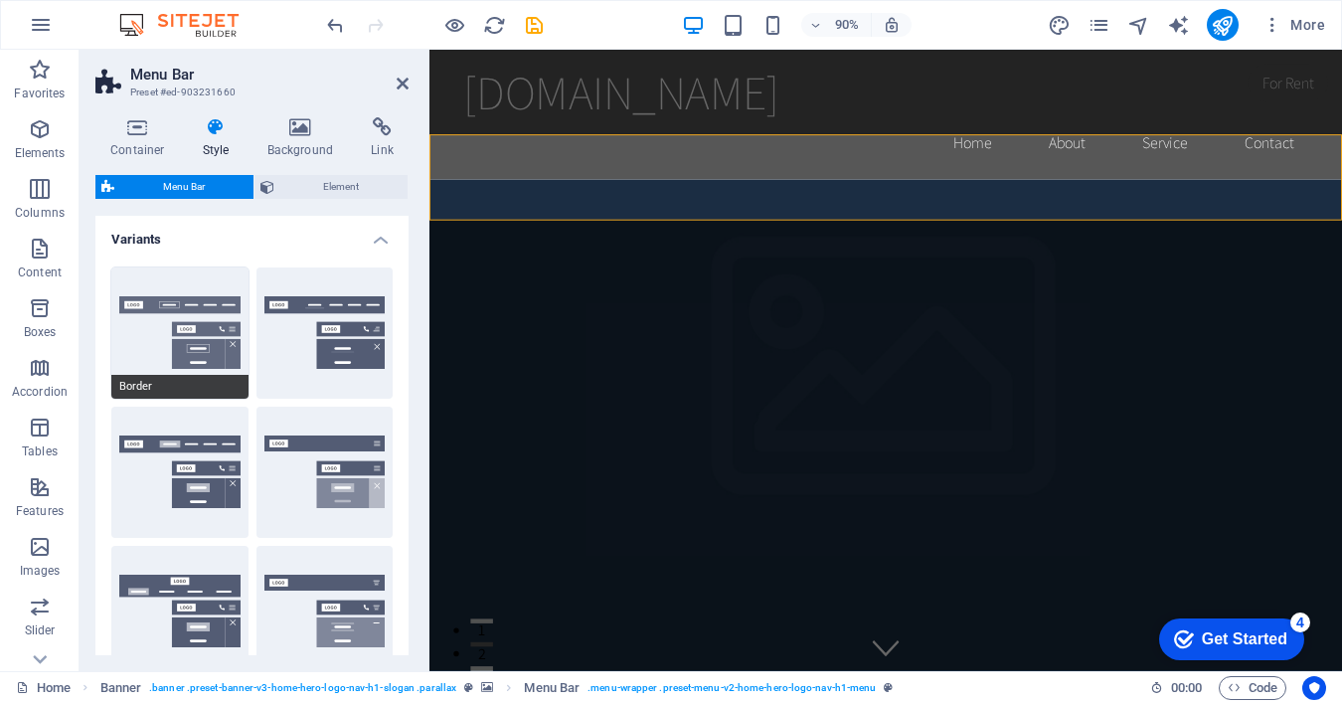
click at [211, 353] on button "Border" at bounding box center [179, 332] width 137 height 131
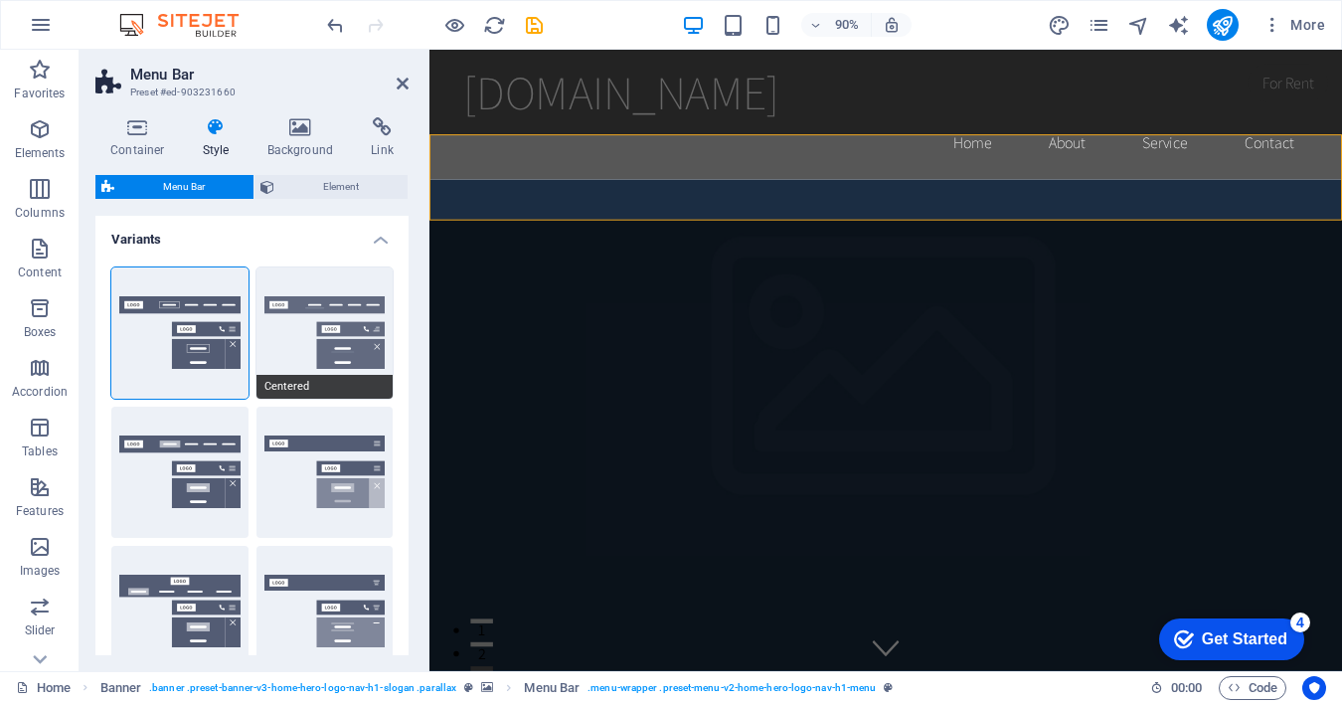
click at [288, 345] on button "Centered" at bounding box center [324, 332] width 137 height 131
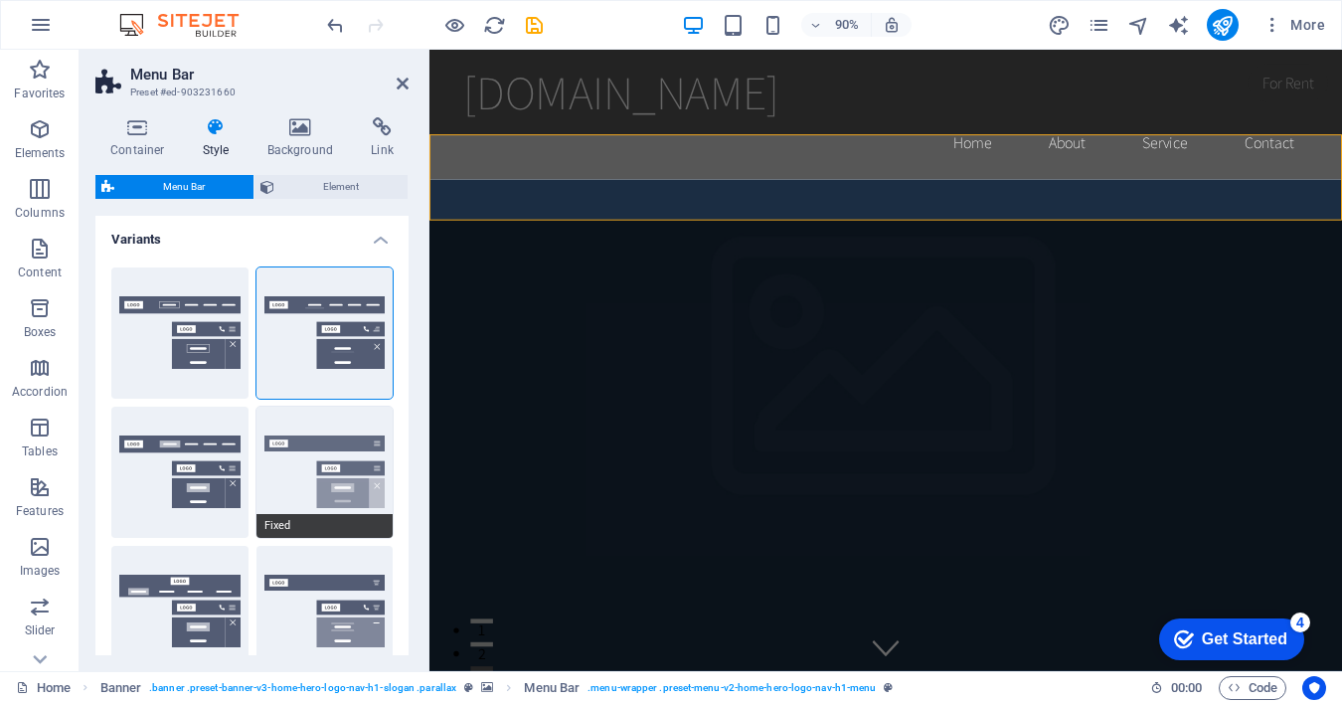
click at [274, 490] on button "Fixed" at bounding box center [324, 472] width 137 height 131
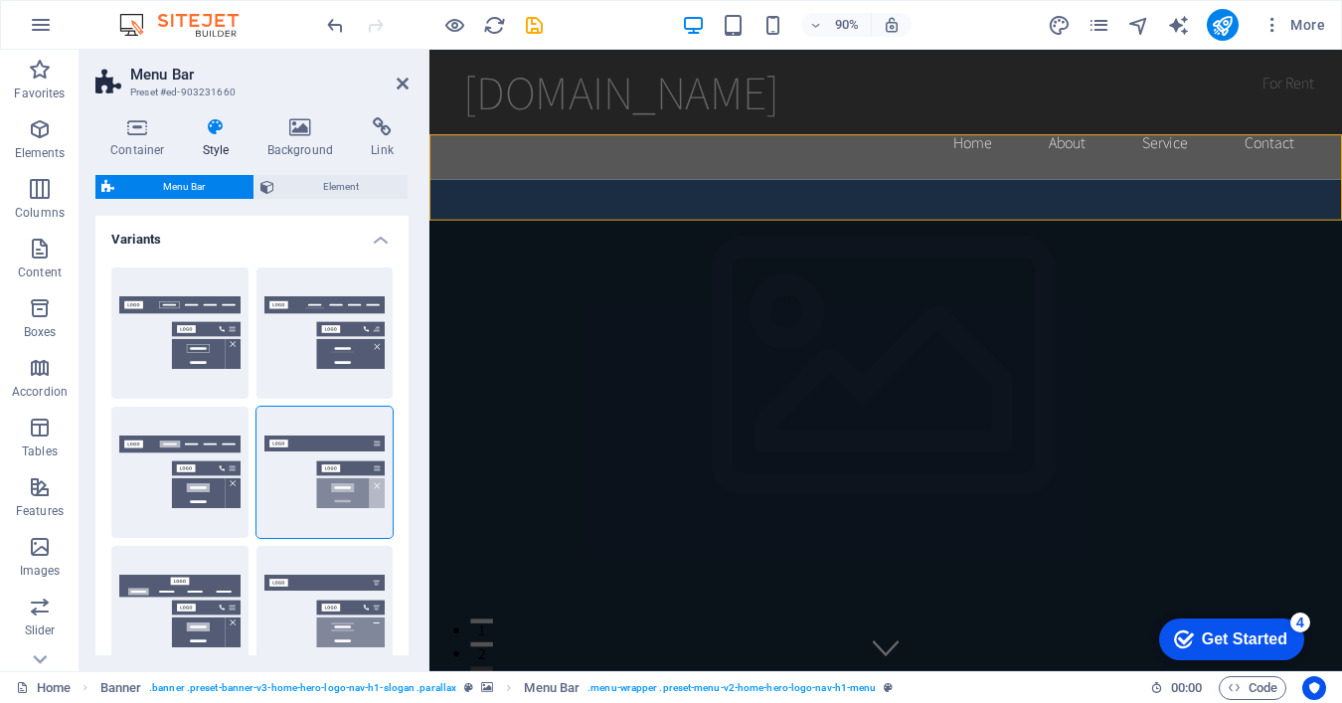
click at [248, 377] on div "Border Centered Default Fixed Loki Trigger Wide XXL" at bounding box center [251, 542] width 313 height 581
click at [182, 366] on button "Border" at bounding box center [179, 332] width 137 height 131
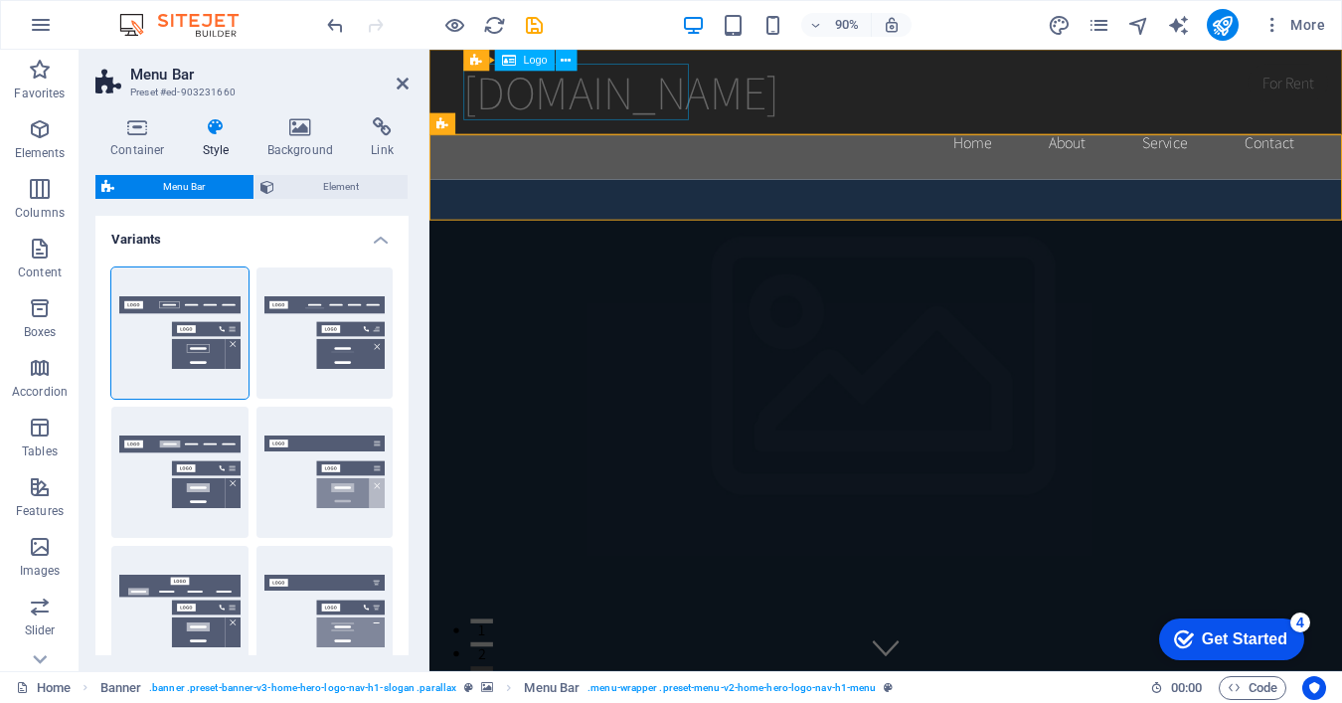
click at [598, 95] on div "[DOMAIN_NAME]" at bounding box center [936, 97] width 938 height 63
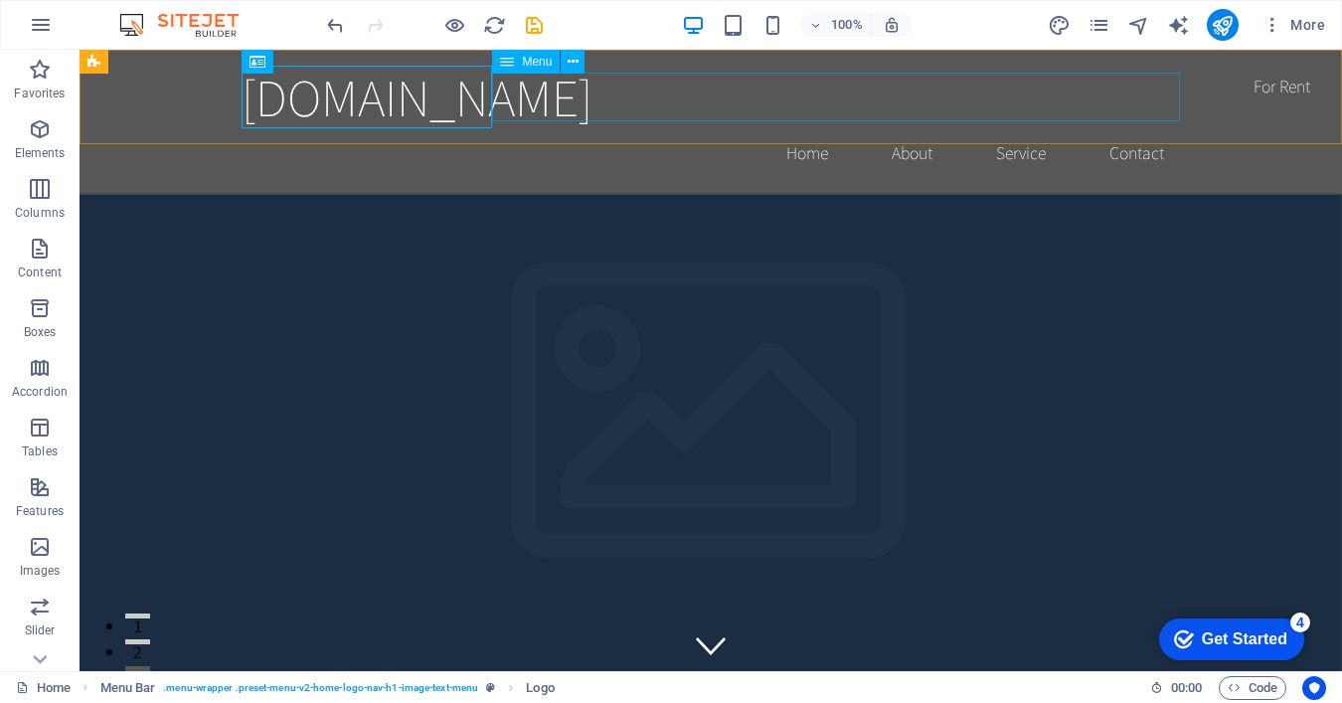
click at [836, 128] on nav "Home About Service Contact" at bounding box center [711, 153] width 938 height 50
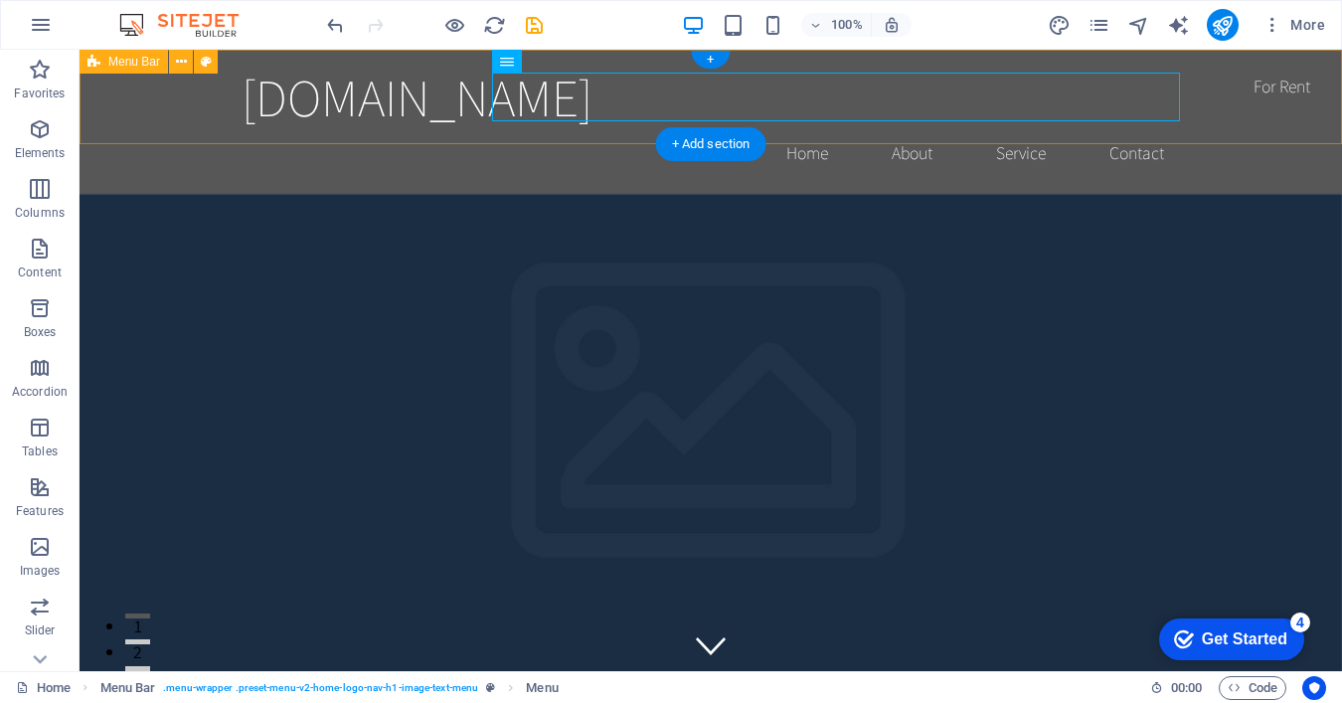
click at [182, 93] on div "[DOMAIN_NAME] Home About Service Contact" at bounding box center [711, 122] width 1263 height 144
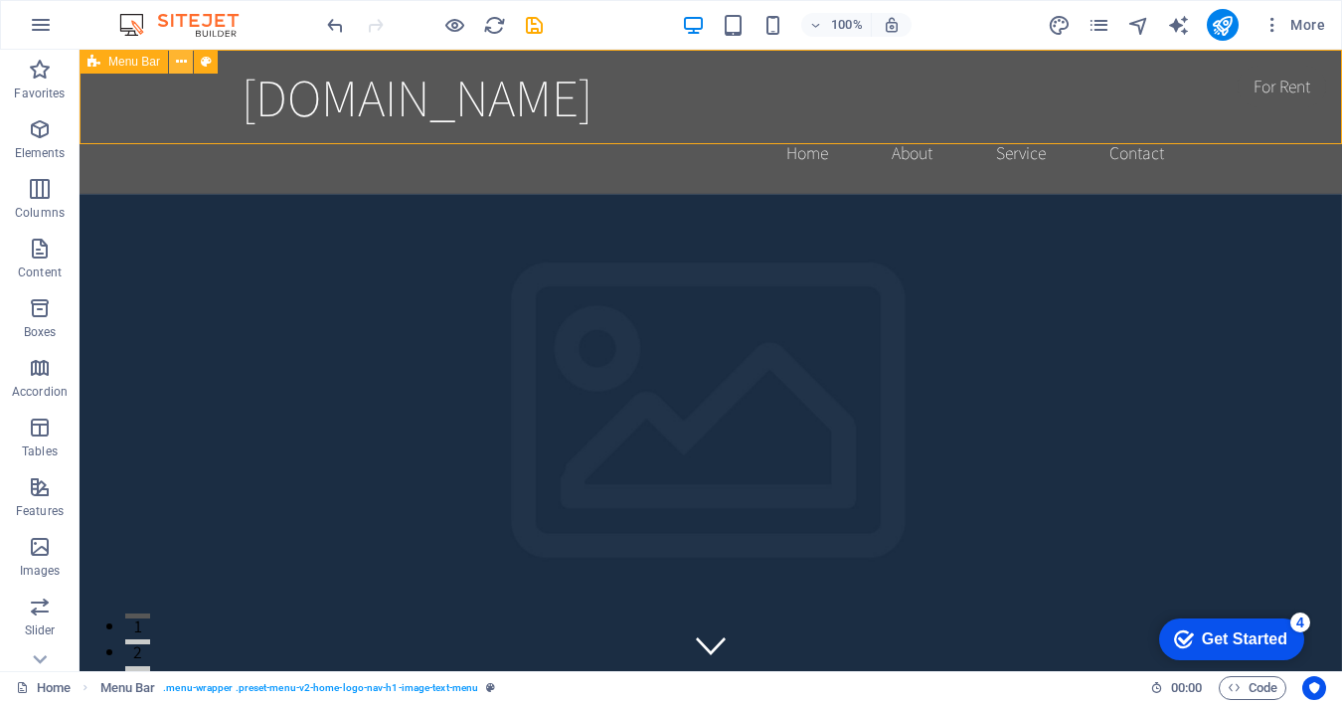
click at [185, 58] on icon at bounding box center [181, 62] width 11 height 21
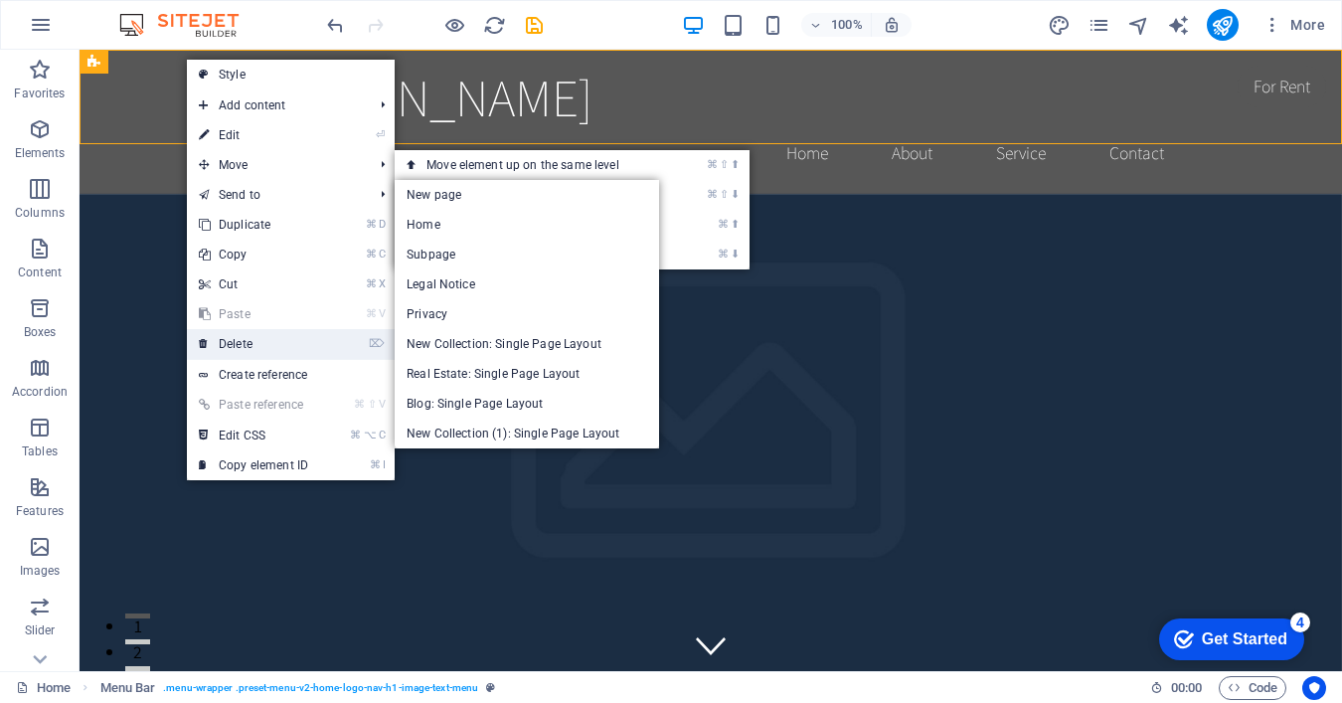
click at [241, 340] on link "⌦ Delete" at bounding box center [253, 344] width 133 height 30
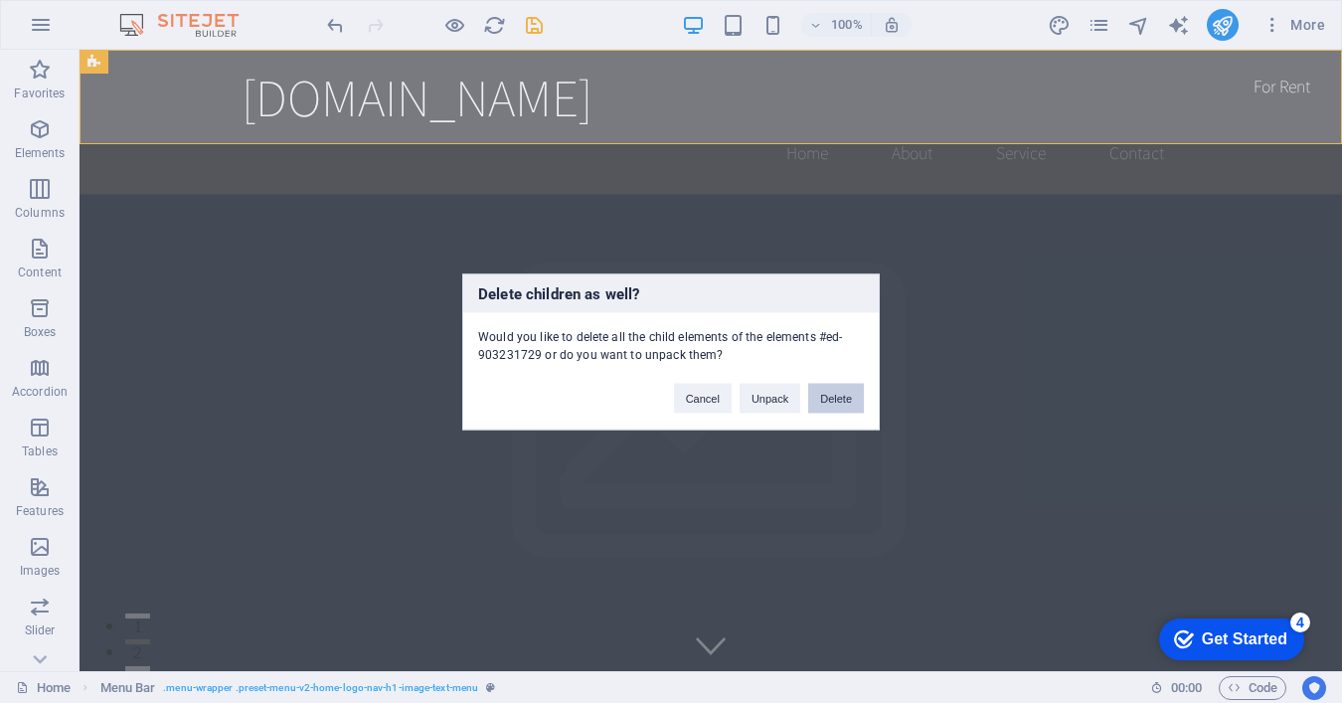
click at [850, 407] on button "Delete" at bounding box center [836, 398] width 56 height 30
